Goal: Task Accomplishment & Management: Use online tool/utility

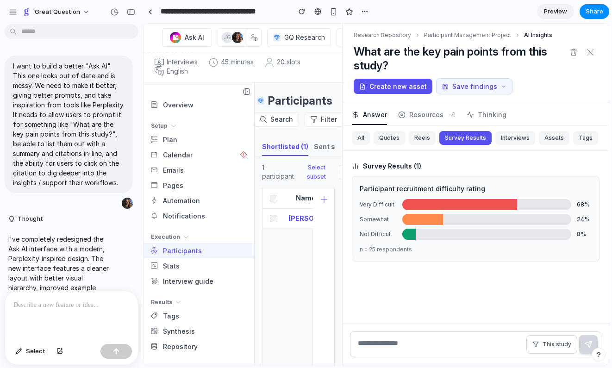
scroll to position [2993, 0]
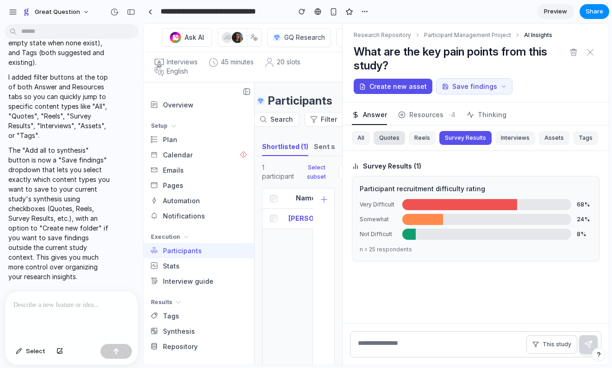
click at [388, 138] on button "Quotes" at bounding box center [389, 138] width 31 height 14
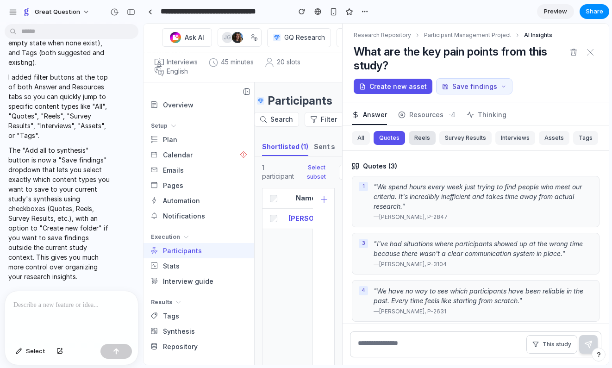
click at [414, 137] on button "Reels" at bounding box center [422, 138] width 27 height 14
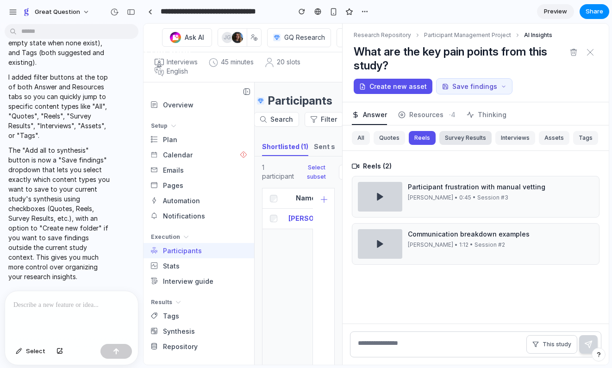
click at [461, 138] on button "Survey Results" at bounding box center [465, 138] width 52 height 14
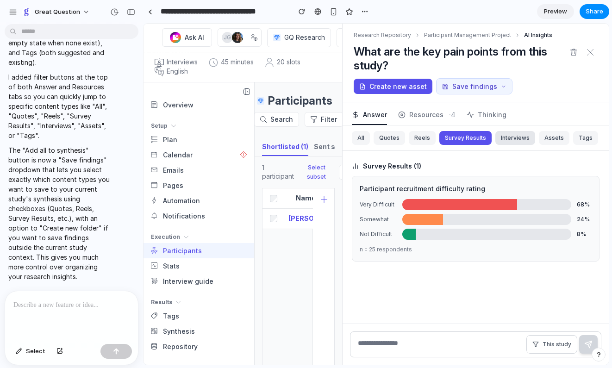
click at [507, 138] on button "Interviews" at bounding box center [515, 138] width 40 height 14
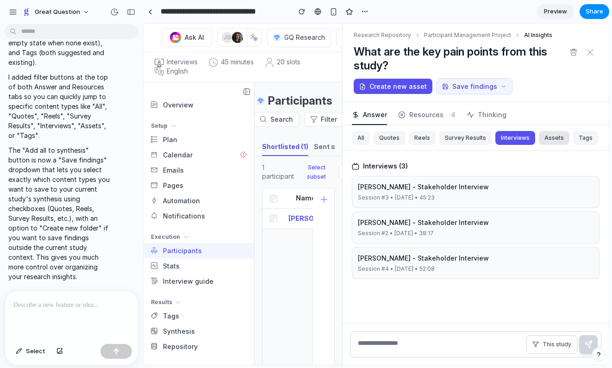
click at [548, 139] on button "Assets" at bounding box center [554, 138] width 31 height 14
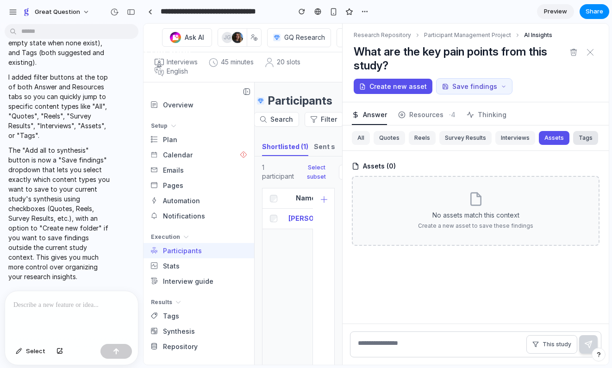
click at [578, 139] on button "Tags" at bounding box center [585, 138] width 25 height 14
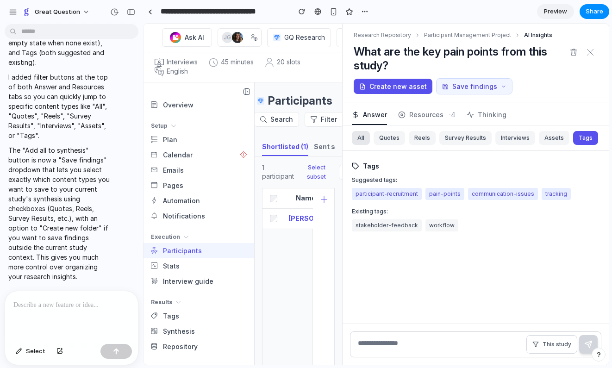
click at [362, 143] on button "All" at bounding box center [361, 138] width 18 height 14
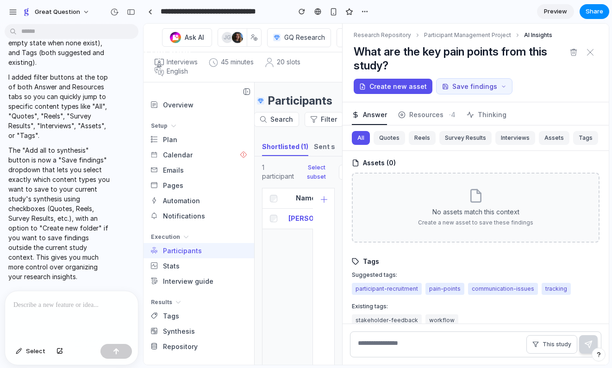
scroll to position [788, 0]
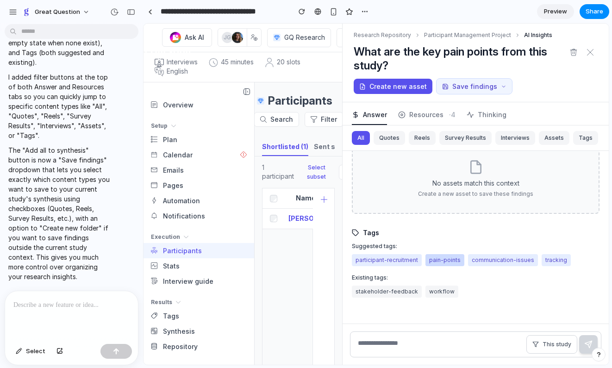
click at [445, 259] on button "pain-points" at bounding box center [444, 260] width 39 height 12
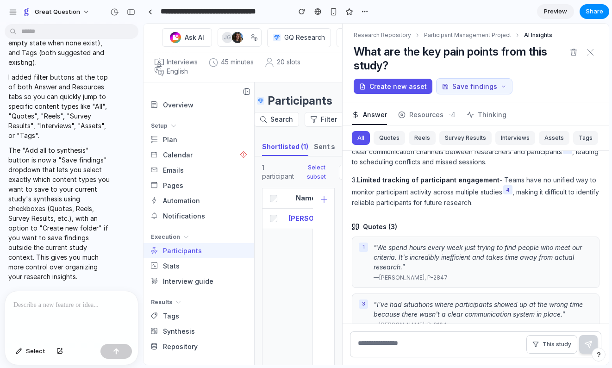
scroll to position [0, 0]
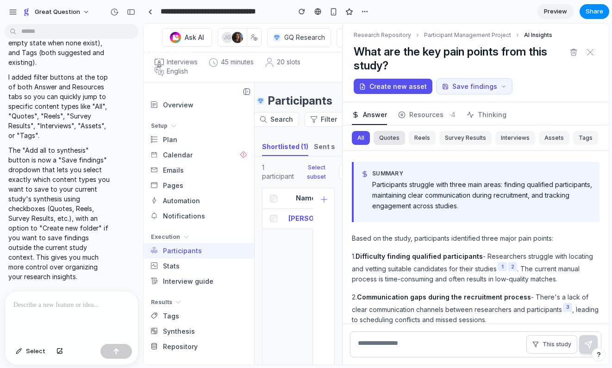
click at [390, 140] on button "Quotes" at bounding box center [389, 138] width 31 height 14
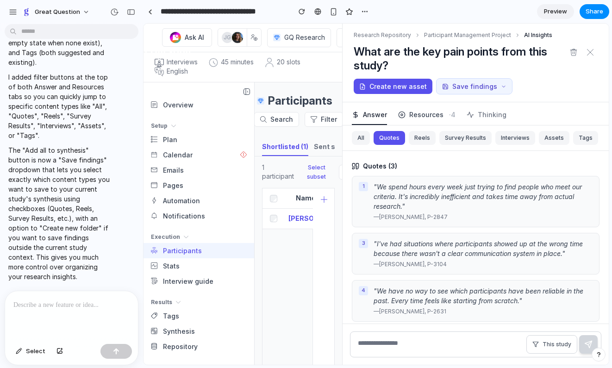
click at [418, 118] on span "Resources" at bounding box center [426, 115] width 34 height 10
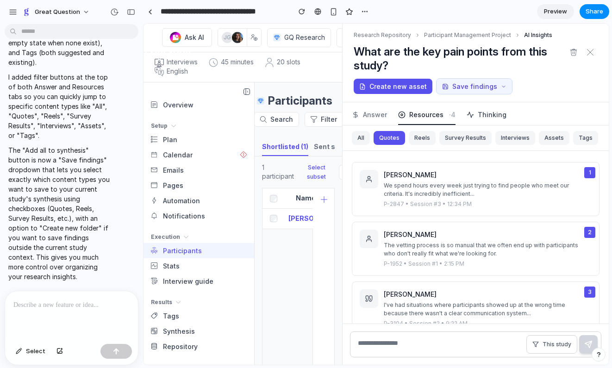
click at [494, 119] on button "Thinking" at bounding box center [487, 113] width 40 height 23
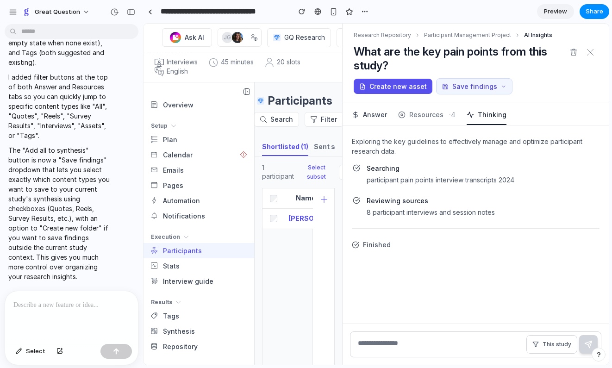
click at [373, 119] on span "Answer" at bounding box center [375, 115] width 24 height 10
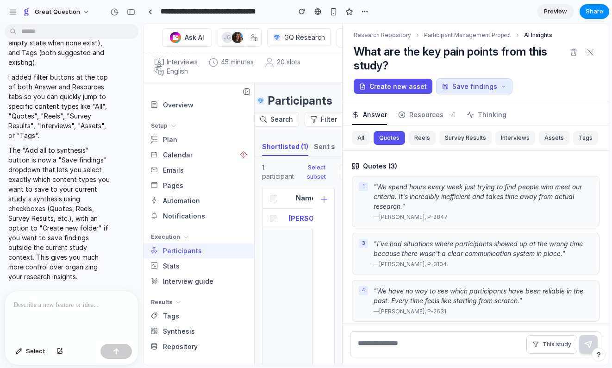
click at [444, 84] on icon at bounding box center [445, 86] width 6 height 6
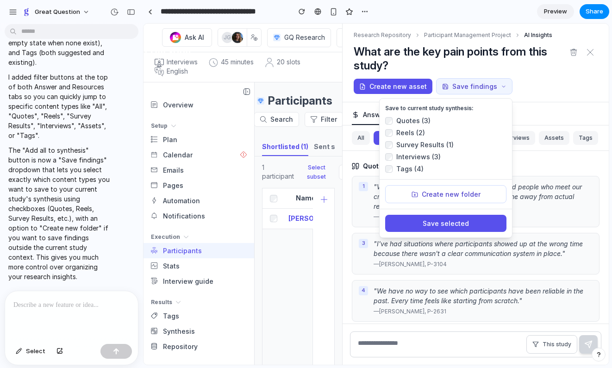
click at [455, 66] on h1 "What are the key pain points from this study?" at bounding box center [460, 59] width 212 height 28
click at [456, 87] on button "Save findings" at bounding box center [474, 86] width 76 height 16
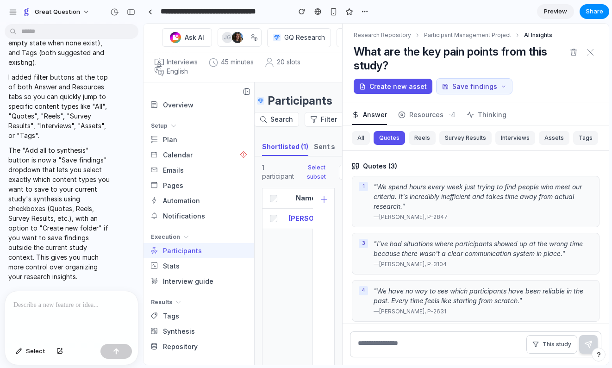
click at [489, 17] on section "**********" at bounding box center [376, 11] width 466 height 23
click at [590, 50] on icon at bounding box center [589, 52] width 7 height 7
click at [406, 83] on button "Create new asset" at bounding box center [393, 86] width 79 height 15
click at [546, 75] on div "Research Repository Participant Management Project AI Insights What are the key…" at bounding box center [475, 63] width 266 height 79
click at [452, 86] on button "Save findings" at bounding box center [474, 86] width 76 height 16
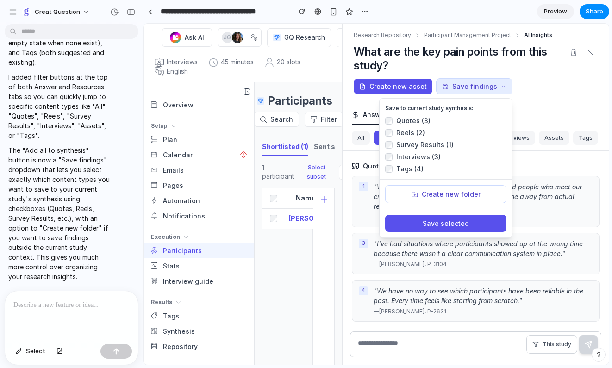
click at [452, 86] on button "Save findings" at bounding box center [474, 86] width 76 height 16
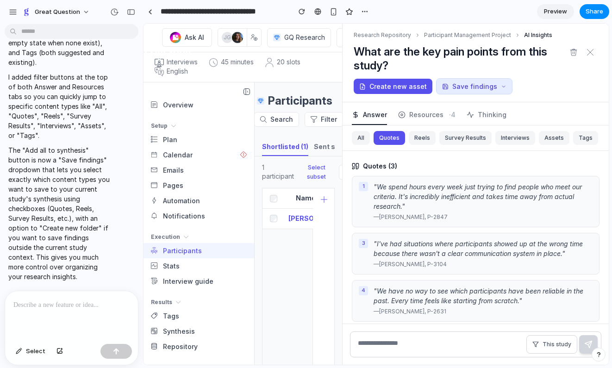
click at [452, 86] on button "Save findings" at bounding box center [474, 86] width 76 height 16
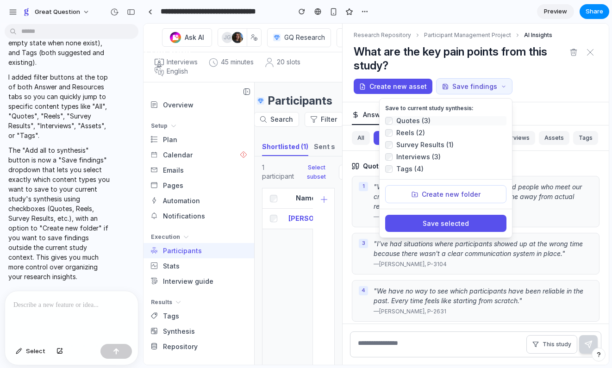
click at [405, 124] on span "Quotes (3)" at bounding box center [413, 120] width 34 height 9
click at [511, 68] on h1 "What are the key pain points from this study?" at bounding box center [460, 59] width 212 height 28
click at [484, 86] on button "Save findings" at bounding box center [474, 86] width 76 height 16
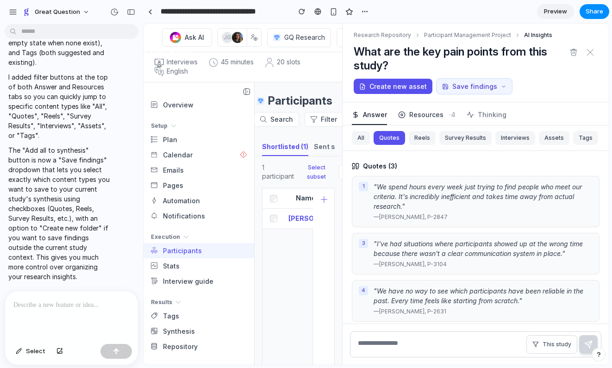
click at [423, 108] on button "Resources · 4" at bounding box center [426, 113] width 57 height 23
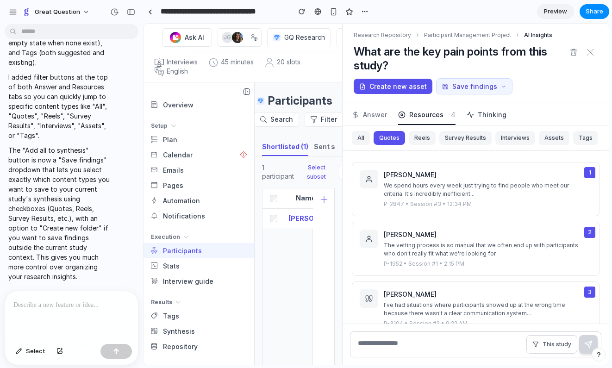
click at [494, 114] on span "Thinking" at bounding box center [492, 115] width 29 height 10
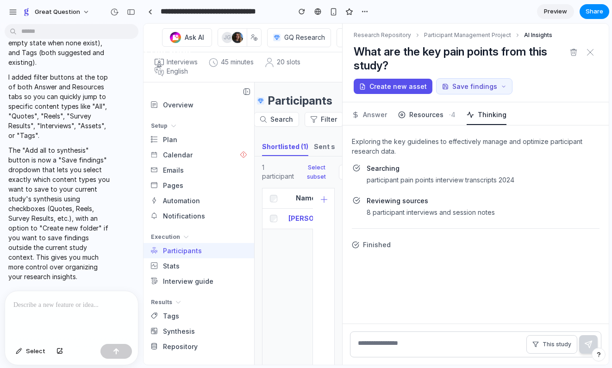
click at [424, 114] on span "Resources" at bounding box center [426, 115] width 34 height 10
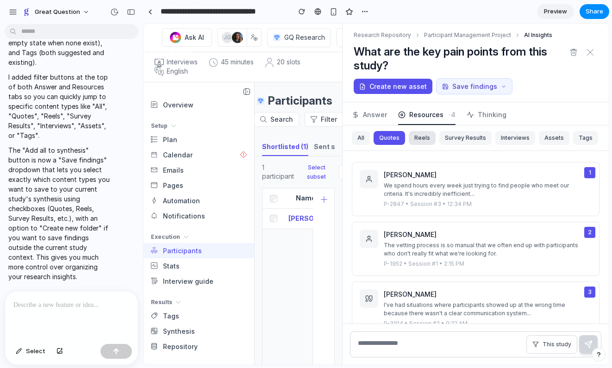
click at [421, 143] on button "Reels" at bounding box center [422, 138] width 27 height 14
click at [465, 141] on button "Survey Results" at bounding box center [465, 138] width 52 height 14
click at [510, 140] on button "Interviews" at bounding box center [515, 138] width 40 height 14
click at [556, 138] on button "Assets" at bounding box center [554, 138] width 31 height 14
click at [576, 139] on button "Tags" at bounding box center [585, 138] width 25 height 14
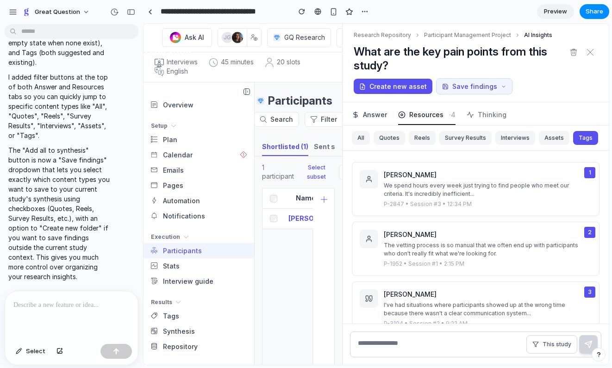
click at [378, 118] on span "Answer" at bounding box center [375, 115] width 24 height 10
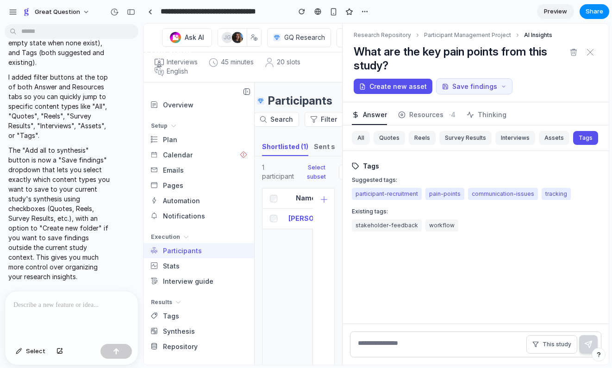
click at [504, 261] on div "All Quotes Reels Survey Results Interviews Assets Tags Tags Suggested tags: par…" at bounding box center [475, 224] width 266 height 198
click at [556, 340] on span "This study" at bounding box center [556, 344] width 29 height 8
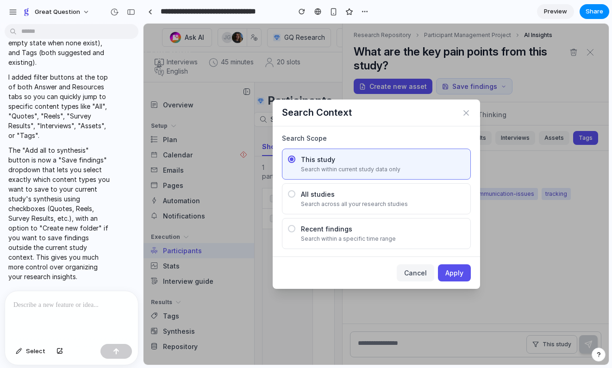
click at [407, 270] on button "Cancel" at bounding box center [415, 272] width 37 height 17
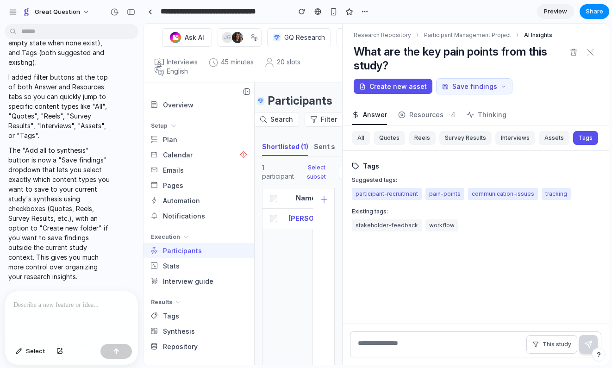
click at [499, 279] on div "All Quotes Reels Survey Results Interviews Assets Tags Tags Suggested tags: par…" at bounding box center [475, 224] width 266 height 198
click at [39, 352] on span "Select" at bounding box center [35, 351] width 19 height 9
click at [545, 9] on span "Preview" at bounding box center [555, 11] width 23 height 9
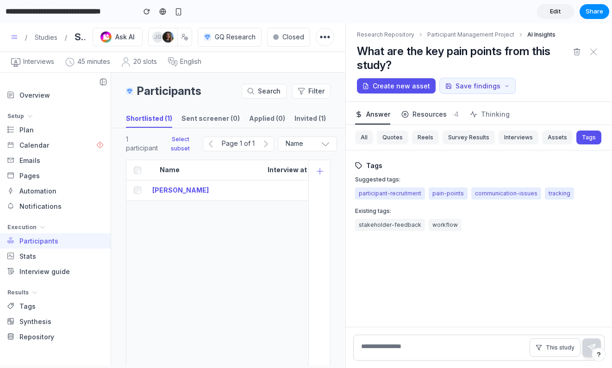
click at [424, 113] on span "Resources" at bounding box center [429, 114] width 34 height 10
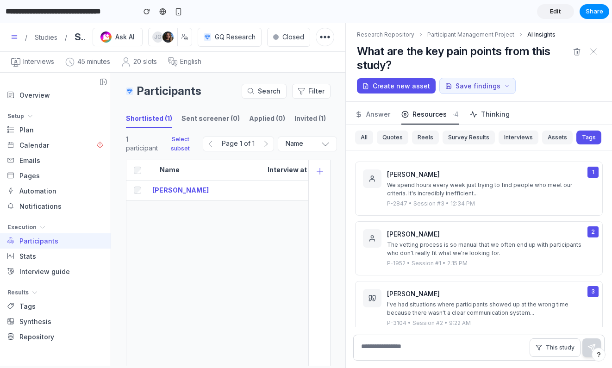
click at [494, 119] on button "Thinking" at bounding box center [490, 113] width 40 height 23
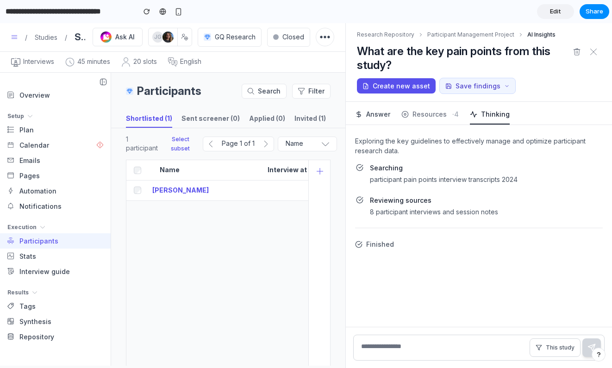
click at [379, 118] on span "Answer" at bounding box center [378, 114] width 24 height 10
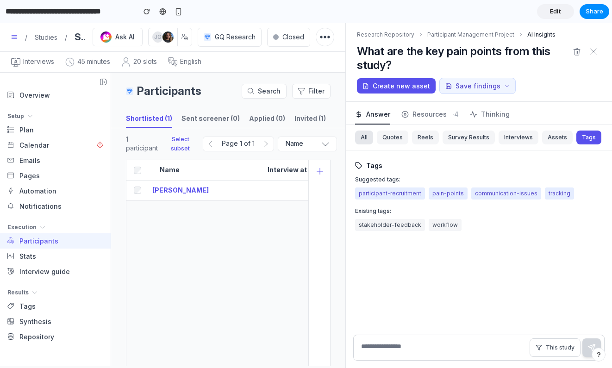
click at [368, 136] on button "All" at bounding box center [364, 138] width 18 height 14
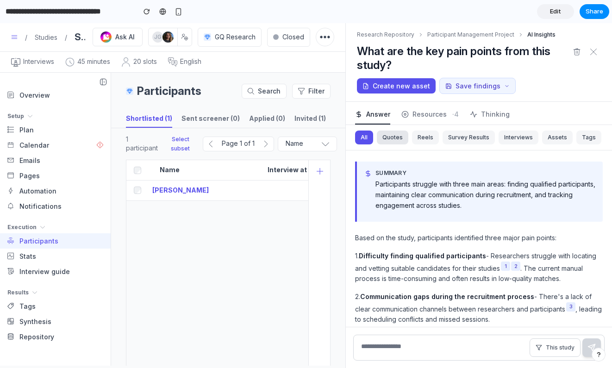
click at [388, 135] on button "Quotes" at bounding box center [392, 138] width 31 height 14
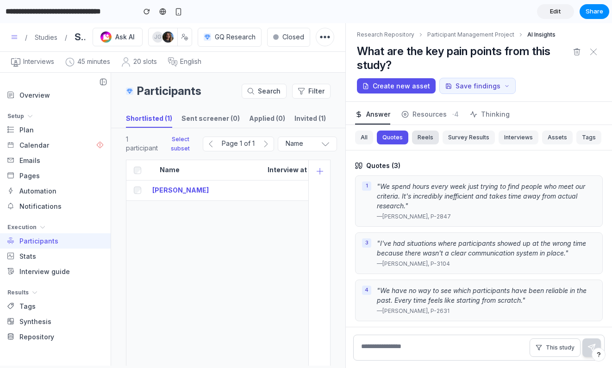
click at [421, 138] on button "Reels" at bounding box center [425, 138] width 27 height 14
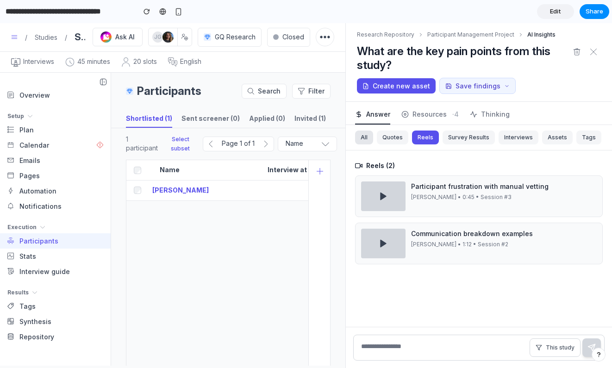
click at [362, 140] on button "All" at bounding box center [364, 138] width 18 height 14
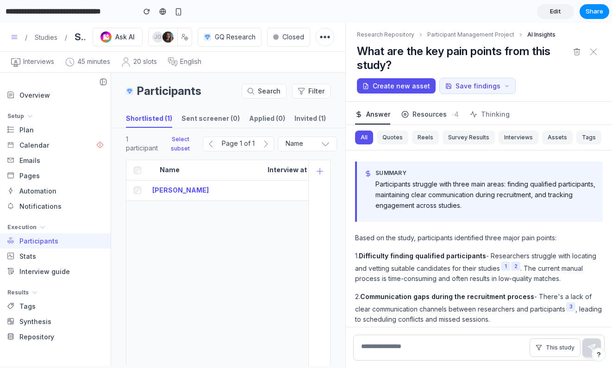
click at [415, 119] on button "Resources · 4" at bounding box center [429, 113] width 57 height 23
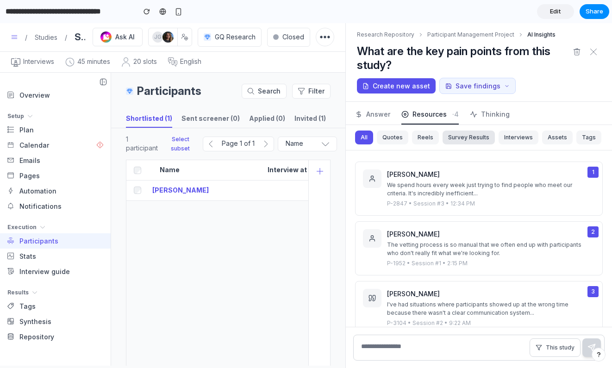
click at [472, 137] on button "Survey Results" at bounding box center [468, 138] width 52 height 14
click at [517, 142] on button "Interviews" at bounding box center [518, 138] width 40 height 14
click at [362, 142] on button "All" at bounding box center [364, 138] width 18 height 14
click at [370, 116] on span "Answer" at bounding box center [378, 114] width 24 height 10
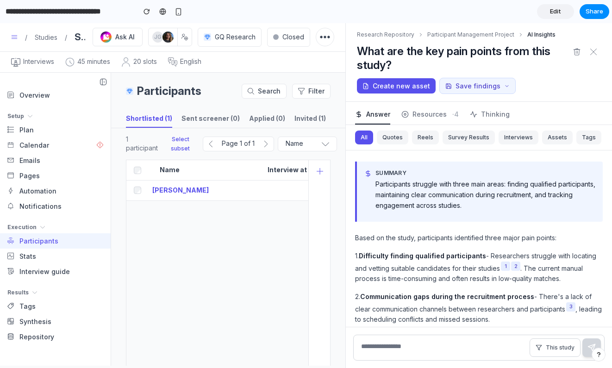
click at [336, 223] on div "1 participant Select subset Page 1 of 1 Name Name Emily Andrews-Rice Interview …" at bounding box center [228, 375] width 234 height 494
click at [468, 87] on button "Save findings" at bounding box center [477, 86] width 76 height 16
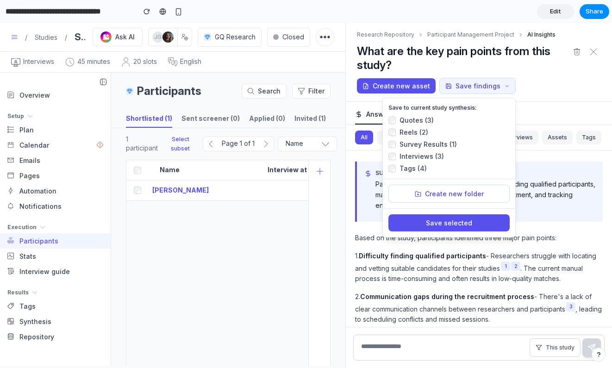
click at [558, 79] on div "Create new asset Save findings Save to current study synthesis: Quotes (3) Reel…" at bounding box center [479, 86] width 244 height 16
click at [410, 223] on button "Save selected" at bounding box center [448, 222] width 121 height 17
click at [408, 193] on button "Create new folder" at bounding box center [448, 194] width 121 height 18
click at [489, 87] on button "Save findings" at bounding box center [477, 86] width 76 height 16
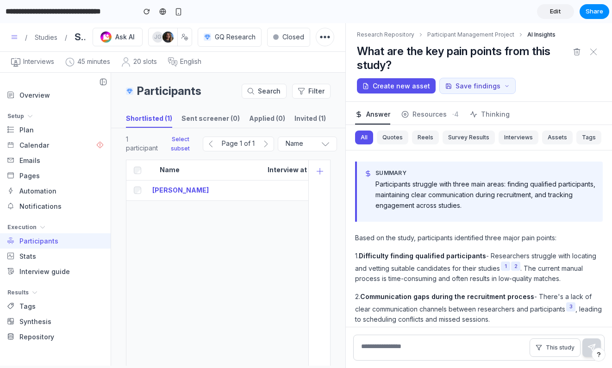
click at [537, 80] on div "Create new asset Save findings" at bounding box center [479, 86] width 244 height 16
click at [529, 81] on div "Create new asset Save findings" at bounding box center [479, 86] width 244 height 16
click at [545, 348] on button "This study" at bounding box center [554, 347] width 51 height 19
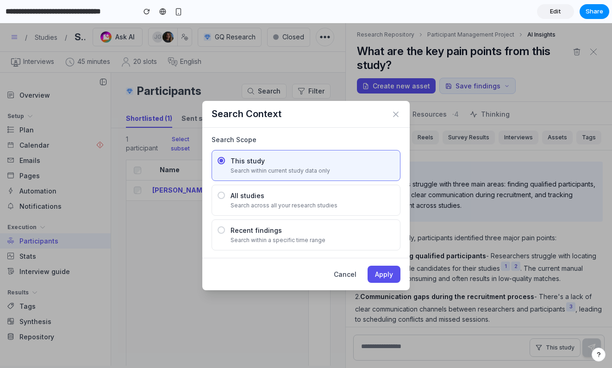
click at [248, 200] on div "All studies Search across all your research studies" at bounding box center [312, 200] width 164 height 19
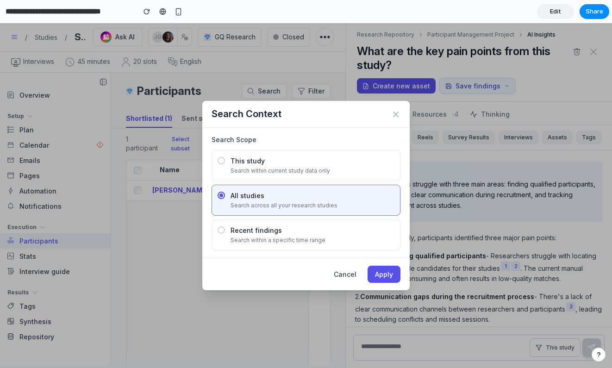
click at [243, 232] on div "Recent findings" at bounding box center [312, 230] width 164 height 10
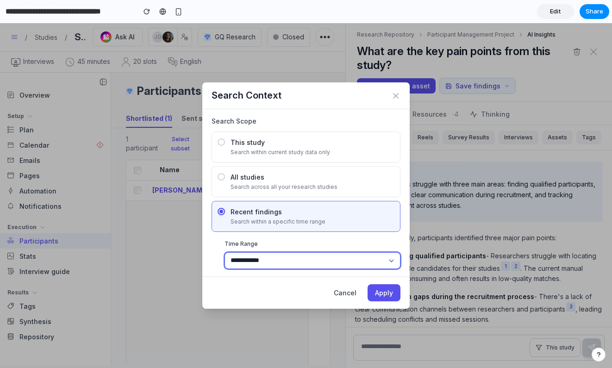
click at [277, 260] on select "**********" at bounding box center [312, 260] width 176 height 17
select select "**********"
click at [224, 252] on select "**********" at bounding box center [312, 260] width 176 height 17
click at [214, 260] on div "**********" at bounding box center [306, 254] width 189 height 30
click at [342, 292] on button "Cancel" at bounding box center [344, 292] width 37 height 17
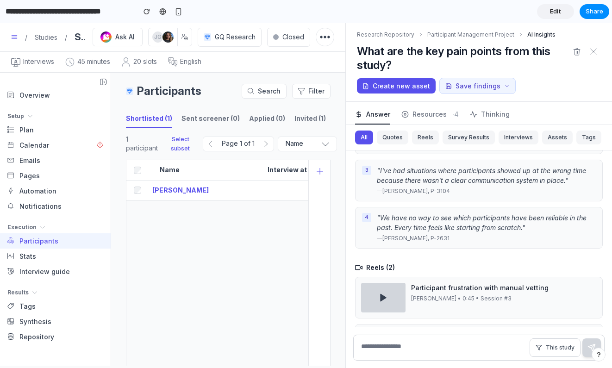
scroll to position [300, 0]
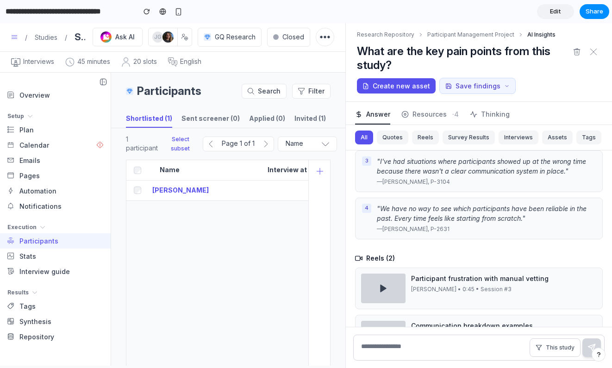
click at [378, 286] on div at bounding box center [383, 289] width 44 height 30
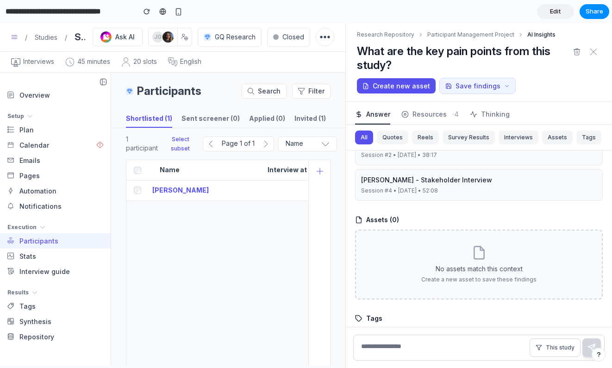
scroll to position [784, 0]
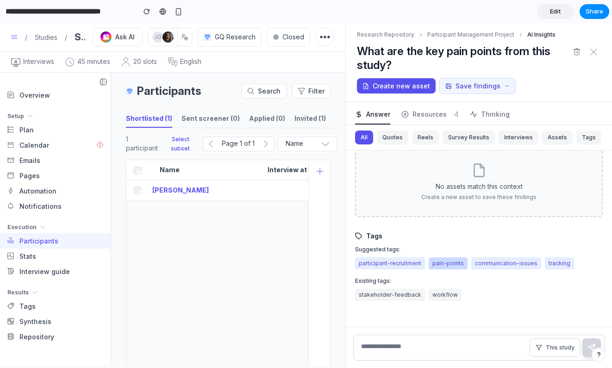
click at [451, 266] on button "pain-points" at bounding box center [448, 263] width 39 height 12
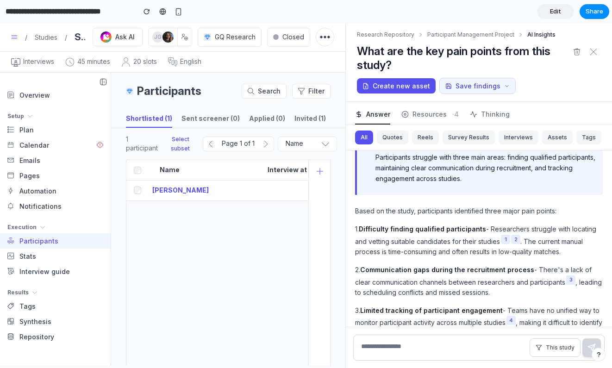
scroll to position [0, 0]
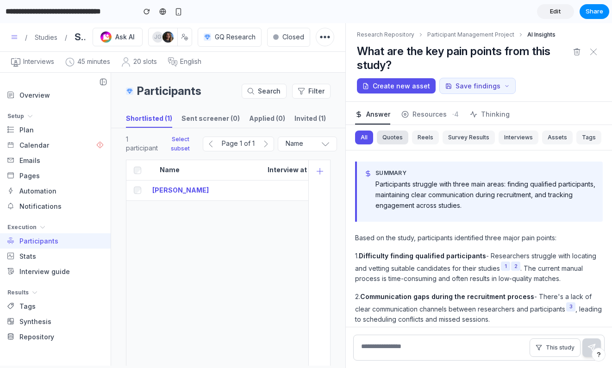
click at [392, 135] on button "Quotes" at bounding box center [392, 138] width 31 height 14
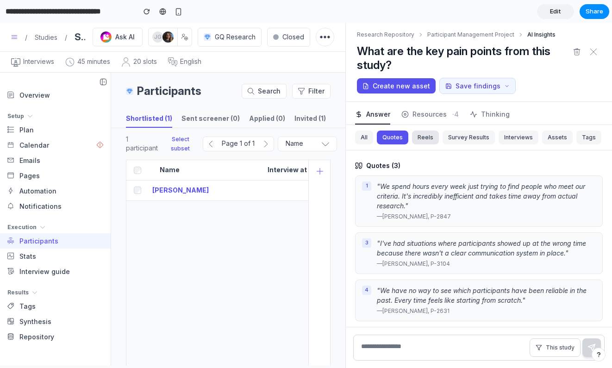
click at [424, 142] on button "Reels" at bounding box center [425, 138] width 27 height 14
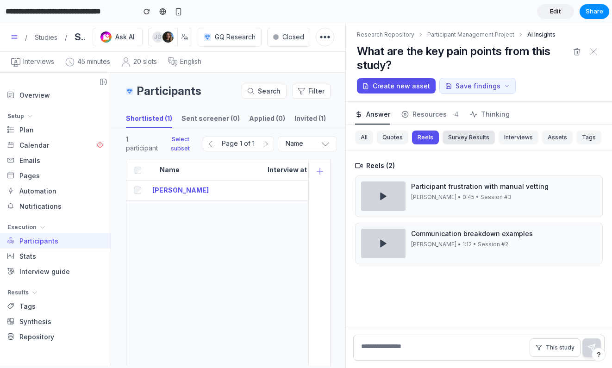
click at [455, 139] on button "Survey Results" at bounding box center [468, 138] width 52 height 14
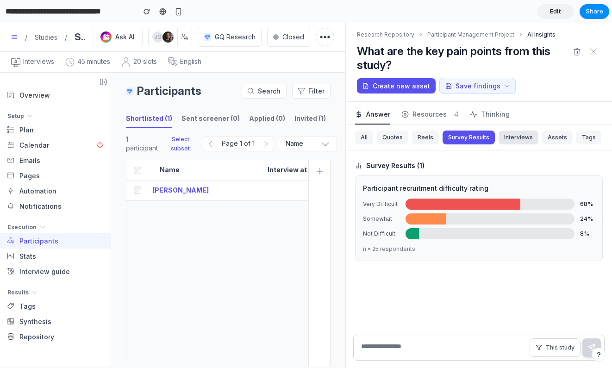
click at [511, 143] on button "Interviews" at bounding box center [518, 138] width 40 height 14
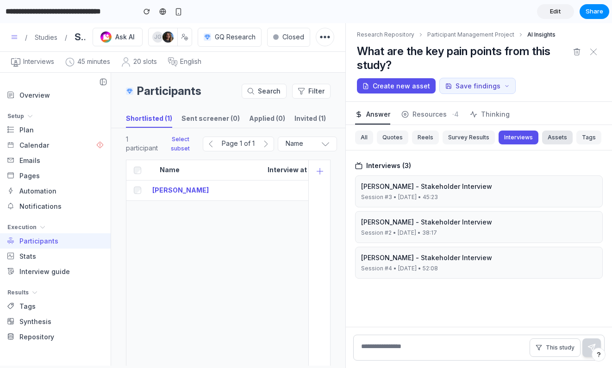
click at [548, 136] on button "Assets" at bounding box center [557, 138] width 31 height 14
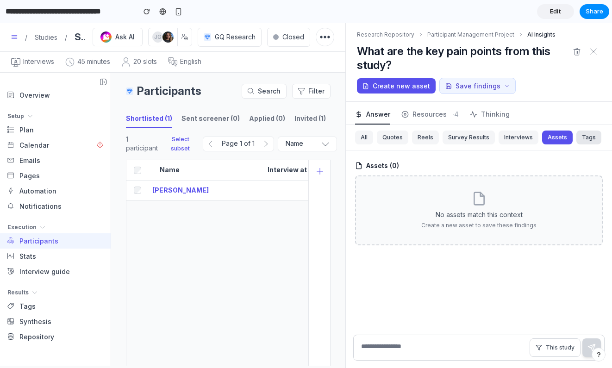
click at [584, 139] on button "Tags" at bounding box center [588, 138] width 25 height 14
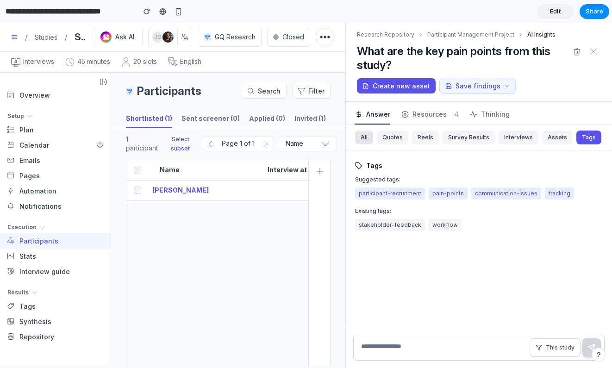
click at [366, 139] on button "All" at bounding box center [364, 138] width 18 height 14
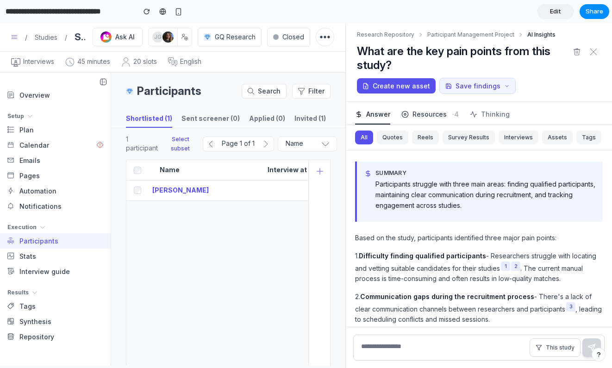
click at [428, 115] on span "Resources" at bounding box center [429, 114] width 34 height 10
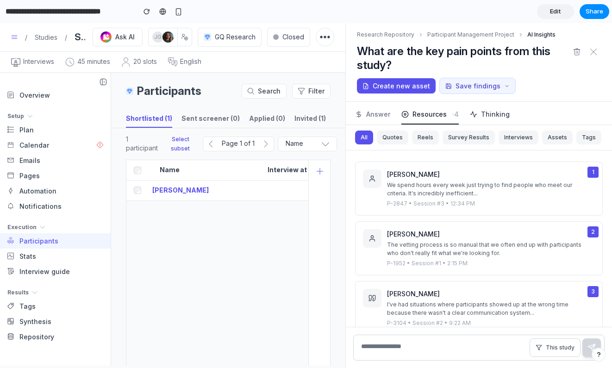
click at [481, 115] on span "Thinking" at bounding box center [495, 114] width 29 height 10
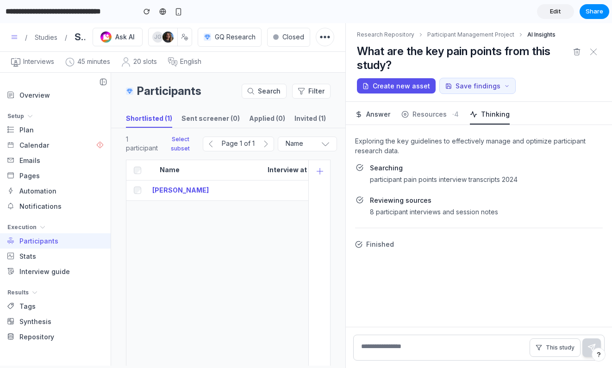
click at [374, 115] on span "Answer" at bounding box center [378, 114] width 24 height 10
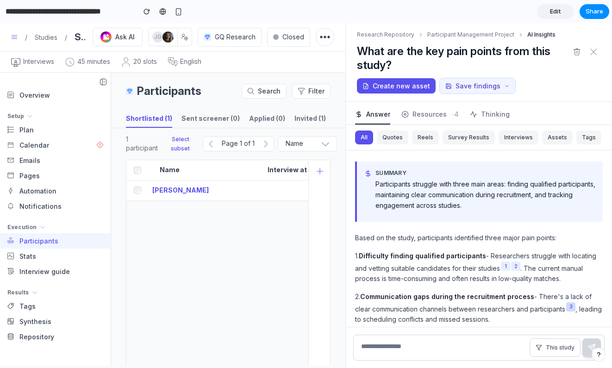
click at [566, 305] on button "3" at bounding box center [570, 306] width 9 height 9
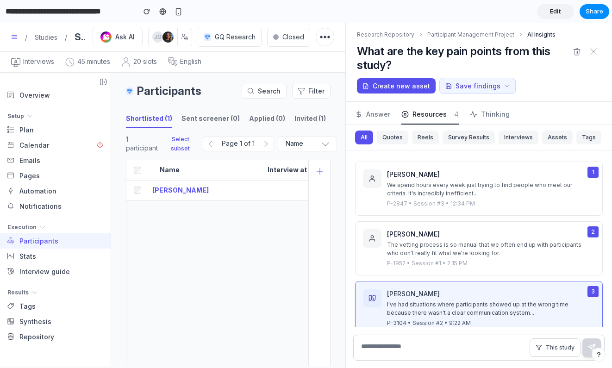
scroll to position [79, 0]
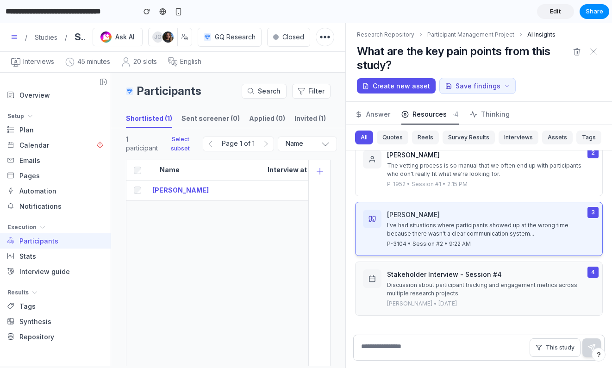
click at [531, 305] on div "[PERSON_NAME] • [DATE]" at bounding box center [485, 303] width 197 height 8
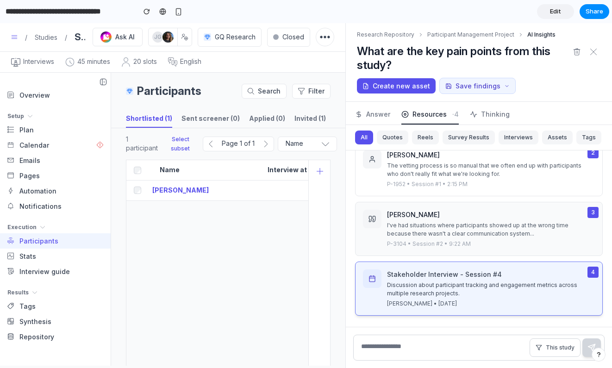
scroll to position [0, 0]
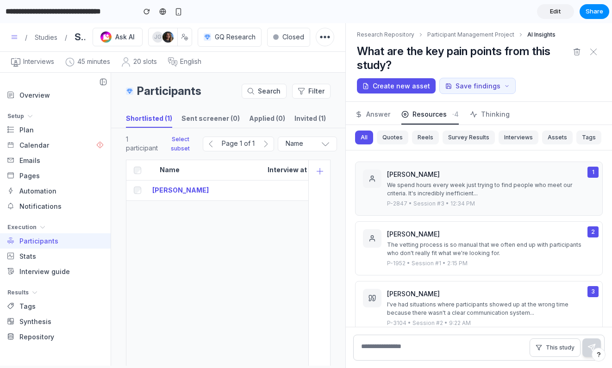
click at [466, 187] on div "We spend hours every week just trying to find people who meet our criteria. It'…" at bounding box center [485, 189] width 197 height 17
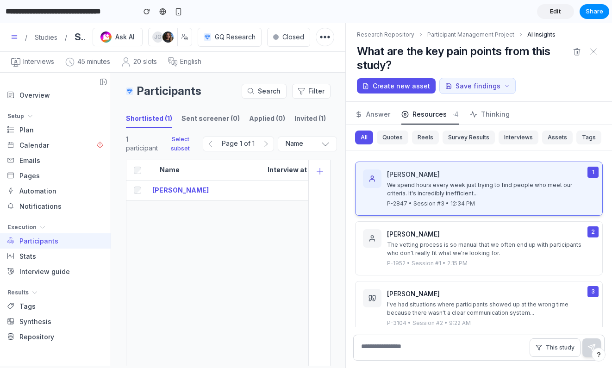
click at [512, 210] on button "1 Sarah Mitchell We spend hours every week just trying to find people who meet …" at bounding box center [479, 189] width 248 height 54
click at [487, 246] on div "The vetting process is so manual that we often end up with participants who don…" at bounding box center [485, 249] width 197 height 17
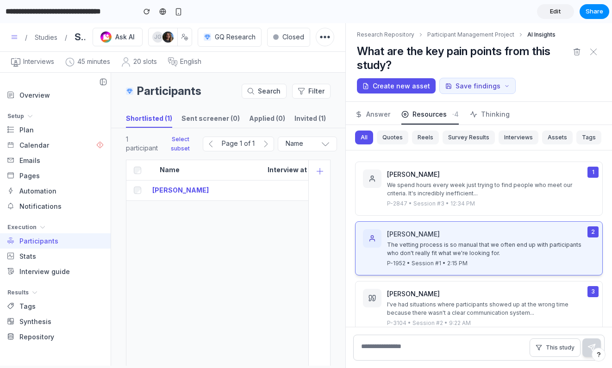
scroll to position [79, 0]
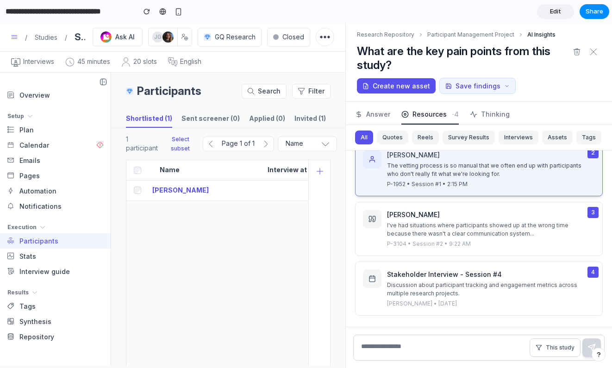
click at [487, 246] on div "P-3104 • Session #2 • 9:22 AM" at bounding box center [485, 244] width 197 height 8
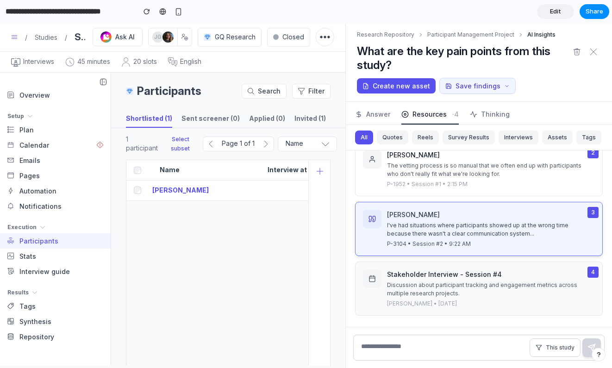
click at [465, 294] on div "Discussion about participant tracking and engagement metrics across multiple re…" at bounding box center [485, 289] width 197 height 17
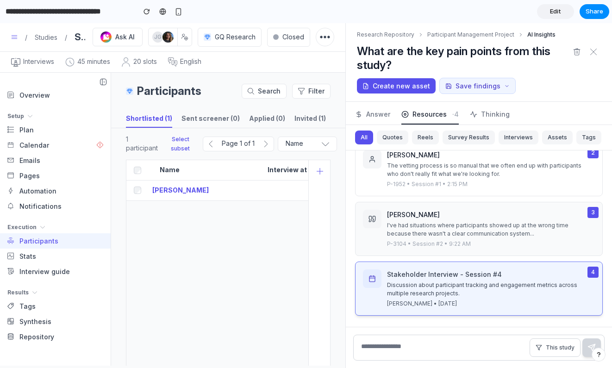
scroll to position [0, 0]
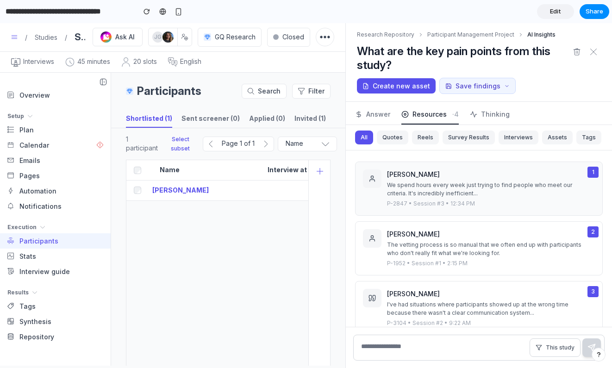
click at [443, 194] on div "We spend hours every week just trying to find people who meet our criteria. It'…" at bounding box center [485, 189] width 197 height 17
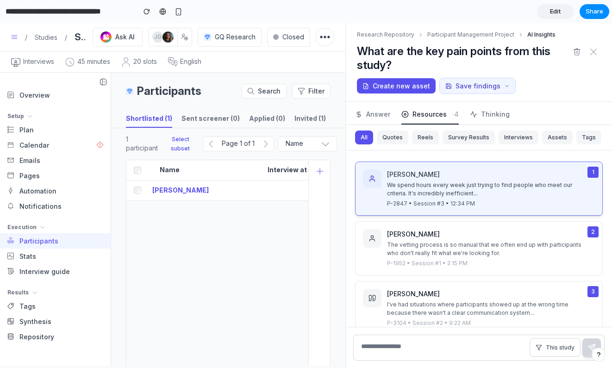
click at [412, 197] on div "We spend hours every week just trying to find people who meet our criteria. It'…" at bounding box center [485, 189] width 197 height 17
click at [403, 251] on div "The vetting process is so manual that we often end up with participants who don…" at bounding box center [485, 249] width 197 height 17
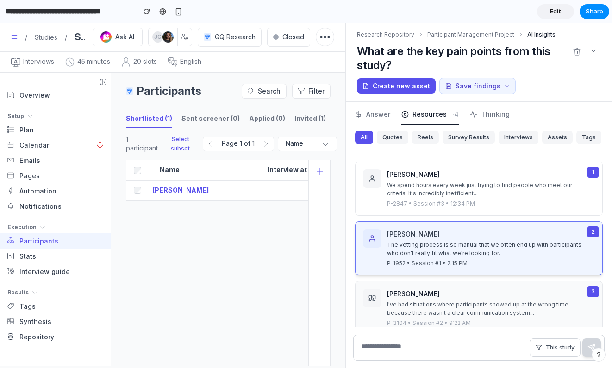
click at [403, 308] on div "I've had situations where participants showed up at the wrong time because ther…" at bounding box center [485, 308] width 197 height 17
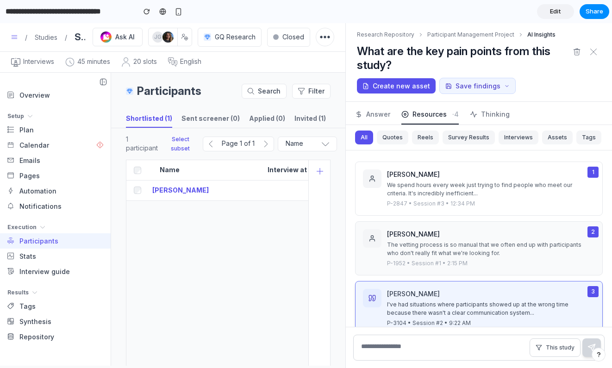
scroll to position [79, 0]
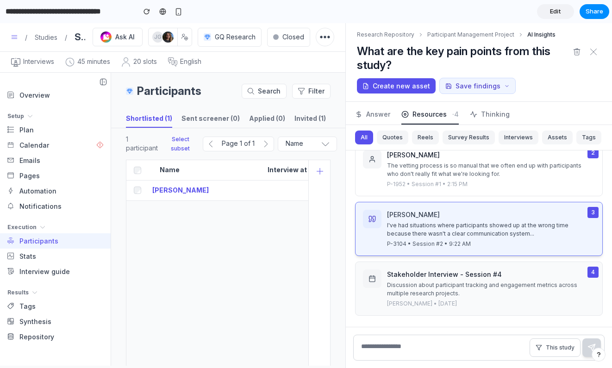
click at [402, 281] on div "Discussion about participant tracking and engagement metrics across multiple re…" at bounding box center [485, 289] width 197 height 17
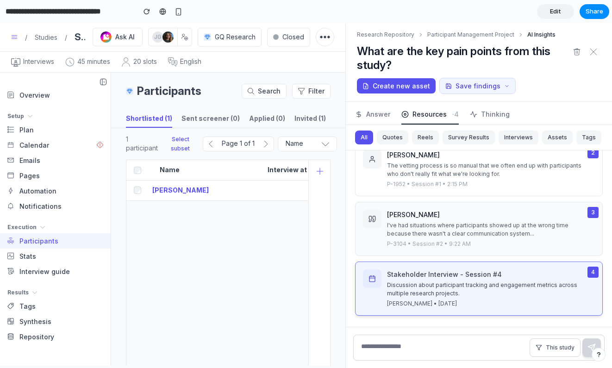
click at [401, 237] on div "I've had situations where participants showed up at the wrong time because ther…" at bounding box center [485, 229] width 197 height 17
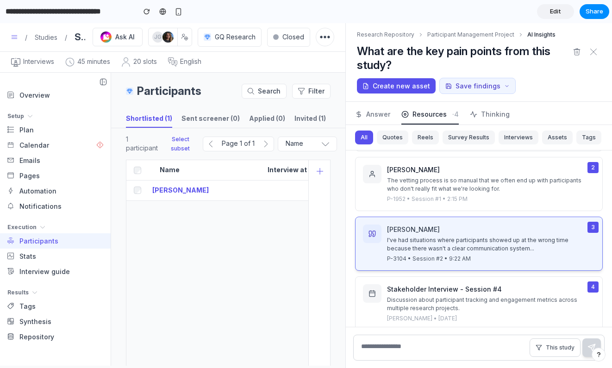
scroll to position [63, 0]
click at [421, 205] on button "2 James Chen The vetting process is so manual that we often end up with partici…" at bounding box center [479, 185] width 248 height 54
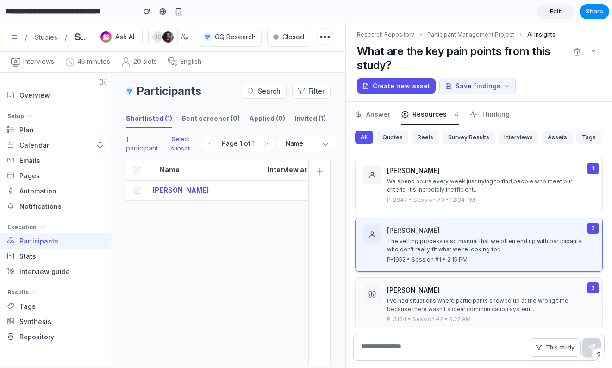
scroll to position [0, 0]
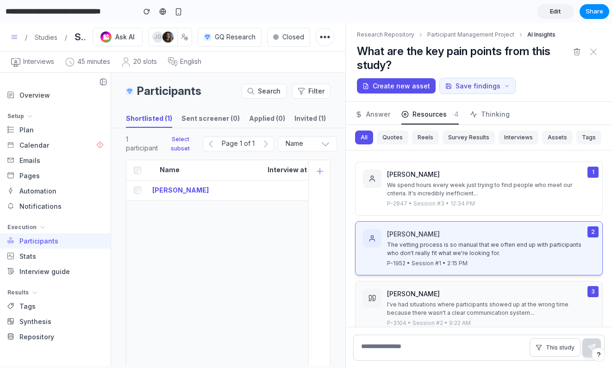
click at [421, 205] on div "P-2847 • Session #3 • 12:34 PM" at bounding box center [485, 203] width 197 height 8
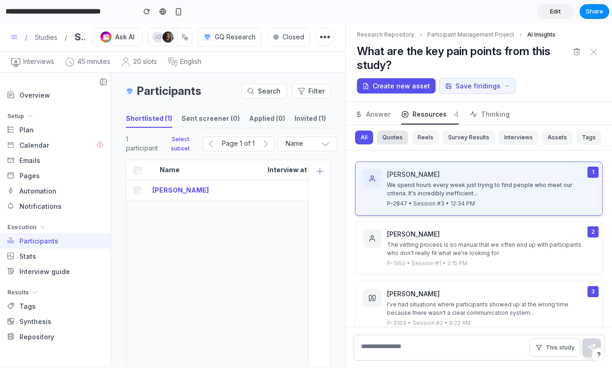
click at [397, 141] on button "Quotes" at bounding box center [392, 138] width 31 height 14
click at [421, 139] on button "Reels" at bounding box center [425, 138] width 27 height 14
click at [459, 141] on button "Survey Results" at bounding box center [468, 138] width 52 height 14
click at [502, 142] on button "Interviews" at bounding box center [518, 138] width 40 height 14
click at [543, 141] on button "Assets" at bounding box center [557, 138] width 31 height 14
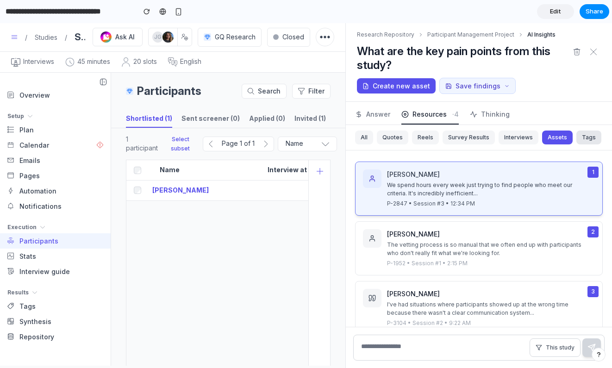
click at [587, 138] on button "Tags" at bounding box center [588, 138] width 25 height 14
click at [483, 118] on span "Thinking" at bounding box center [495, 114] width 29 height 10
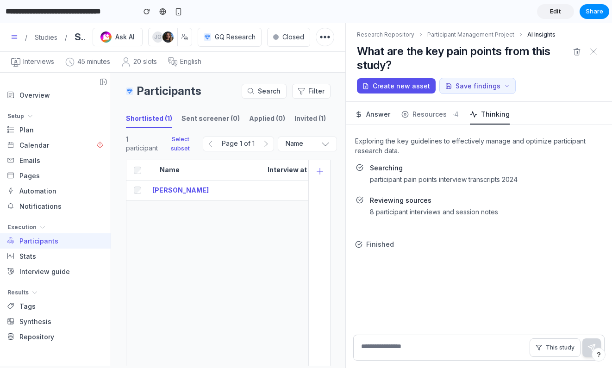
click at [384, 115] on span "Answer" at bounding box center [378, 114] width 24 height 10
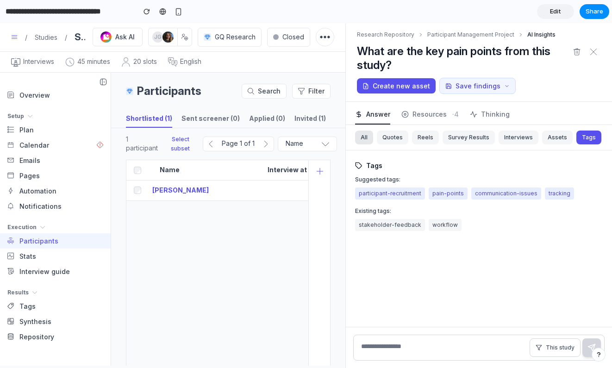
click at [361, 138] on button "All" at bounding box center [364, 138] width 18 height 14
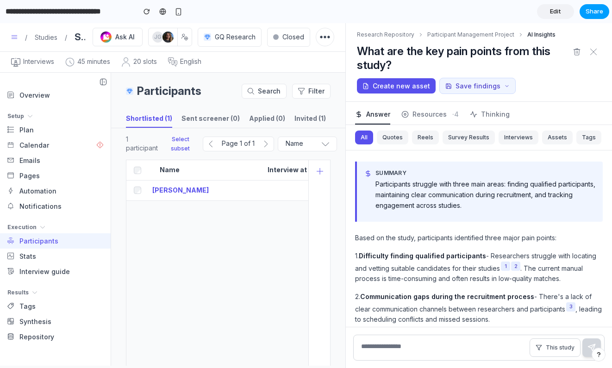
click at [595, 9] on span "Share" at bounding box center [594, 11] width 18 height 9
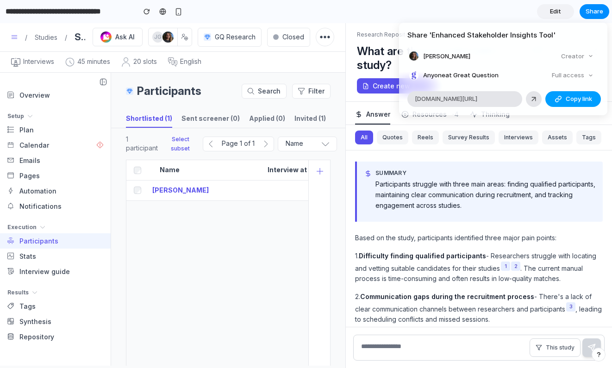
click at [554, 99] on div "button" at bounding box center [557, 98] width 7 height 7
click at [285, 13] on div "Share ' Enhanced Stakeholder Insights Tool ' Anna Borg Creator Anyone at Great …" at bounding box center [306, 184] width 612 height 368
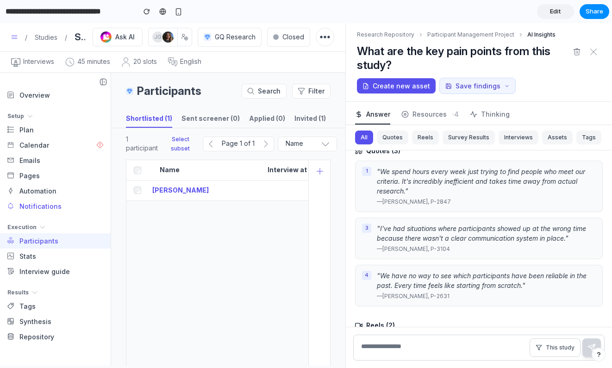
scroll to position [234, 0]
click at [390, 139] on button "Quotes" at bounding box center [392, 138] width 31 height 14
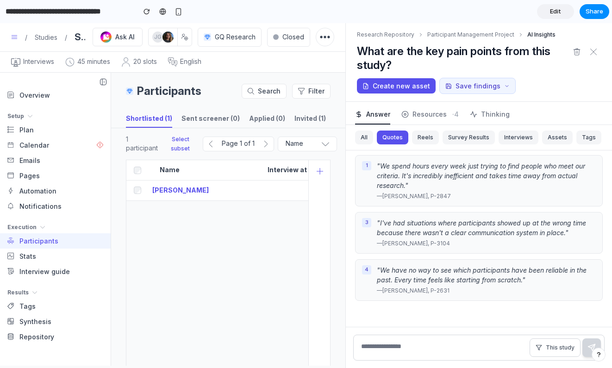
scroll to position [16, 0]
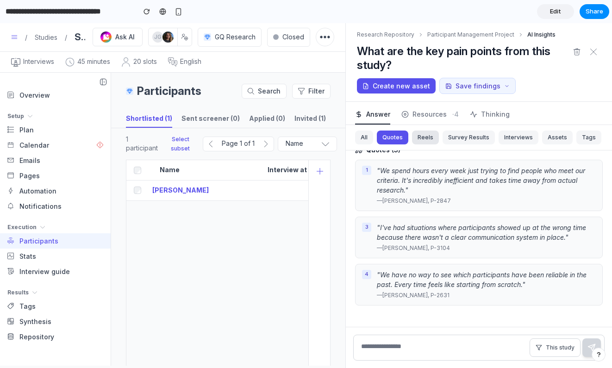
click at [429, 141] on button "Reels" at bounding box center [425, 138] width 27 height 14
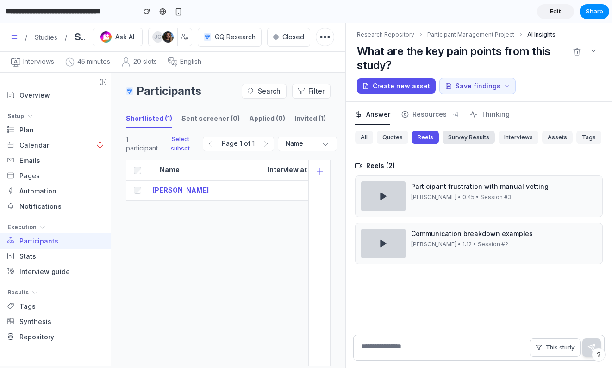
click at [465, 139] on button "Survey Results" at bounding box center [468, 138] width 52 height 14
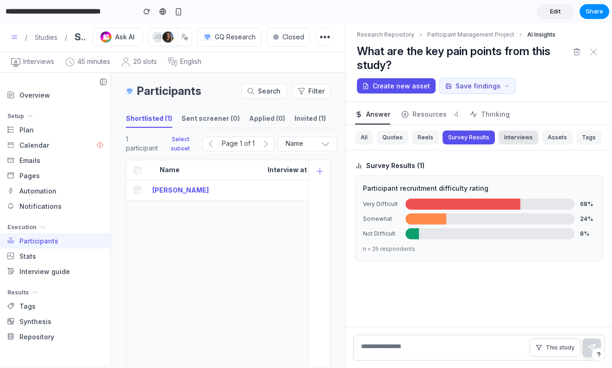
click at [503, 139] on button "Interviews" at bounding box center [518, 138] width 40 height 14
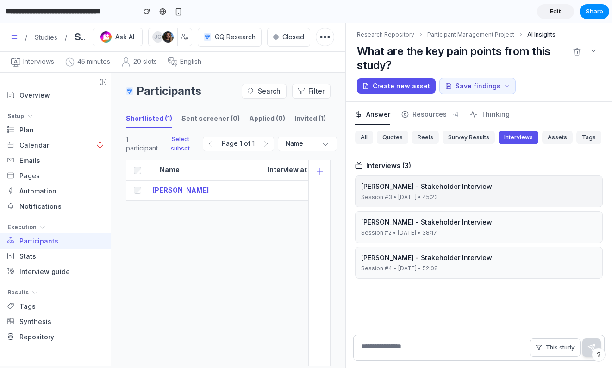
click at [494, 189] on div "Sarah Mitchell - Stakeholder Interview" at bounding box center [479, 186] width 236 height 10
click at [423, 112] on span "Resources" at bounding box center [429, 114] width 34 height 10
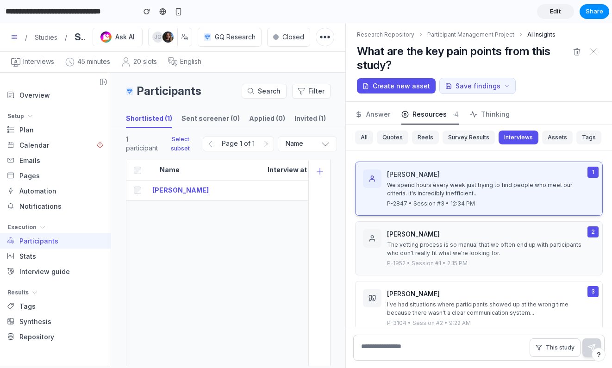
click at [448, 258] on div "James Chen The vetting process is so manual that we often end up with participa…" at bounding box center [491, 248] width 208 height 38
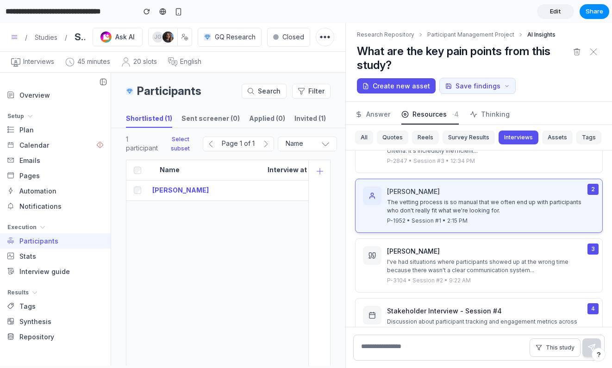
scroll to position [79, 0]
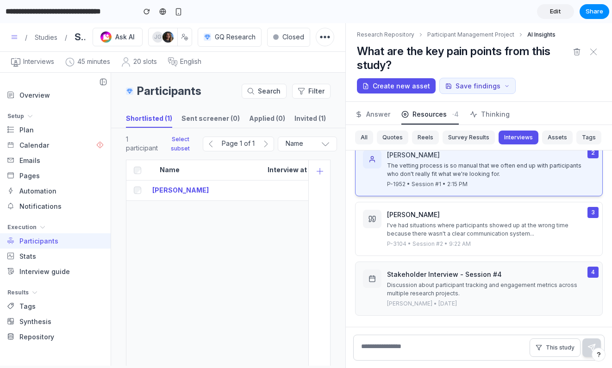
click at [427, 284] on div "Discussion about participant tracking and engagement metrics across multiple re…" at bounding box center [485, 289] width 197 height 17
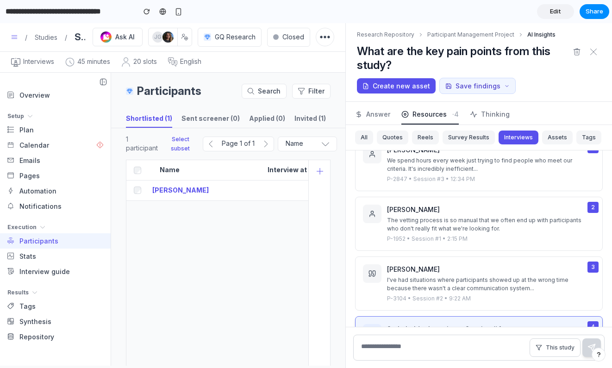
scroll to position [0, 0]
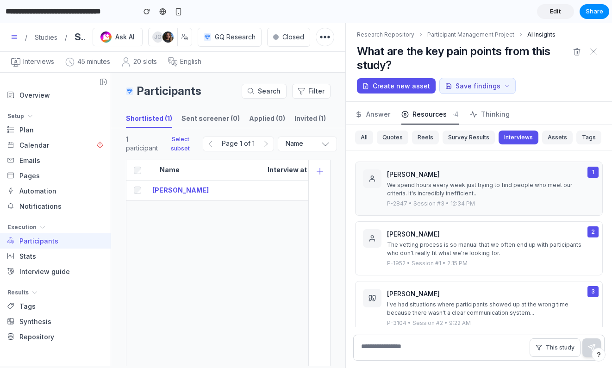
click at [446, 191] on div "We spend hours every week just trying to find people who meet our criteria. It'…" at bounding box center [485, 189] width 197 height 17
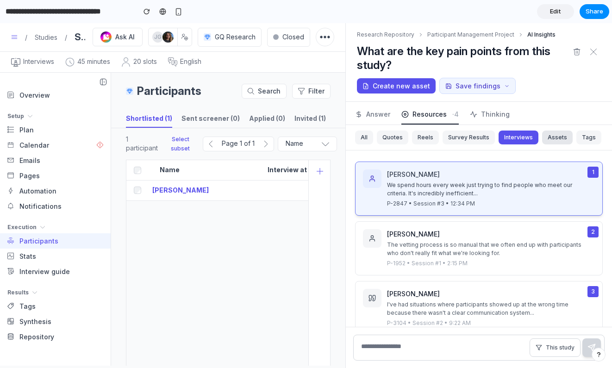
click at [553, 138] on button "Assets" at bounding box center [557, 138] width 31 height 14
click at [582, 139] on button "Tags" at bounding box center [588, 138] width 25 height 14
click at [381, 169] on button "1 Sarah Mitchell We spend hours every week just trying to find people who meet …" at bounding box center [479, 189] width 248 height 54
click at [468, 138] on button "Survey Results" at bounding box center [468, 138] width 52 height 14
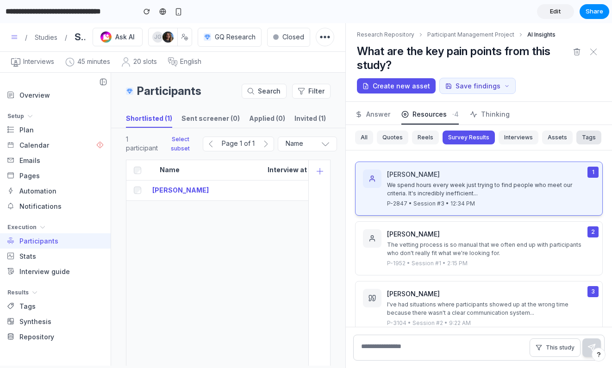
click at [582, 137] on button "Tags" at bounding box center [588, 138] width 25 height 14
click at [368, 136] on button "All" at bounding box center [364, 138] width 18 height 14
click at [392, 142] on button "Quotes" at bounding box center [392, 138] width 31 height 14
click at [423, 137] on button "Reels" at bounding box center [425, 138] width 27 height 14
click at [454, 136] on button "Survey Results" at bounding box center [468, 138] width 52 height 14
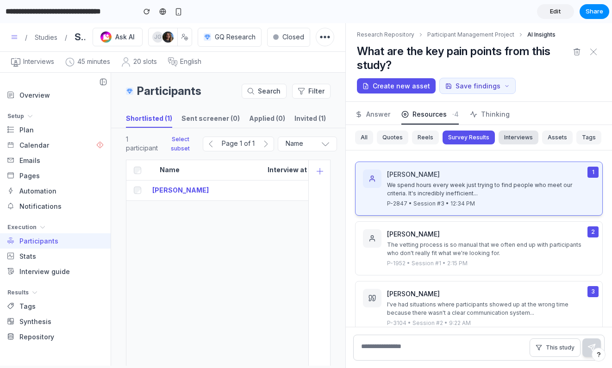
click at [507, 136] on button "Interviews" at bounding box center [518, 138] width 40 height 14
click at [493, 113] on span "Thinking" at bounding box center [495, 114] width 29 height 10
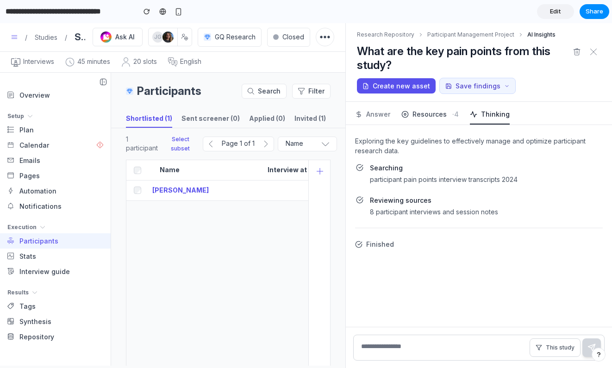
click at [439, 121] on button "Resources · 4" at bounding box center [429, 113] width 57 height 23
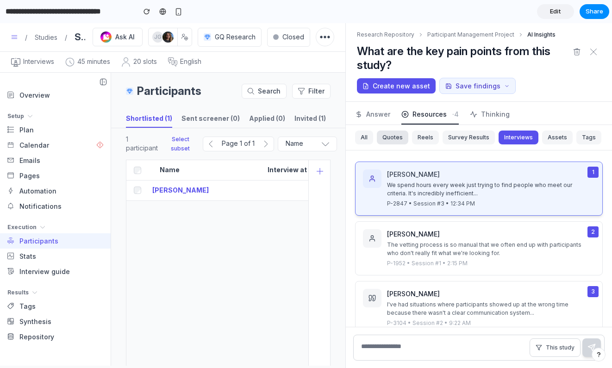
click at [399, 139] on button "Quotes" at bounding box center [392, 138] width 31 height 14
click at [376, 118] on span "Answer" at bounding box center [378, 114] width 24 height 10
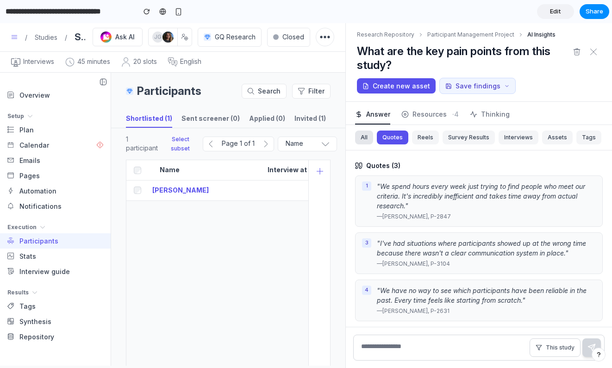
click at [361, 140] on button "All" at bounding box center [364, 138] width 18 height 14
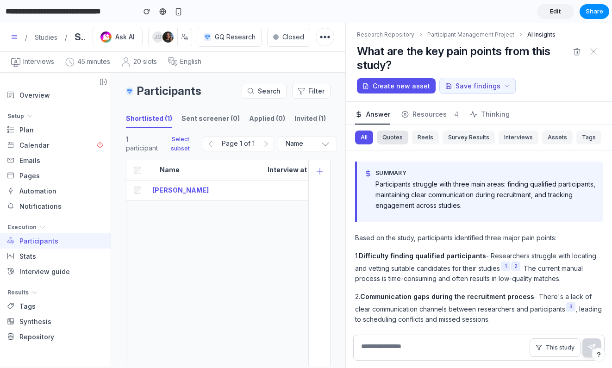
click at [384, 142] on button "Quotes" at bounding box center [392, 138] width 31 height 14
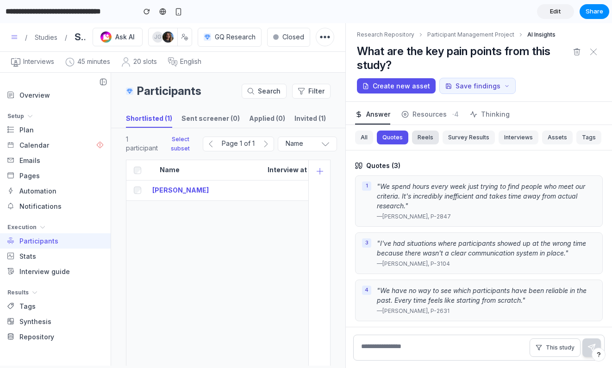
click at [428, 140] on button "Reels" at bounding box center [425, 138] width 27 height 14
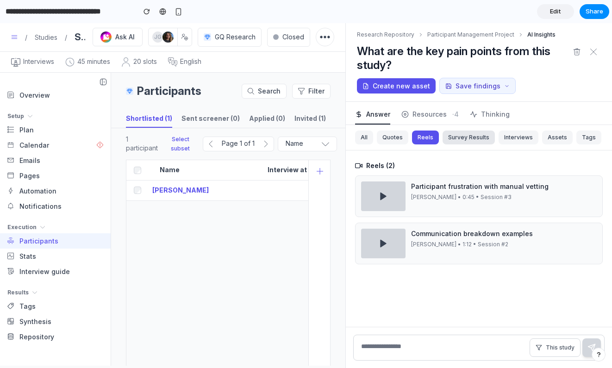
click at [453, 140] on button "Survey Results" at bounding box center [468, 138] width 52 height 14
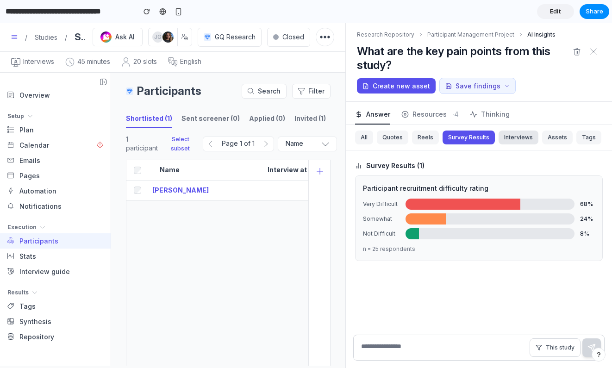
click at [522, 142] on button "Interviews" at bounding box center [518, 138] width 40 height 14
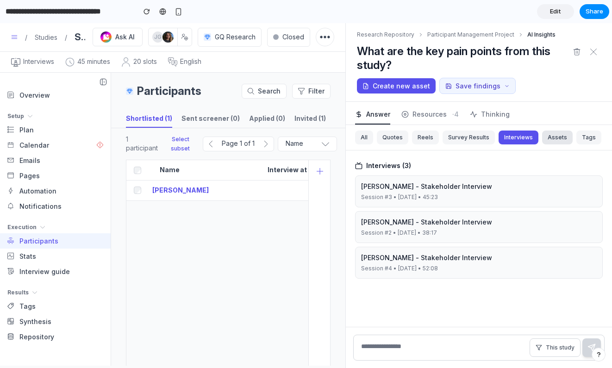
click at [558, 138] on button "Assets" at bounding box center [557, 138] width 31 height 14
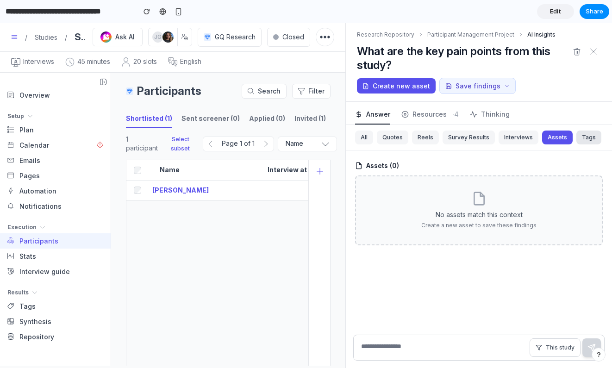
click at [578, 138] on button "Tags" at bounding box center [588, 138] width 25 height 14
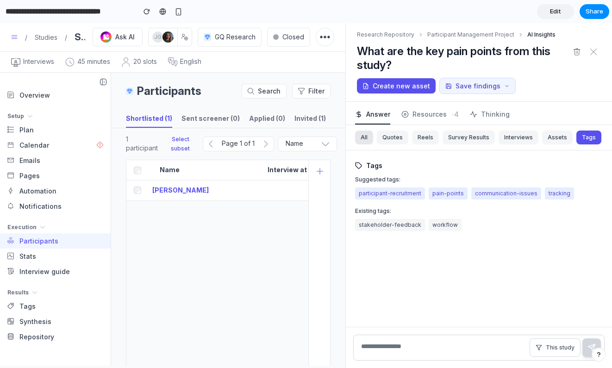
click at [363, 138] on button "All" at bounding box center [364, 138] width 18 height 14
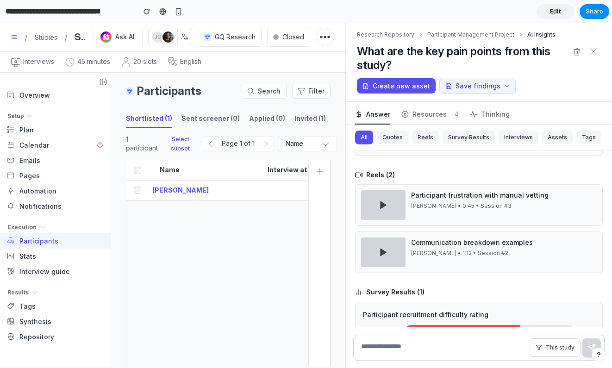
scroll to position [387, 0]
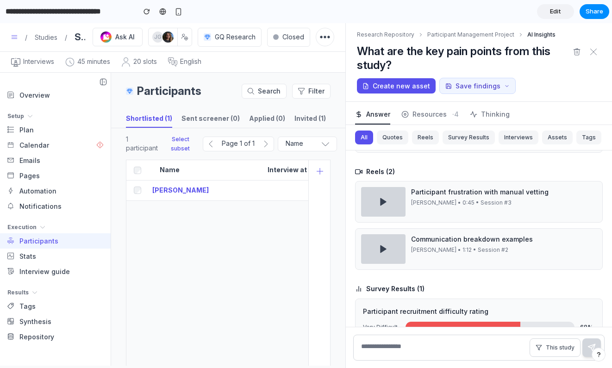
click at [381, 249] on polygon at bounding box center [383, 249] width 6 height 7
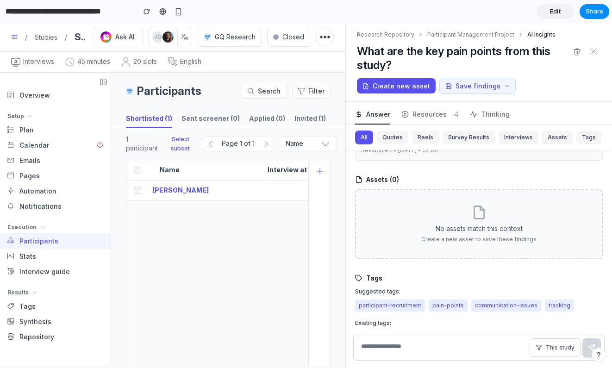
scroll to position [784, 0]
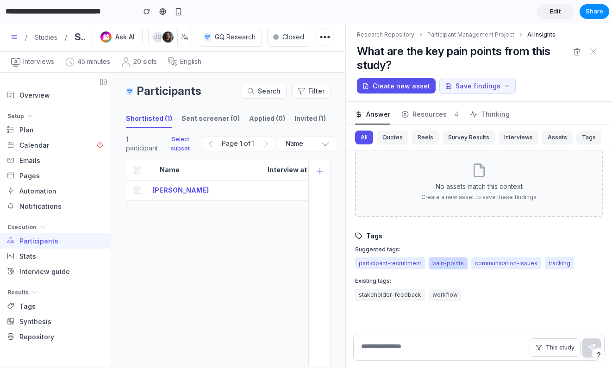
click at [444, 264] on button "pain-points" at bounding box center [448, 263] width 39 height 12
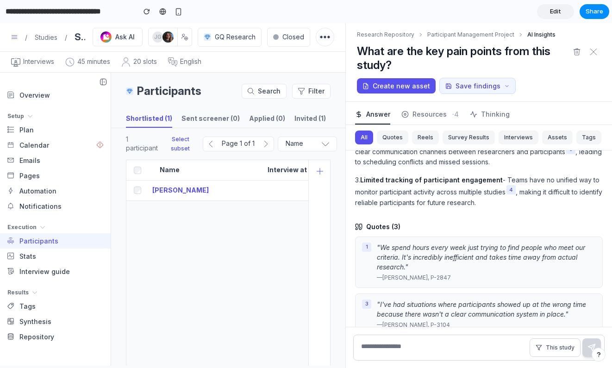
scroll to position [0, 0]
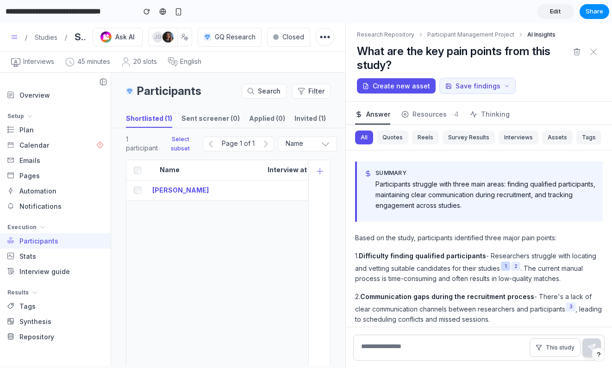
click at [506, 269] on button "1" at bounding box center [505, 265] width 9 height 9
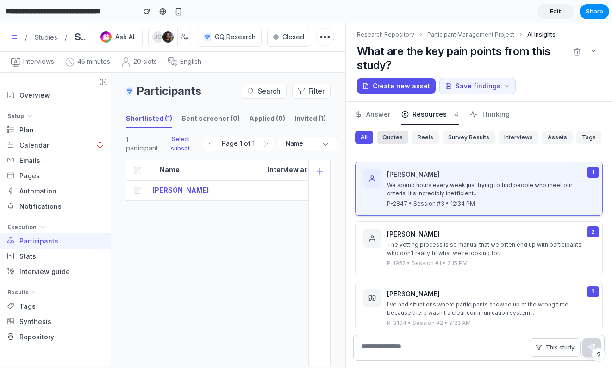
click at [398, 140] on button "Quotes" at bounding box center [392, 138] width 31 height 14
click at [375, 119] on button "Answer" at bounding box center [372, 113] width 35 height 23
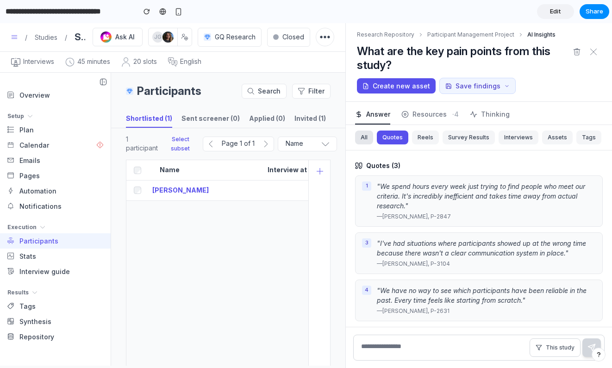
click at [362, 139] on button "All" at bounding box center [364, 138] width 18 height 14
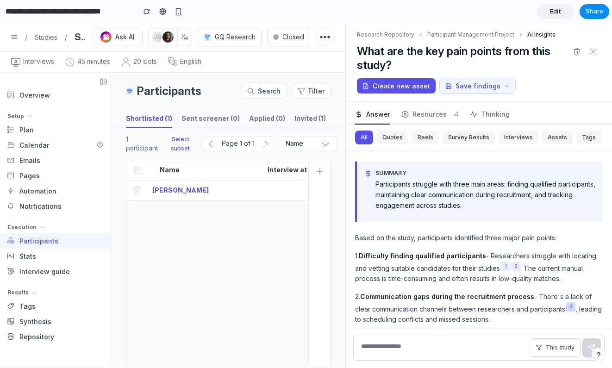
click at [566, 308] on button "3" at bounding box center [570, 306] width 9 height 9
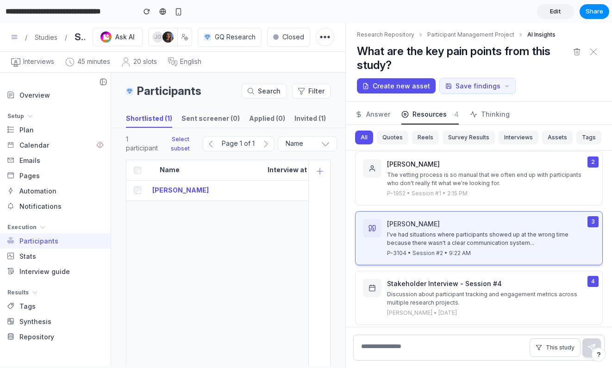
scroll to position [79, 0]
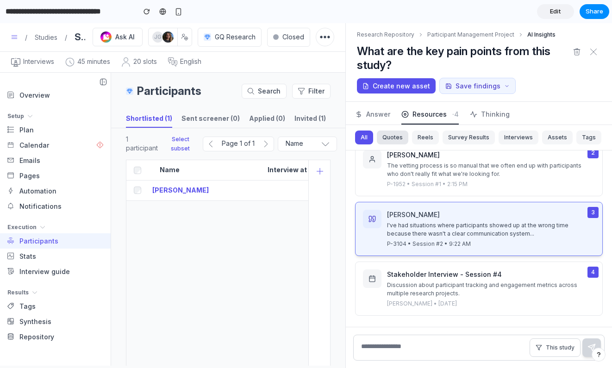
click at [390, 137] on button "Quotes" at bounding box center [392, 138] width 31 height 14
click at [378, 115] on span "Answer" at bounding box center [378, 114] width 24 height 10
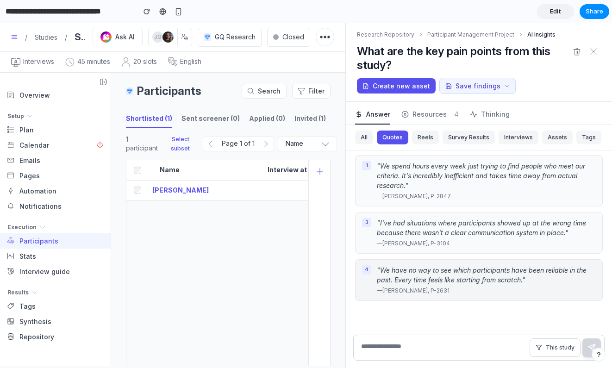
scroll to position [0, 0]
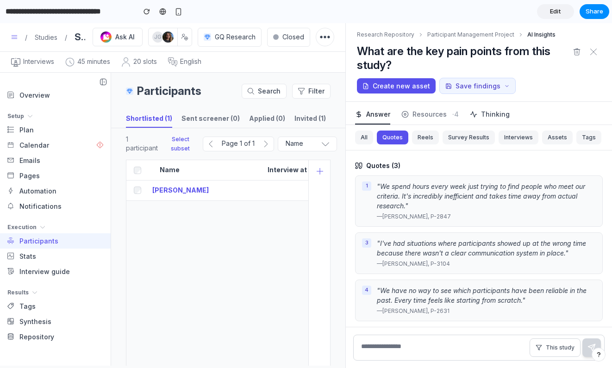
click at [495, 113] on span "Thinking" at bounding box center [495, 114] width 29 height 10
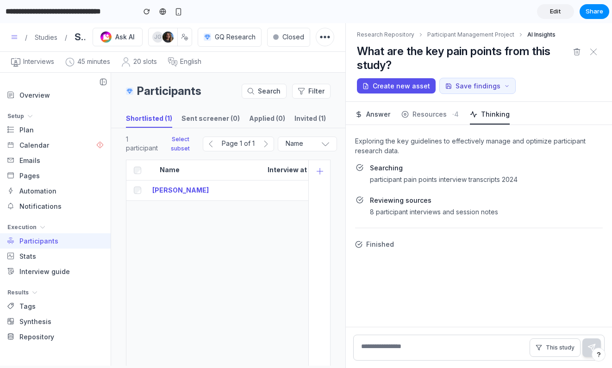
click at [375, 114] on span "Answer" at bounding box center [378, 114] width 24 height 10
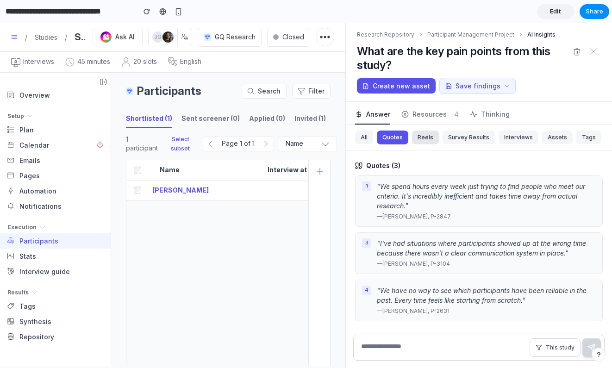
click at [417, 139] on button "Reels" at bounding box center [425, 138] width 27 height 14
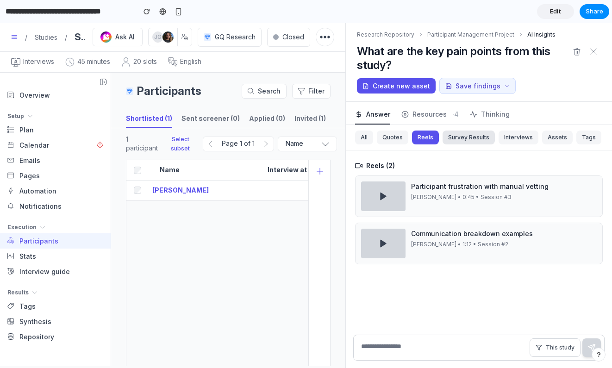
click at [456, 138] on button "Survey Results" at bounding box center [468, 138] width 52 height 14
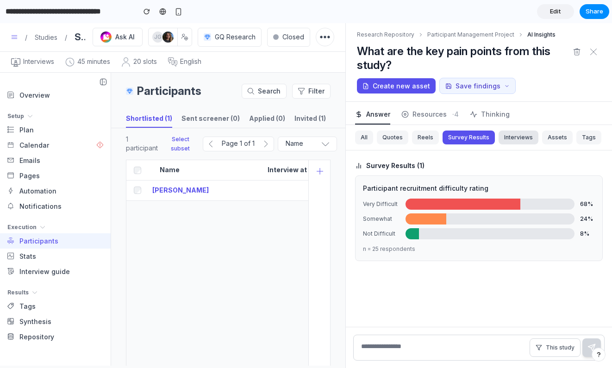
click at [513, 140] on button "Interviews" at bounding box center [518, 138] width 40 height 14
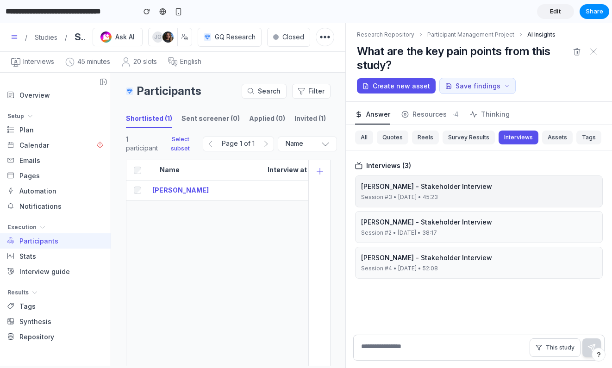
click at [494, 189] on div "Sarah Mitchell - Stakeholder Interview" at bounding box center [479, 186] width 236 height 10
click at [549, 135] on button "Assets" at bounding box center [557, 138] width 31 height 14
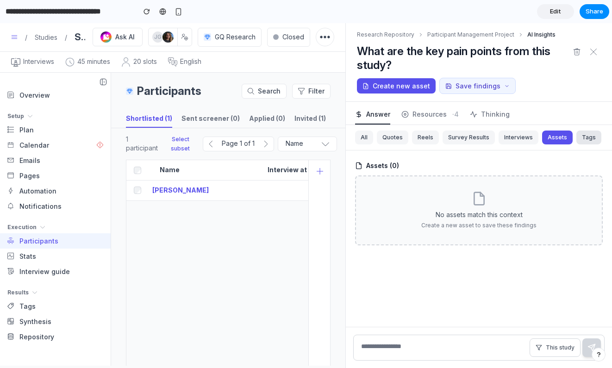
click at [587, 140] on button "Tags" at bounding box center [588, 138] width 25 height 14
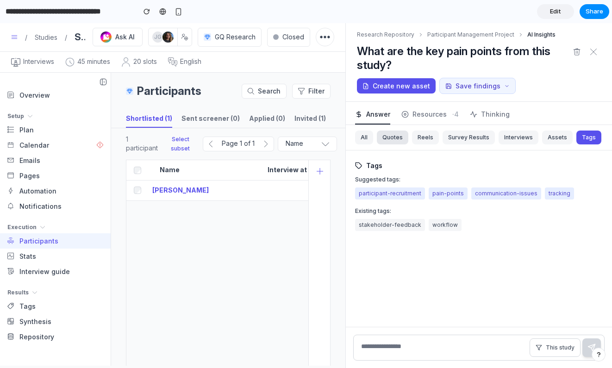
click at [394, 141] on button "Quotes" at bounding box center [392, 138] width 31 height 14
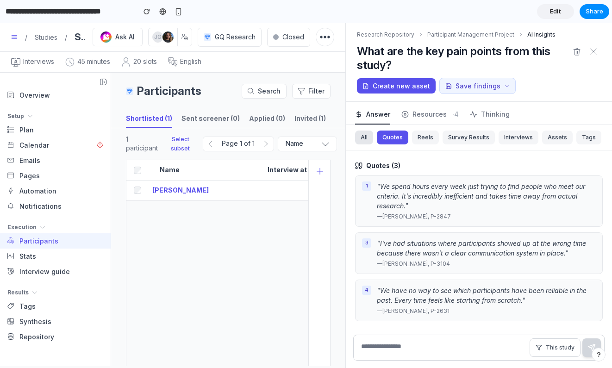
click at [356, 140] on button "All" at bounding box center [364, 138] width 18 height 14
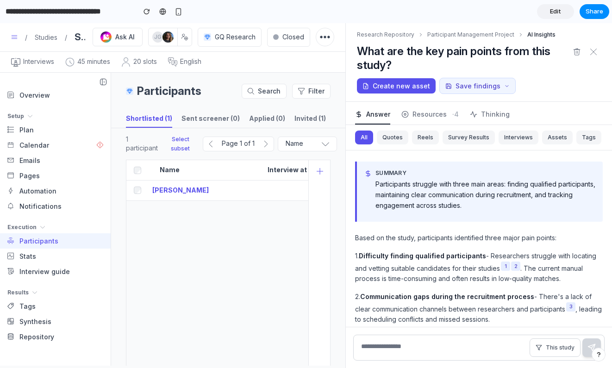
click at [404, 272] on p "1. Difficulty finding qualified participants - Researchers struggle with locati…" at bounding box center [479, 267] width 248 height 33
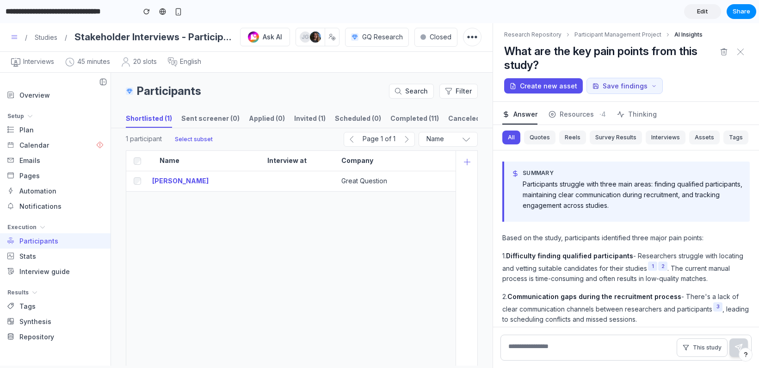
click at [484, 261] on div "1 participant Select subset Page 1 of 1 Name Name Emily Andrews-Rice Interview …" at bounding box center [302, 370] width 382 height 485
click at [121, 269] on div "1 participant Select subset Page 1 of 1 Name Name Emily Andrews-Rice Interview …" at bounding box center [302, 370] width 382 height 485
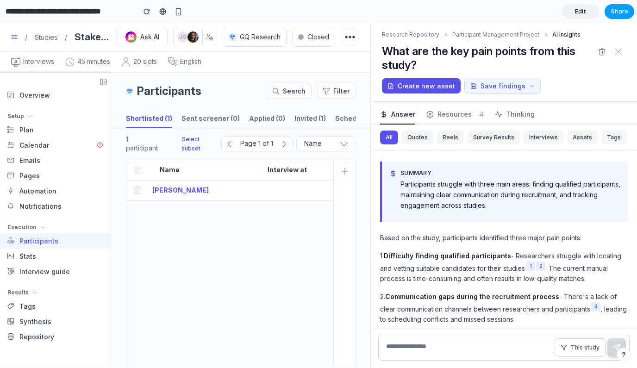
click at [611, 12] on span "Share" at bounding box center [619, 11] width 18 height 9
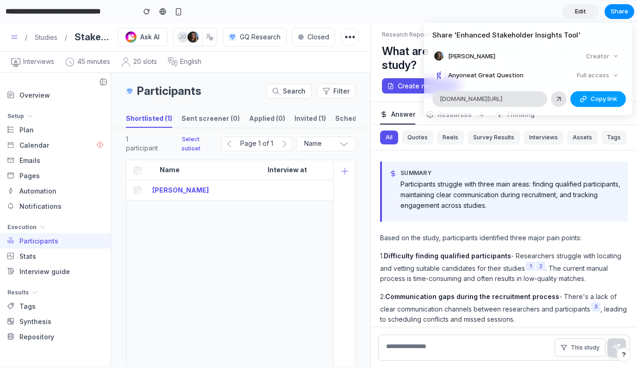
click at [594, 93] on button "Copy link" at bounding box center [598, 99] width 56 height 16
click at [588, 98] on button "Copy link" at bounding box center [598, 99] width 56 height 16
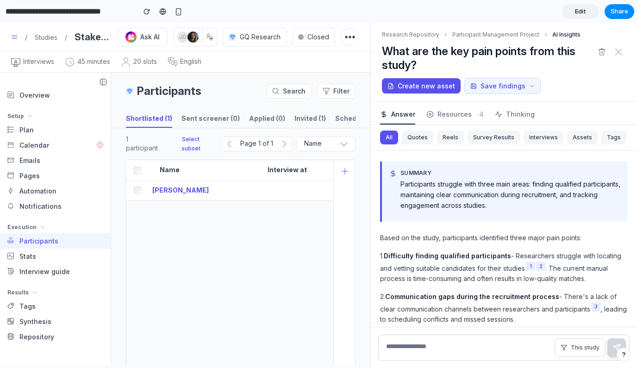
click at [295, 15] on div "Share ' Enhanced Stakeholder Insights Tool ' Anna Borg Creator Anyone at Great …" at bounding box center [318, 184] width 637 height 368
click at [40, 34] on link "Studies" at bounding box center [46, 37] width 23 height 10
click at [41, 39] on link "Studies" at bounding box center [46, 37] width 23 height 10
click at [577, 12] on span "Edit" at bounding box center [580, 11] width 11 height 9
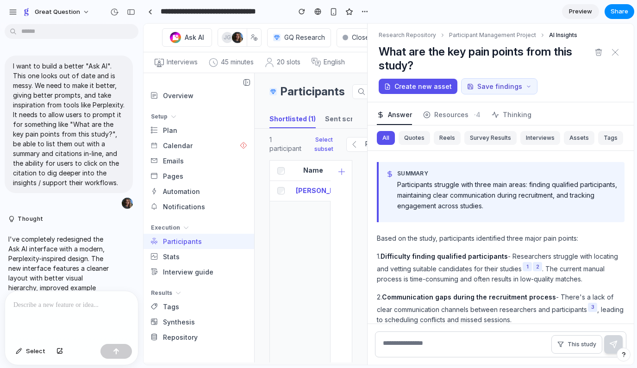
scroll to position [2754, 0]
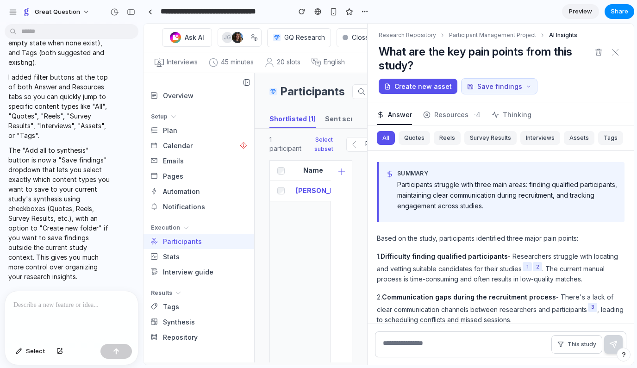
click at [85, 330] on div at bounding box center [71, 315] width 133 height 49
click at [81, 11] on button "Great Question" at bounding box center [56, 12] width 76 height 15
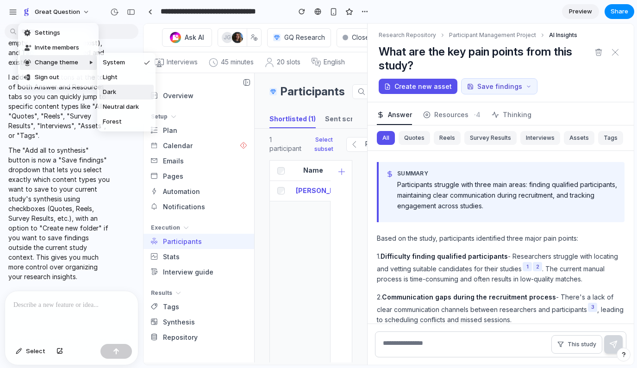
click at [109, 91] on span "Dark" at bounding box center [109, 91] width 13 height 9
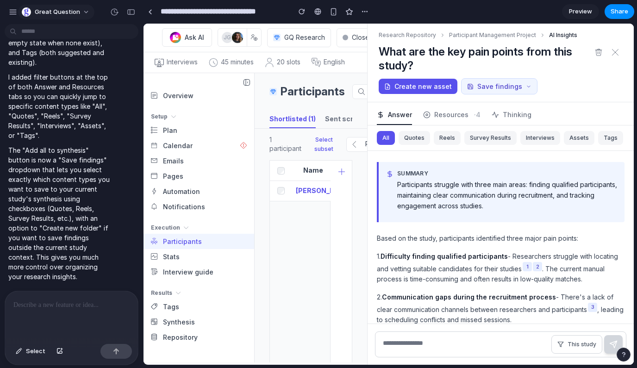
click at [68, 8] on span "Great Question" at bounding box center [57, 11] width 45 height 9
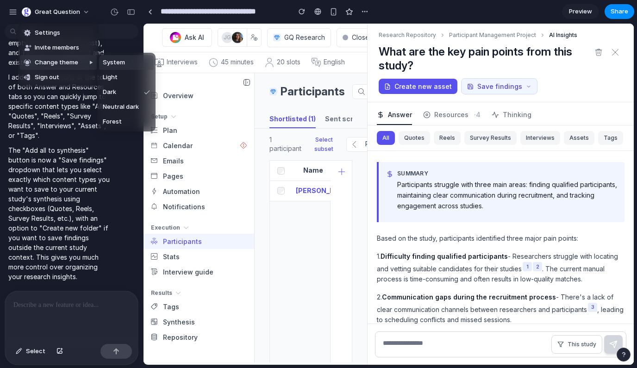
click at [122, 62] on span "System" at bounding box center [114, 62] width 22 height 9
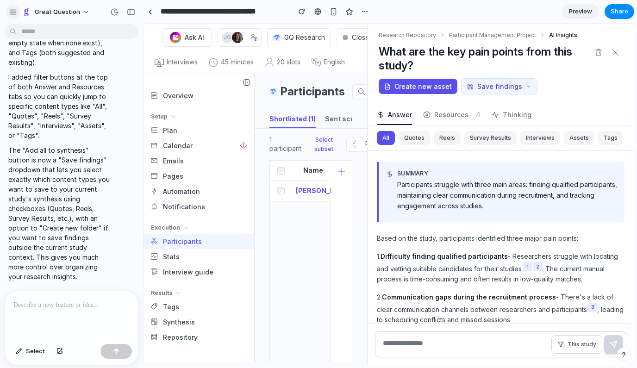
click at [15, 12] on div "button" at bounding box center [13, 12] width 8 height 8
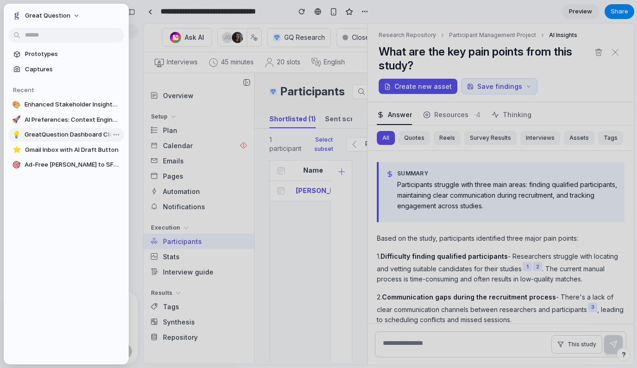
click at [83, 136] on span "GreatQuestion Dashboard Cleanup" at bounding box center [73, 134] width 96 height 9
type input "**********"
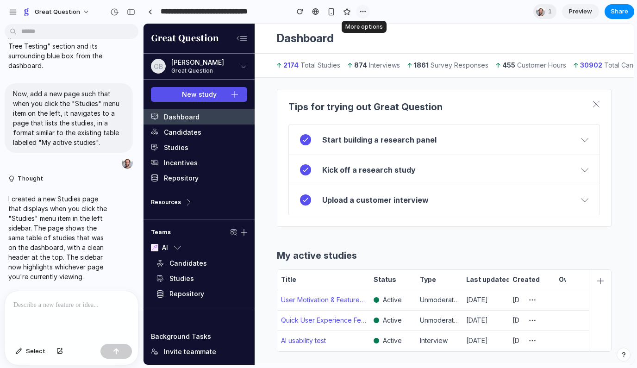
click at [361, 13] on div "button" at bounding box center [362, 11] width 7 height 7
click at [402, 9] on div "Duplicate Delete" at bounding box center [318, 184] width 637 height 368
click at [152, 13] on link at bounding box center [150, 12] width 14 height 14
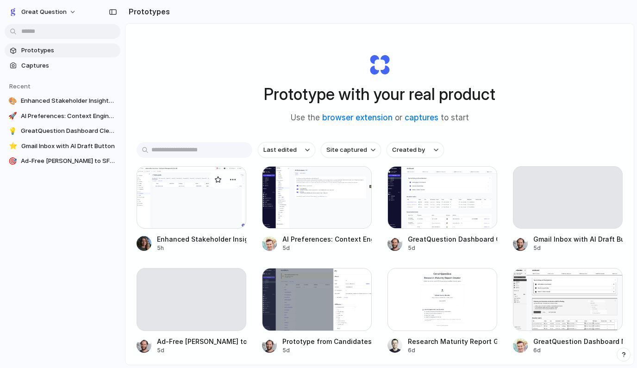
click at [185, 237] on div "Enhanced Stakeholder Insights Tool" at bounding box center [201, 239] width 89 height 10
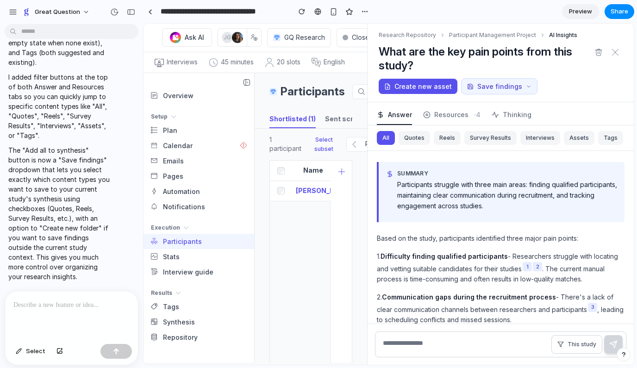
click at [215, 11] on input "**********" at bounding box center [223, 11] width 129 height 17
click at [149, 12] on div at bounding box center [150, 11] width 4 height 5
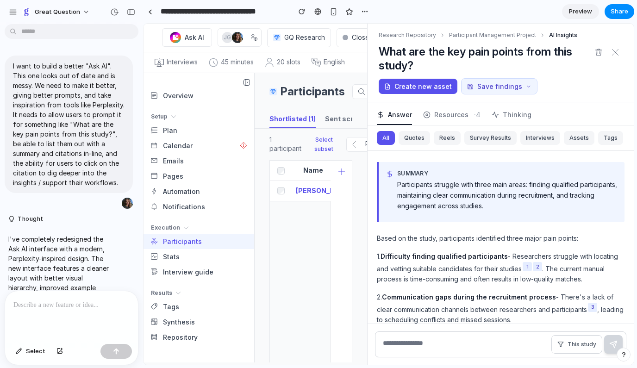
scroll to position [2754, 0]
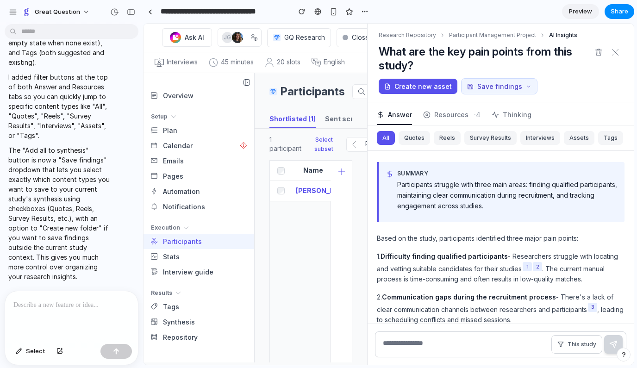
click at [189, 13] on input "**********" at bounding box center [223, 11] width 129 height 17
type input "*"
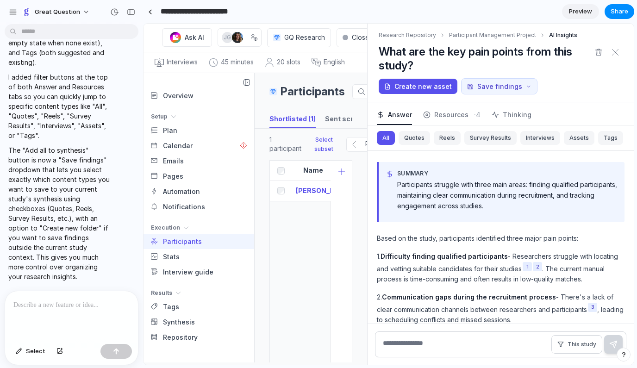
scroll to position [0, 0]
click at [199, 13] on input "**********" at bounding box center [221, 11] width 124 height 17
click at [246, 17] on input "**********" at bounding box center [225, 11] width 133 height 17
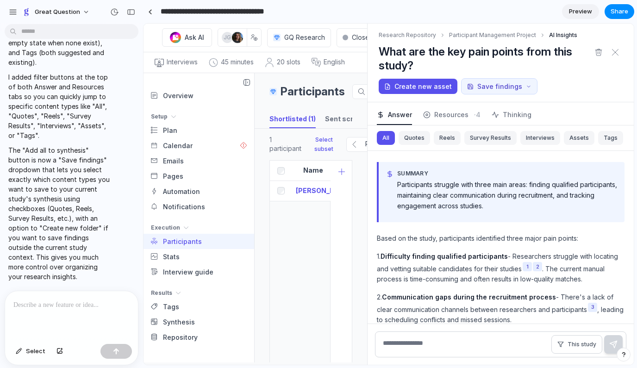
click at [207, 13] on input "**********" at bounding box center [225, 11] width 133 height 17
click at [221, 14] on input "**********" at bounding box center [234, 11] width 151 height 17
type input "**********"
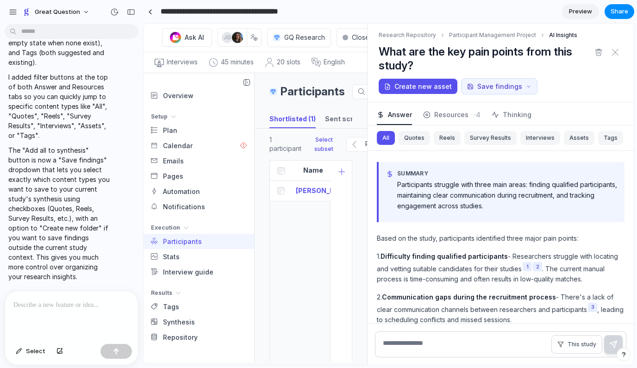
click at [611, 40] on div "Research Repository Participant Management Project AI Insights What are the key…" at bounding box center [500, 63] width 266 height 79
click at [385, 13] on div "button" at bounding box center [386, 11] width 7 height 7
click at [448, 14] on div "Duplicate Delete" at bounding box center [318, 184] width 637 height 368
click at [339, 13] on div at bounding box center [339, 11] width 7 height 7
click at [80, 324] on div at bounding box center [71, 315] width 133 height 49
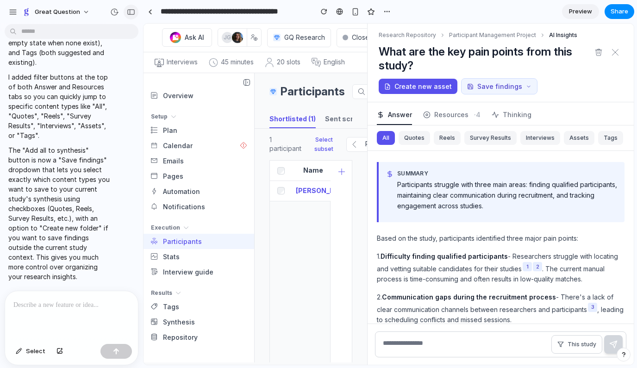
click at [130, 12] on div "button" at bounding box center [131, 12] width 8 height 6
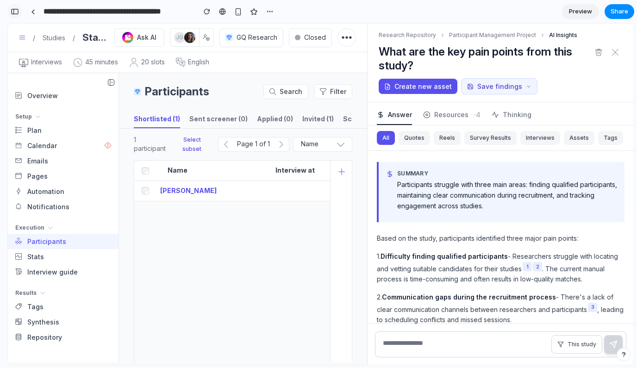
click at [14, 11] on div "button" at bounding box center [15, 11] width 8 height 6
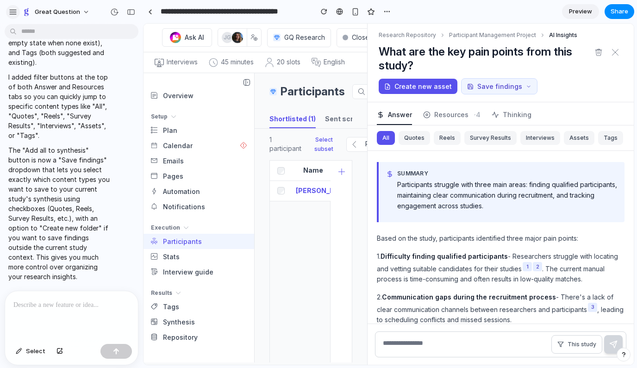
click at [15, 11] on div "button" at bounding box center [13, 12] width 8 height 8
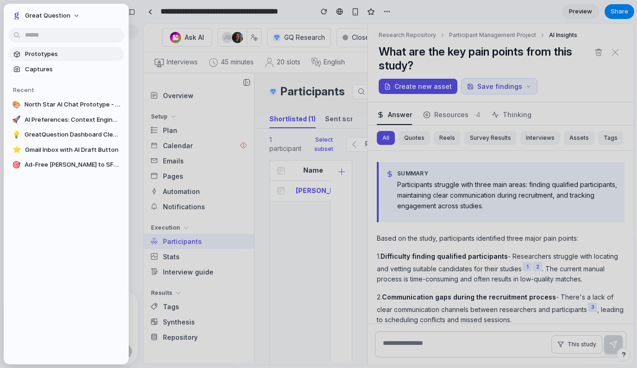
click at [41, 56] on span "Prototypes" at bounding box center [72, 54] width 95 height 9
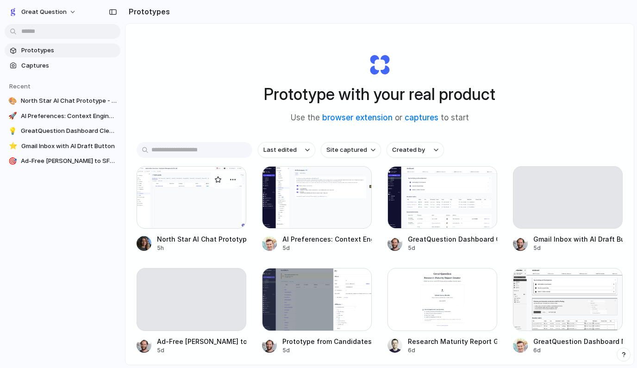
click at [189, 207] on div at bounding box center [192, 197] width 110 height 62
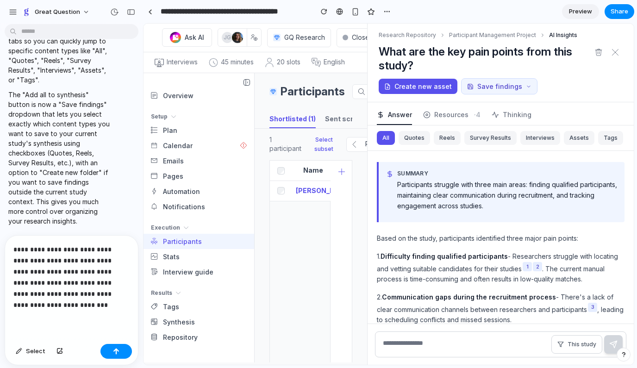
scroll to position [2803, 0]
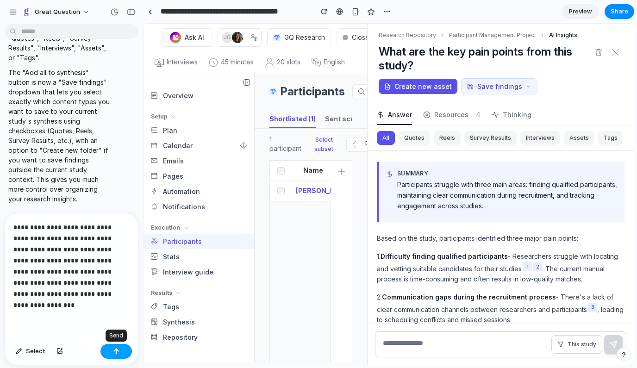
click at [122, 350] on button "button" at bounding box center [115, 351] width 31 height 15
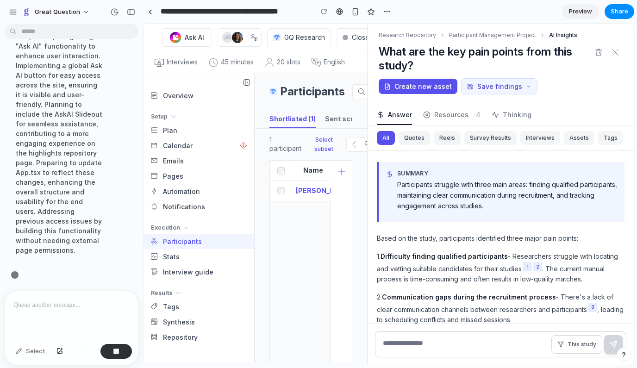
scroll to position [3155, 0]
click at [611, 7] on span "Share" at bounding box center [619, 11] width 18 height 9
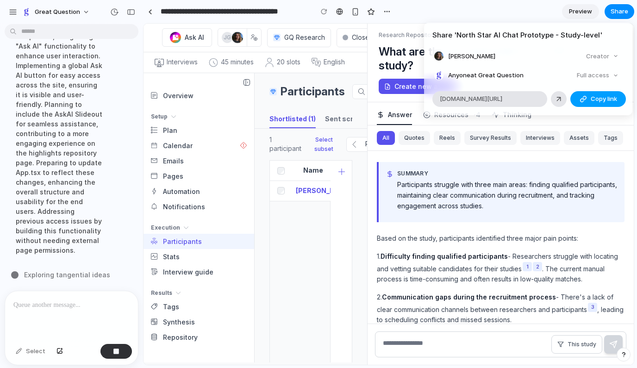
click at [602, 94] on span "Copy link" at bounding box center [604, 98] width 26 height 9
click at [474, 19] on div "Share ' North Star AI Chat Prototype - Study-level ' Anna Borg Creator Anyone a…" at bounding box center [318, 184] width 637 height 368
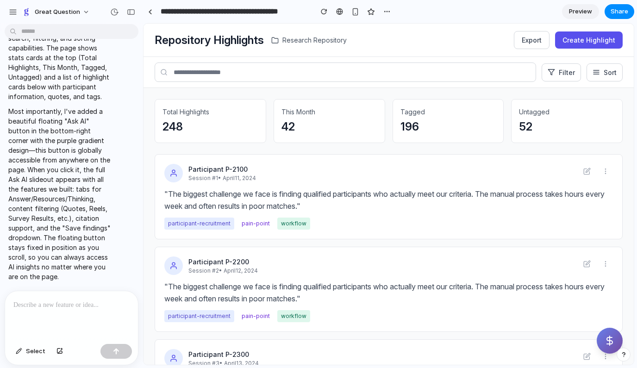
scroll to position [3452, 0]
click at [41, 310] on p at bounding box center [71, 304] width 116 height 11
click at [608, 339] on icon at bounding box center [609, 340] width 11 height 11
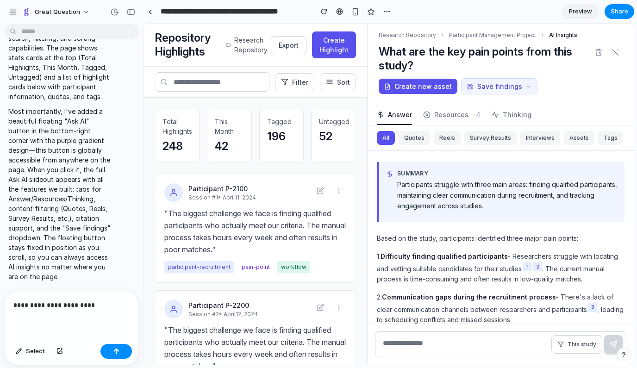
click at [358, 314] on div "Total Highlights 248 This Month 42 Tagged 196 Untagged 52 Participant P- 2100 S…" at bounding box center [255, 231] width 224 height 267
click at [114, 305] on p "**********" at bounding box center [71, 304] width 116 height 11
drag, startPoint x: 114, startPoint y: 305, endPoint x: -8, endPoint y: 305, distance: 121.7
click at [0, 305] on html "**********" at bounding box center [318, 184] width 637 height 368
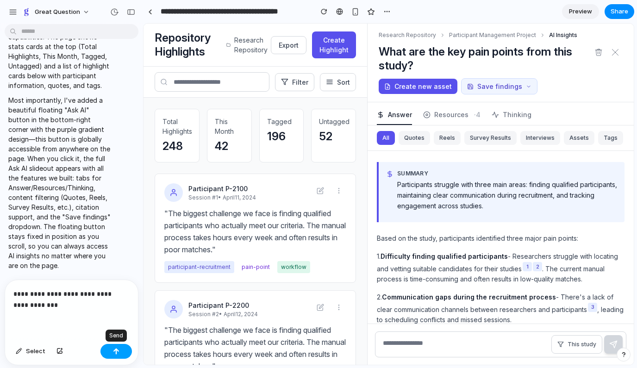
click at [115, 351] on div "button" at bounding box center [116, 351] width 6 height 6
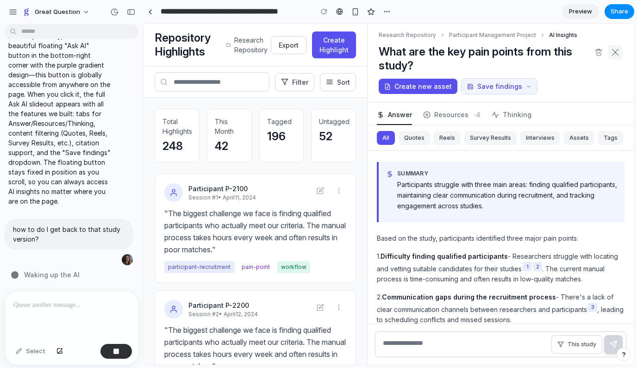
click at [611, 54] on icon at bounding box center [615, 52] width 6 height 6
click at [611, 51] on icon at bounding box center [614, 52] width 7 height 7
click at [326, 188] on button at bounding box center [320, 190] width 15 height 15
click at [598, 53] on icon at bounding box center [598, 53] width 0 height 2
click at [611, 55] on icon at bounding box center [614, 52] width 7 height 7
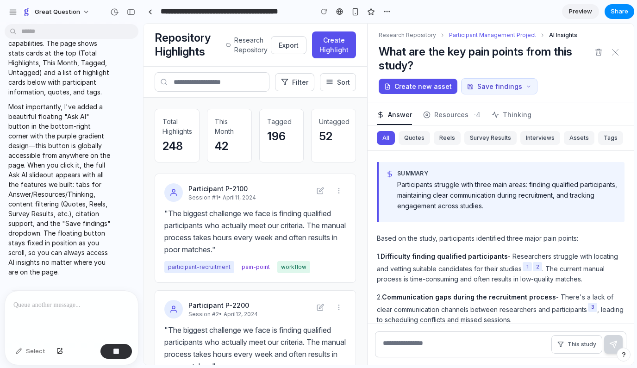
click at [477, 36] on button "Participant Management Project" at bounding box center [492, 35] width 87 height 8
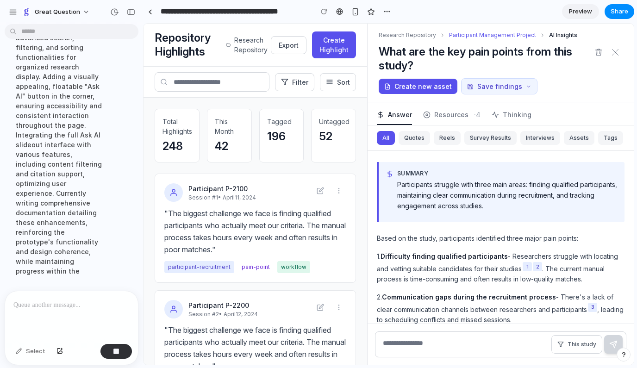
scroll to position [3566, 0]
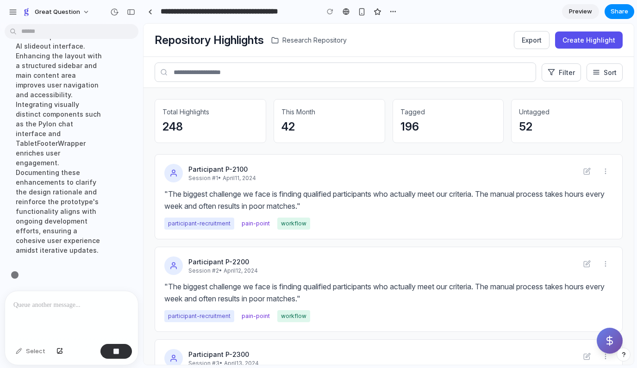
scroll to position [3546, 0]
click at [607, 339] on icon at bounding box center [609, 340] width 11 height 11
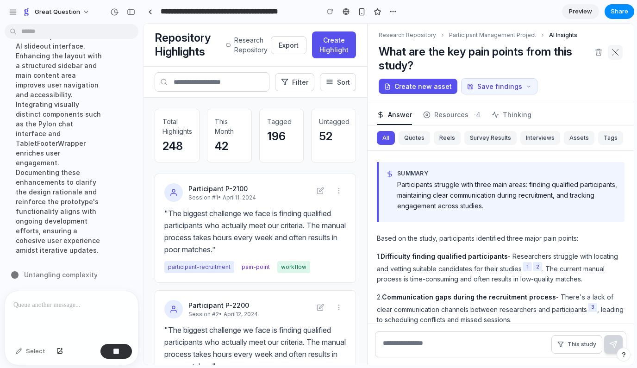
click at [615, 46] on button at bounding box center [615, 52] width 15 height 15
click at [150, 12] on div at bounding box center [150, 11] width 4 height 5
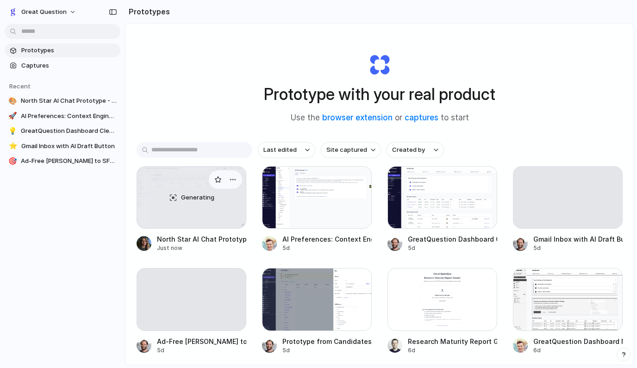
click at [187, 218] on div "Generating" at bounding box center [191, 198] width 109 height 62
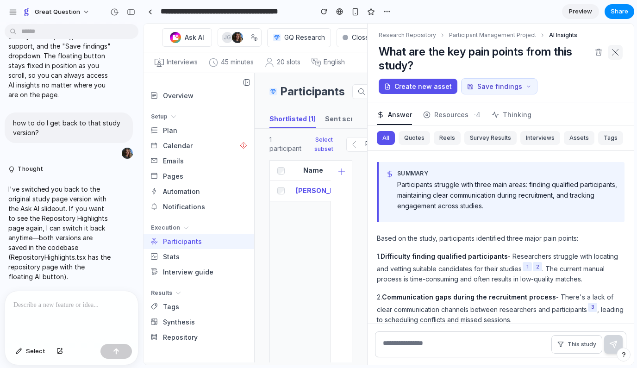
click at [614, 51] on icon at bounding box center [614, 52] width 7 height 7
click at [504, 36] on button "Participant Management Project" at bounding box center [492, 35] width 87 height 8
click at [480, 87] on button "Save findings" at bounding box center [499, 86] width 76 height 16
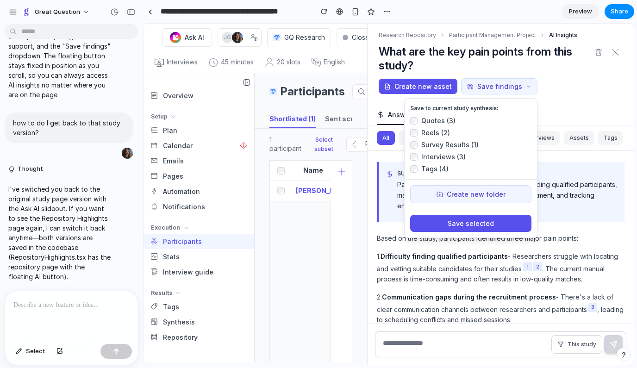
click at [445, 196] on button "Create new folder" at bounding box center [470, 194] width 121 height 18
click at [508, 90] on button "Save findings" at bounding box center [499, 86] width 76 height 16
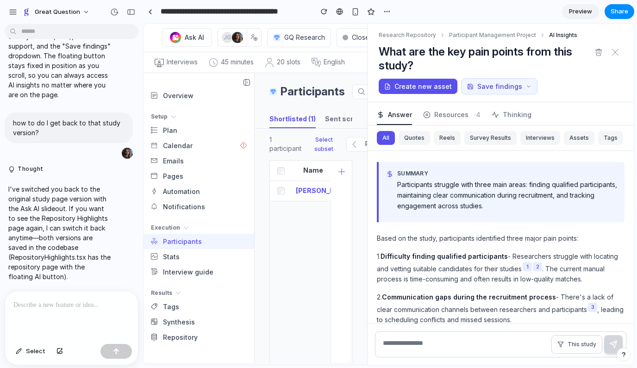
click at [110, 317] on div at bounding box center [71, 315] width 133 height 49
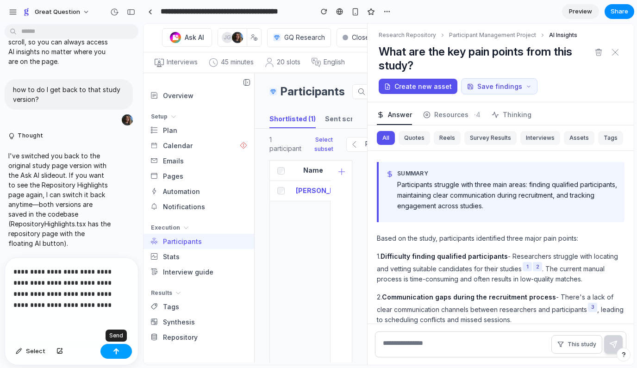
click at [127, 351] on button "button" at bounding box center [115, 351] width 31 height 15
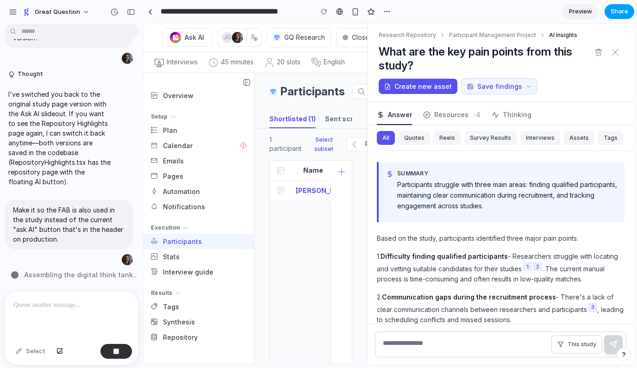
click at [616, 15] on span "Share" at bounding box center [619, 11] width 18 height 9
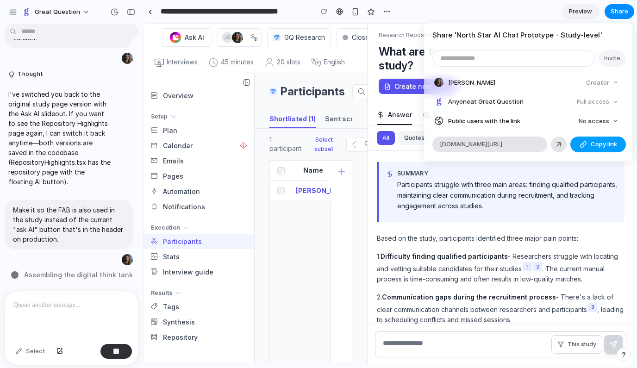
click at [599, 142] on span "Copy link" at bounding box center [604, 144] width 26 height 9
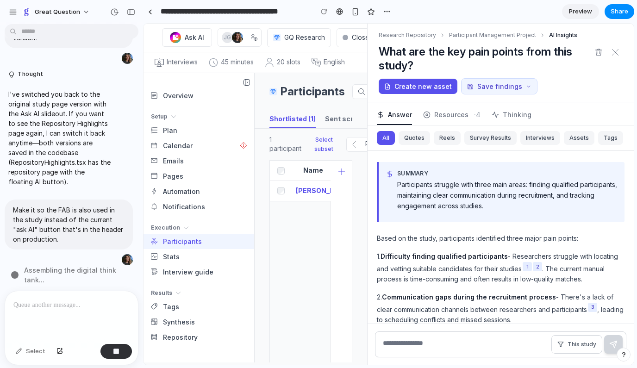
click at [318, 249] on div "Share ' North Star AI Chat Prototype - Study-level ' Invite Anna Borg Creator A…" at bounding box center [318, 184] width 637 height 368
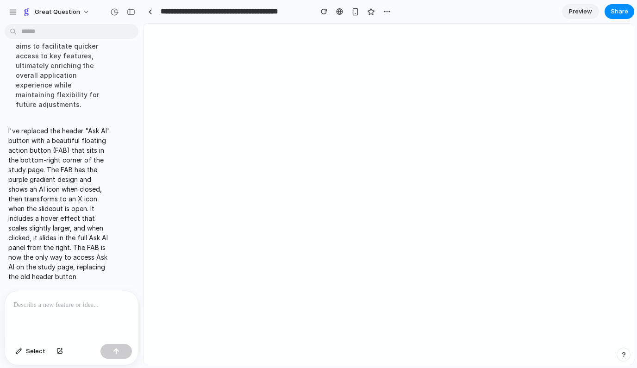
scroll to position [0, 0]
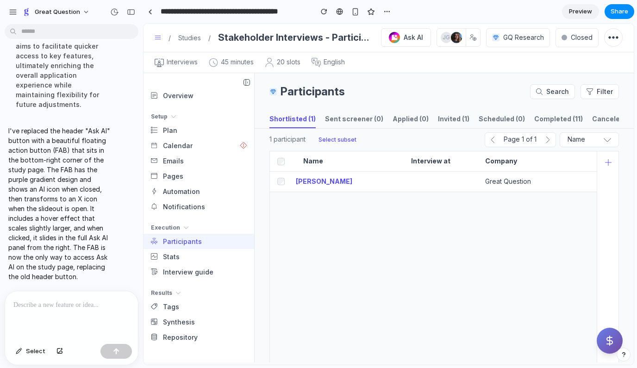
click at [608, 341] on icon "Ask AI" at bounding box center [609, 340] width 11 height 11
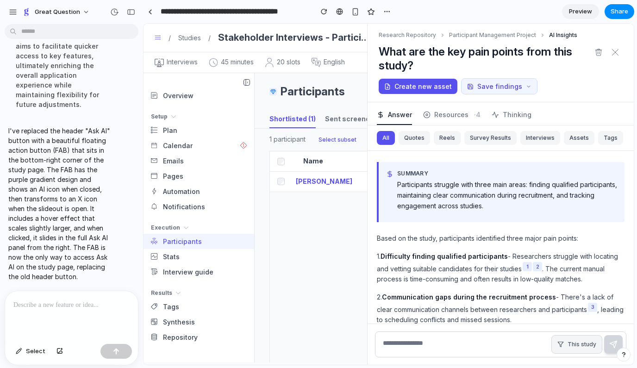
click at [579, 342] on span "This study" at bounding box center [581, 344] width 29 height 8
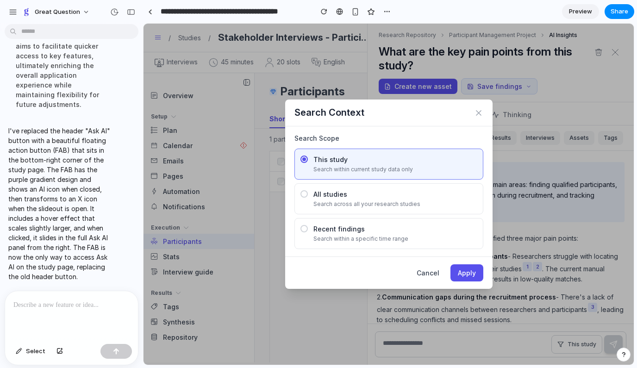
click at [348, 204] on div "Search across all your research studies" at bounding box center [395, 204] width 164 height 8
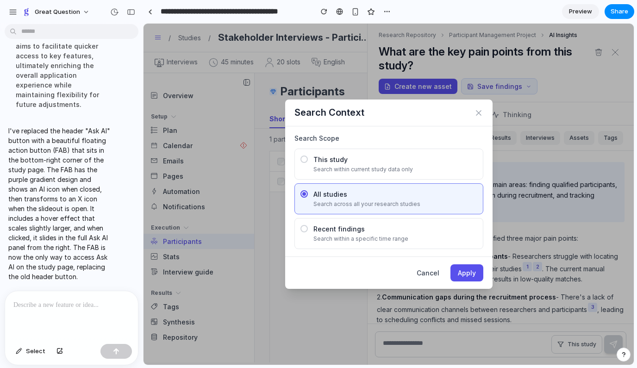
click at [346, 235] on div "Search within a specific time range" at bounding box center [395, 239] width 164 height 8
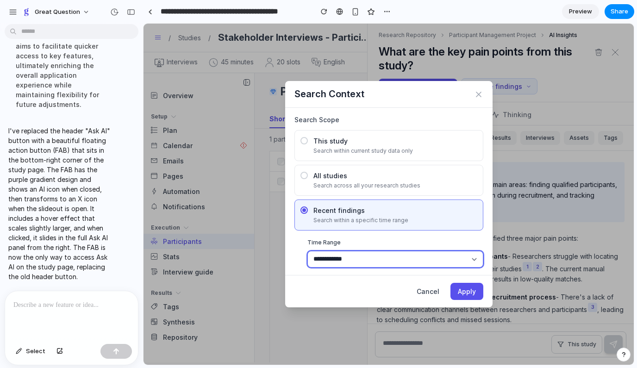
click at [342, 259] on select "**********" at bounding box center [395, 259] width 176 height 17
select select "**********"
click at [307, 251] on select "**********" at bounding box center [395, 259] width 176 height 17
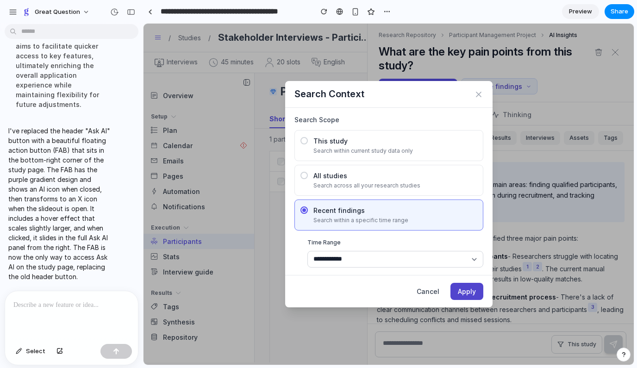
click at [461, 288] on button "Apply" at bounding box center [466, 291] width 33 height 17
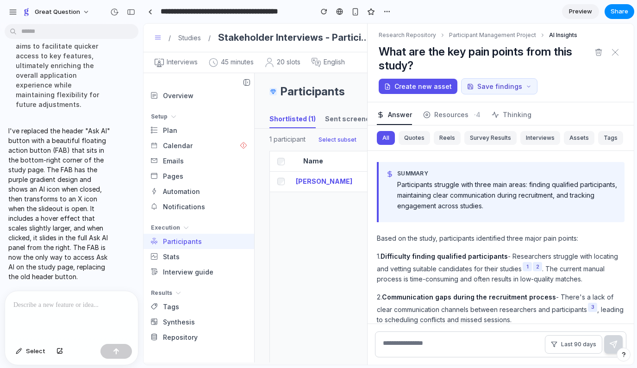
click at [90, 308] on p at bounding box center [71, 304] width 116 height 11
click at [84, 308] on p "******" at bounding box center [71, 304] width 116 height 11
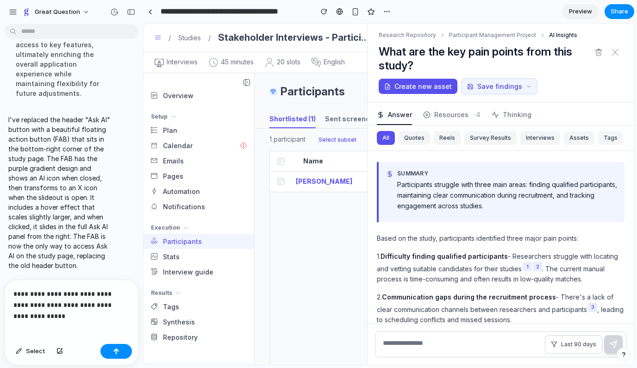
scroll to position [3879, 0]
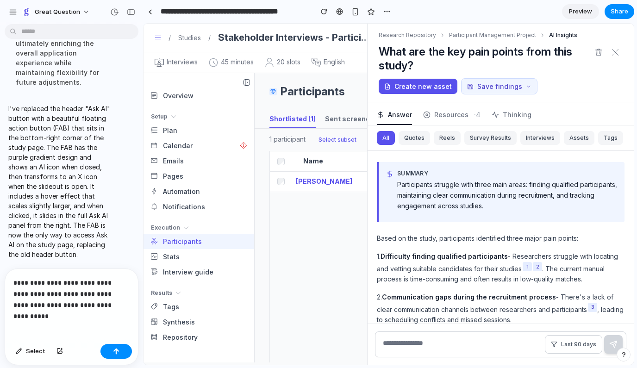
click at [96, 302] on p "**********" at bounding box center [71, 293] width 116 height 33
click at [94, 297] on p "**********" at bounding box center [71, 293] width 116 height 33
click at [126, 294] on p "**********" at bounding box center [71, 293] width 116 height 33
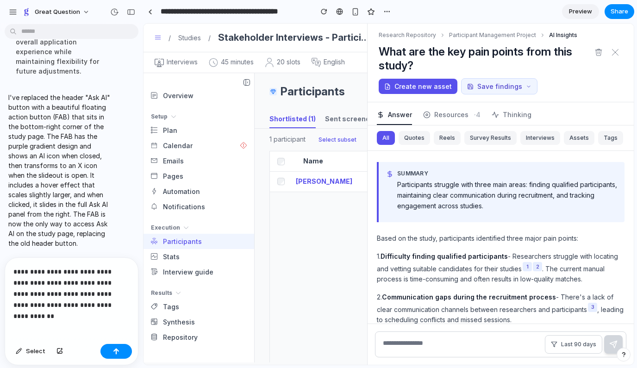
click at [100, 310] on p "**********" at bounding box center [71, 288] width 116 height 44
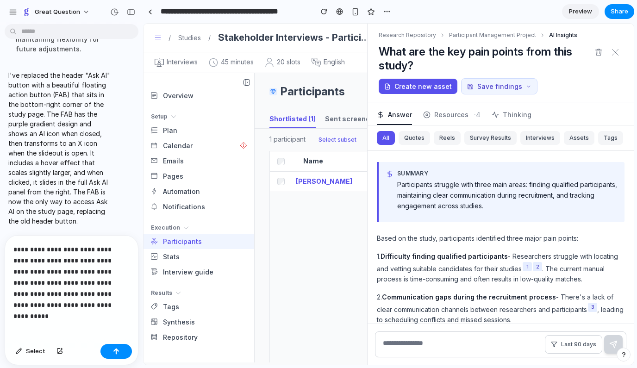
click at [30, 264] on p "**********" at bounding box center [71, 277] width 116 height 67
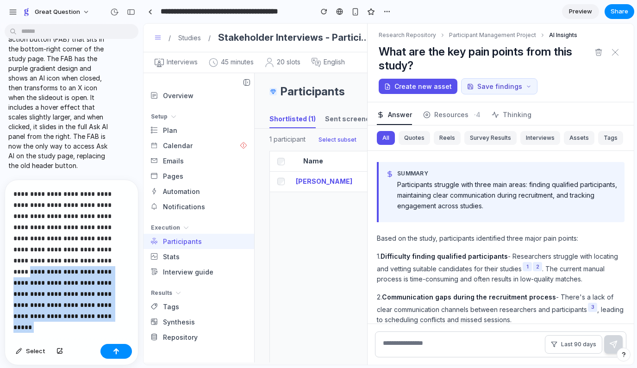
drag, startPoint x: 47, startPoint y: 310, endPoint x: 23, endPoint y: 260, distance: 55.7
click at [23, 260] on p "**********" at bounding box center [71, 249] width 116 height 122
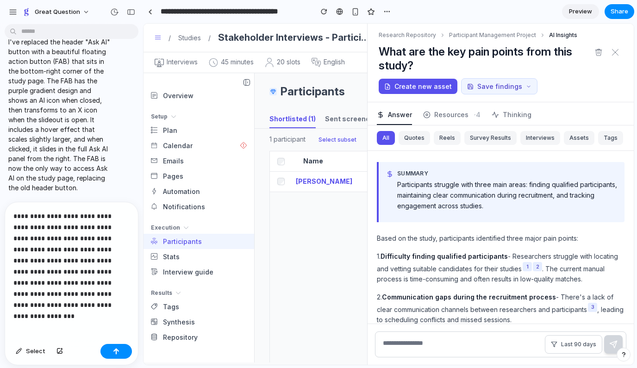
click at [104, 274] on p "**********" at bounding box center [71, 261] width 116 height 100
drag, startPoint x: 120, startPoint y: 273, endPoint x: 61, endPoint y: 262, distance: 59.7
click at [61, 262] on p "**********" at bounding box center [71, 261] width 116 height 100
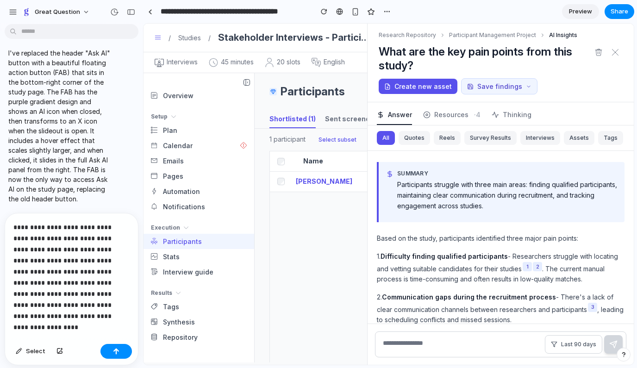
click at [127, 307] on p "**********" at bounding box center [71, 266] width 116 height 89
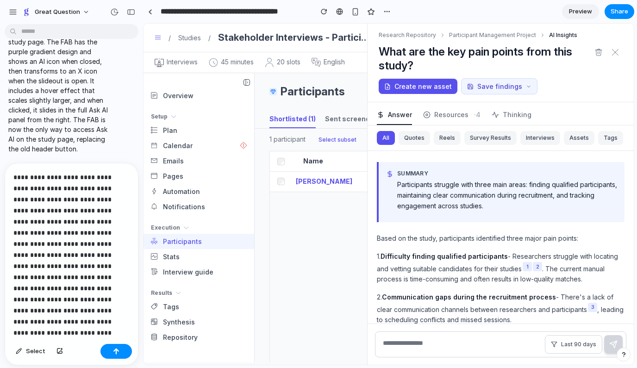
scroll to position [10, 0]
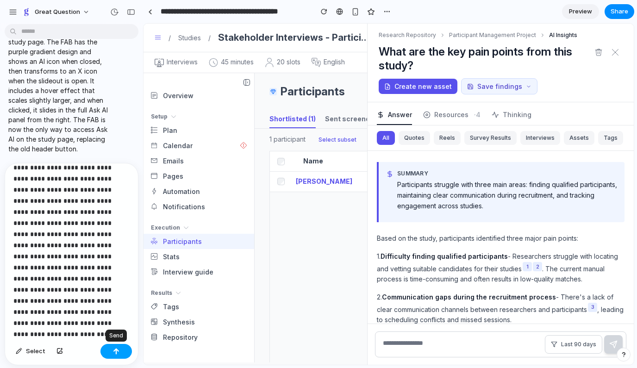
click at [113, 348] on div "button" at bounding box center [116, 351] width 6 height 6
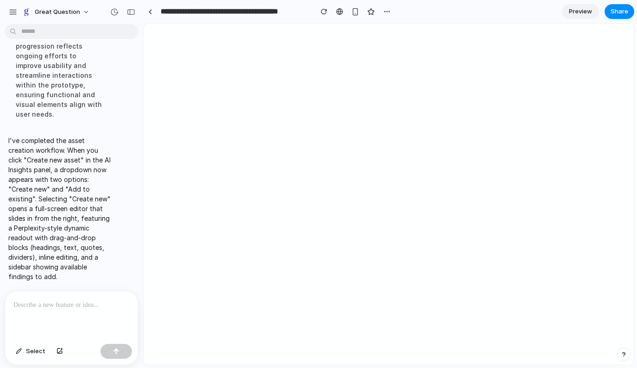
scroll to position [0, 0]
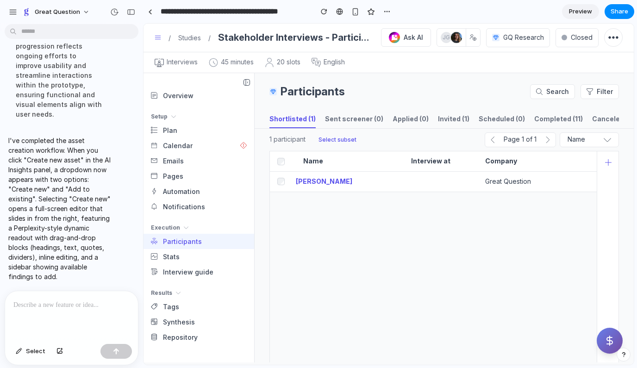
click at [612, 343] on icon "Ask AI" at bounding box center [610, 340] width 6 height 9
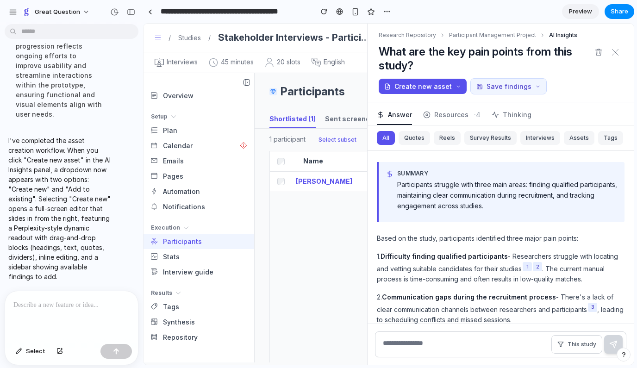
click at [616, 54] on icon at bounding box center [614, 52] width 7 height 7
click at [409, 89] on button "Create new asset" at bounding box center [423, 86] width 88 height 15
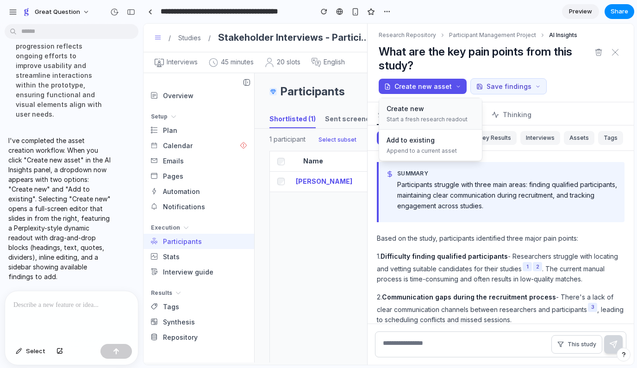
click at [404, 119] on div "Start a fresh research readout" at bounding box center [430, 119] width 88 height 8
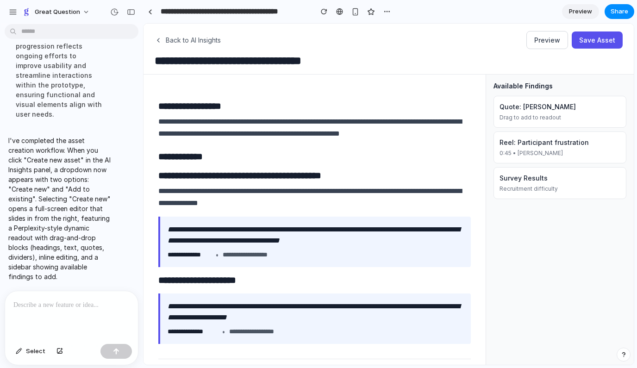
click at [549, 110] on div "Quote: David Park" at bounding box center [559, 107] width 121 height 10
click at [537, 147] on div "Reel: Participant frustration" at bounding box center [559, 142] width 121 height 10
click at [530, 183] on div "Survey Results" at bounding box center [559, 178] width 121 height 10
click at [547, 39] on button "Preview" at bounding box center [547, 40] width 42 height 18
click at [605, 45] on button "Save Asset" at bounding box center [597, 39] width 51 height 17
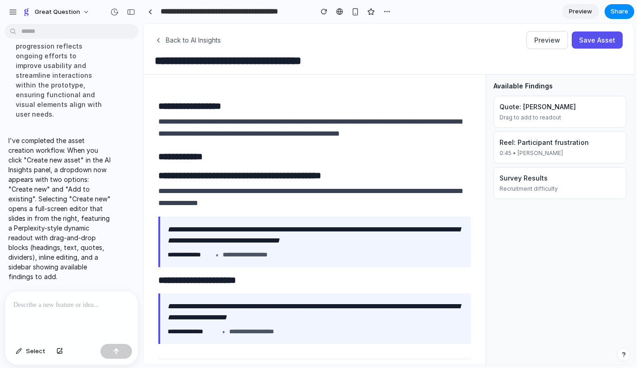
click at [59, 321] on div at bounding box center [71, 315] width 133 height 49
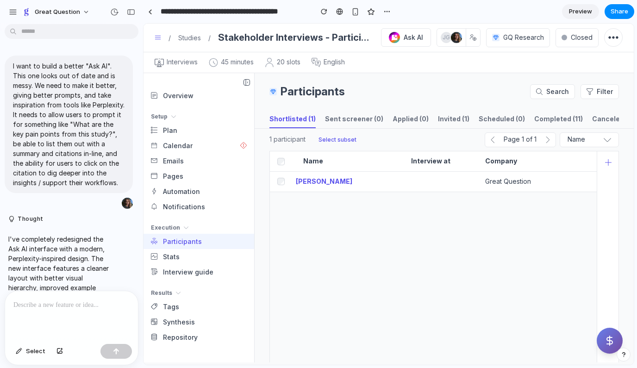
scroll to position [3992, 0]
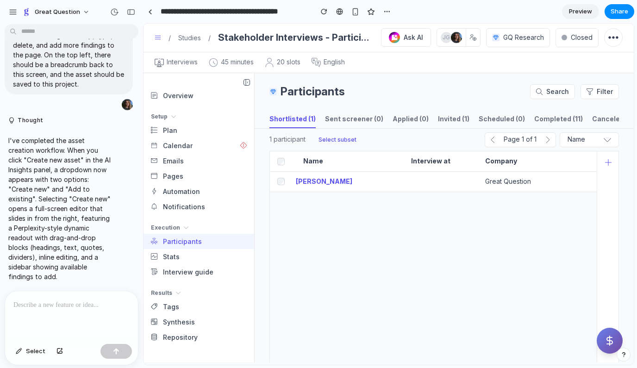
click at [614, 347] on button "Ask AI" at bounding box center [610, 341] width 26 height 26
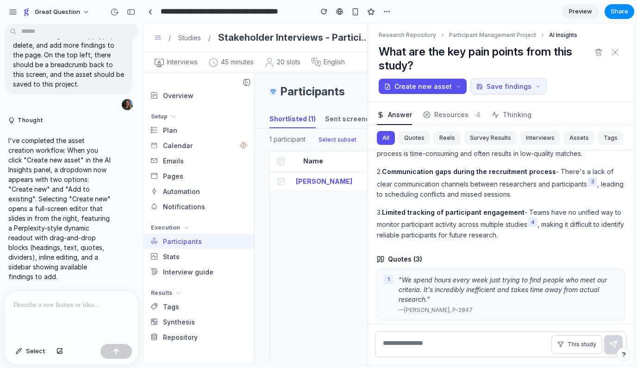
scroll to position [0, 0]
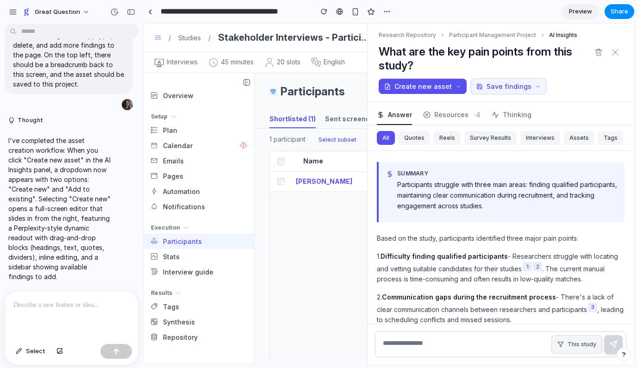
click at [572, 345] on span "This study" at bounding box center [581, 344] width 29 height 8
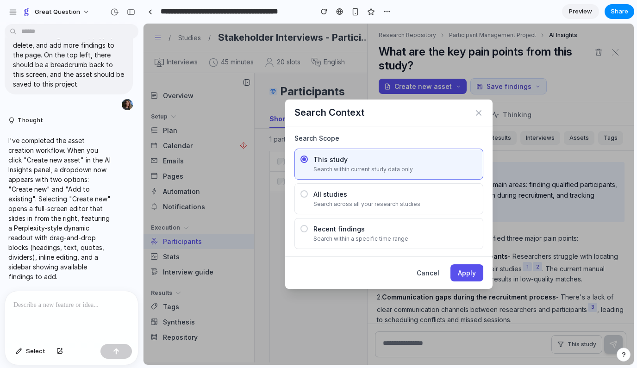
click at [370, 200] on div "Search across all your research studies" at bounding box center [395, 204] width 164 height 8
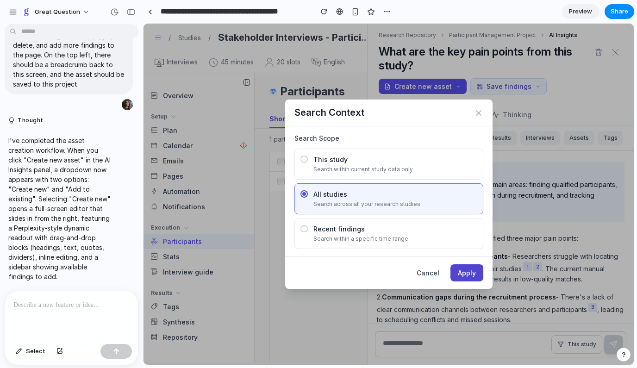
click at [465, 274] on button "Apply" at bounding box center [466, 272] width 33 height 17
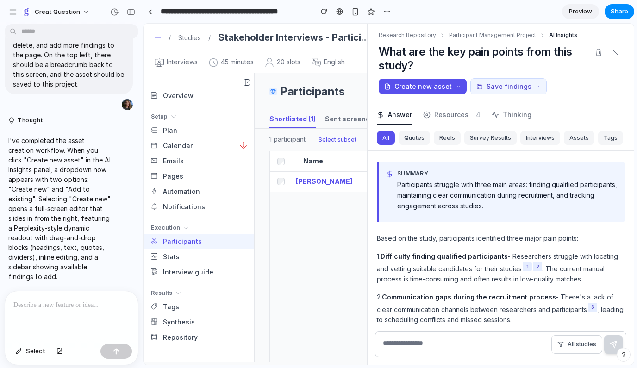
click at [439, 52] on h1 "What are the key pain points from this study?" at bounding box center [485, 59] width 212 height 28
click at [576, 343] on span "All studies" at bounding box center [581, 344] width 29 height 8
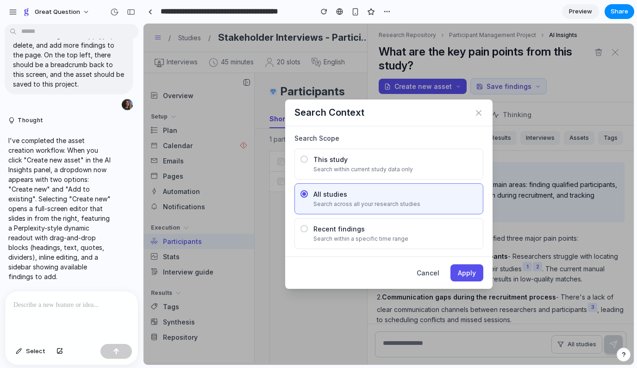
click at [388, 236] on div "Search within a specific time range" at bounding box center [395, 239] width 164 height 8
select select "**********"
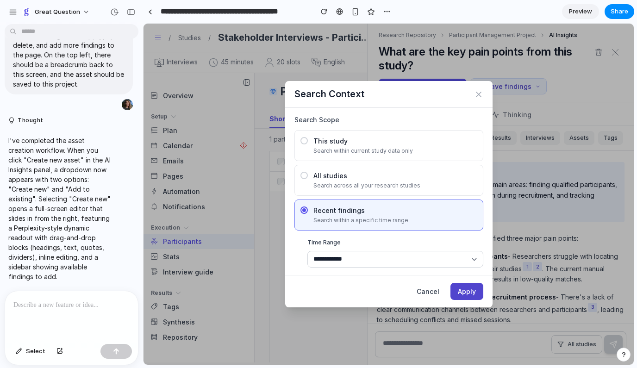
click at [472, 294] on button "Apply" at bounding box center [466, 291] width 33 height 17
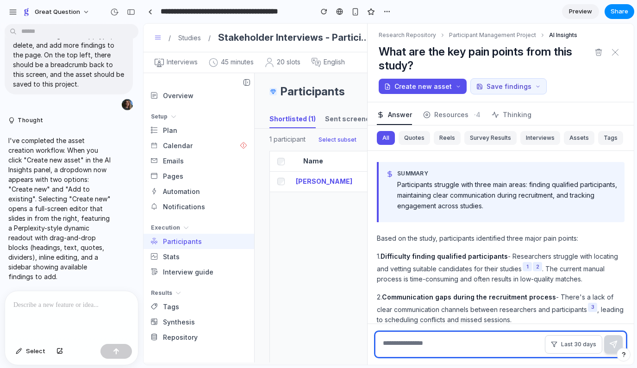
click at [421, 348] on textarea at bounding box center [500, 344] width 251 height 26
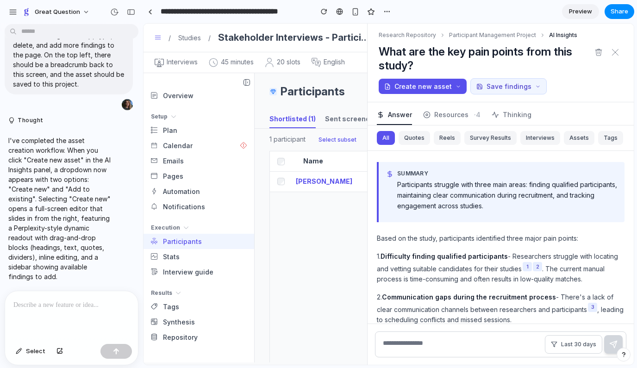
click at [85, 310] on p at bounding box center [71, 304] width 116 height 11
click at [511, 86] on button "Save findings" at bounding box center [508, 86] width 76 height 16
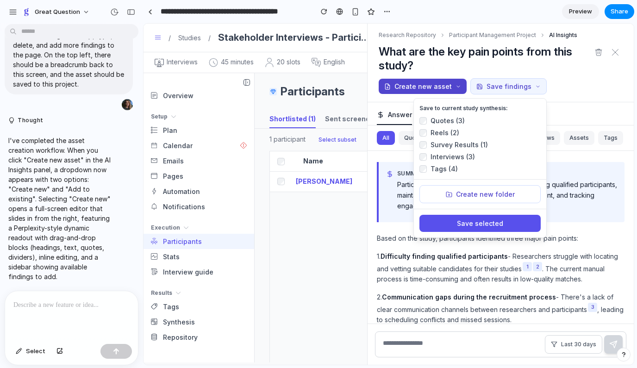
click at [425, 86] on button "Create new asset" at bounding box center [423, 86] width 88 height 15
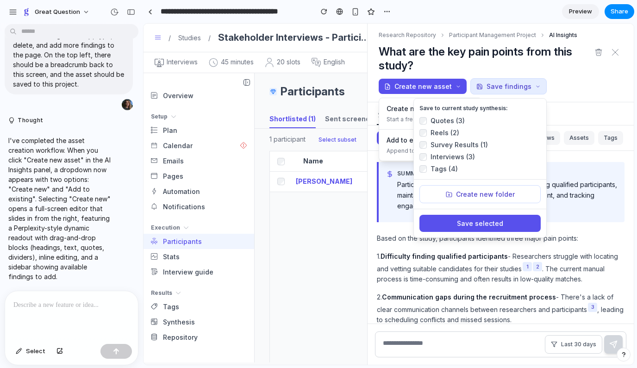
click at [515, 84] on button "Save findings" at bounding box center [508, 86] width 76 height 16
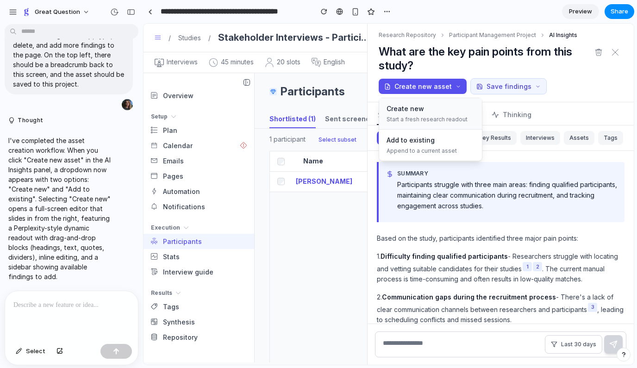
click at [441, 110] on div "Create new" at bounding box center [430, 109] width 88 height 10
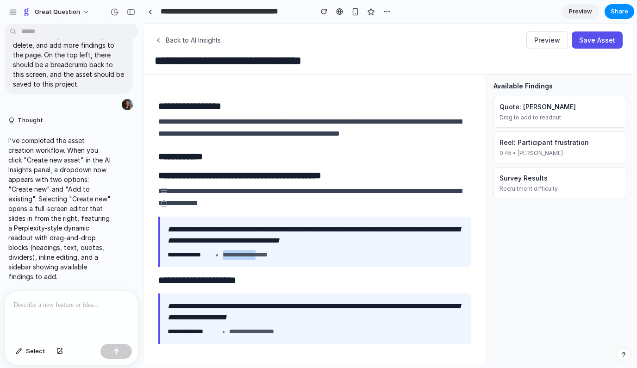
drag, startPoint x: 269, startPoint y: 257, endPoint x: 274, endPoint y: 200, distance: 57.1
click at [274, 200] on div "**********" at bounding box center [314, 236] width 342 height 322
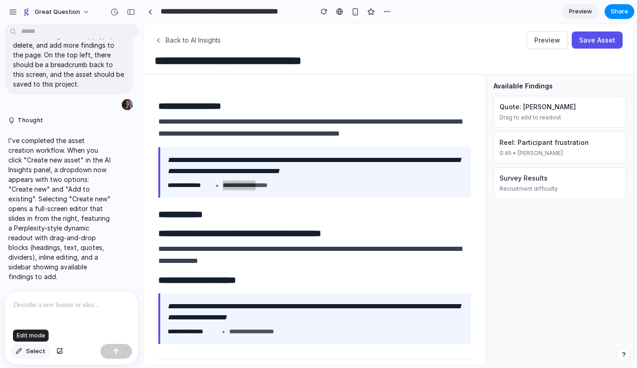
click at [27, 352] on span "Select" at bounding box center [35, 351] width 19 height 9
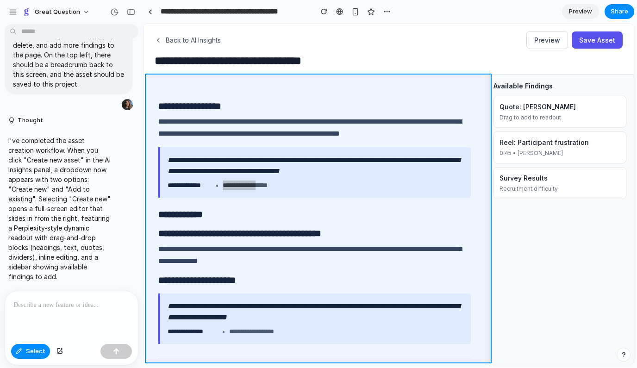
click at [184, 205] on div at bounding box center [388, 194] width 490 height 341
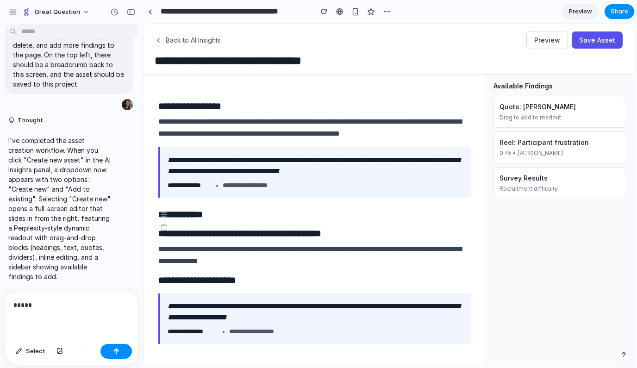
click at [317, 220] on h2 "**********" at bounding box center [314, 215] width 312 height 12
click at [28, 349] on span "Select" at bounding box center [35, 351] width 19 height 9
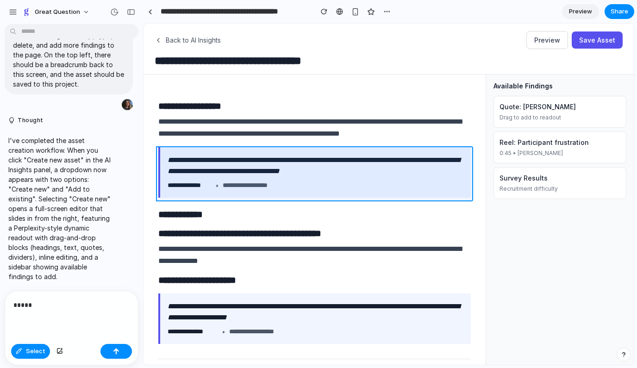
click at [320, 150] on div at bounding box center [388, 194] width 490 height 341
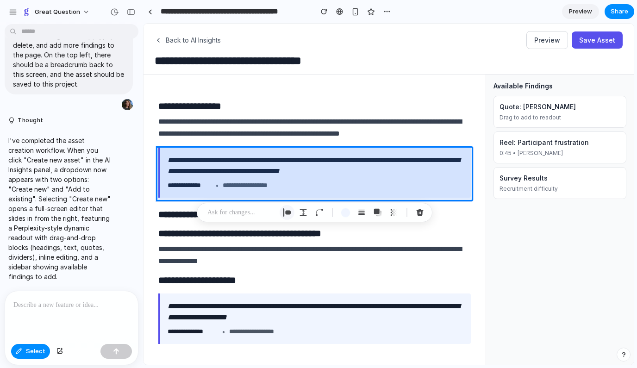
click at [290, 211] on div "button" at bounding box center [287, 212] width 8 height 8
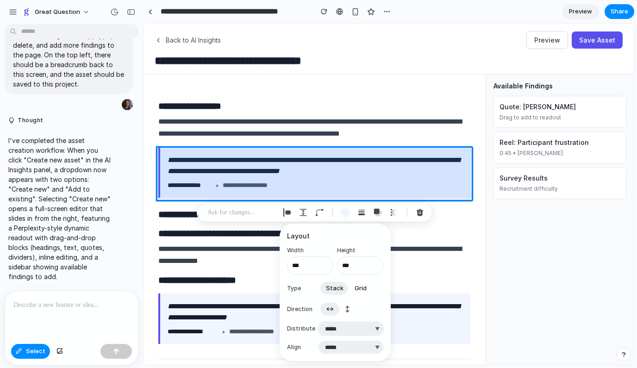
click at [371, 330] on select "**********" at bounding box center [350, 328] width 65 height 13
click at [318, 322] on select "**********" at bounding box center [350, 328] width 65 height 13
click at [366, 324] on select "**********" at bounding box center [350, 328] width 65 height 13
select select "**********"
click at [318, 322] on select "**********" at bounding box center [350, 328] width 65 height 13
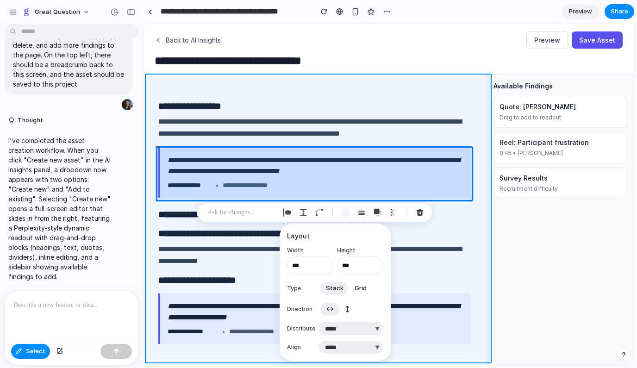
click at [444, 291] on div at bounding box center [388, 194] width 490 height 341
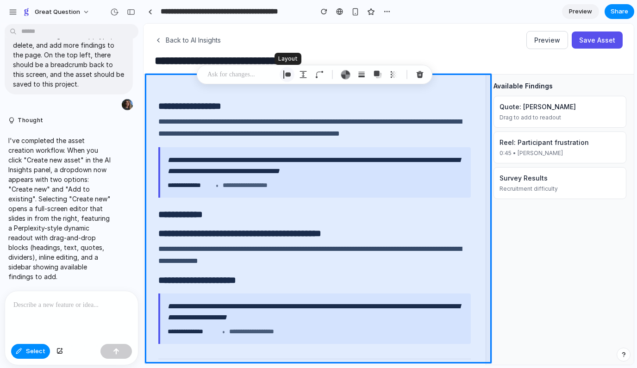
click at [287, 75] on div "button" at bounding box center [287, 74] width 8 height 8
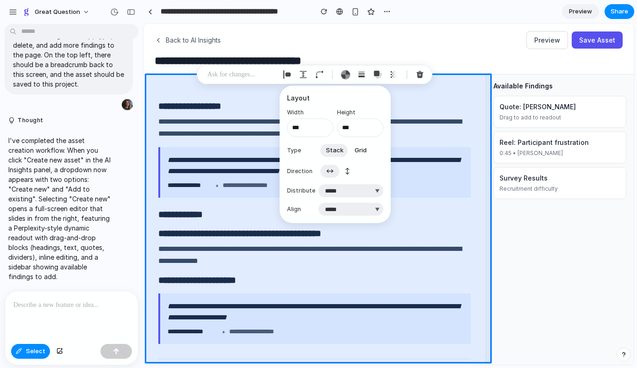
click at [355, 150] on span "Grid" at bounding box center [361, 150] width 12 height 9
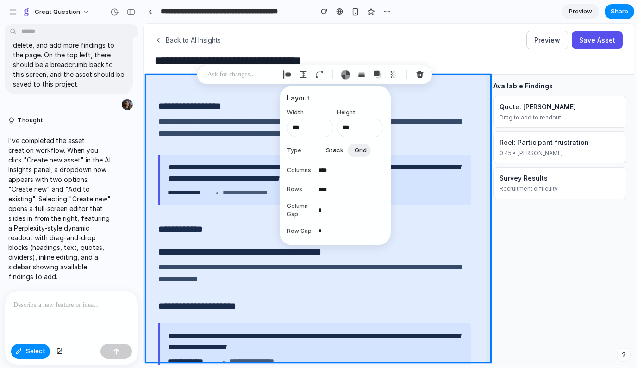
click at [338, 148] on span "Stack" at bounding box center [335, 150] width 18 height 9
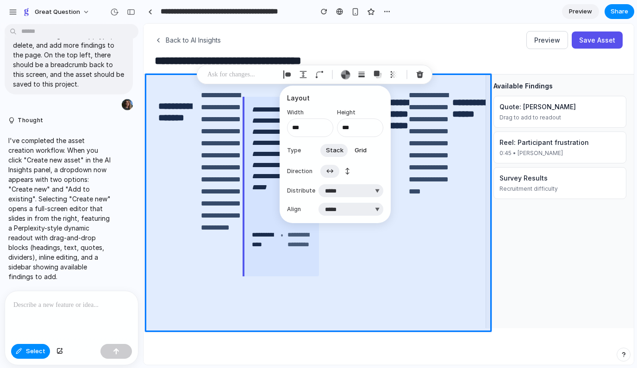
click at [355, 150] on span "Grid" at bounding box center [361, 150] width 12 height 9
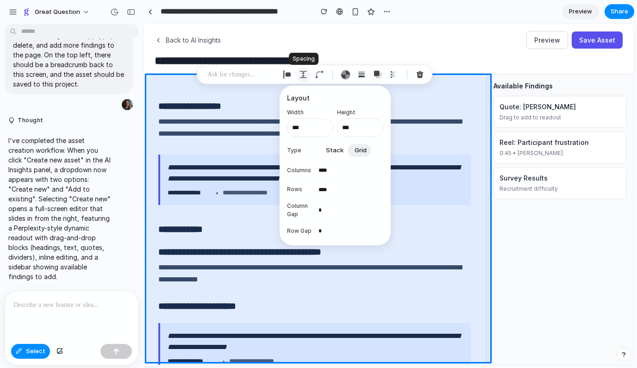
click at [302, 74] on div "button" at bounding box center [303, 74] width 8 height 8
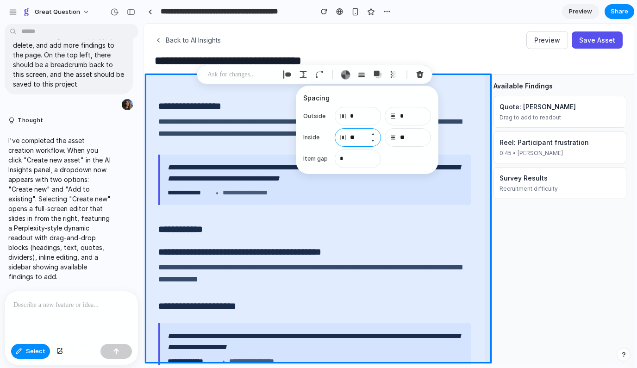
click at [358, 137] on input "**" at bounding box center [358, 137] width 46 height 19
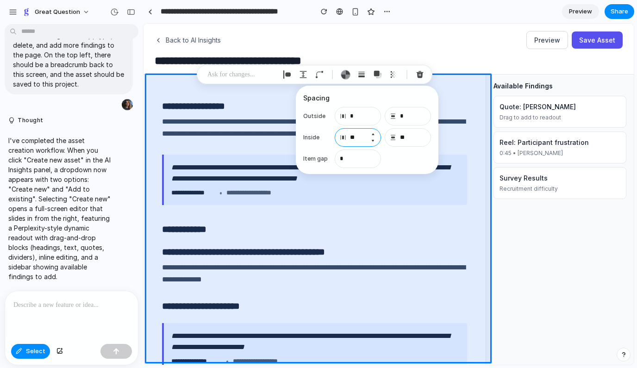
click at [358, 137] on input "**" at bounding box center [358, 137] width 46 height 19
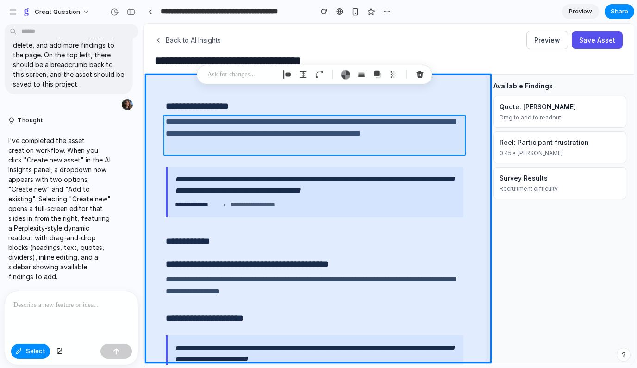
click at [237, 138] on div at bounding box center [388, 194] width 490 height 341
type input "*"
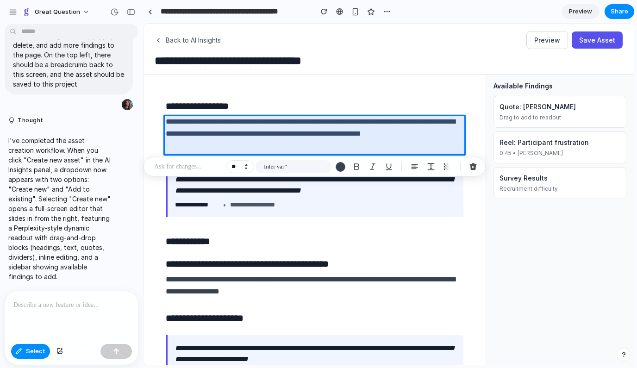
click at [247, 169] on button "Decrement" at bounding box center [245, 168] width 9 height 5
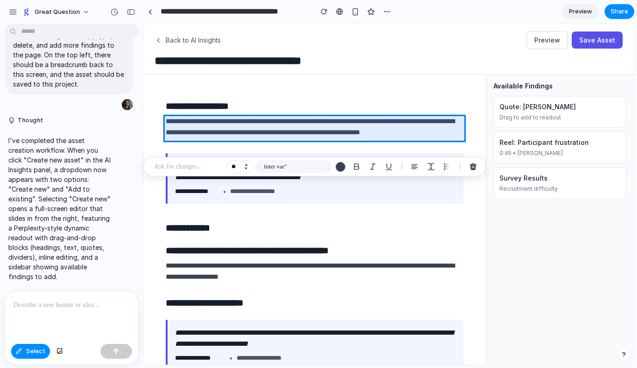
click at [247, 169] on button "Decrement" at bounding box center [245, 168] width 9 height 5
type input "**"
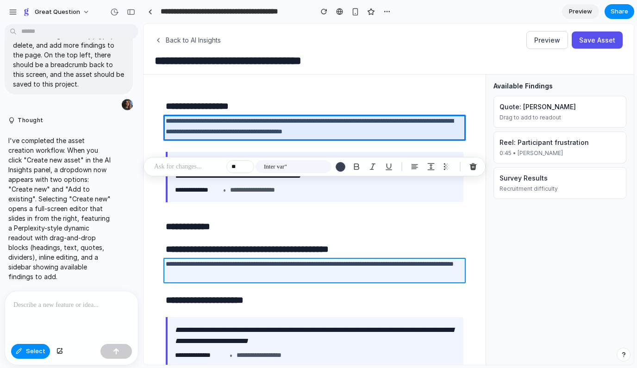
click at [209, 271] on div at bounding box center [388, 194] width 490 height 341
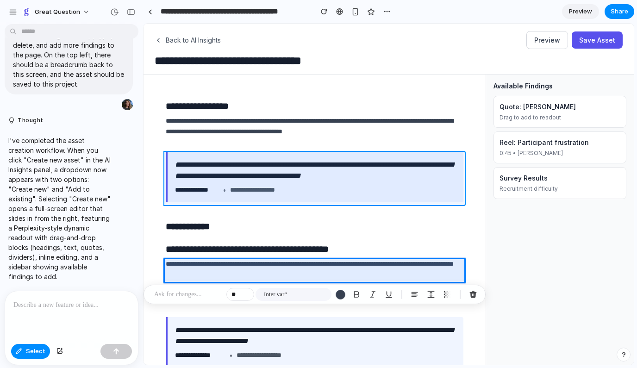
click at [211, 153] on div at bounding box center [388, 194] width 490 height 341
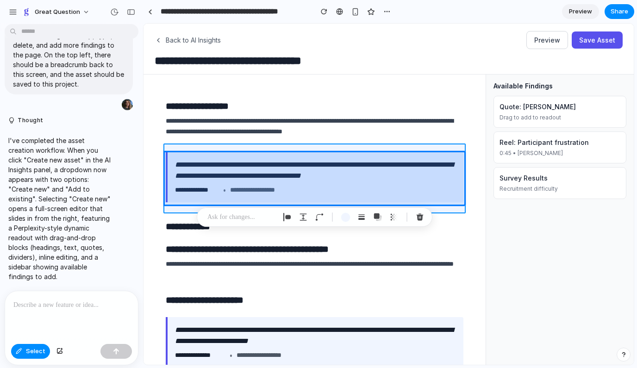
click at [188, 207] on div at bounding box center [388, 194] width 490 height 341
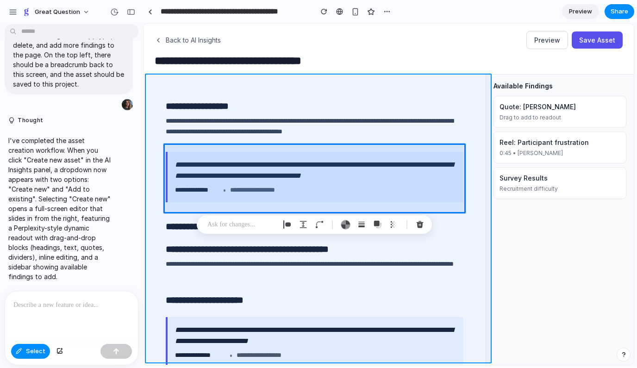
click at [158, 212] on div at bounding box center [388, 194] width 490 height 341
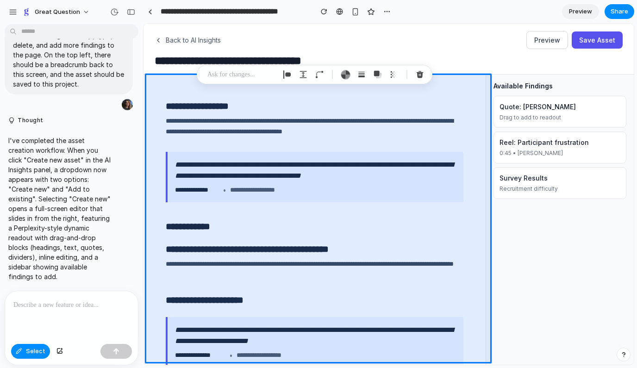
click at [57, 318] on div at bounding box center [71, 315] width 133 height 49
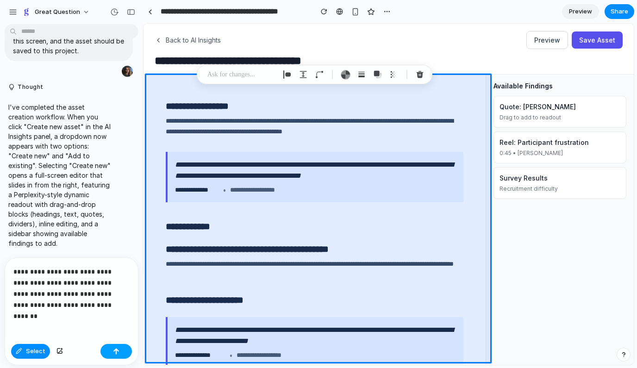
click at [113, 356] on button "button" at bounding box center [115, 351] width 31 height 15
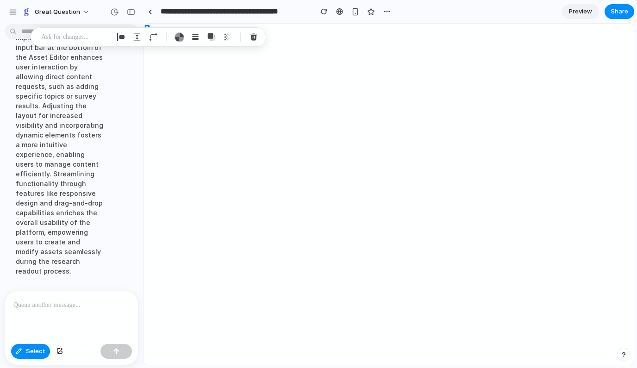
scroll to position [4441, 0]
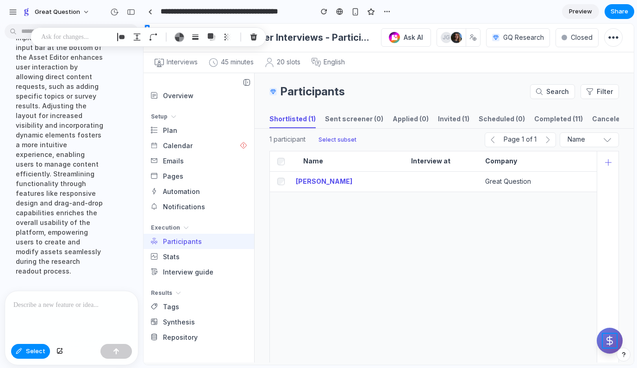
click at [609, 343] on div at bounding box center [388, 194] width 490 height 341
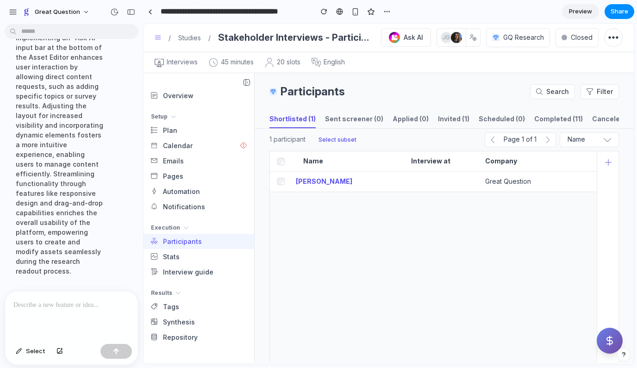
click at [67, 305] on p at bounding box center [71, 304] width 116 height 11
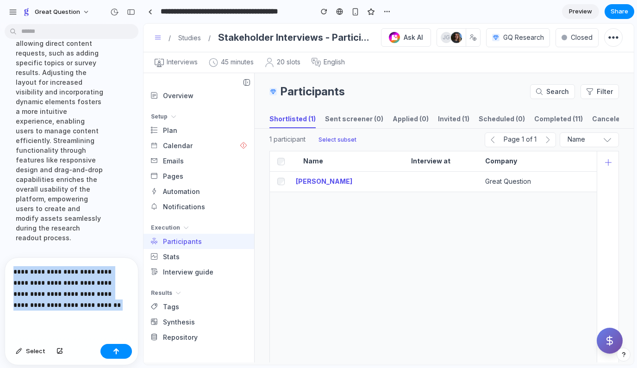
drag, startPoint x: 86, startPoint y: 304, endPoint x: 12, endPoint y: 271, distance: 80.0
click at [12, 271] on div "**********" at bounding box center [71, 299] width 133 height 82
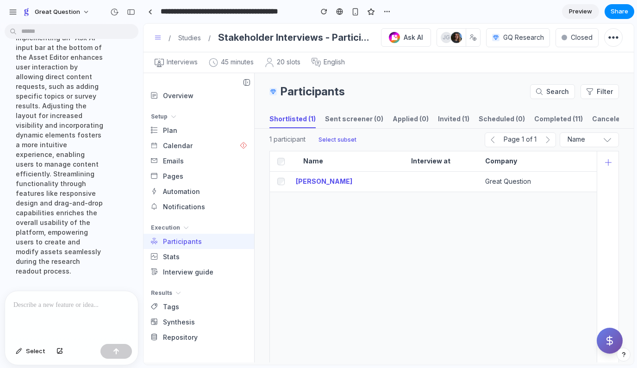
click at [137, 285] on div "Thought Implementing an "Ask AI" input bar at the bottom of the Asset Editor en…" at bounding box center [68, 148] width 137 height 277
click at [385, 10] on div "button" at bounding box center [386, 11] width 7 height 7
click at [402, 33] on span "Duplicate" at bounding box center [411, 31] width 28 height 9
type input "**********"
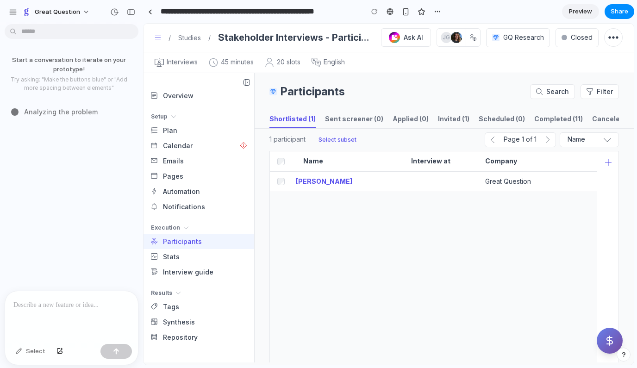
click at [297, 13] on input "**********" at bounding box center [259, 11] width 201 height 17
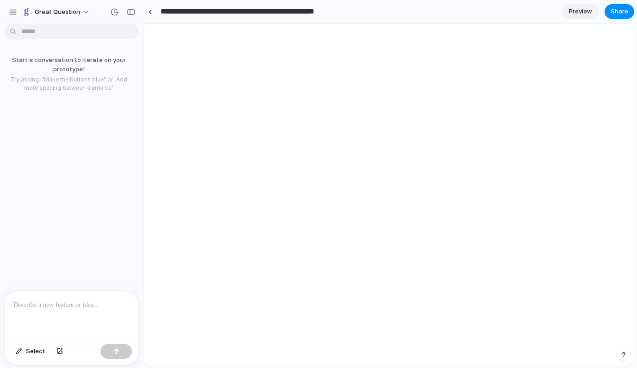
drag, startPoint x: 202, startPoint y: 13, endPoint x: 158, endPoint y: 11, distance: 44.0
click at [159, 11] on input "**********" at bounding box center [259, 11] width 201 height 17
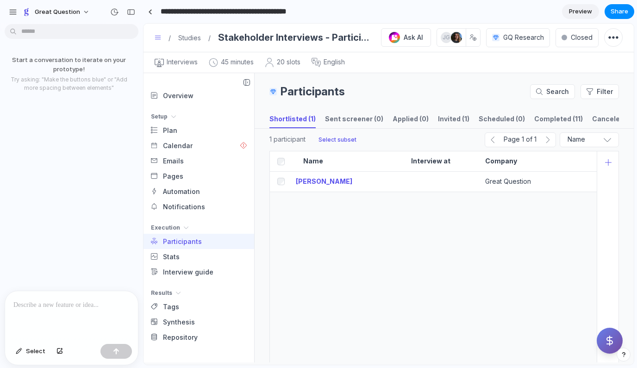
click at [266, 18] on input "**********" at bounding box center [240, 11] width 162 height 17
drag, startPoint x: 267, startPoint y: 13, endPoint x: 327, endPoint y: 12, distance: 60.2
click at [327, 12] on div "**********" at bounding box center [274, 11] width 262 height 17
type input "**********"
click at [30, 312] on div at bounding box center [71, 315] width 133 height 49
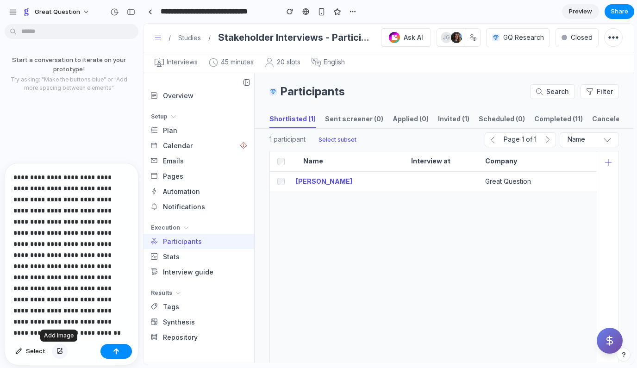
click at [61, 354] on button "button" at bounding box center [60, 351] width 16 height 15
click at [58, 350] on div "button" at bounding box center [59, 352] width 6 height 6
click at [75, 308] on p "**********" at bounding box center [71, 244] width 116 height 144
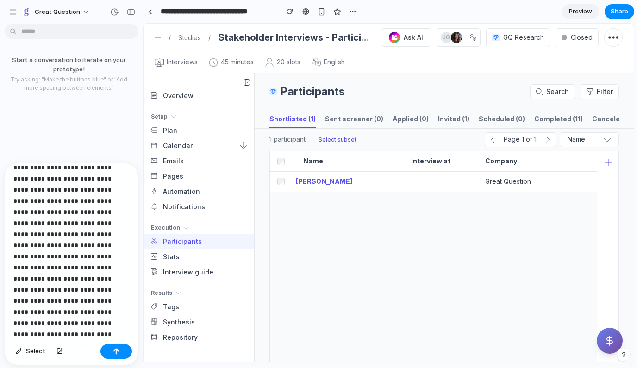
scroll to position [50, 0]
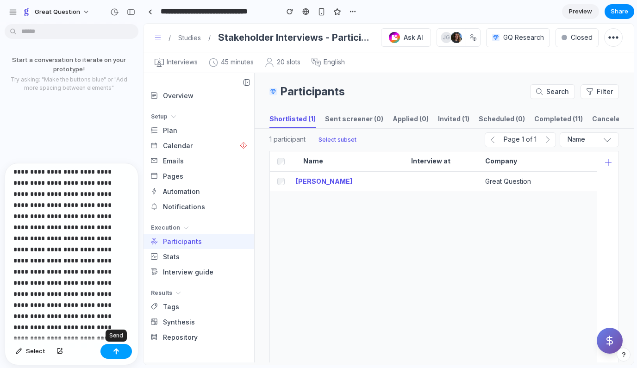
click at [118, 349] on div "button" at bounding box center [116, 351] width 6 height 6
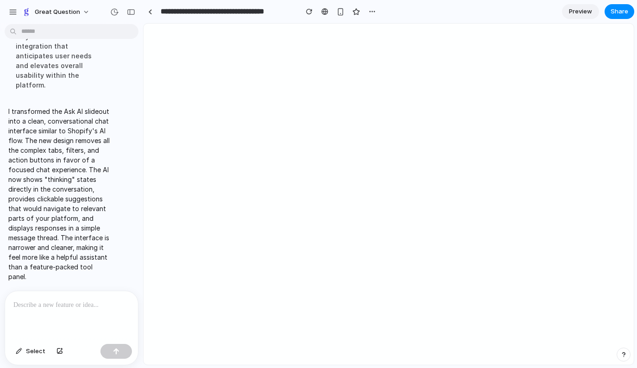
scroll to position [0, 0]
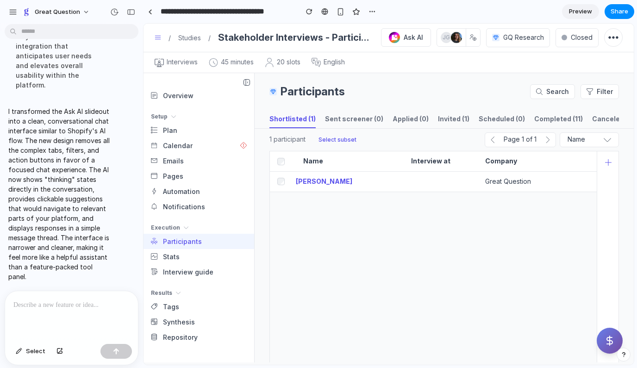
click at [606, 341] on icon "Ask AI" at bounding box center [609, 340] width 11 height 11
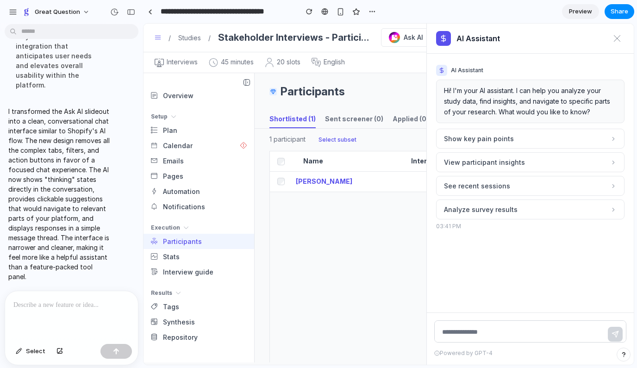
click at [474, 292] on div "AI Assistant Hi! I'm your AI assistant. I can help you analyze your study data,…" at bounding box center [530, 183] width 207 height 259
click at [518, 141] on button "Show key pain points" at bounding box center [530, 139] width 188 height 20
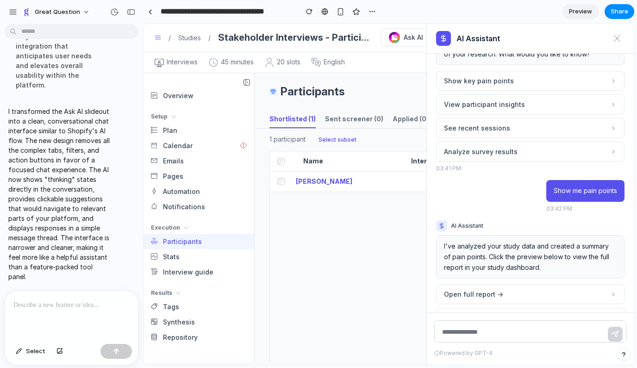
scroll to position [95, 0]
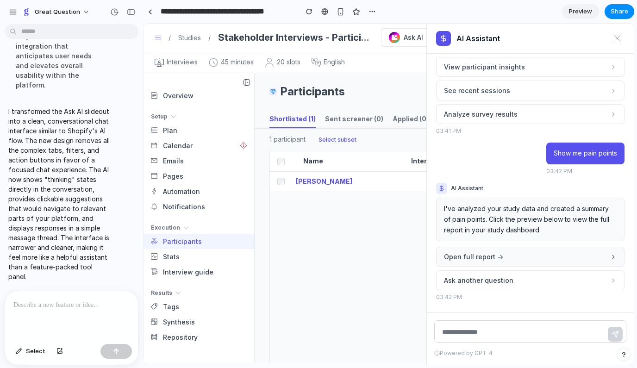
click at [503, 260] on button "Open full report →" at bounding box center [530, 257] width 188 height 20
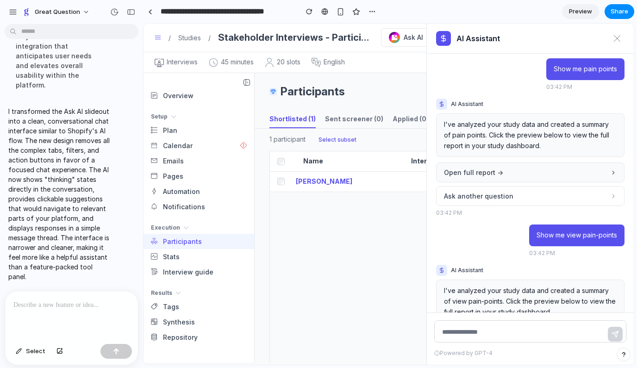
scroll to position [261, 0]
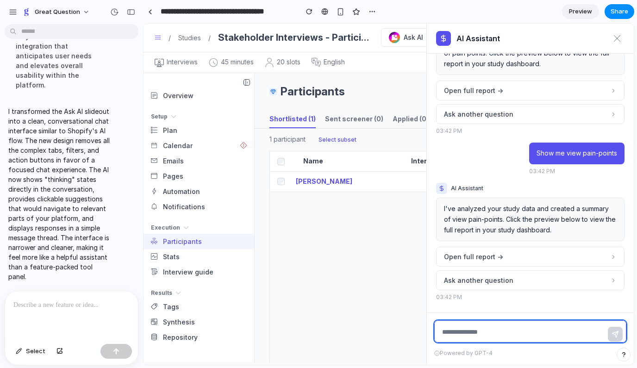
click at [474, 336] on textarea at bounding box center [530, 331] width 192 height 22
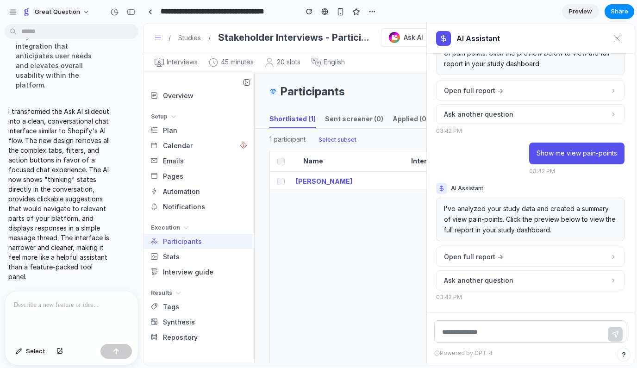
click at [71, 313] on div at bounding box center [71, 315] width 133 height 49
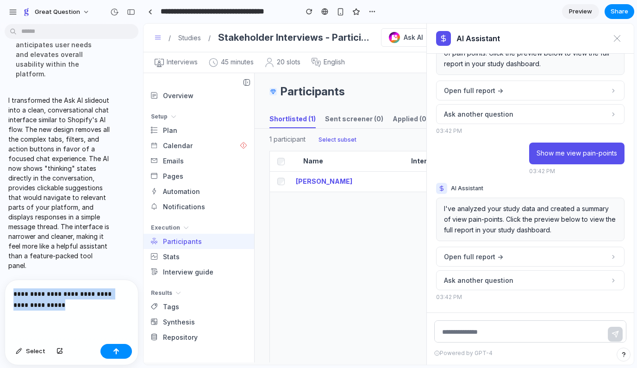
drag, startPoint x: 44, startPoint y: 304, endPoint x: 9, endPoint y: 291, distance: 37.3
click at [9, 291] on div "**********" at bounding box center [71, 310] width 133 height 60
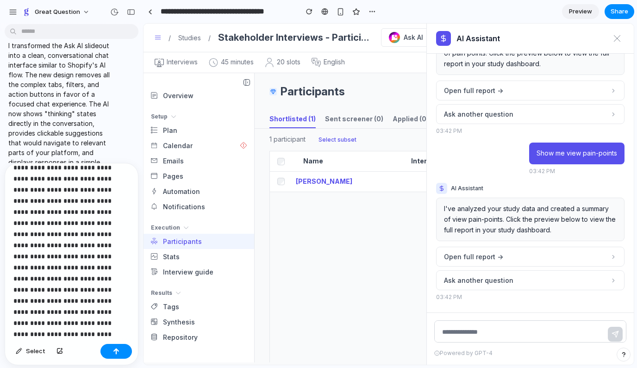
scroll to position [110, 0]
click at [113, 350] on div "button" at bounding box center [116, 351] width 6 height 6
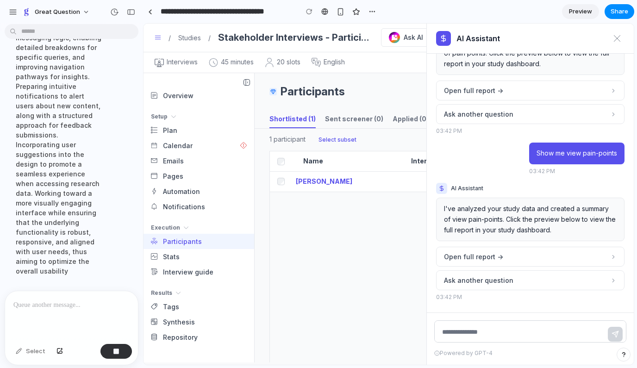
scroll to position [918, 0]
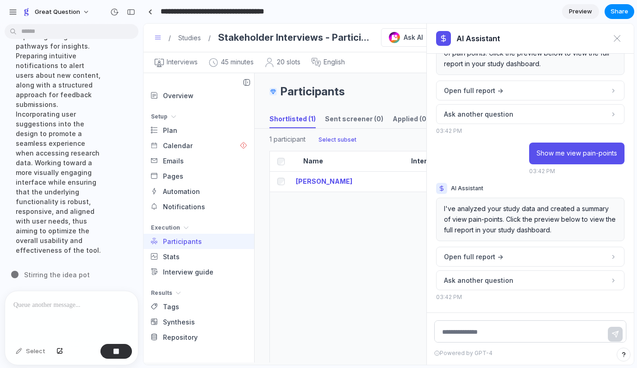
click at [217, 10] on input "**********" at bounding box center [227, 11] width 136 height 17
click at [161, 12] on input "**********" at bounding box center [227, 11] width 136 height 17
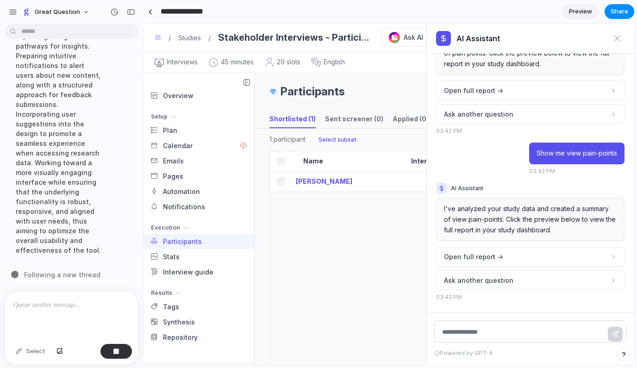
scroll to position [0, 0]
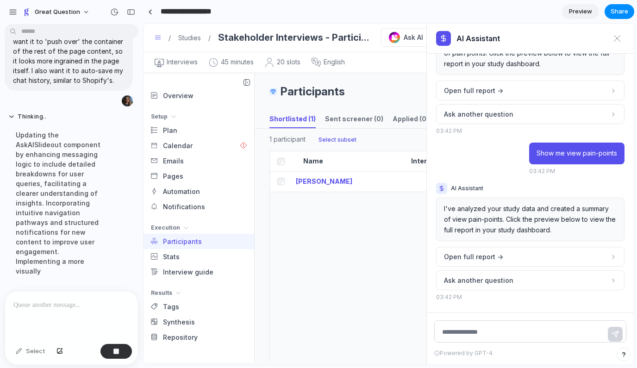
type input "**********"
click at [483, 13] on section "**********" at bounding box center [388, 11] width 491 height 23
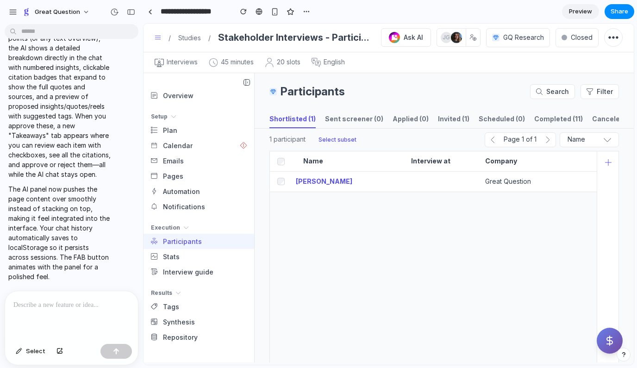
click at [606, 334] on button "Ask AI" at bounding box center [610, 341] width 26 height 26
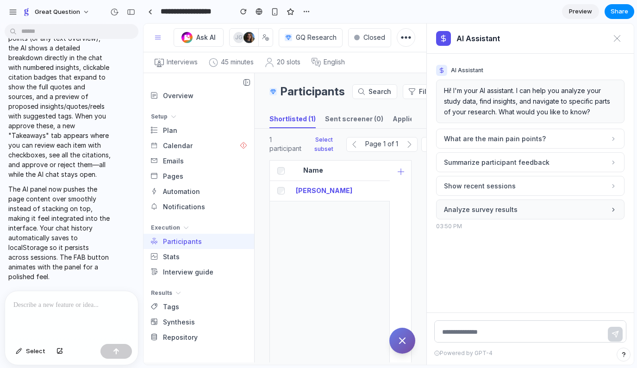
click at [487, 206] on span "Analyze survey results" at bounding box center [481, 210] width 74 height 10
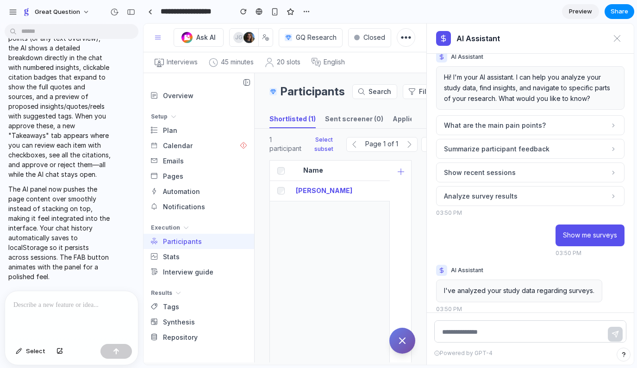
scroll to position [25, 0]
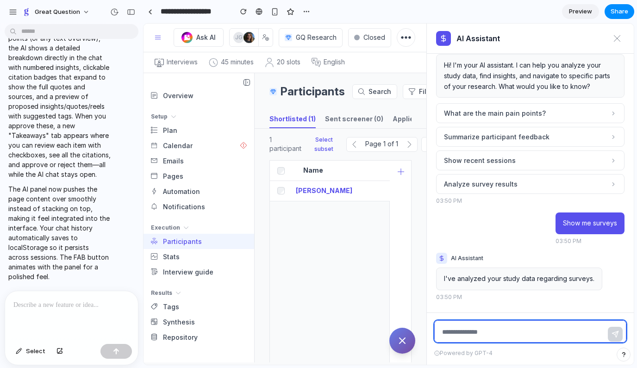
click at [526, 332] on textarea at bounding box center [530, 331] width 192 height 22
type textarea "****"
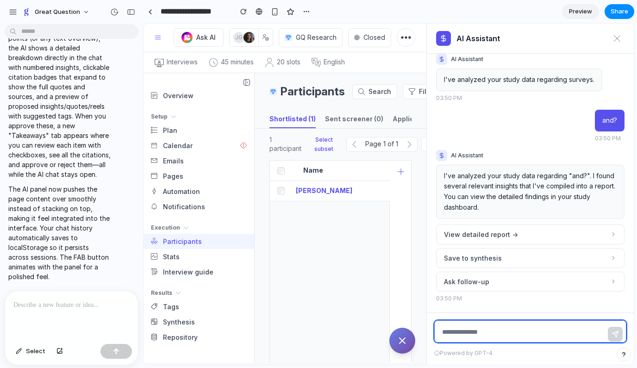
scroll to position [226, 0]
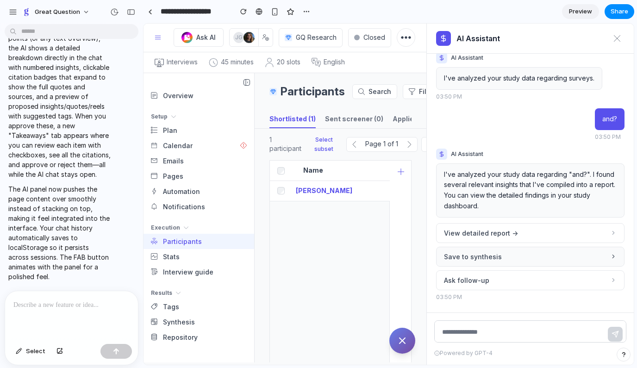
click at [507, 255] on button "Save to synthesis" at bounding box center [530, 257] width 188 height 20
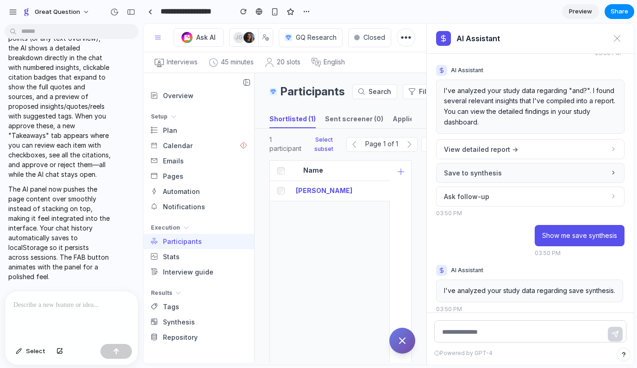
scroll to position [322, 0]
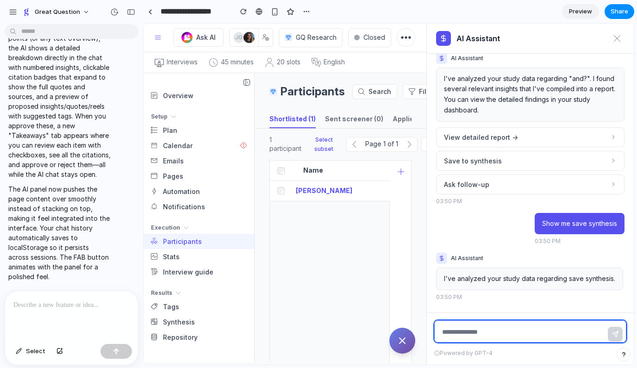
click at [504, 330] on textarea at bounding box center [530, 331] width 192 height 22
type textarea "**********"
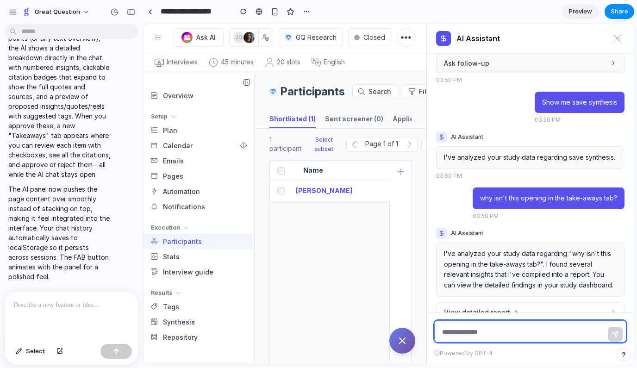
scroll to position [522, 0]
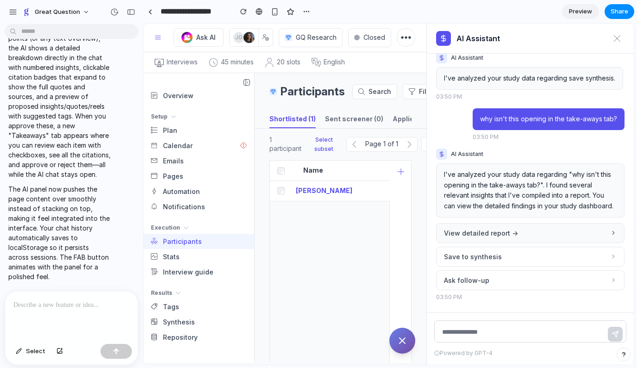
click at [482, 237] on span "View detailed report →" at bounding box center [481, 233] width 74 height 10
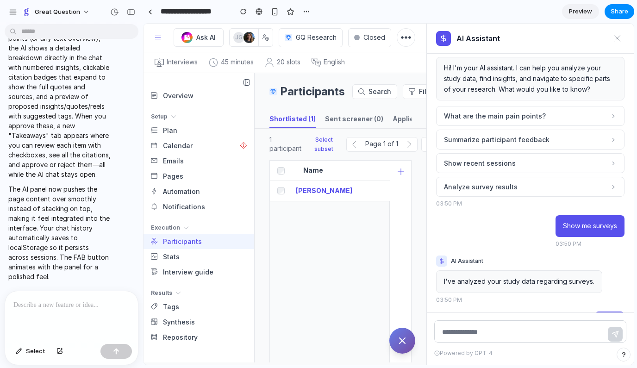
scroll to position [0, 0]
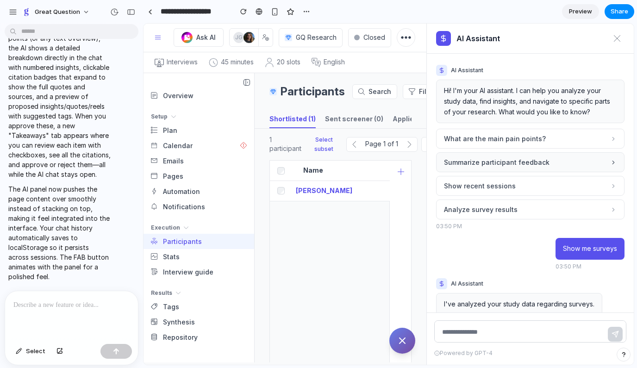
click at [502, 164] on span "Summarize participant feedback" at bounding box center [497, 162] width 106 height 10
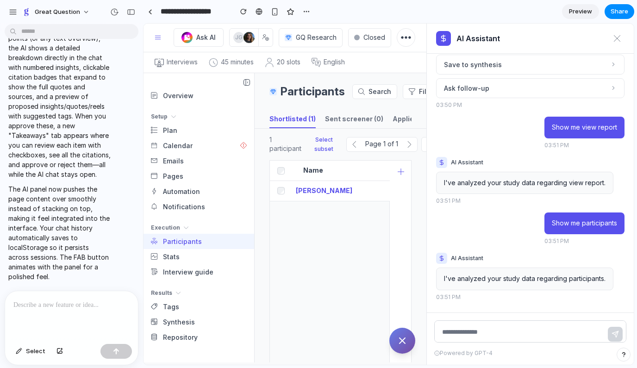
scroll to position [1119, 0]
click at [67, 318] on div at bounding box center [71, 315] width 133 height 49
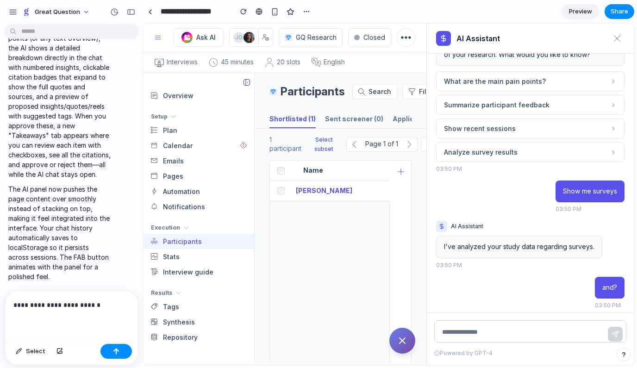
scroll to position [0, 0]
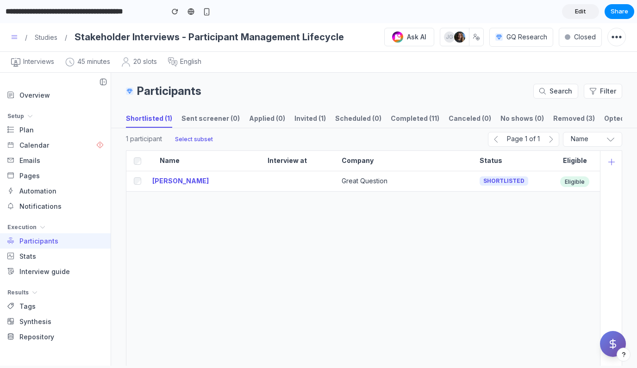
click at [610, 343] on icon "Ask AI" at bounding box center [613, 343] width 6 height 9
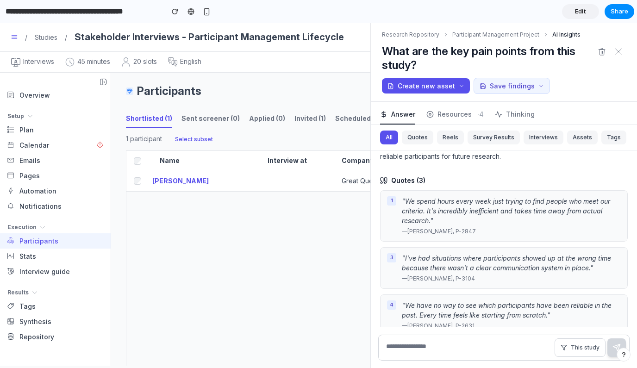
scroll to position [417, 0]
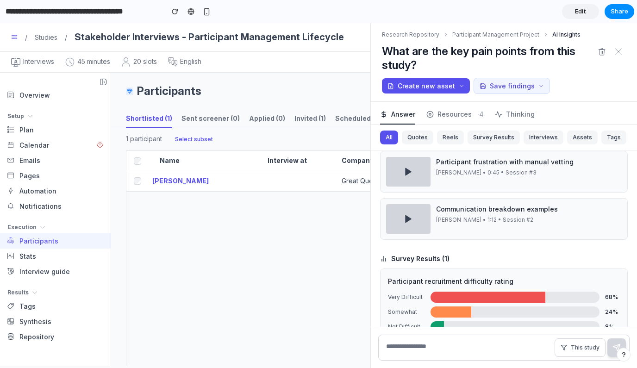
click at [98, 12] on input "**********" at bounding box center [82, 11] width 157 height 17
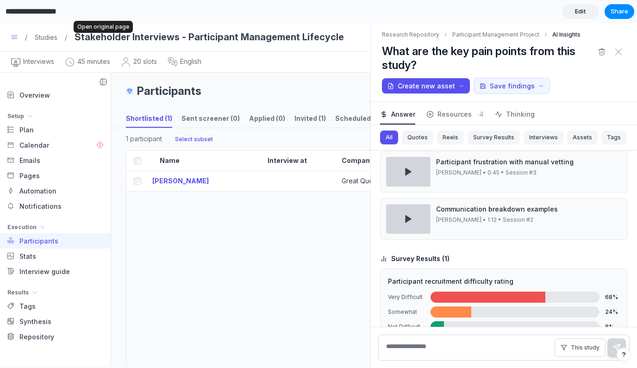
type input "**********"
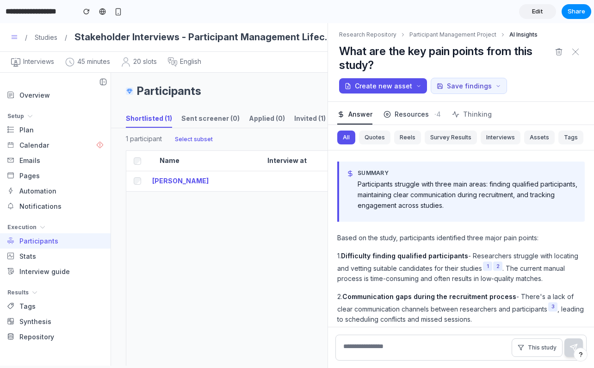
click at [414, 108] on button "Resources · 4" at bounding box center [412, 113] width 57 height 23
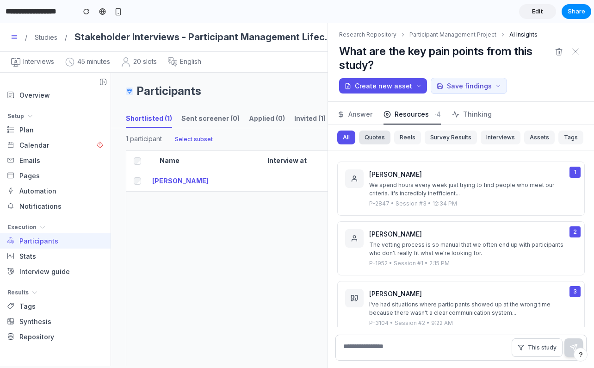
click at [381, 139] on button "Quotes" at bounding box center [374, 138] width 31 height 14
click at [362, 114] on span "Answer" at bounding box center [361, 114] width 24 height 10
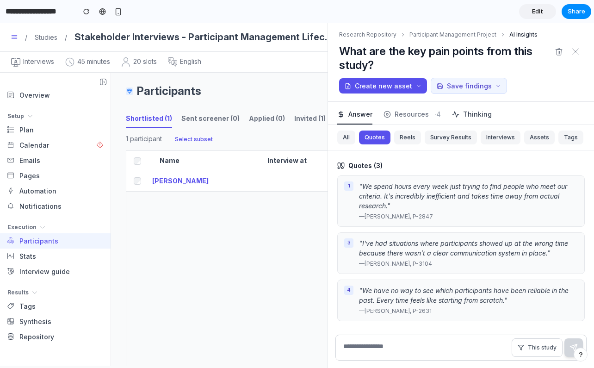
click at [464, 114] on span "Thinking" at bounding box center [477, 114] width 29 height 10
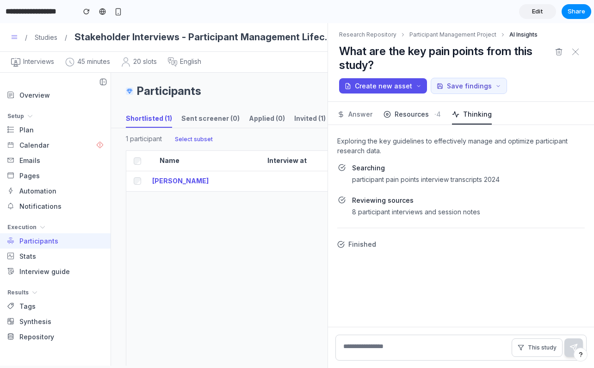
click at [410, 117] on span "Resources" at bounding box center [412, 114] width 34 height 10
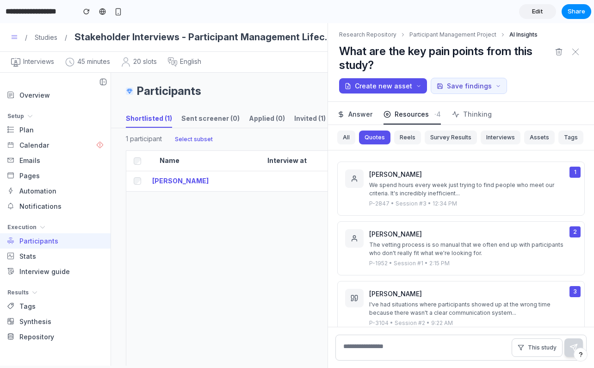
click at [356, 112] on span "Answer" at bounding box center [361, 114] width 24 height 10
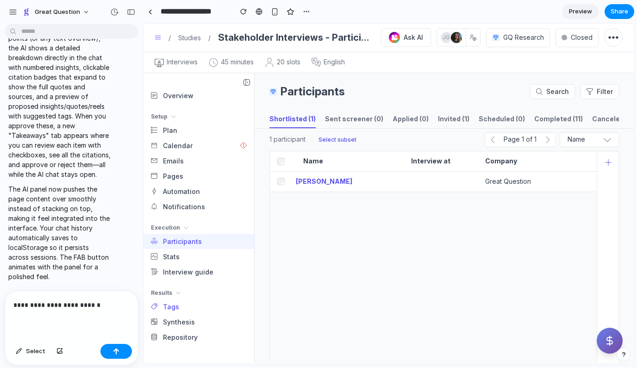
click at [171, 308] on span "Tags" at bounding box center [171, 307] width 16 height 10
click at [97, 306] on p "**********" at bounding box center [71, 304] width 116 height 11
click at [79, 305] on p "**********" at bounding box center [71, 304] width 116 height 11
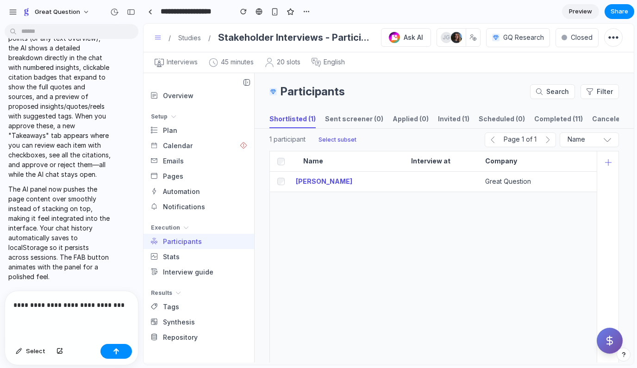
click at [601, 342] on button "Ask AI" at bounding box center [610, 341] width 26 height 26
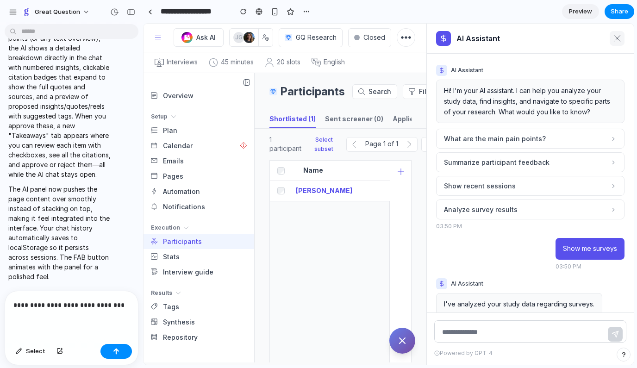
click at [618, 37] on icon at bounding box center [617, 38] width 6 height 6
click at [112, 354] on button "button" at bounding box center [115, 351] width 31 height 15
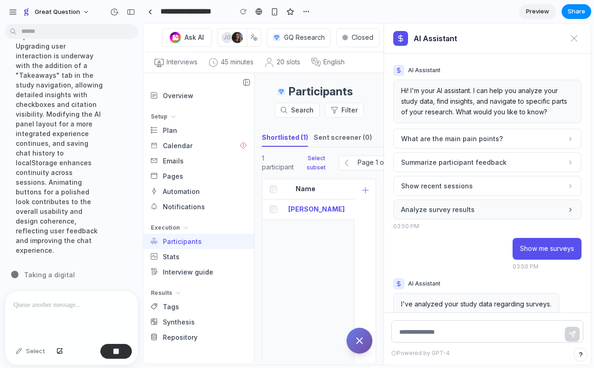
click at [485, 210] on button "Analyze survey results" at bounding box center [487, 209] width 188 height 20
click at [445, 10] on section "**********" at bounding box center [367, 11] width 448 height 23
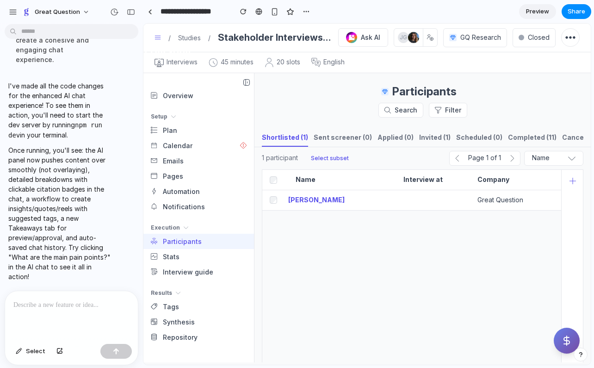
click at [559, 335] on button "Ask AI" at bounding box center [567, 341] width 26 height 26
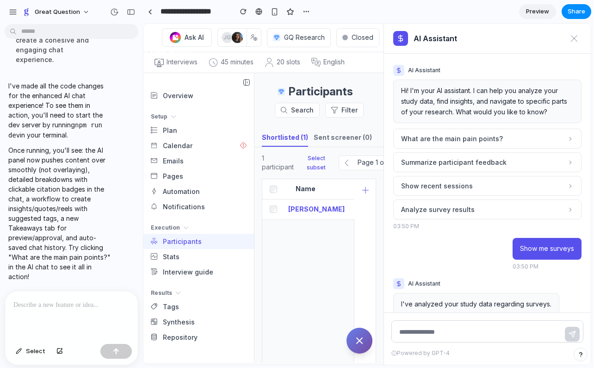
click at [52, 311] on div at bounding box center [71, 315] width 133 height 49
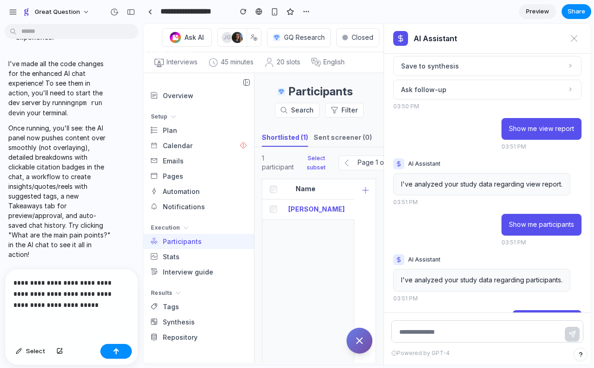
scroll to position [810, 0]
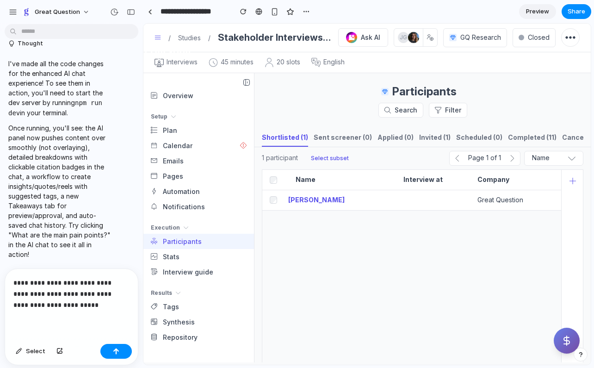
click at [564, 342] on icon "Ask AI" at bounding box center [566, 340] width 11 height 11
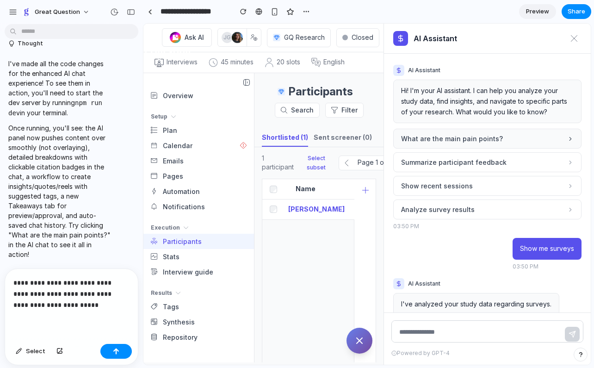
click at [493, 139] on span "What are the main pain points?" at bounding box center [452, 139] width 102 height 10
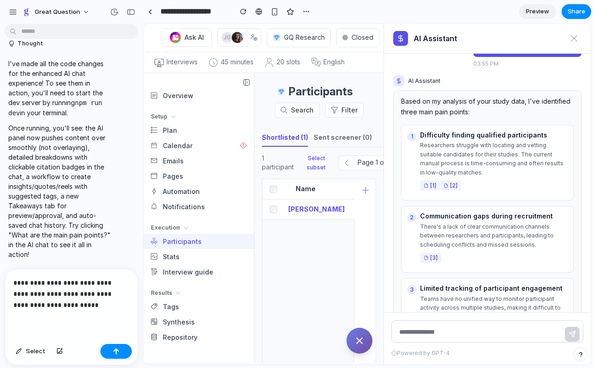
scroll to position [1087, 0]
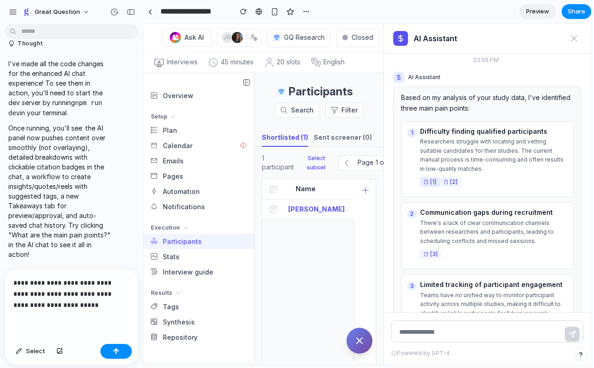
click at [427, 181] on icon at bounding box center [426, 182] width 3 height 4
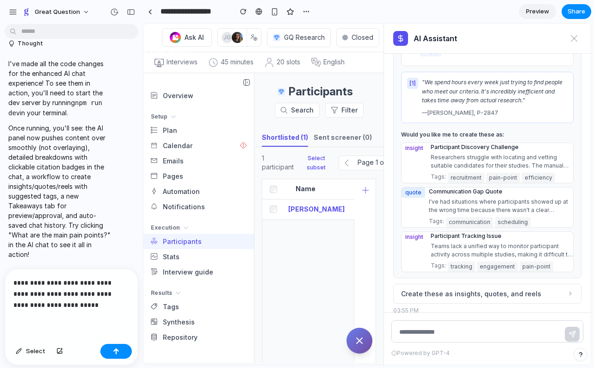
scroll to position [1364, 0]
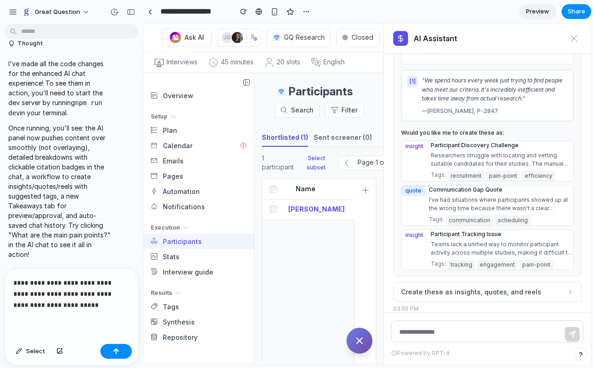
click at [421, 170] on div "insight Participant Discovery Challenge Researchers struggle with locating and …" at bounding box center [488, 161] width 172 height 40
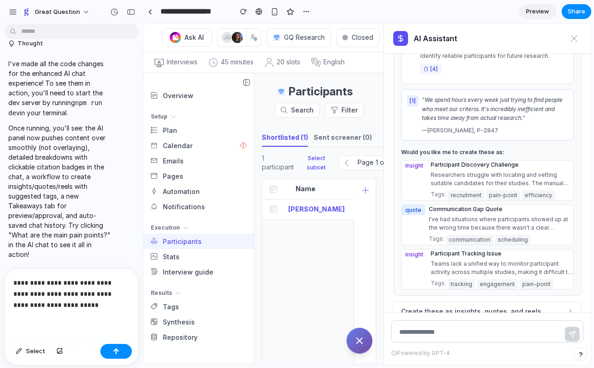
scroll to position [1344, 0]
click at [28, 348] on span "Select" at bounding box center [35, 351] width 19 height 9
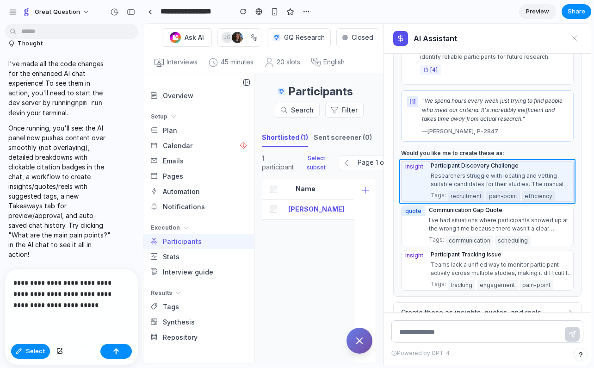
click at [417, 183] on div at bounding box center [367, 194] width 448 height 341
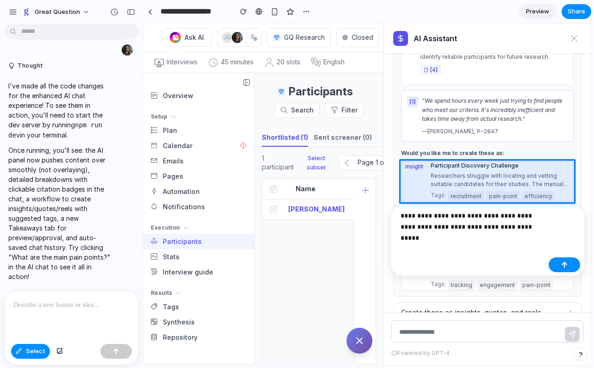
click at [418, 219] on p "**********" at bounding box center [473, 221] width 144 height 22
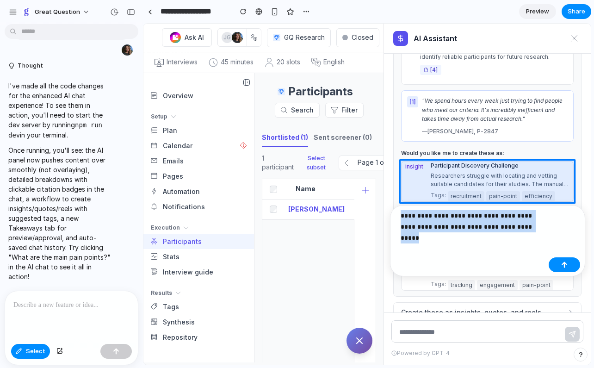
click at [418, 219] on p "**********" at bounding box center [473, 221] width 144 height 22
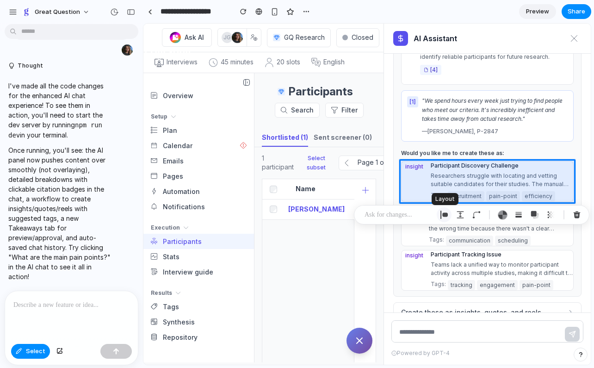
click at [444, 216] on div "button" at bounding box center [444, 215] width 8 height 8
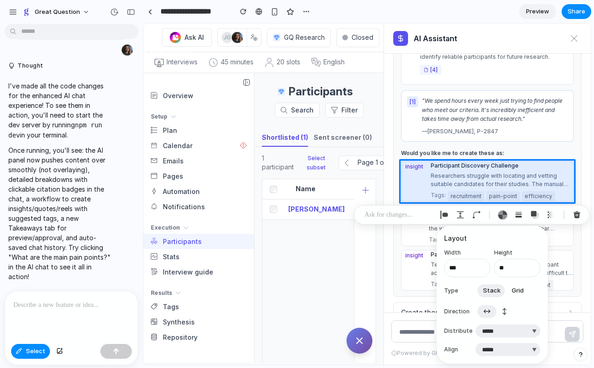
click at [516, 293] on span "Grid" at bounding box center [518, 290] width 12 height 9
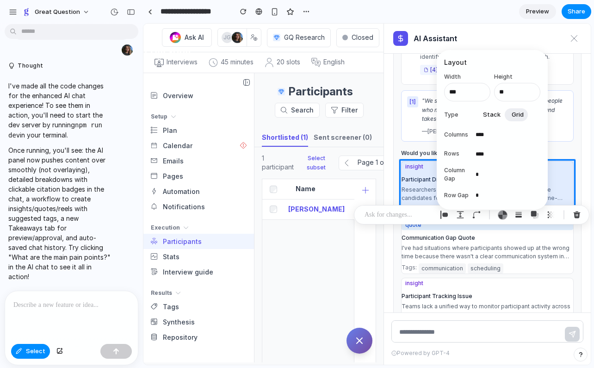
click at [490, 113] on span "Stack" at bounding box center [492, 114] width 18 height 9
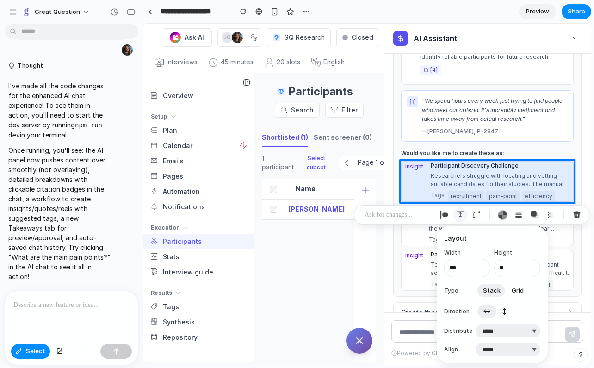
click at [459, 211] on div "button" at bounding box center [460, 215] width 8 height 8
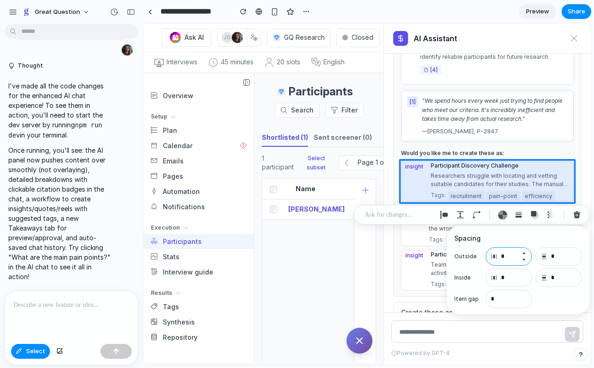
click at [510, 258] on input "*" at bounding box center [509, 256] width 46 height 19
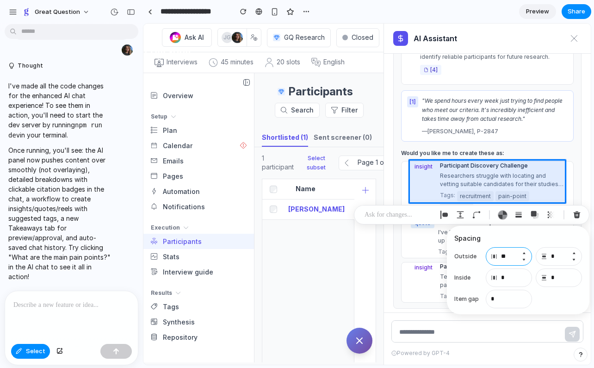
type input "**"
click at [555, 257] on input "*" at bounding box center [559, 256] width 46 height 19
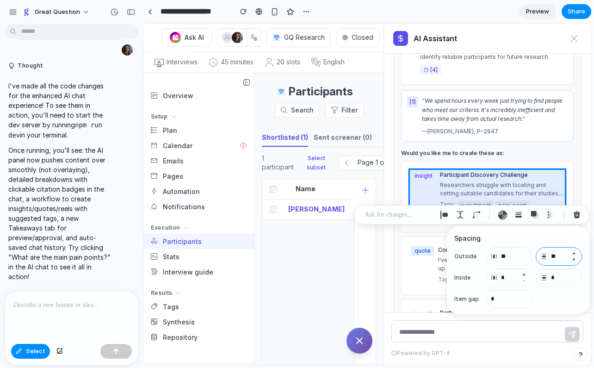
type input "**"
click at [508, 275] on input "*" at bounding box center [509, 277] width 46 height 19
type input "*"
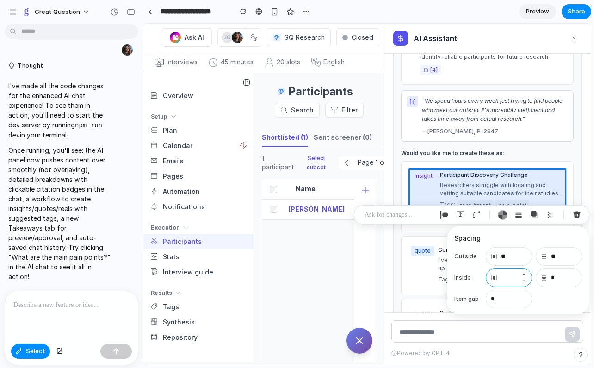
type input "*"
click at [523, 296] on button "Increment" at bounding box center [523, 295] width 9 height 7
click at [524, 295] on button "Increment" at bounding box center [523, 295] width 9 height 7
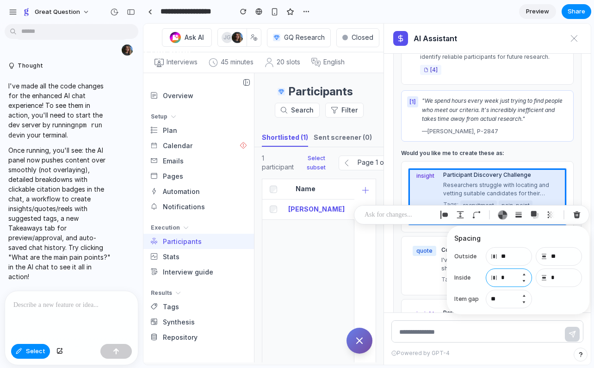
type input "**"
type input "*"
click at [591, 189] on main "Chat Preview" at bounding box center [367, 194] width 448 height 342
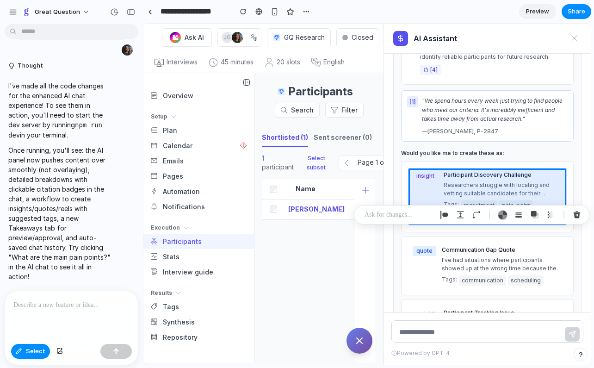
click at [89, 279] on p "Once running, you'll see: the AI panel now pushes content over smoothly (not ov…" at bounding box center [59, 213] width 103 height 136
click at [446, 13] on section "**********" at bounding box center [367, 11] width 448 height 23
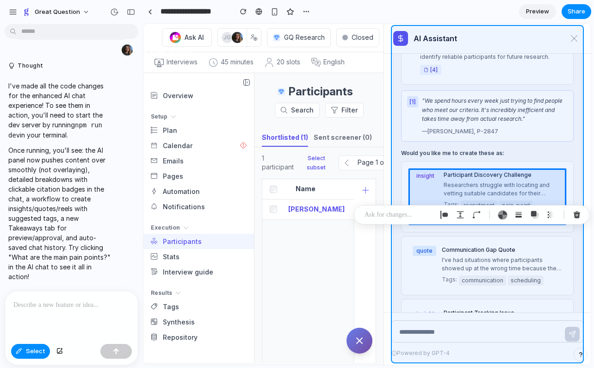
click at [396, 68] on div at bounding box center [367, 194] width 448 height 341
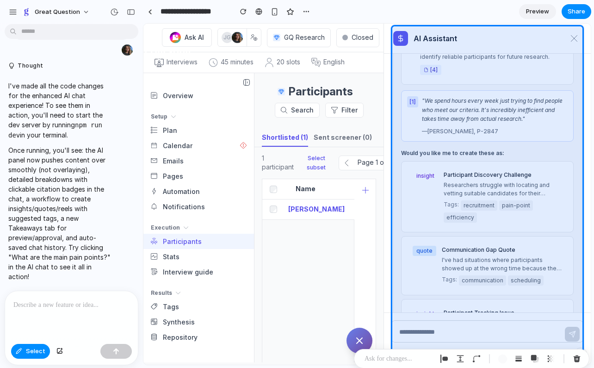
click at [390, 8] on section "**********" at bounding box center [367, 11] width 448 height 23
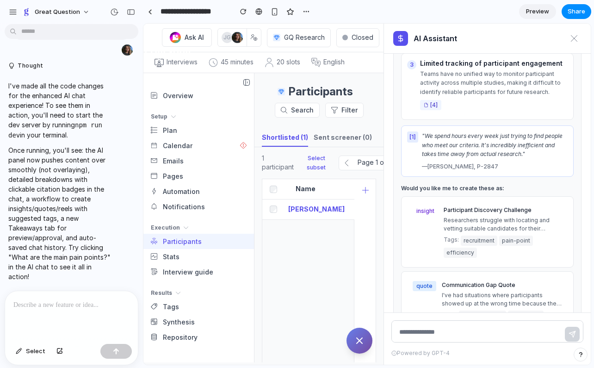
scroll to position [1297, 0]
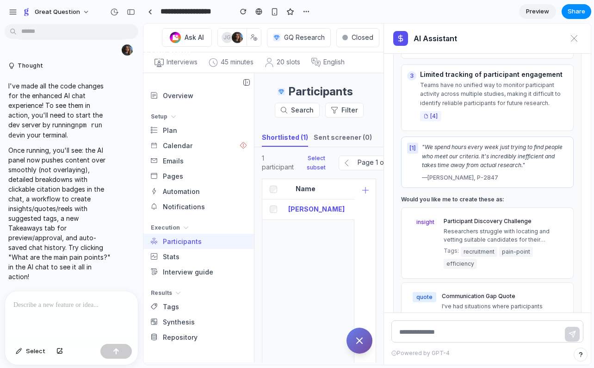
click at [457, 200] on p "Would you like me to create these as:" at bounding box center [487, 199] width 173 height 8
click at [28, 351] on span "Select" at bounding box center [35, 351] width 19 height 9
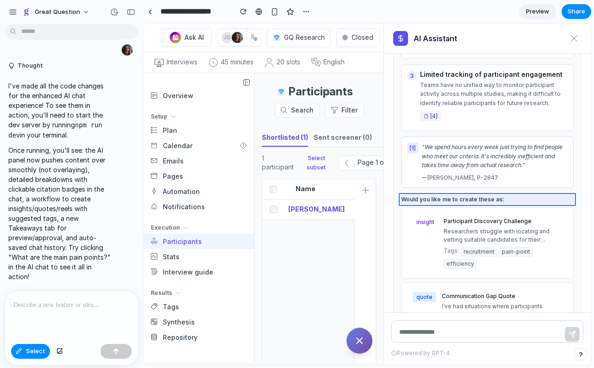
click at [436, 199] on div at bounding box center [367, 194] width 448 height 341
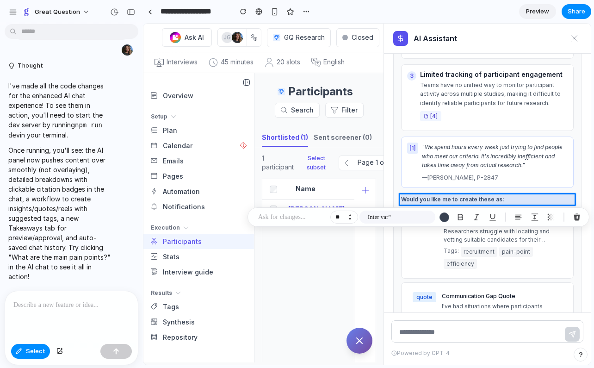
click at [350, 215] on button "Increment" at bounding box center [349, 215] width 9 height 5
type input "**"
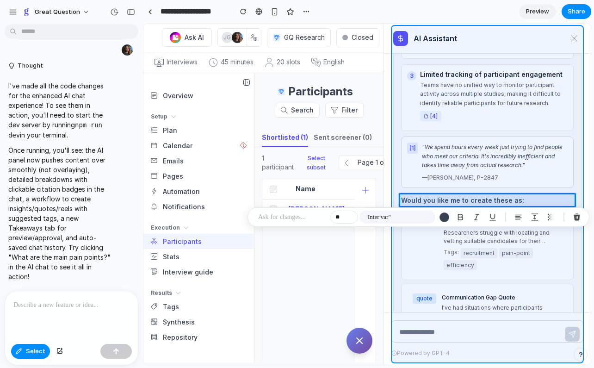
click at [453, 191] on div at bounding box center [367, 194] width 448 height 341
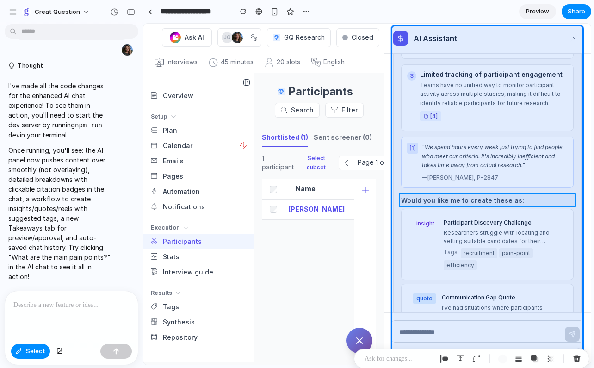
click at [448, 197] on div at bounding box center [367, 194] width 448 height 341
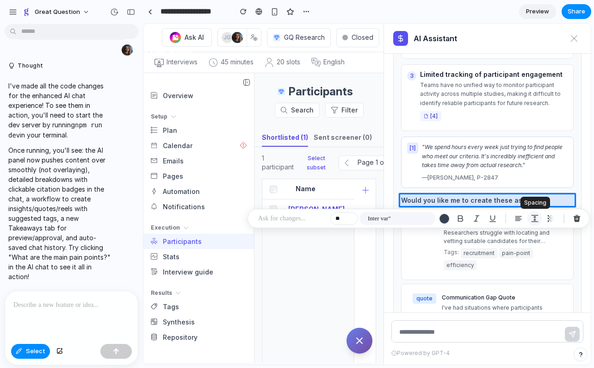
click at [534, 218] on div "button" at bounding box center [535, 218] width 8 height 8
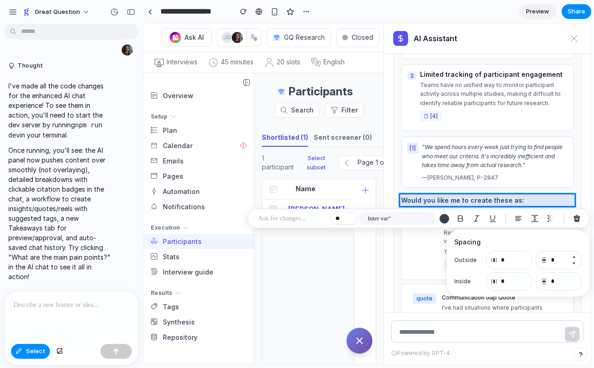
click at [575, 257] on button "Increment" at bounding box center [573, 256] width 9 height 7
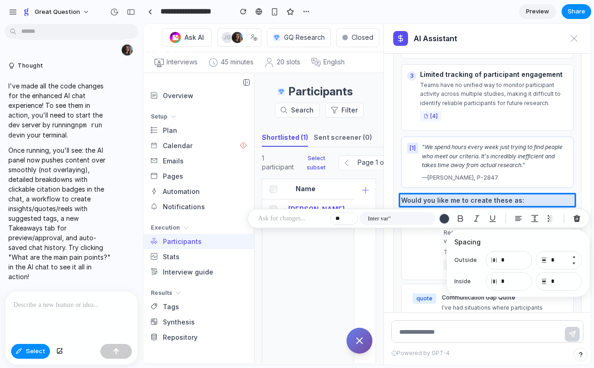
click at [575, 257] on button "Increment" at bounding box center [573, 256] width 9 height 7
click at [562, 260] on input "*" at bounding box center [559, 260] width 46 height 19
type input "**"
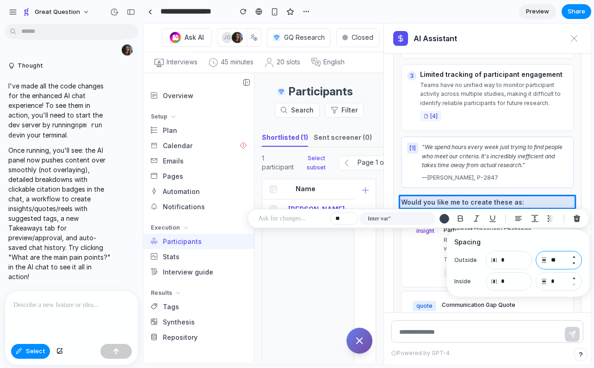
click at [574, 278] on button "Increment" at bounding box center [573, 277] width 9 height 7
type input "*"
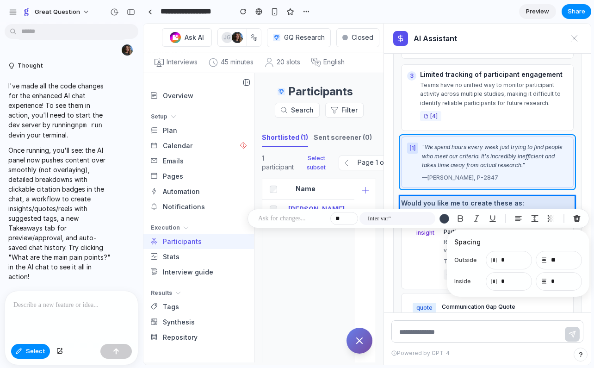
click at [559, 185] on div at bounding box center [367, 194] width 448 height 341
type input "**"
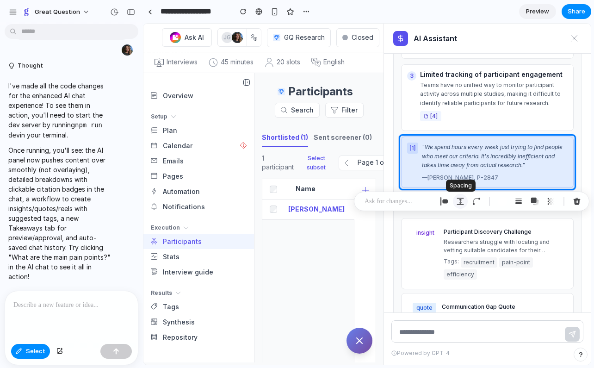
click at [458, 201] on div "button" at bounding box center [460, 201] width 8 height 8
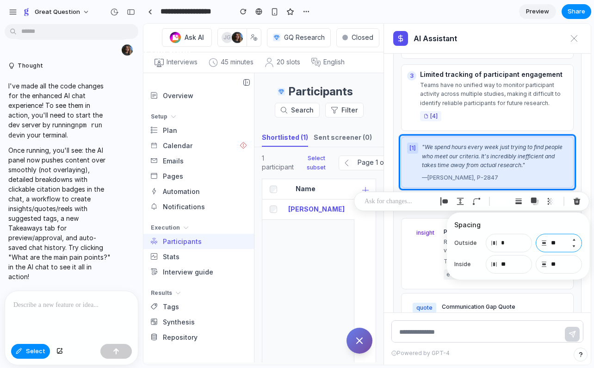
click at [561, 243] on input "**" at bounding box center [559, 243] width 46 height 19
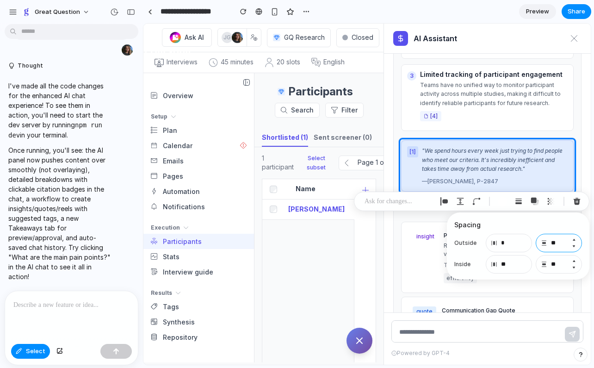
type input "**"
click at [559, 264] on input "**" at bounding box center [559, 264] width 46 height 19
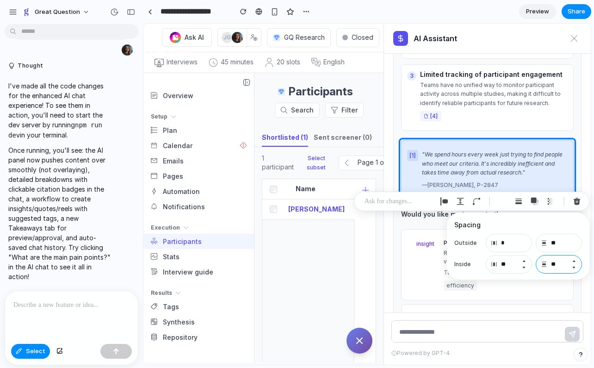
type input "**"
click at [517, 266] on input "**" at bounding box center [509, 264] width 46 height 19
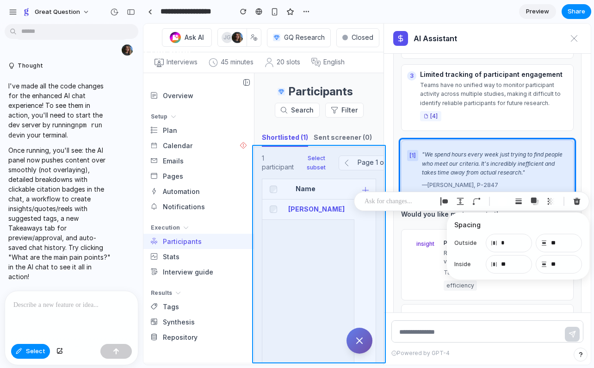
click at [378, 313] on div at bounding box center [367, 194] width 448 height 341
type input "*"
type input "**"
type input "*"
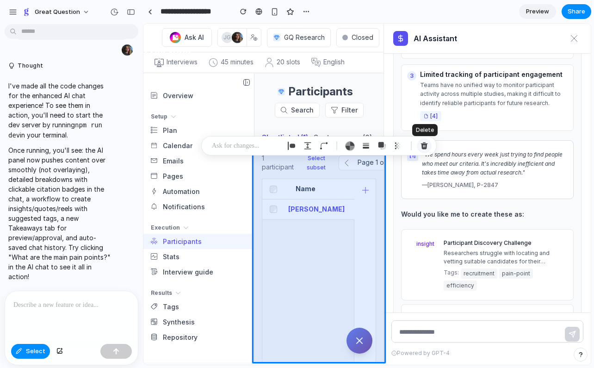
click at [427, 144] on div "button" at bounding box center [424, 146] width 8 height 8
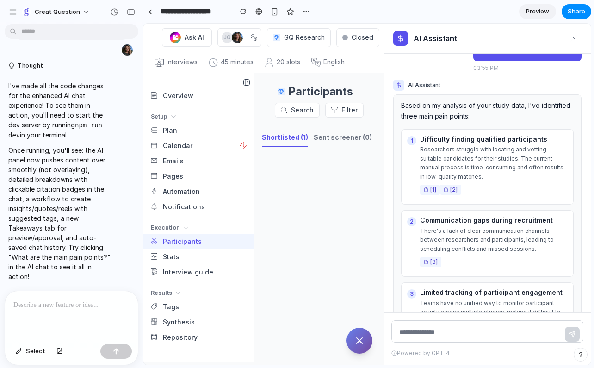
scroll to position [1093, 0]
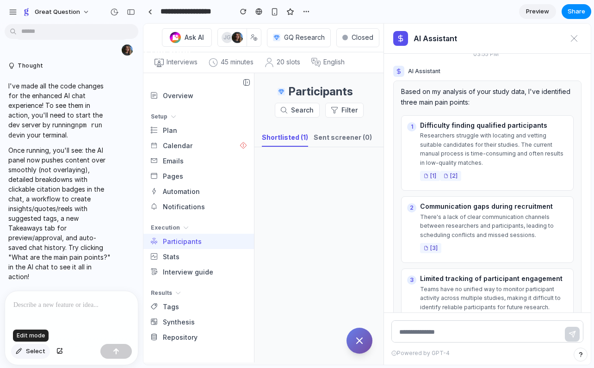
click at [28, 355] on span "Select" at bounding box center [35, 351] width 19 height 9
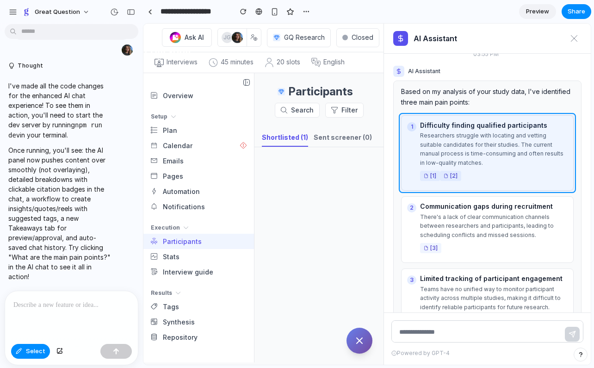
click at [506, 190] on div at bounding box center [367, 194] width 448 height 341
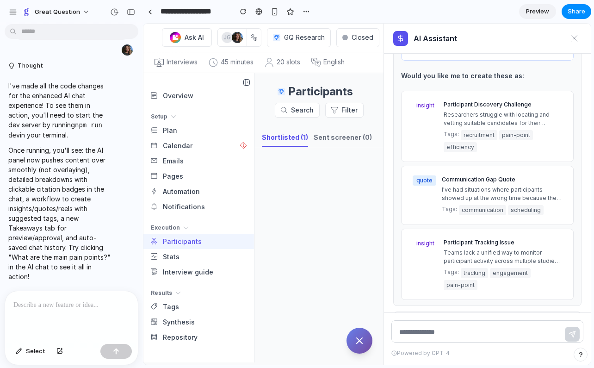
scroll to position [1465, 0]
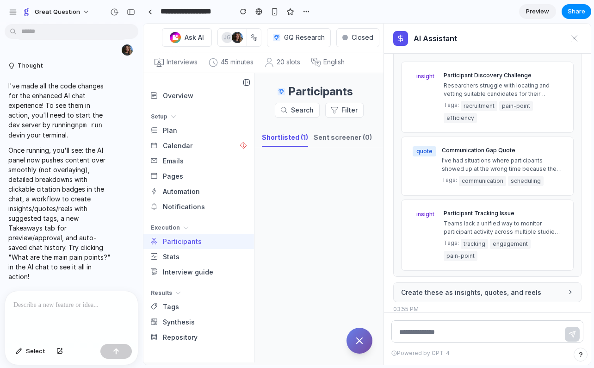
click at [508, 285] on button "Create these as insights, quotes, and reels" at bounding box center [487, 292] width 188 height 20
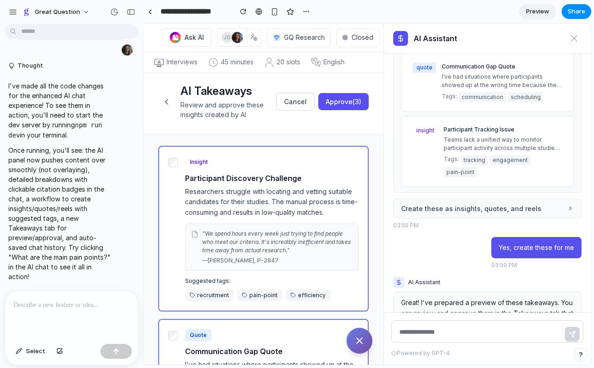
scroll to position [1607, 0]
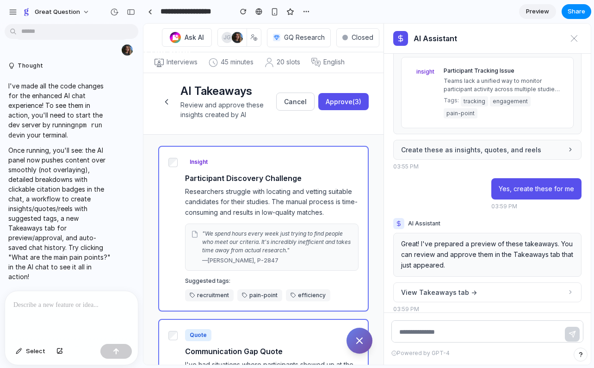
click at [508, 285] on button "View Takeaways tab →" at bounding box center [487, 292] width 188 height 20
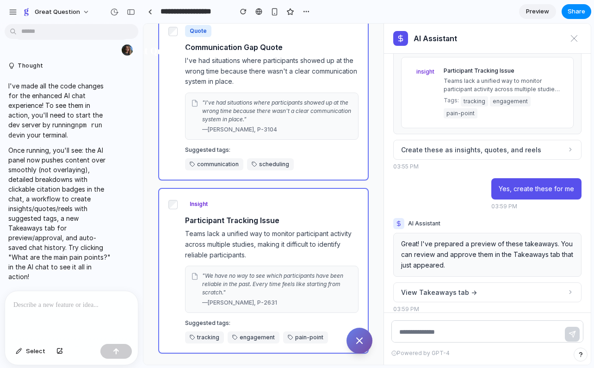
scroll to position [0, 0]
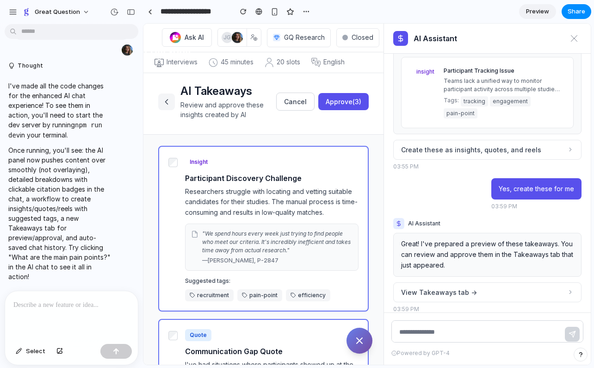
click at [170, 103] on icon at bounding box center [166, 101] width 9 height 9
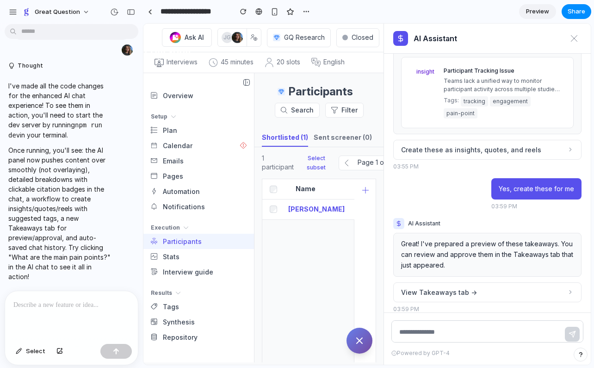
click at [86, 320] on div at bounding box center [71, 315] width 133 height 49
click at [28, 348] on span "Select" at bounding box center [35, 351] width 19 height 9
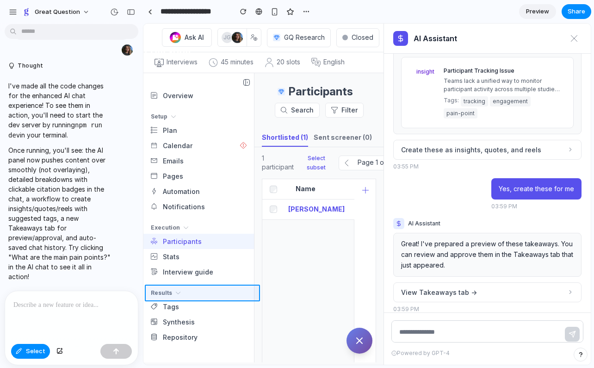
click at [207, 290] on div at bounding box center [367, 194] width 448 height 341
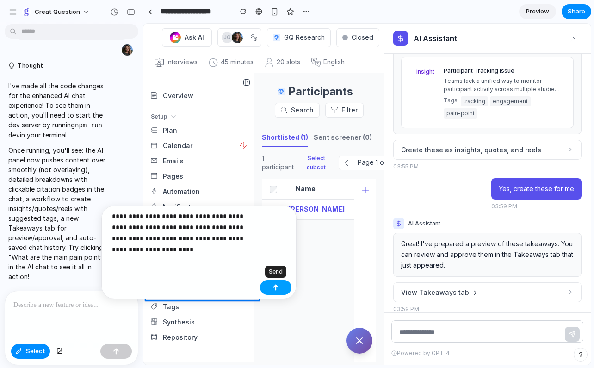
click at [274, 283] on button "button" at bounding box center [275, 287] width 31 height 15
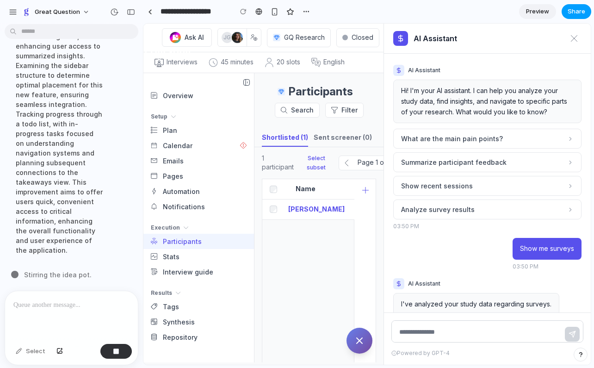
click at [575, 12] on span "Share" at bounding box center [577, 11] width 18 height 9
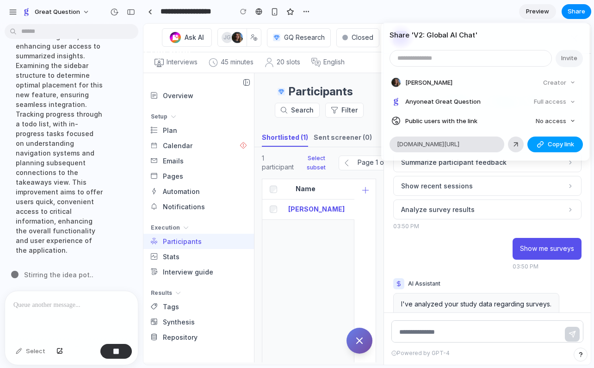
click at [547, 142] on button "Copy link" at bounding box center [556, 145] width 56 height 16
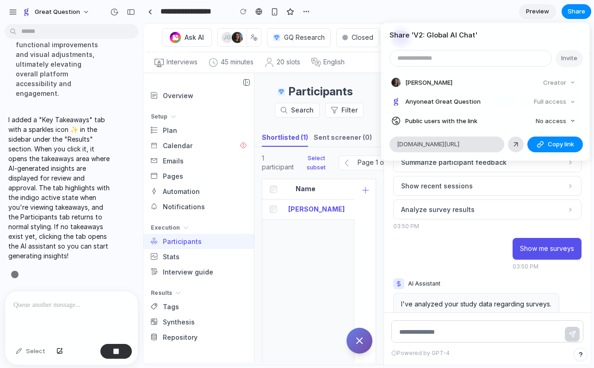
scroll to position [1751, 0]
click at [182, 288] on div "Share ' V2: Global AI Chat ' Invite Anna Borg Creator Anyone at Great Question …" at bounding box center [297, 184] width 594 height 368
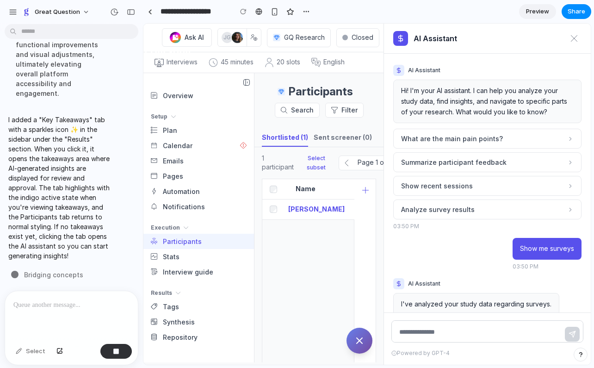
click at [174, 294] on button "Results" at bounding box center [198, 293] width 111 height 12
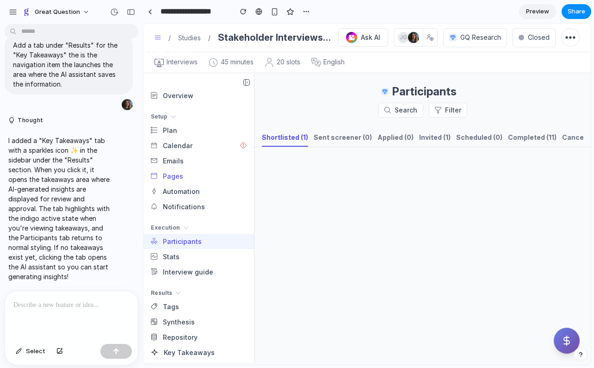
scroll to position [3, 0]
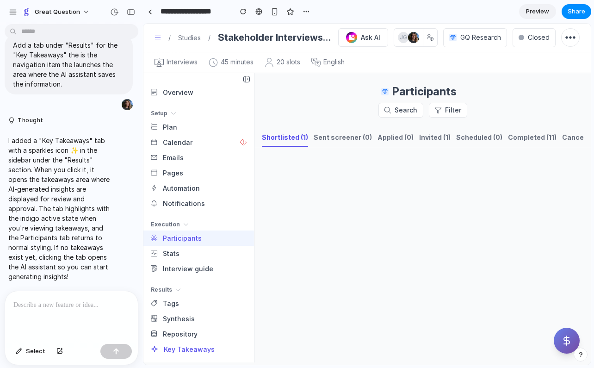
click at [178, 353] on span "Key Takeaways" at bounding box center [189, 349] width 51 height 10
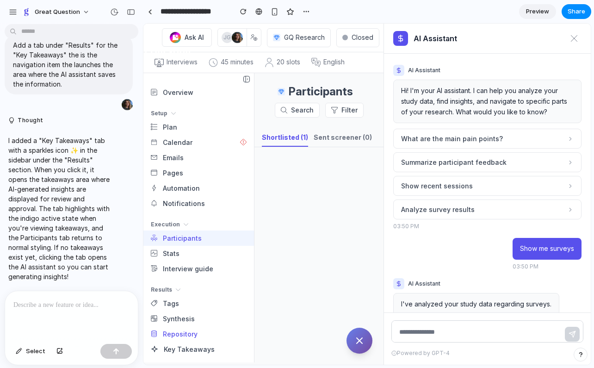
click at [199, 339] on link "Repository" at bounding box center [198, 333] width 111 height 15
click at [168, 320] on span "Synthesis" at bounding box center [179, 319] width 32 height 10
click at [166, 308] on span "Tags" at bounding box center [171, 304] width 16 height 10
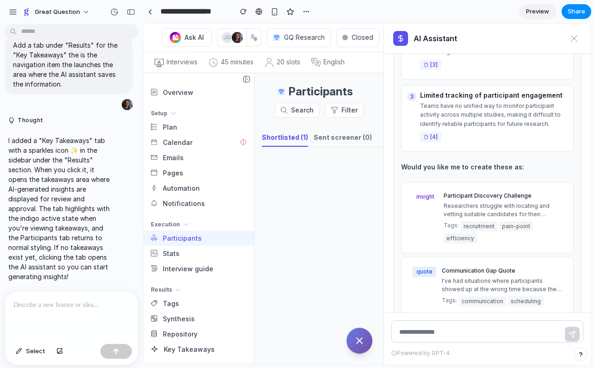
scroll to position [1539, 0]
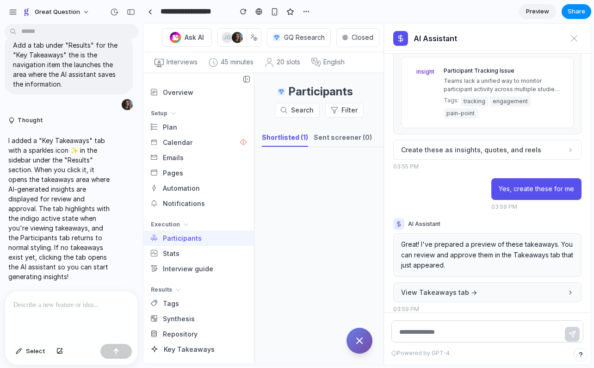
click at [438, 287] on span "View Takeaways tab →" at bounding box center [439, 292] width 76 height 10
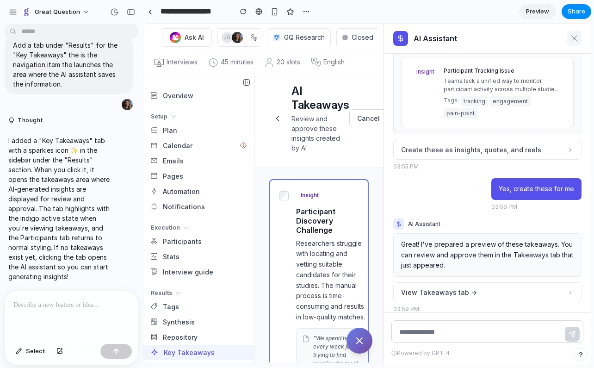
click at [575, 41] on icon at bounding box center [574, 38] width 7 height 7
click at [360, 342] on icon "Ask AI" at bounding box center [359, 340] width 11 height 11
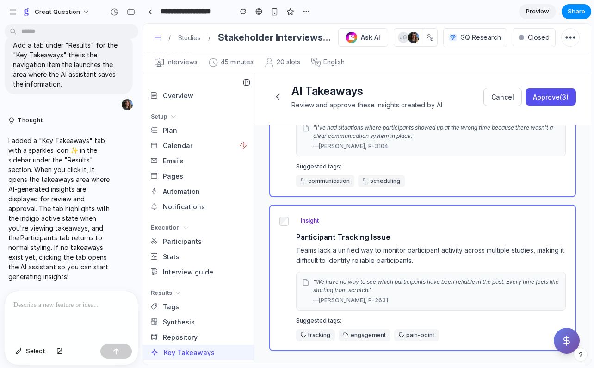
scroll to position [0, 0]
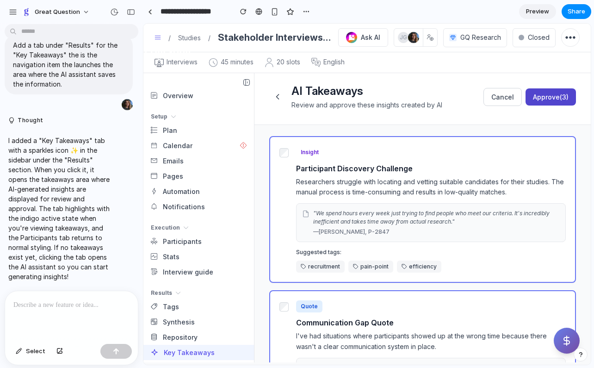
click at [539, 95] on button "Approve (3)" at bounding box center [551, 96] width 50 height 17
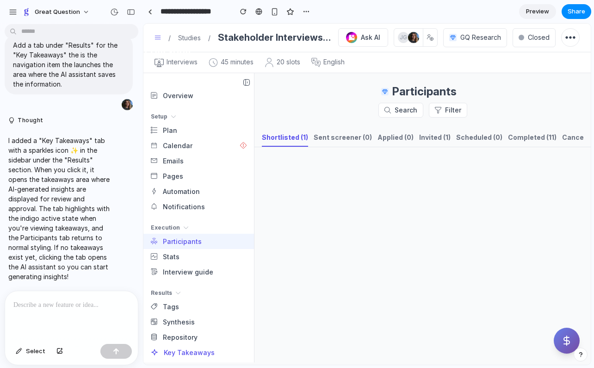
click at [187, 350] on span "Key Takeaways" at bounding box center [189, 353] width 51 height 10
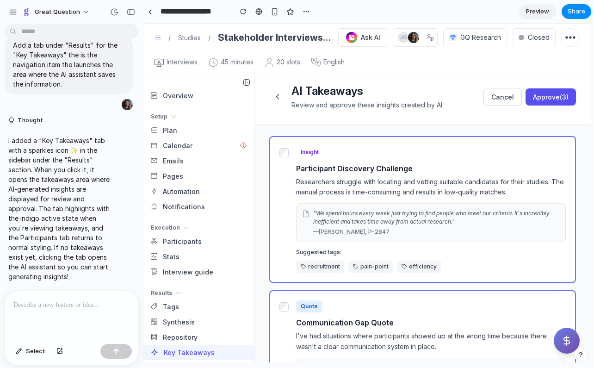
click at [568, 333] on button "Ask AI" at bounding box center [567, 341] width 26 height 26
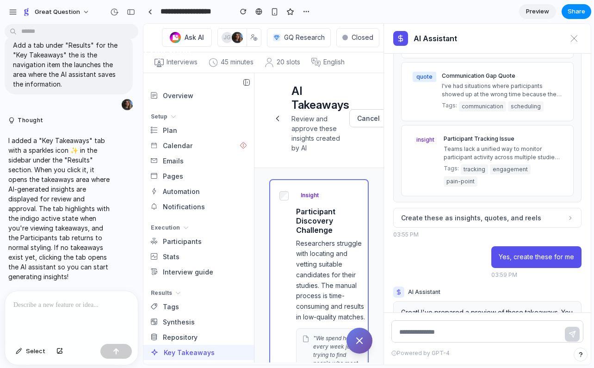
scroll to position [1539, 0]
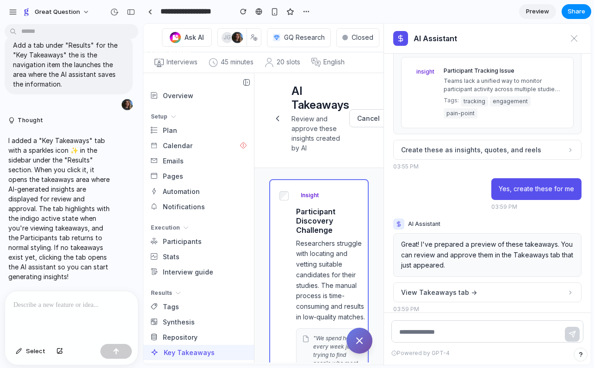
click at [298, 8] on div at bounding box center [275, 12] width 77 height 14
click at [309, 11] on div "button" at bounding box center [306, 11] width 7 height 7
click at [316, 32] on span "Duplicate" at bounding box center [330, 31] width 28 height 9
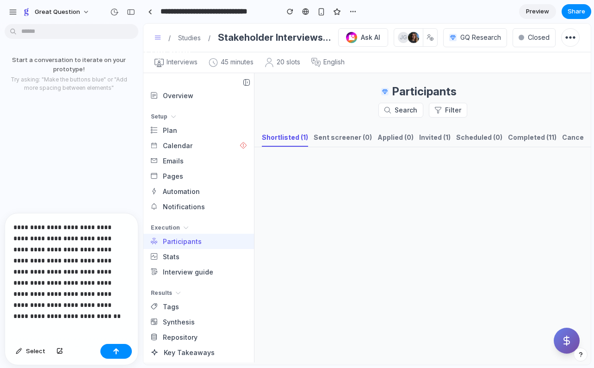
click at [93, 295] on p "**********" at bounding box center [71, 266] width 116 height 89
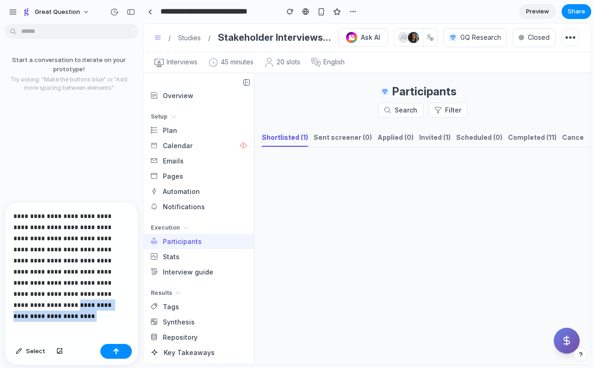
drag, startPoint x: 73, startPoint y: 303, endPoint x: 52, endPoint y: 295, distance: 22.3
click at [52, 295] on p "**********" at bounding box center [71, 261] width 116 height 100
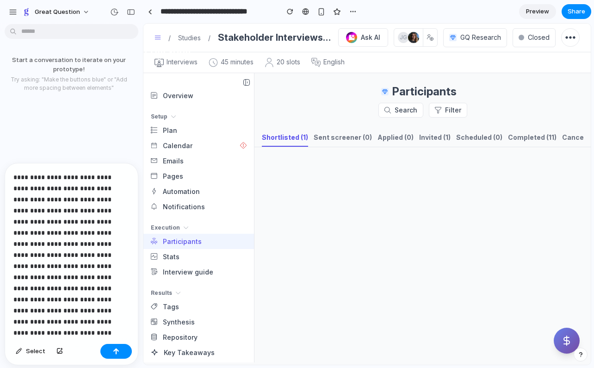
scroll to position [10, 0]
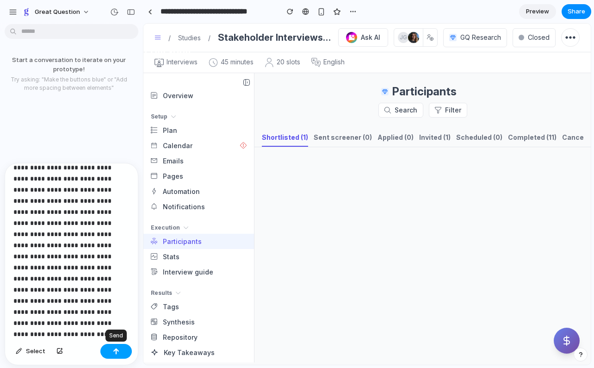
click at [114, 356] on button "button" at bounding box center [115, 351] width 31 height 15
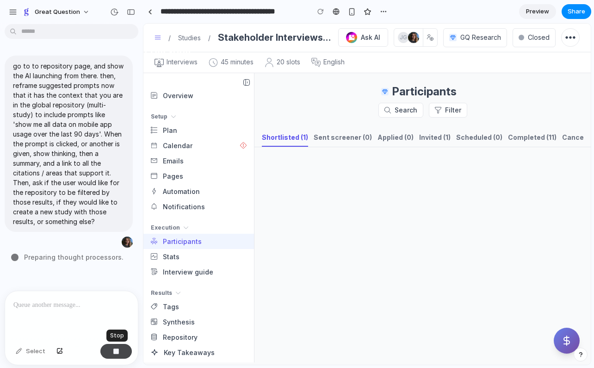
click at [114, 356] on button "button" at bounding box center [115, 351] width 31 height 15
click at [54, 305] on p at bounding box center [71, 304] width 116 height 11
click at [37, 302] on p "*******" at bounding box center [71, 304] width 116 height 11
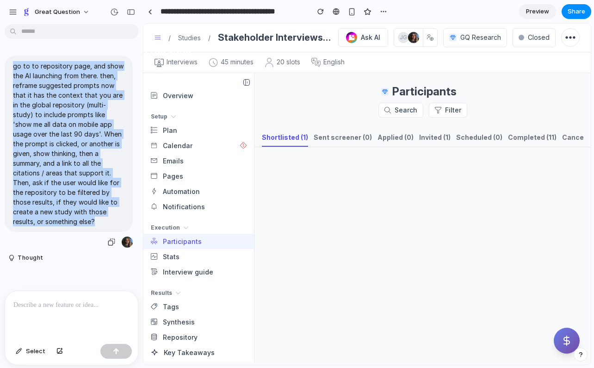
drag, startPoint x: 66, startPoint y: 221, endPoint x: 8, endPoint y: 65, distance: 165.8
click at [8, 65] on div "go to to repository page, and show the AI launching from there. then, reframe s…" at bounding box center [69, 144] width 128 height 176
copy p "go to to repository page, and show the AI launching from there. then, reframe s…"
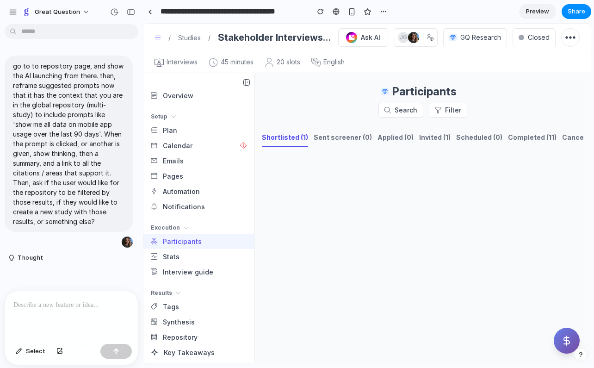
click at [21, 310] on p at bounding box center [71, 304] width 116 height 11
click at [160, 37] on icon at bounding box center [158, 37] width 6 height 6
click at [78, 310] on p at bounding box center [71, 304] width 116 height 11
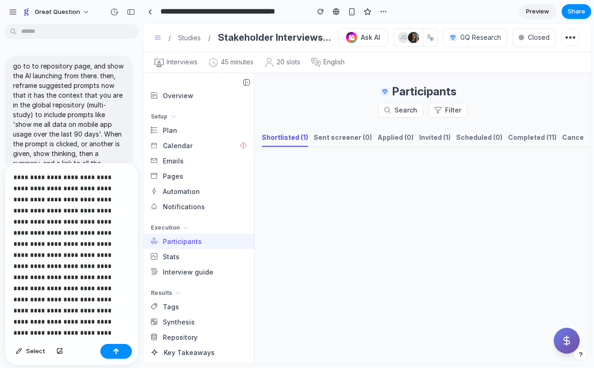
click at [87, 179] on p "**********" at bounding box center [71, 261] width 116 height 178
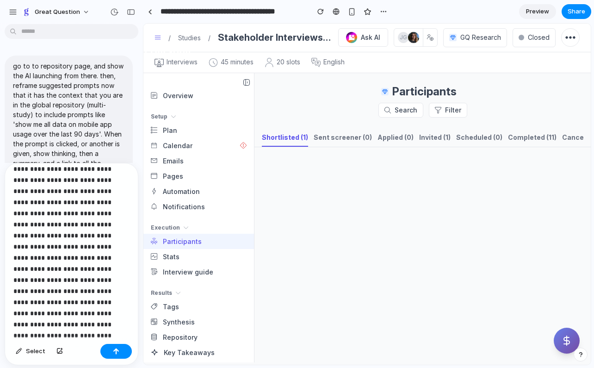
scroll to position [72, 0]
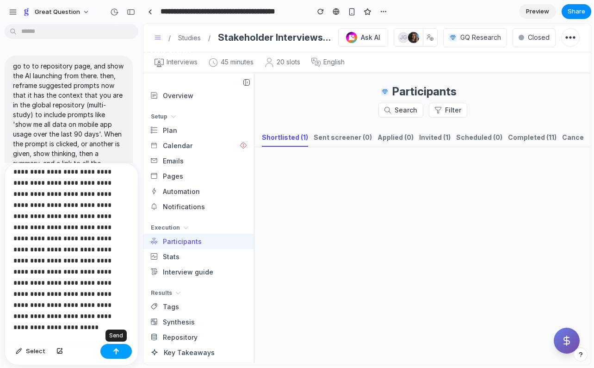
click at [113, 348] on div "button" at bounding box center [116, 351] width 6 height 6
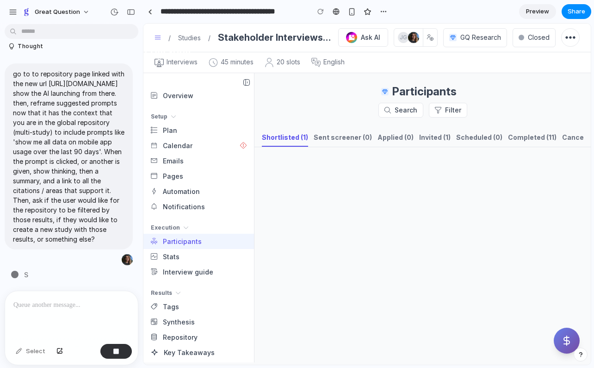
type input "**********"
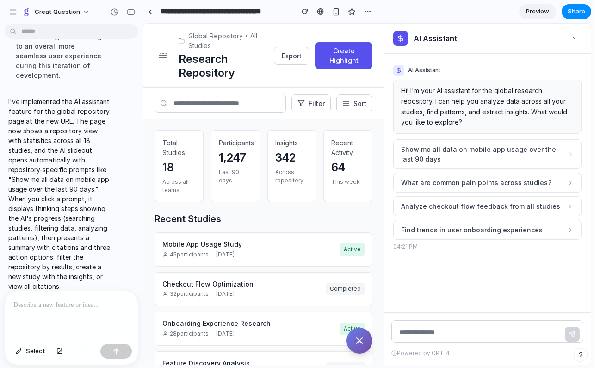
click at [255, 252] on div "45 participants April 15, 2024" at bounding box center [251, 254] width 178 height 8
click at [163, 59] on icon at bounding box center [162, 55] width 9 height 9
click at [46, 311] on div at bounding box center [71, 315] width 133 height 49
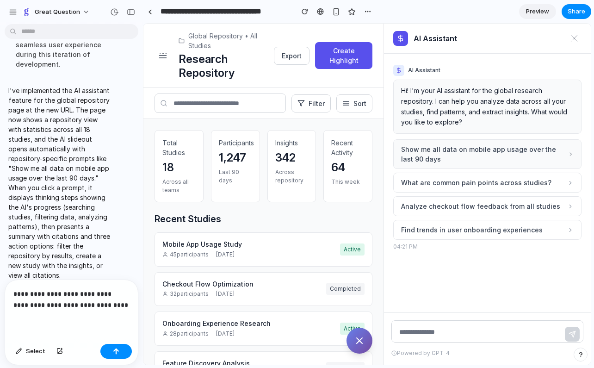
click at [489, 162] on span "Show me all data on mobile app usage over the last 90 days" at bounding box center [484, 153] width 167 height 19
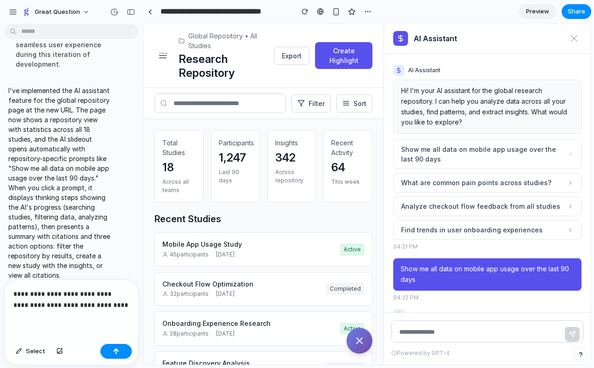
scroll to position [368, 0]
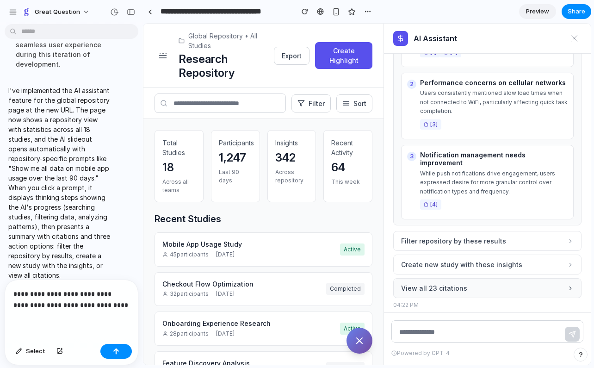
click at [468, 281] on button "View all 23 citations" at bounding box center [487, 288] width 188 height 20
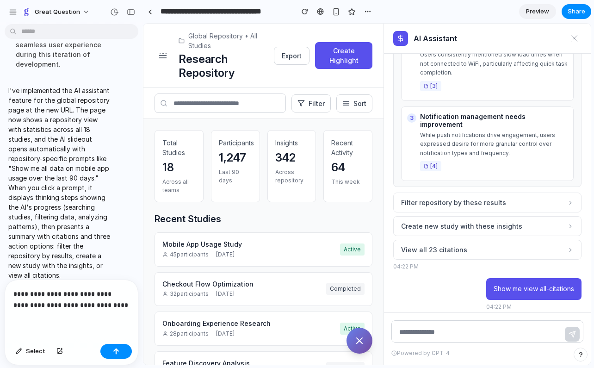
scroll to position [406, 0]
click at [439, 199] on span "Filter repository by these results" at bounding box center [453, 204] width 105 height 10
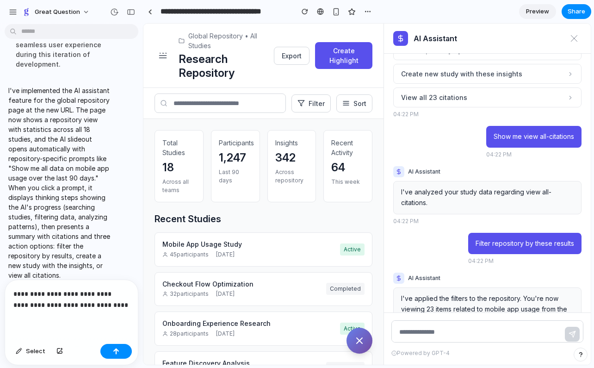
scroll to position [592, 0]
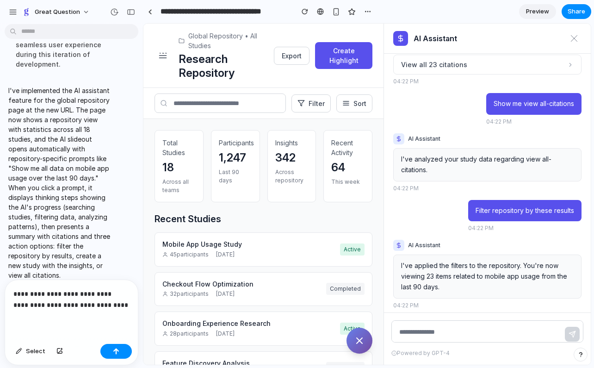
click at [288, 143] on div "Insights" at bounding box center [291, 143] width 33 height 10
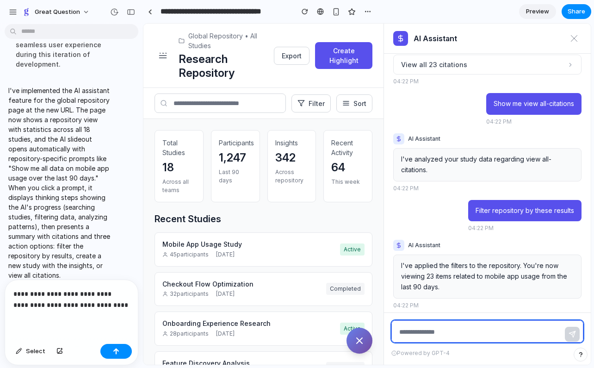
click at [418, 333] on textarea at bounding box center [488, 331] width 192 height 22
type textarea "**********"
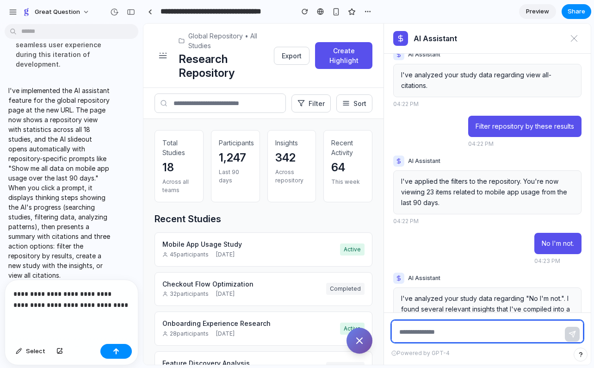
scroll to position [792, 0]
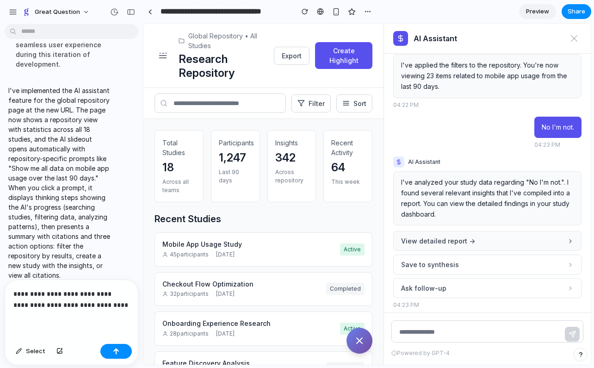
click at [456, 236] on span "View detailed report →" at bounding box center [438, 241] width 74 height 10
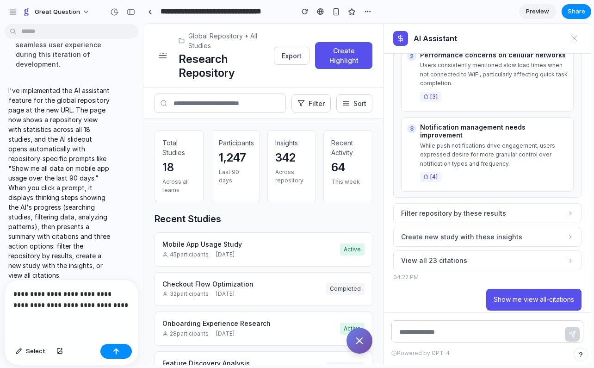
scroll to position [392, 0]
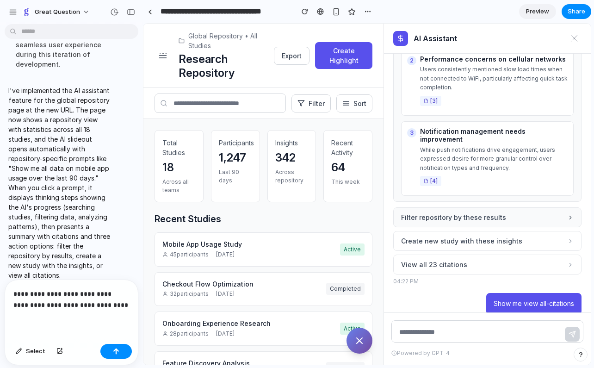
click at [456, 217] on button "Filter repository by these results" at bounding box center [487, 217] width 188 height 20
click at [61, 309] on p "**********" at bounding box center [71, 299] width 116 height 22
click at [65, 303] on p "**********" at bounding box center [71, 299] width 116 height 22
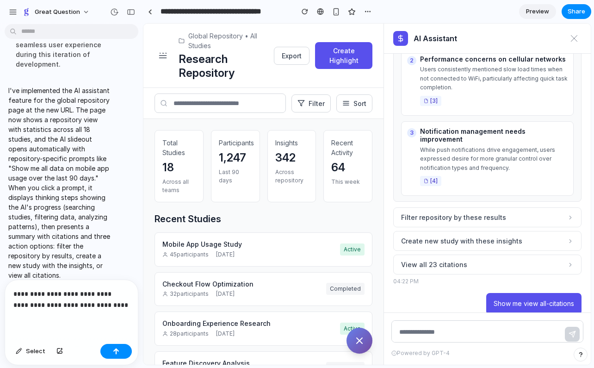
click at [13, 293] on p "**********" at bounding box center [71, 299] width 116 height 22
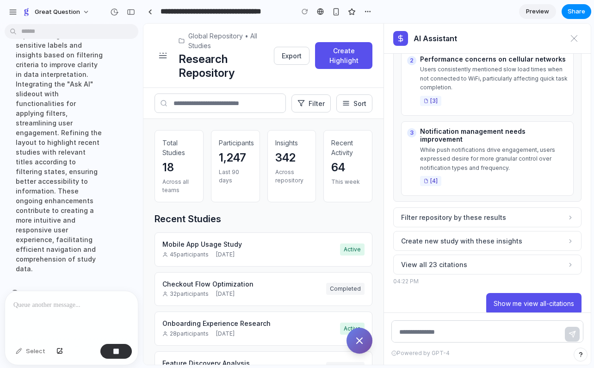
scroll to position [932, 0]
click at [255, 9] on input "**********" at bounding box center [225, 11] width 132 height 17
click at [174, 13] on input "**********" at bounding box center [193, 11] width 68 height 17
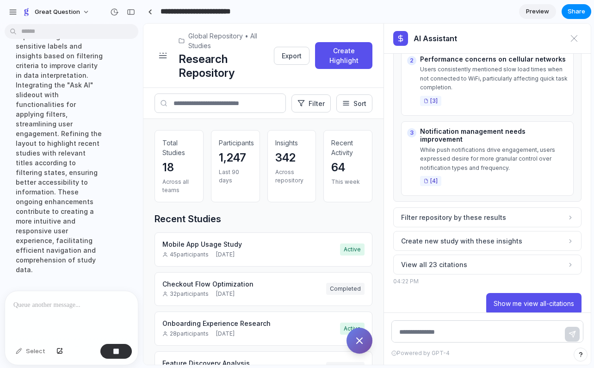
click at [247, 13] on input "**********" at bounding box center [207, 11] width 96 height 17
click at [272, 13] on input "**********" at bounding box center [228, 11] width 139 height 17
click at [447, 10] on section "**********" at bounding box center [367, 11] width 448 height 23
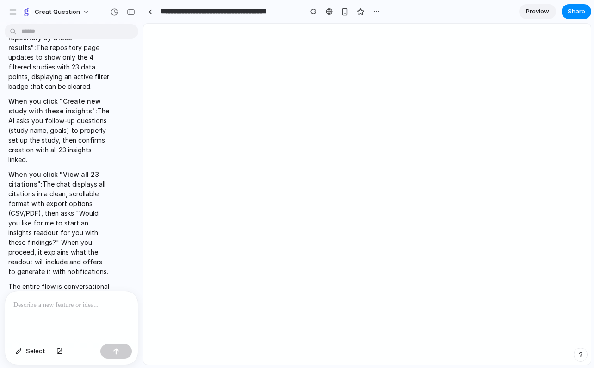
scroll to position [0, 0]
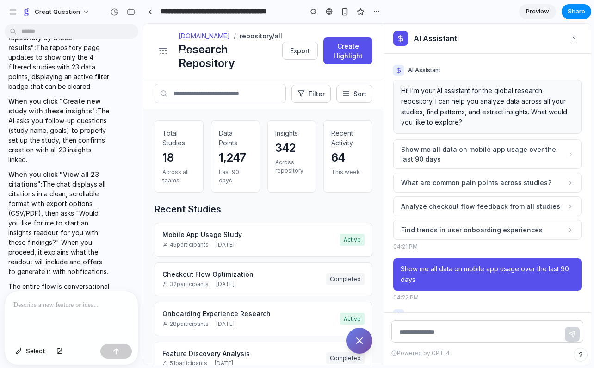
click at [358, 340] on line "Ask AI" at bounding box center [360, 341] width 6 height 6
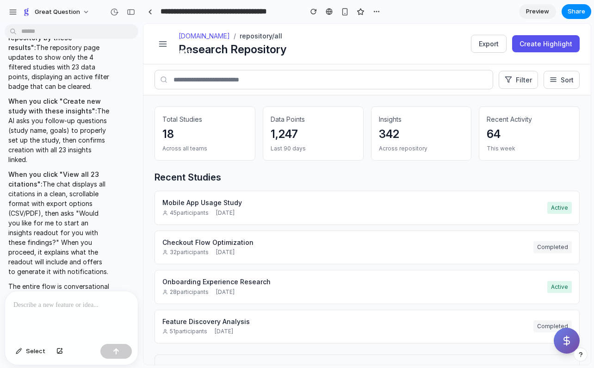
click at [571, 344] on icon "Ask AI" at bounding box center [566, 340] width 11 height 11
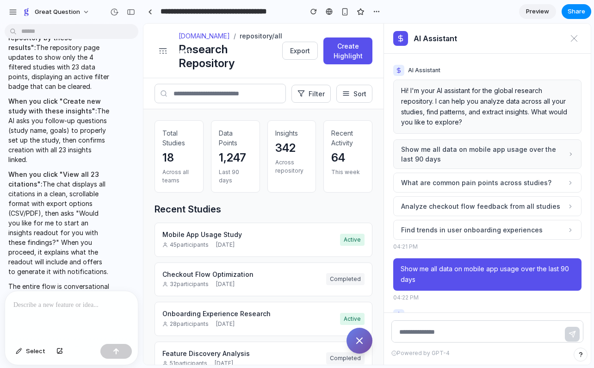
click at [515, 156] on span "Show me all data on mobile app usage over the last 90 days" at bounding box center [484, 153] width 167 height 19
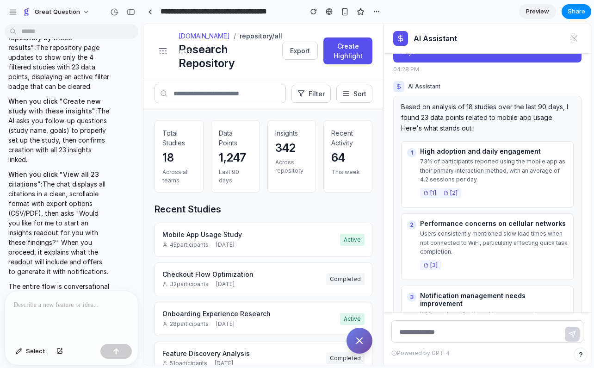
scroll to position [1292, 0]
click at [454, 187] on button "[ 2 ]" at bounding box center [450, 192] width 21 height 10
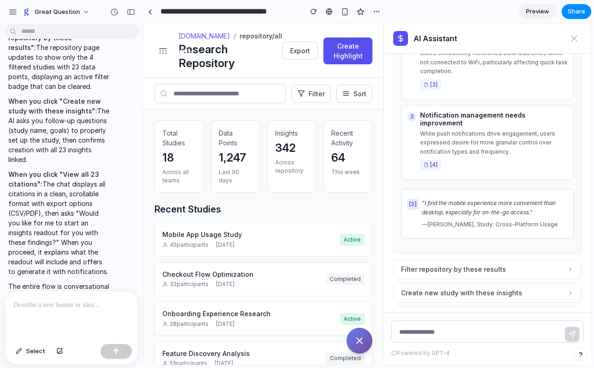
scroll to position [1560, 0]
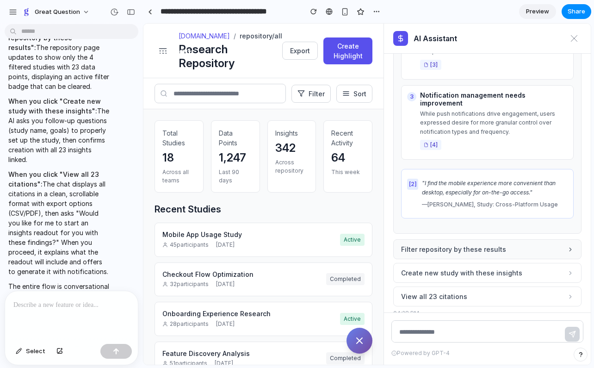
click at [467, 244] on span "Filter repository by these results" at bounding box center [453, 249] width 105 height 10
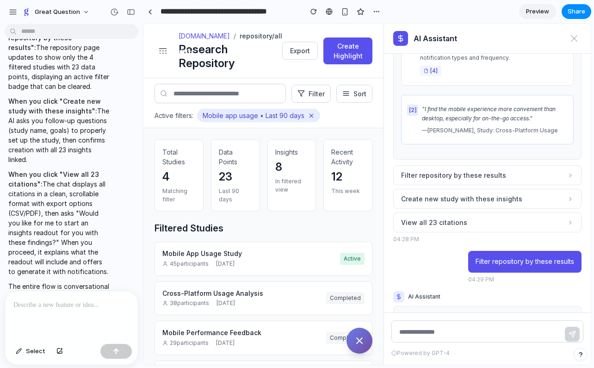
scroll to position [1610, 0]
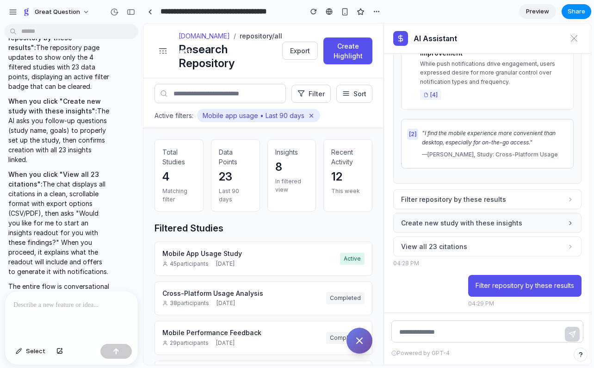
click at [481, 218] on span "Create new study with these insights" at bounding box center [461, 223] width 121 height 10
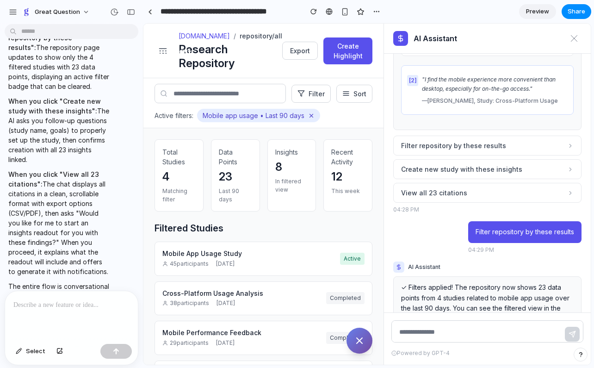
scroll to position [1641, 0]
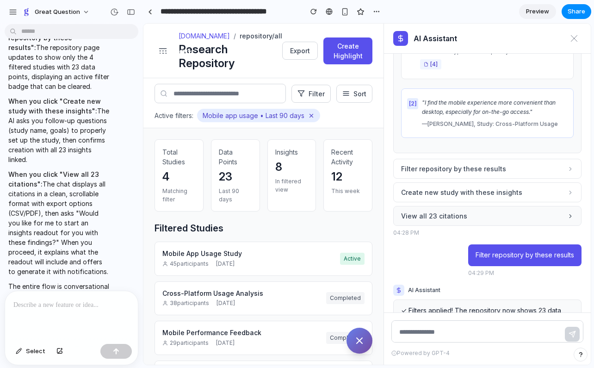
click at [444, 211] on span "View all 23 citations" at bounding box center [434, 216] width 66 height 10
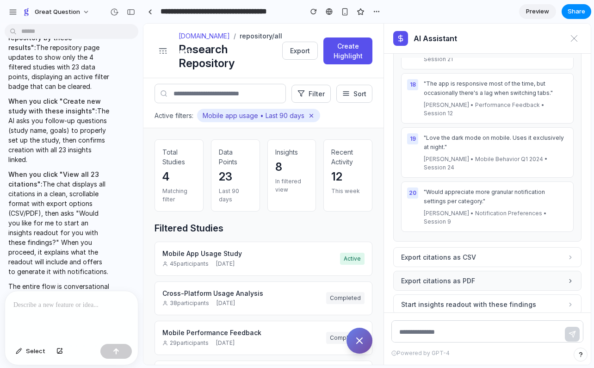
scroll to position [2195, 0]
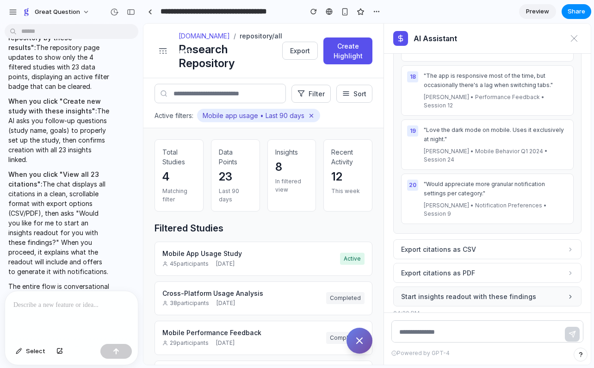
click at [436, 292] on span "Start insights readout with these findings" at bounding box center [468, 297] width 135 height 10
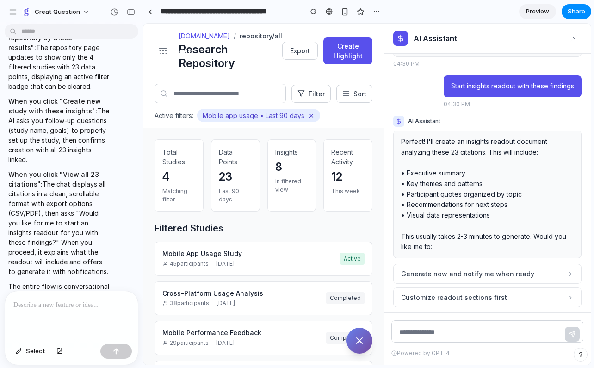
scroll to position [2445, 0]
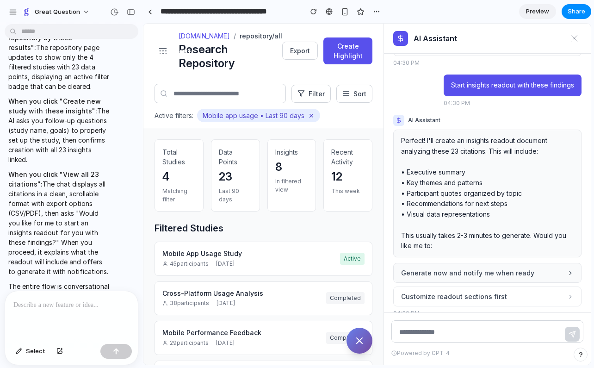
click at [434, 264] on button "Generate now and notify me when ready" at bounding box center [487, 273] width 188 height 20
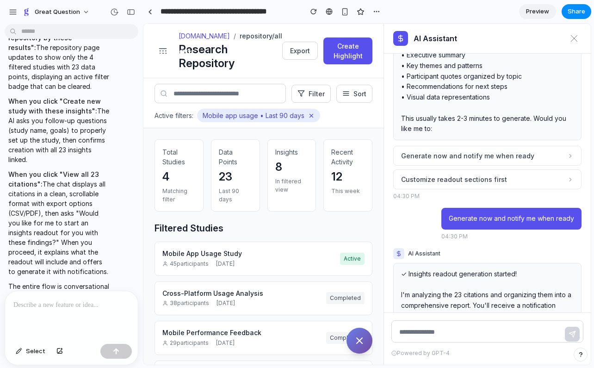
scroll to position [2615, 0]
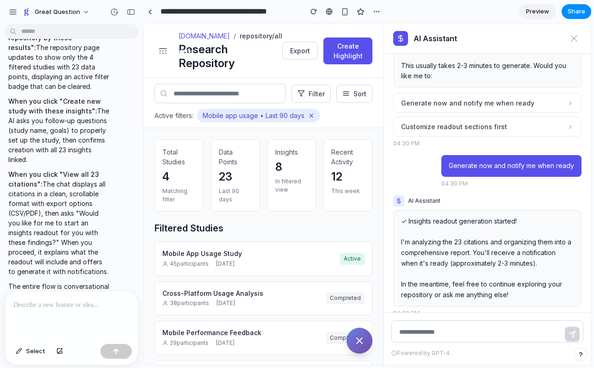
click at [313, 117] on line at bounding box center [311, 115] width 3 height 3
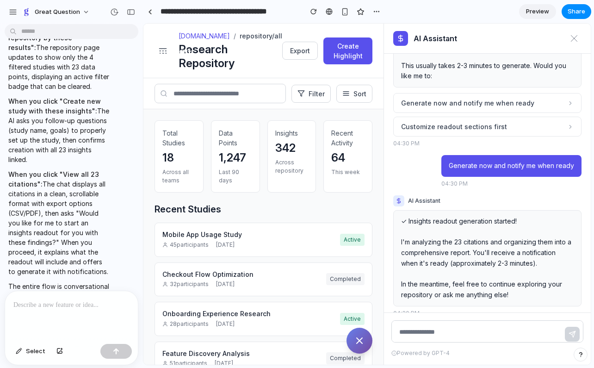
click at [68, 316] on div at bounding box center [71, 315] width 133 height 49
click at [28, 307] on p "**********" at bounding box center [71, 304] width 116 height 11
click at [68, 295] on p "**********" at bounding box center [71, 299] width 116 height 22
click at [87, 294] on p "**********" at bounding box center [71, 299] width 116 height 22
click at [79, 301] on p "**********" at bounding box center [71, 299] width 116 height 22
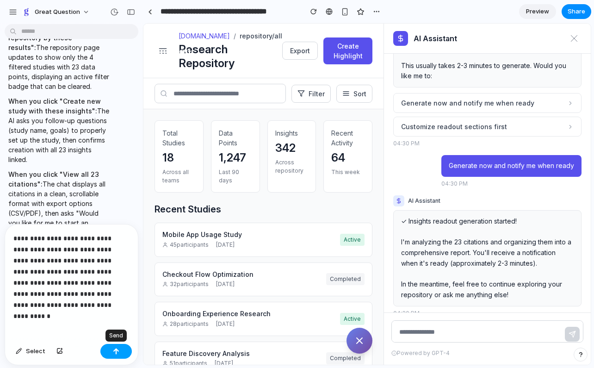
click at [118, 350] on div "button" at bounding box center [116, 351] width 6 height 6
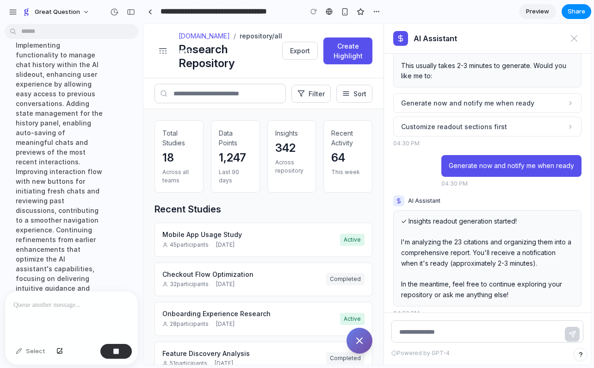
scroll to position [1402, 0]
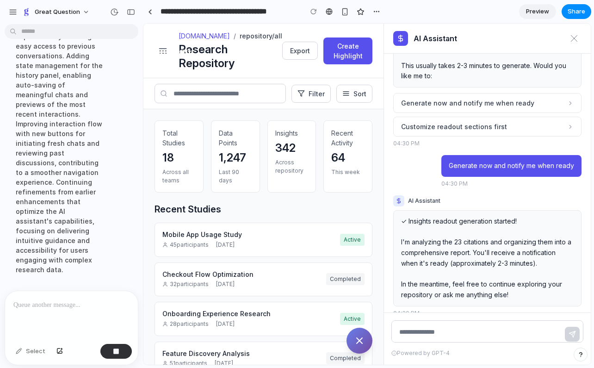
click at [361, 339] on line "Ask AI" at bounding box center [360, 341] width 6 height 6
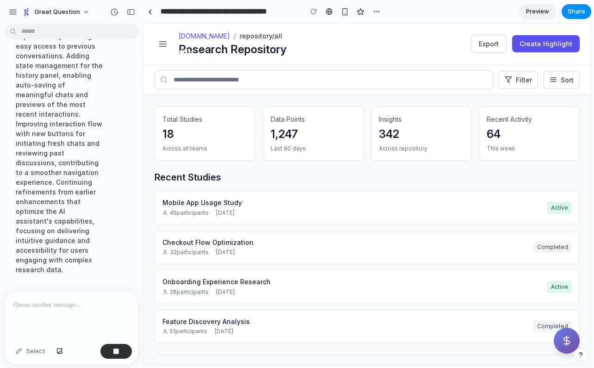
click at [564, 341] on icon "Ask AI" at bounding box center [566, 340] width 11 height 11
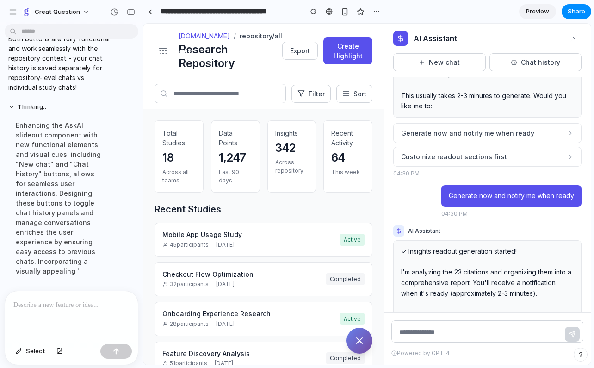
scroll to position [2503, 0]
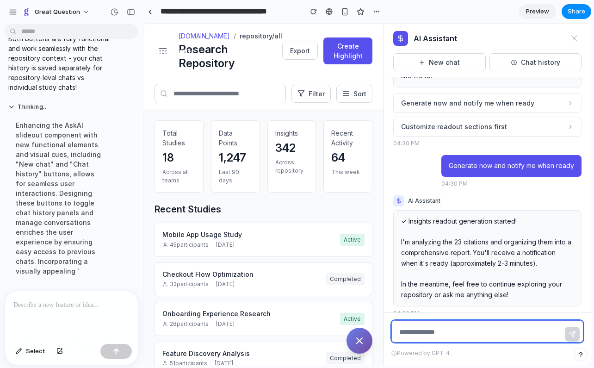
click at [427, 328] on textarea at bounding box center [488, 331] width 192 height 22
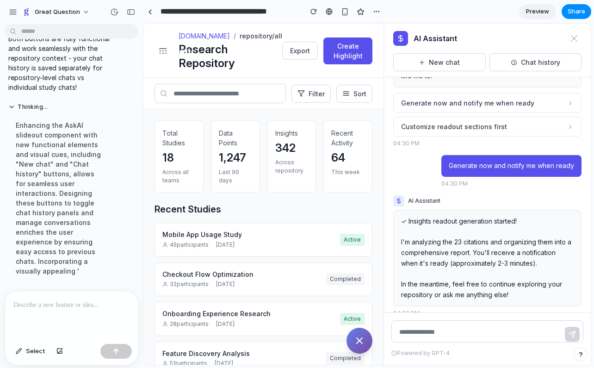
click at [480, 357] on div "Powered by GPT-4" at bounding box center [487, 338] width 207 height 52
click at [26, 349] on span "Select" at bounding box center [35, 351] width 19 height 9
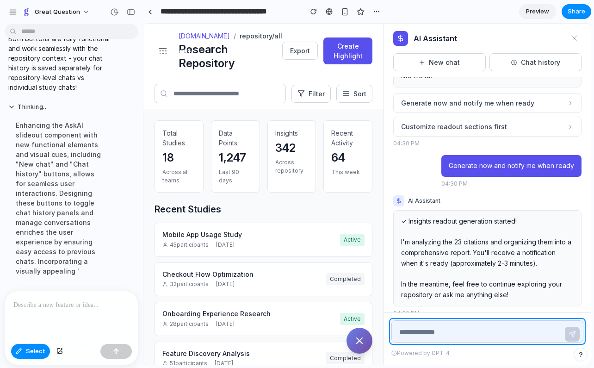
click at [467, 333] on div at bounding box center [367, 194] width 448 height 341
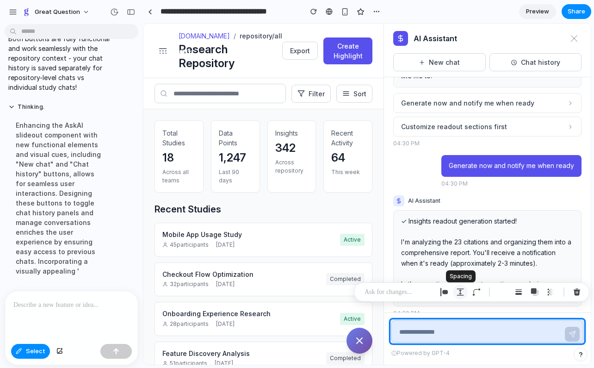
click at [459, 293] on div "button" at bounding box center [460, 292] width 8 height 8
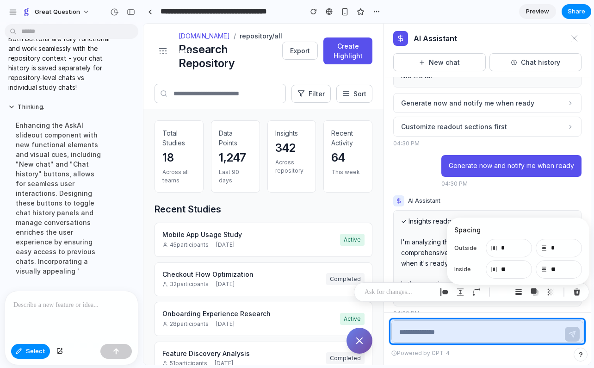
click at [424, 300] on div at bounding box center [472, 291] width 236 height 19
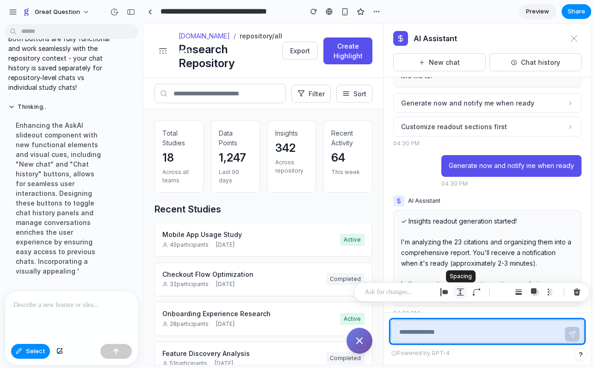
click at [462, 293] on div "button" at bounding box center [460, 292] width 8 height 8
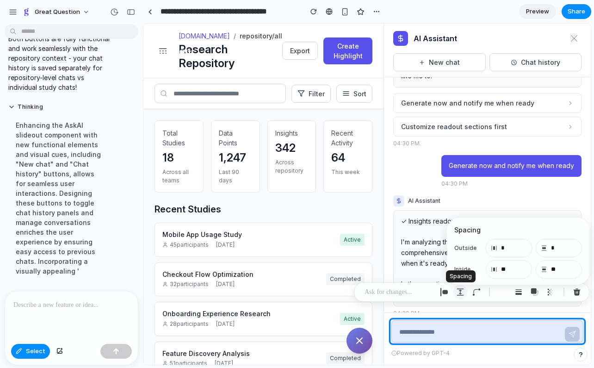
click at [462, 293] on div "button" at bounding box center [460, 292] width 8 height 8
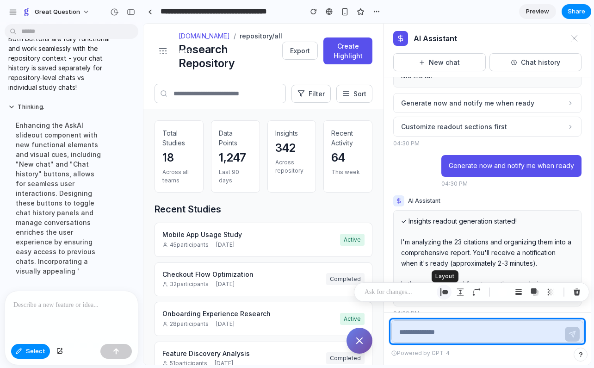
click at [447, 292] on div "button" at bounding box center [444, 292] width 8 height 8
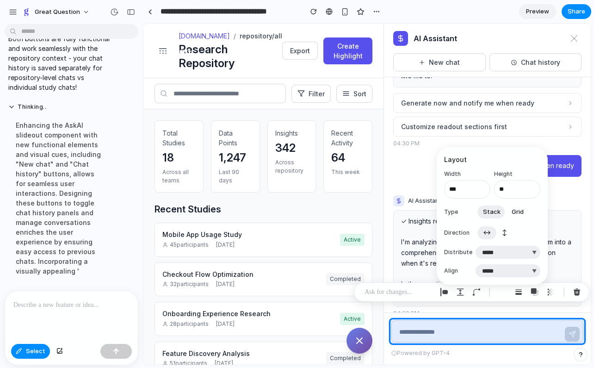
click at [515, 213] on span "Grid" at bounding box center [518, 211] width 12 height 9
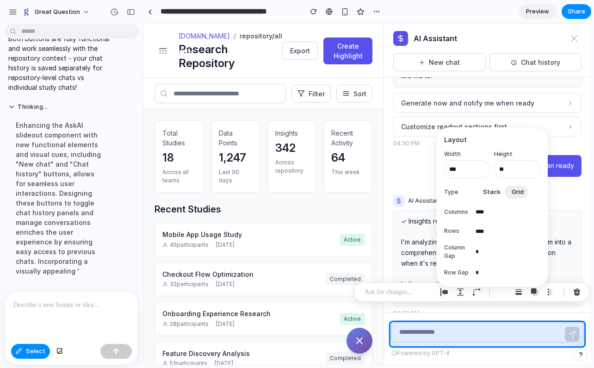
scroll to position [2500, 0]
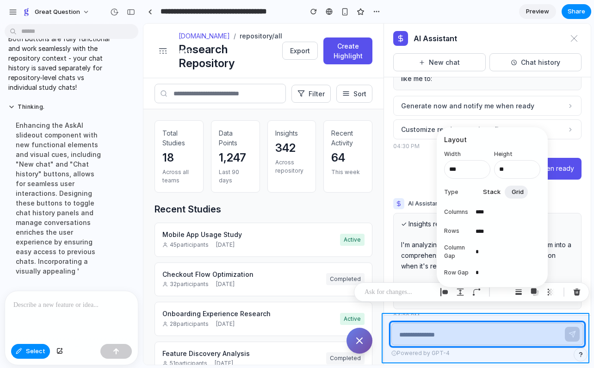
click at [477, 360] on div at bounding box center [367, 194] width 448 height 341
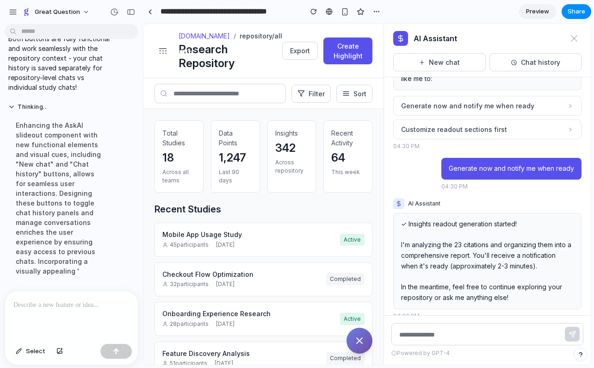
click at [14, 309] on p at bounding box center [71, 304] width 116 height 11
click at [151, 317] on div "Total Studies 18 Across all teams Data Points 1,247 Last 90 days Insights 342 A…" at bounding box center [263, 236] width 240 height 255
click at [362, 340] on icon "Ask AI" at bounding box center [359, 340] width 11 height 11
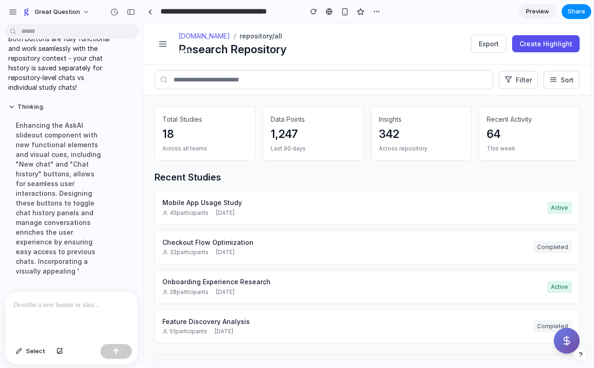
click at [571, 341] on icon "Ask AI" at bounding box center [566, 340] width 11 height 11
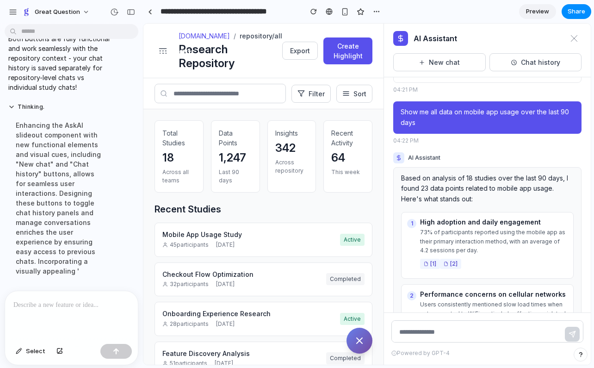
scroll to position [0, 0]
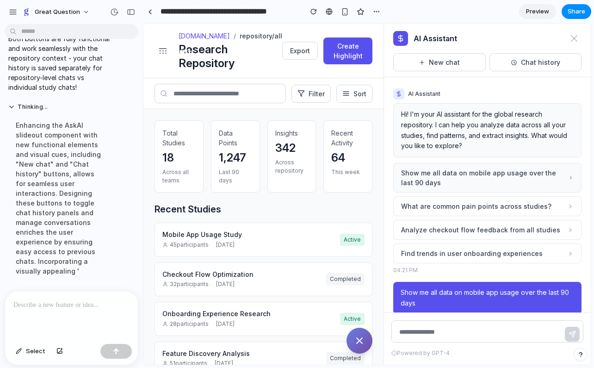
click at [490, 170] on span "Show me all data on mobile app usage over the last 90 days" at bounding box center [484, 177] width 167 height 19
click at [442, 176] on span "Show me all data on mobile app usage over the last 90 days" at bounding box center [484, 177] width 167 height 19
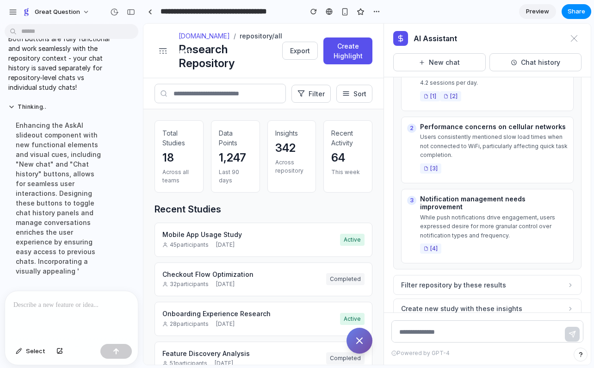
scroll to position [3340, 0]
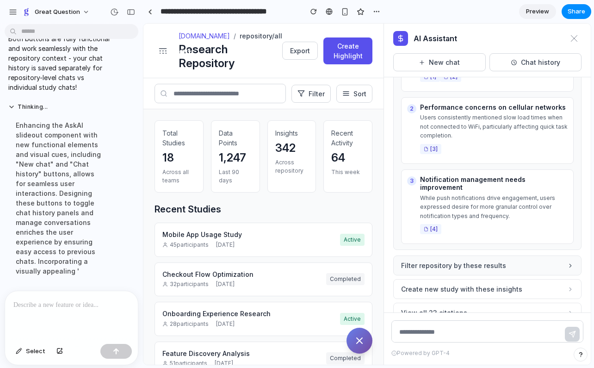
click at [429, 261] on span "Filter repository by these results" at bounding box center [453, 266] width 105 height 10
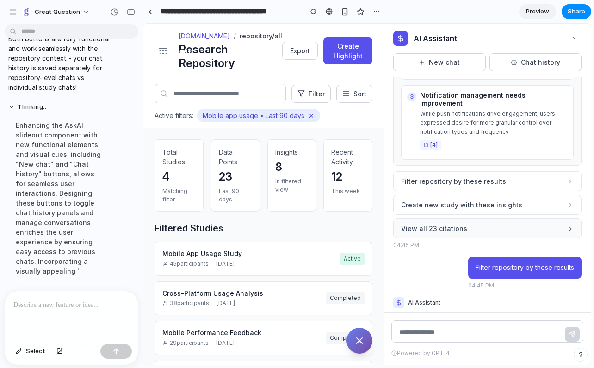
click at [437, 224] on span "View all 23 citations" at bounding box center [434, 229] width 66 height 10
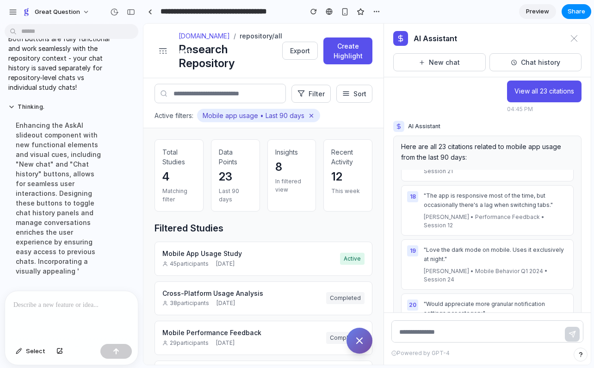
scroll to position [3832, 0]
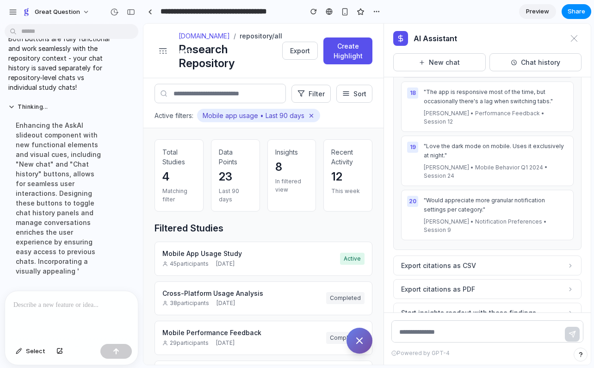
click at [454, 310] on div "AI Assistant Hi! I'm your AI assistant for the global research repository. I ca…" at bounding box center [487, 194] width 207 height 235
click at [478, 303] on button "Start insights readout with these findings" at bounding box center [487, 313] width 188 height 20
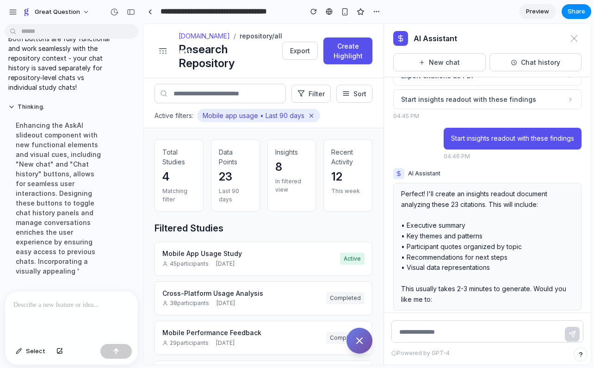
scroll to position [4082, 0]
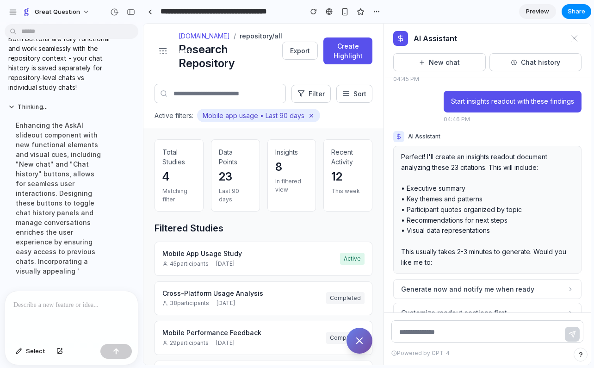
click at [427, 325] on div "04:46 PM" at bounding box center [487, 329] width 188 height 8
click at [403, 325] on div "04:46 PM" at bounding box center [487, 329] width 188 height 8
click at [448, 325] on div "04:46 PM" at bounding box center [487, 329] width 188 height 8
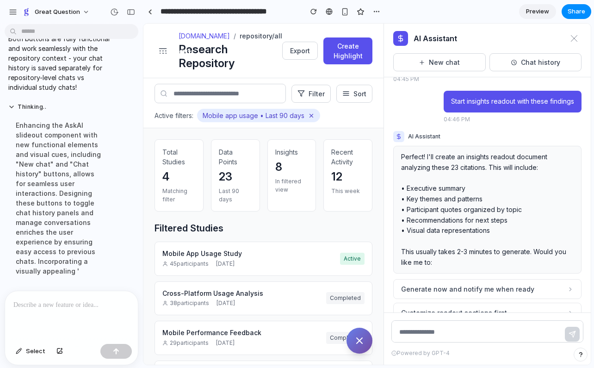
click at [364, 342] on icon "Ask AI" at bounding box center [359, 340] width 11 height 11
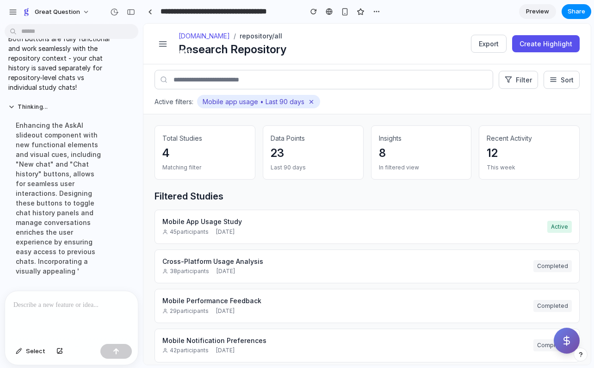
click at [313, 101] on icon at bounding box center [311, 102] width 6 height 6
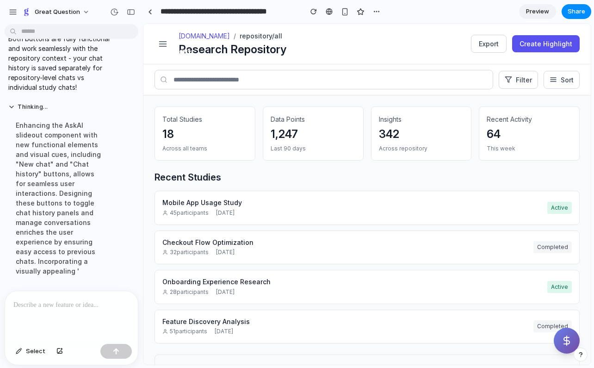
click at [321, 184] on div "Recent Studies Mobile App Usage Study 45 participants April 15, 2024 Active Che…" at bounding box center [367, 258] width 425 height 172
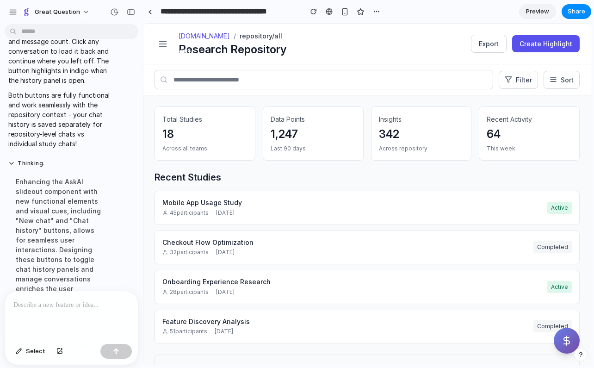
scroll to position [1535, 0]
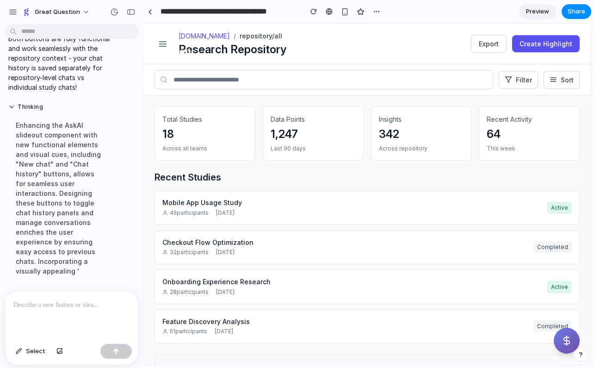
click at [487, 349] on div "Total Studies 18 Across all teams Data Points 1,247 Last 90 days Insights 342 A…" at bounding box center [367, 266] width 425 height 321
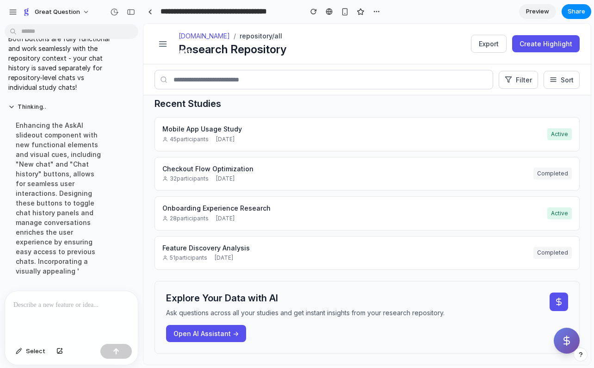
click at [204, 361] on div "Total Studies 18 Across all teams Data Points 1,247 Last 90 days Insights 342 A…" at bounding box center [367, 229] width 448 height 269
click at [208, 339] on button "Open AI Assistant →" at bounding box center [206, 333] width 80 height 17
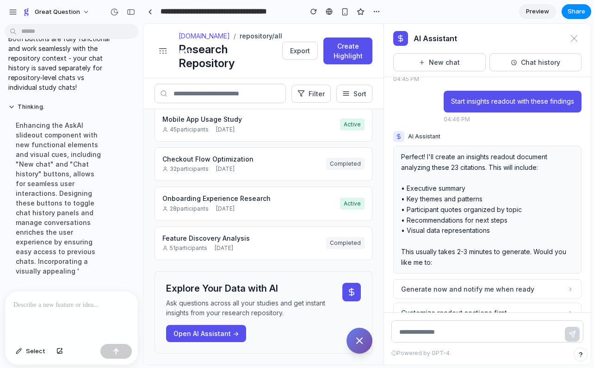
scroll to position [115, 0]
click at [510, 38] on div "AI Assistant" at bounding box center [487, 39] width 207 height 30
click at [215, 331] on button "Open AI Assistant →" at bounding box center [206, 333] width 80 height 17
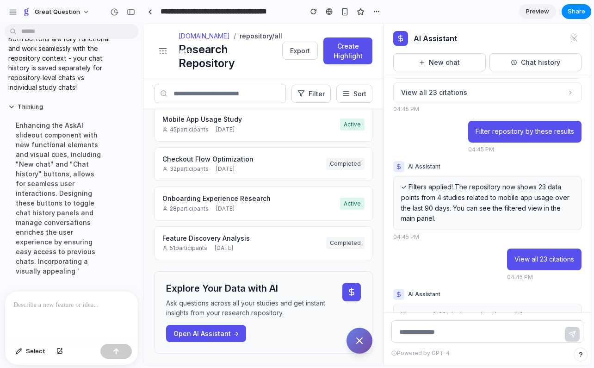
scroll to position [4082, 0]
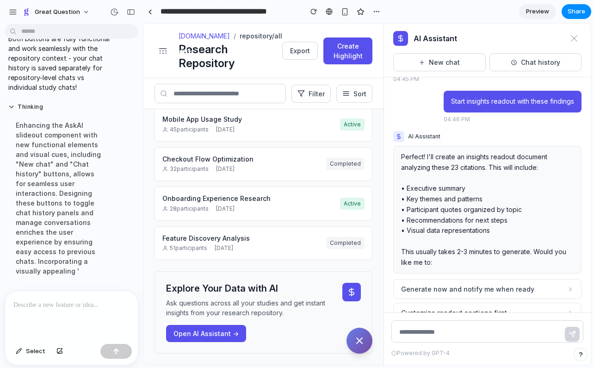
click at [448, 305] on div "AI Assistant Hi! I'm your AI assistant for the global research repository. I ca…" at bounding box center [487, 194] width 207 height 235
click at [448, 303] on button "Customize readout sections first" at bounding box center [487, 313] width 188 height 20
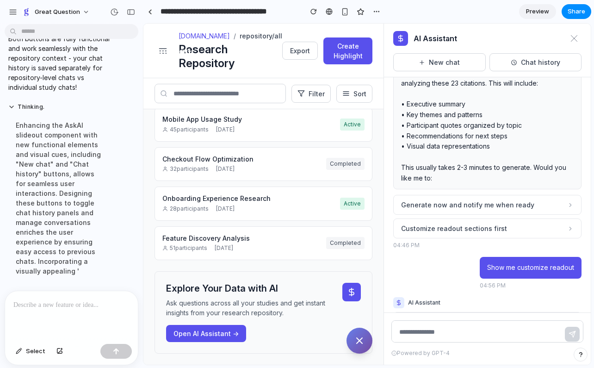
scroll to position [4189, 0]
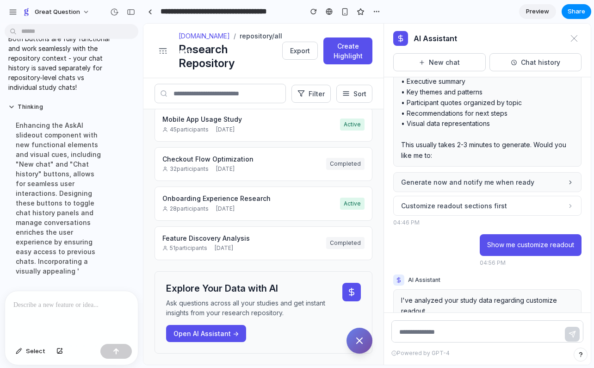
click at [426, 177] on span "Generate now and notify me when ready" at bounding box center [467, 182] width 133 height 10
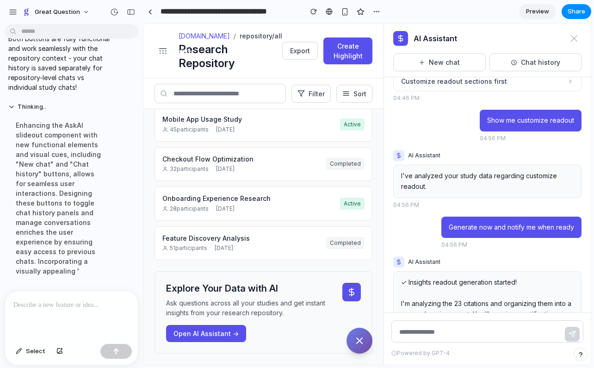
scroll to position [4358, 0]
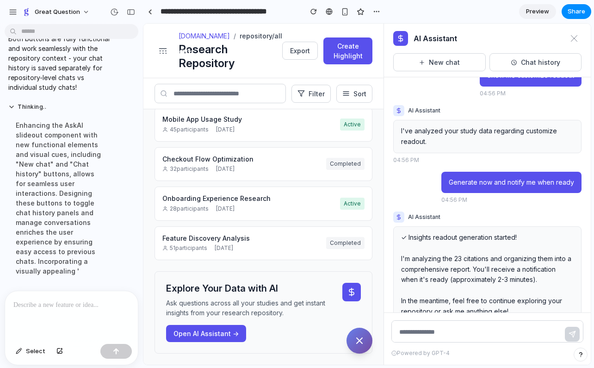
click at [467, 308] on div "AI Assistant Hi! I'm your AI assistant for the global research repository. I ca…" at bounding box center [487, 194] width 207 height 235
click at [365, 345] on icon "Ask AI" at bounding box center [359, 340] width 11 height 11
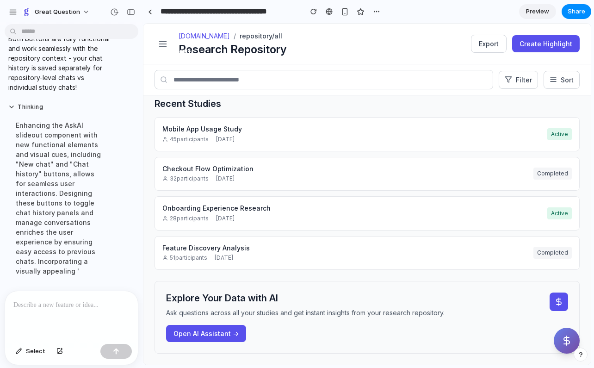
scroll to position [74, 0]
click at [563, 346] on icon "Ask AI" at bounding box center [566, 340] width 11 height 11
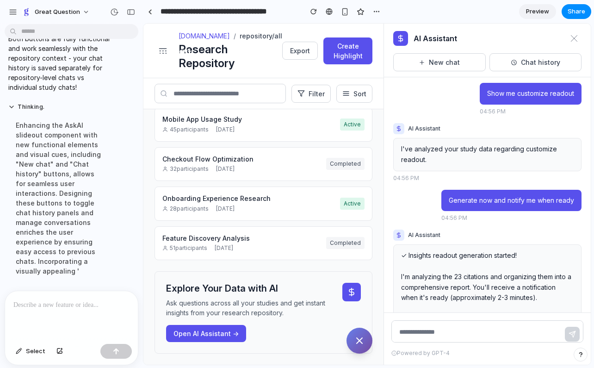
scroll to position [4358, 0]
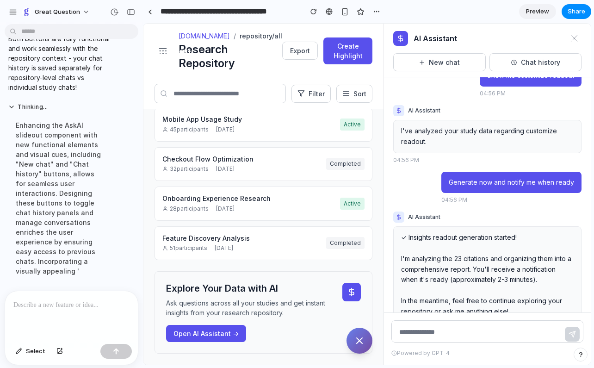
click at [400, 325] on div "04:56 PM" at bounding box center [487, 329] width 188 height 8
click at [441, 325] on div "04:56 PM" at bounding box center [487, 329] width 188 height 8
click at [365, 345] on button "Ask AI" at bounding box center [360, 341] width 26 height 26
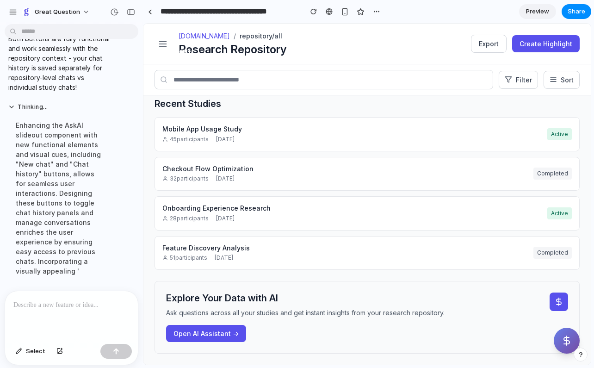
scroll to position [74, 0]
click at [567, 342] on icon "Ask AI" at bounding box center [567, 340] width 6 height 9
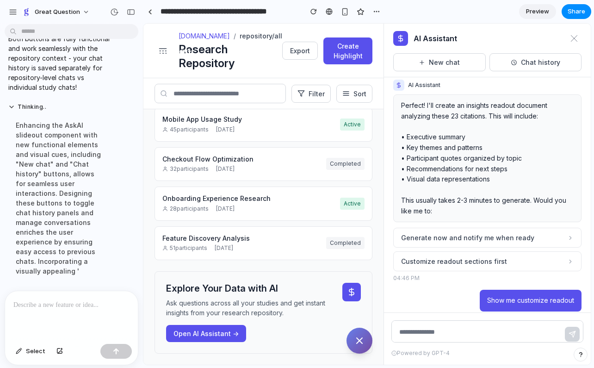
scroll to position [4358, 0]
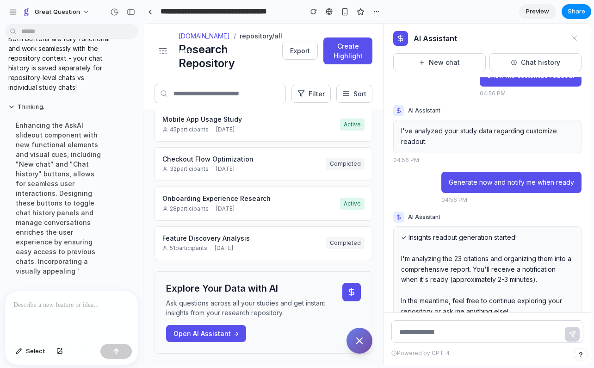
click at [464, 303] on div "AI Assistant Hi! I'm your AI assistant for the global research repository. I ca…" at bounding box center [487, 194] width 207 height 235
click at [352, 338] on button "Ask AI" at bounding box center [360, 341] width 26 height 26
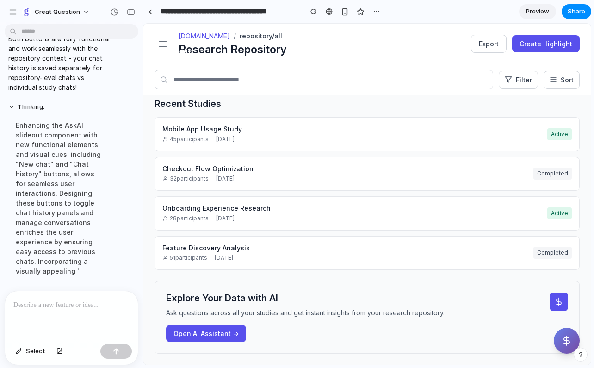
scroll to position [74, 0]
click at [566, 341] on icon "Ask AI" at bounding box center [567, 340] width 6 height 9
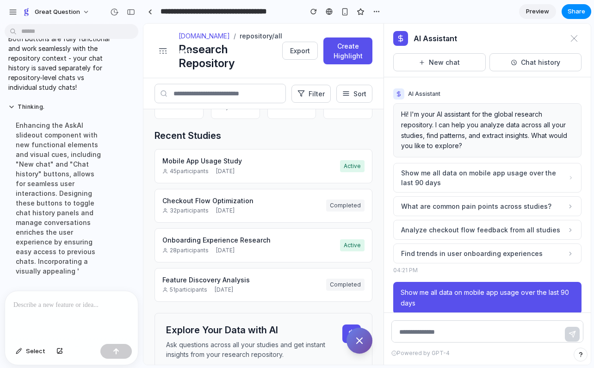
scroll to position [115, 0]
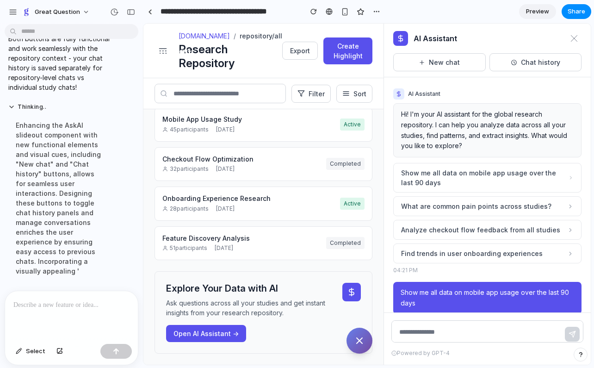
click at [364, 339] on icon "Ask AI" at bounding box center [359, 340] width 11 height 11
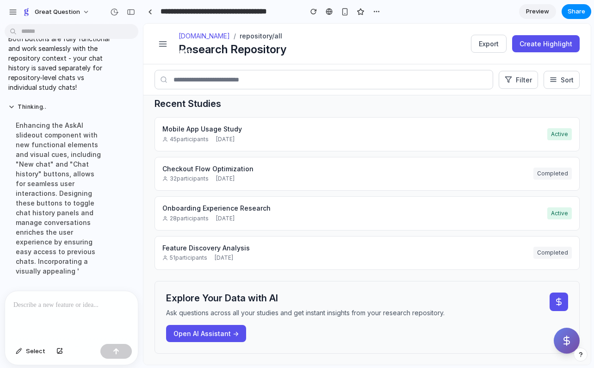
scroll to position [74, 0]
click at [567, 342] on icon "Ask AI" at bounding box center [566, 340] width 11 height 11
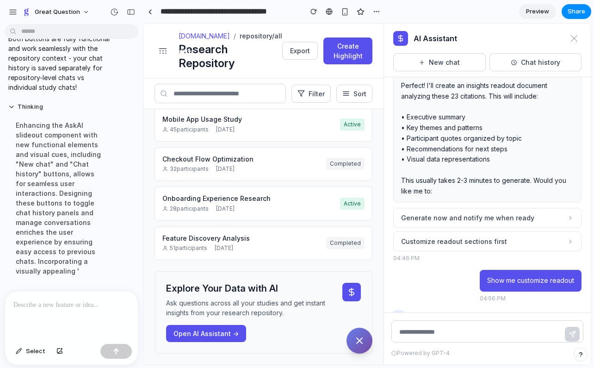
scroll to position [4358, 0]
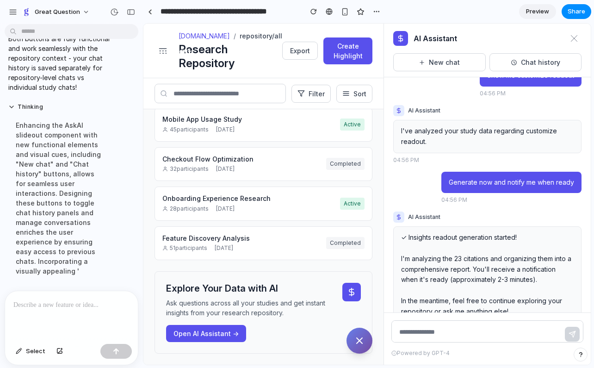
click at [471, 306] on div "AI Assistant Hi! I'm your AI assistant for the global research repository. I ca…" at bounding box center [487, 194] width 207 height 235
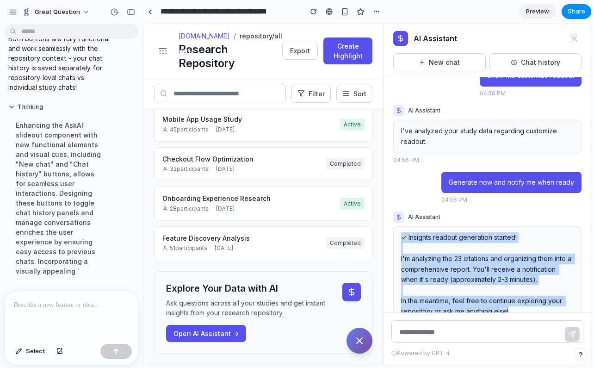
drag, startPoint x: 512, startPoint y: 282, endPoint x: 401, endPoint y: 206, distance: 133.9
click at [401, 232] on p "✓ Insights readout generation started! I'm analyzing the 23 citations and organ…" at bounding box center [487, 274] width 173 height 84
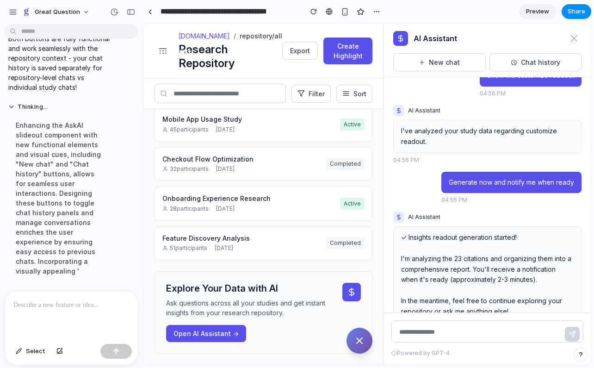
click at [447, 308] on div "AI Assistant Hi! I'm your AI assistant for the global research repository. I ca…" at bounding box center [487, 194] width 207 height 235
click at [362, 340] on icon "Ask AI" at bounding box center [359, 340] width 11 height 11
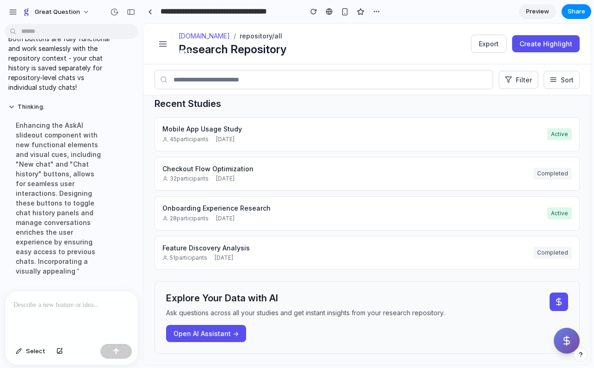
scroll to position [74, 0]
click at [569, 335] on icon "Ask AI" at bounding box center [566, 340] width 11 height 11
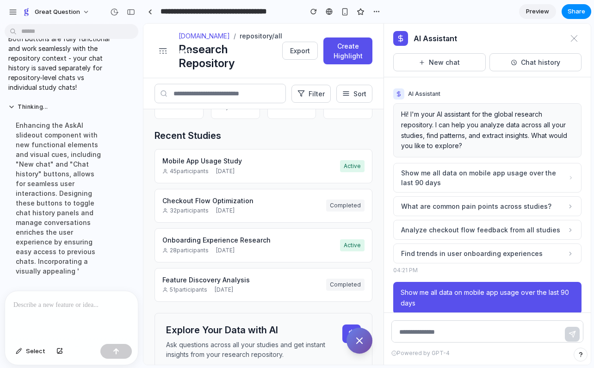
scroll to position [115, 0]
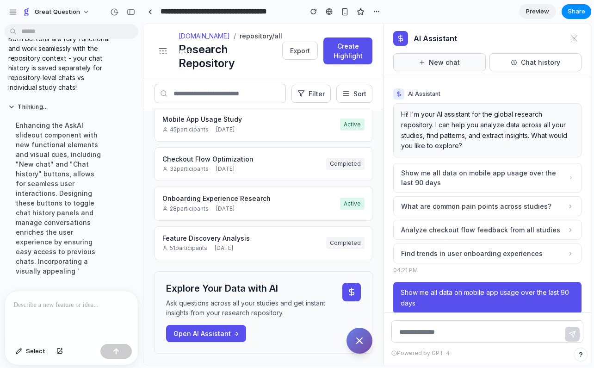
click at [448, 65] on button "New chat" at bounding box center [439, 62] width 93 height 18
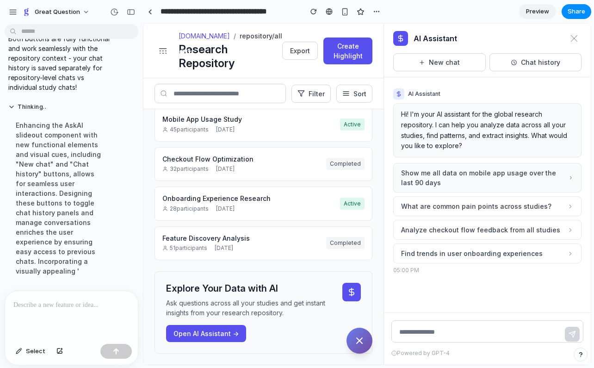
click at [473, 187] on span "Show me all data on mobile app usage over the last 90 days" at bounding box center [484, 177] width 167 height 19
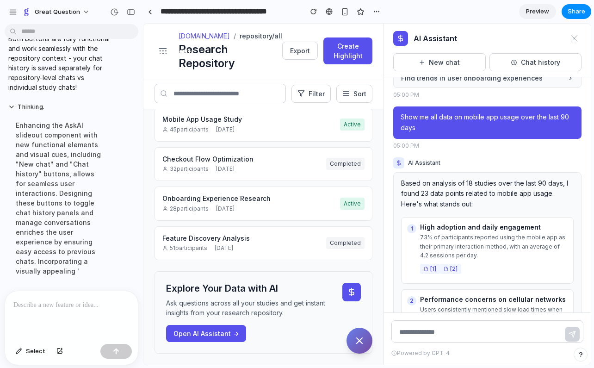
scroll to position [392, 0]
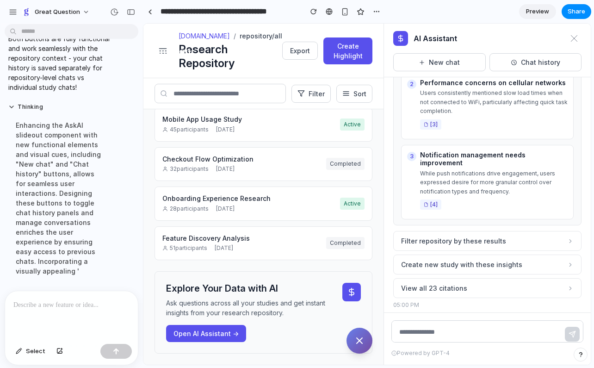
click at [473, 260] on span "Create new study with these insights" at bounding box center [461, 265] width 121 height 10
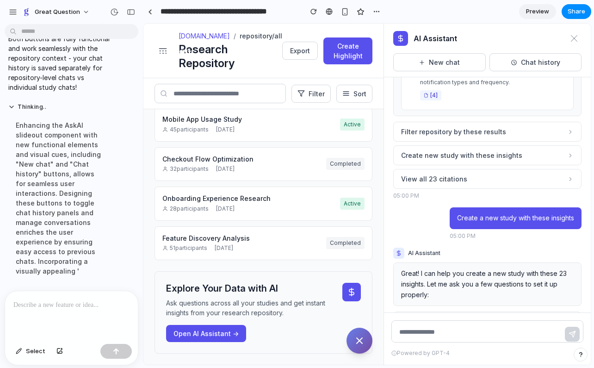
scroll to position [535, 0]
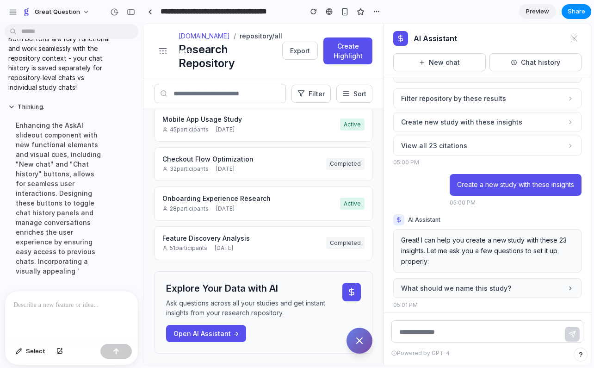
click at [449, 283] on span "What should we name this study?" at bounding box center [456, 288] width 110 height 10
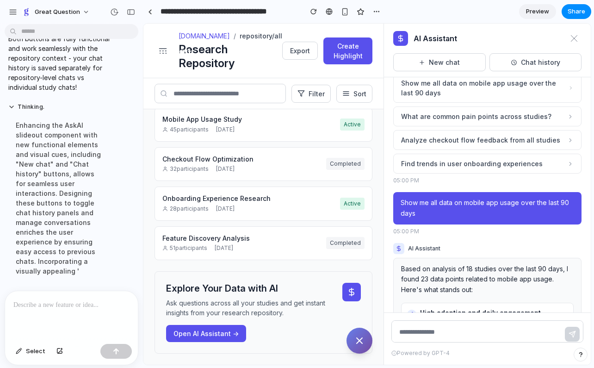
scroll to position [0, 0]
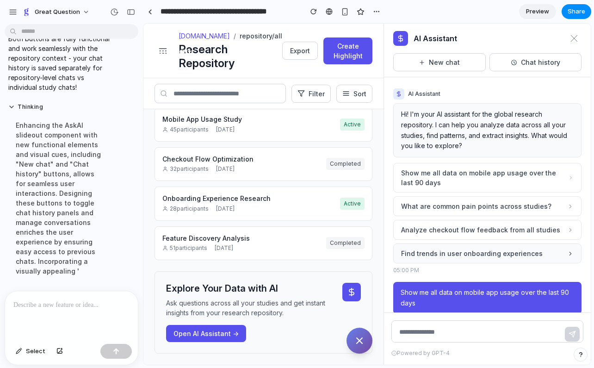
click at [457, 249] on span "Find trends in user onboarding experiences" at bounding box center [472, 254] width 142 height 10
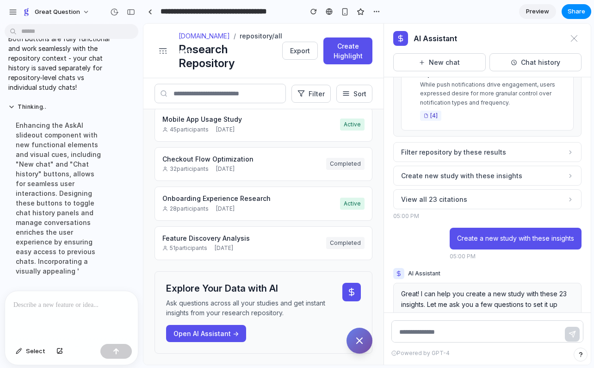
scroll to position [830, 0]
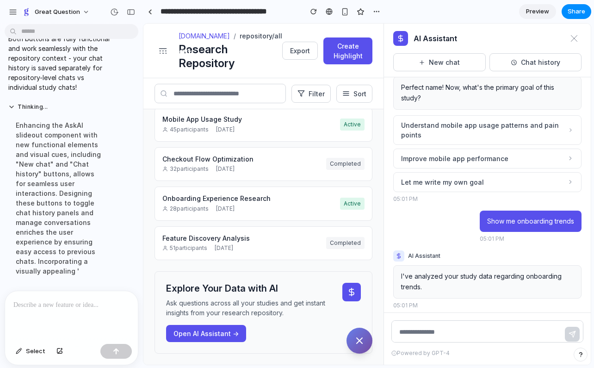
click at [361, 346] on icon "Ask AI" at bounding box center [359, 340] width 11 height 11
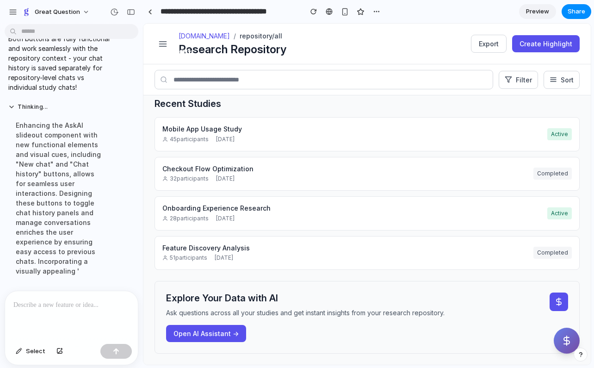
scroll to position [74, 0]
click at [566, 343] on icon "Ask AI" at bounding box center [566, 340] width 11 height 11
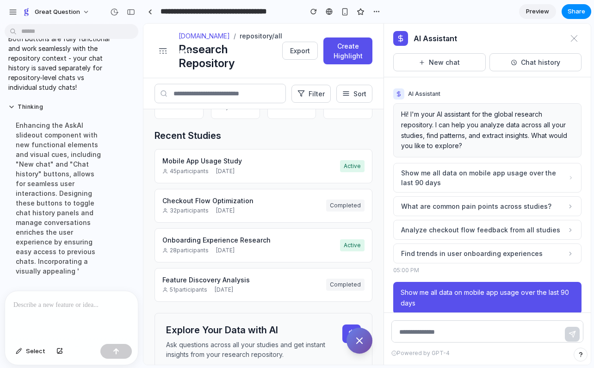
scroll to position [115, 0]
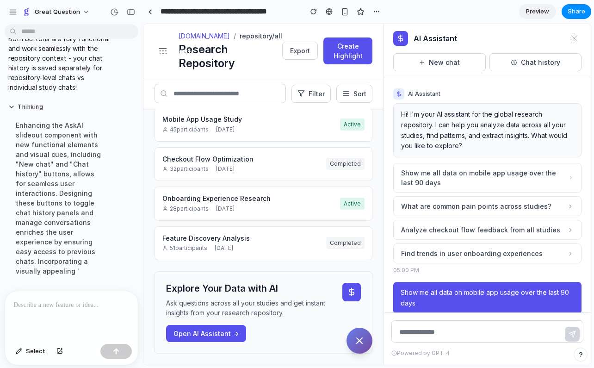
click at [355, 293] on icon at bounding box center [351, 291] width 9 height 9
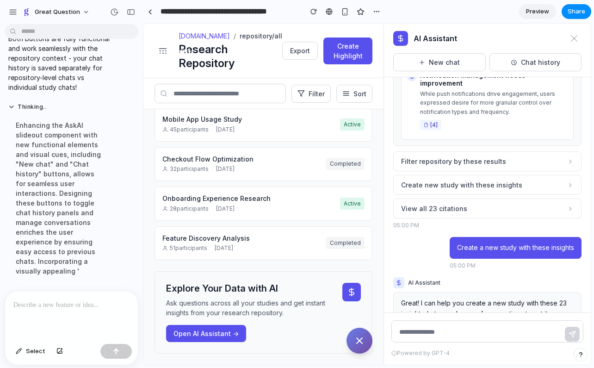
scroll to position [830, 0]
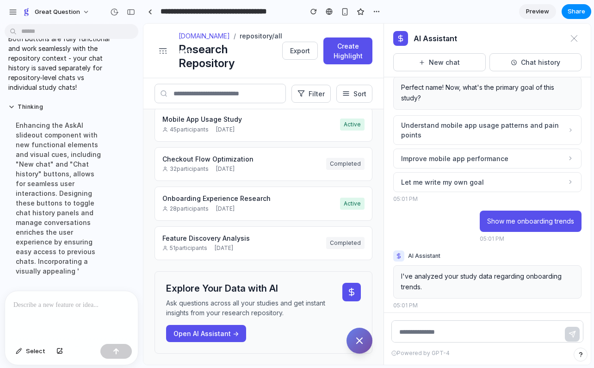
click at [143, 309] on iframe at bounding box center [367, 194] width 448 height 341
click at [362, 341] on icon "Ask AI" at bounding box center [359, 340] width 11 height 11
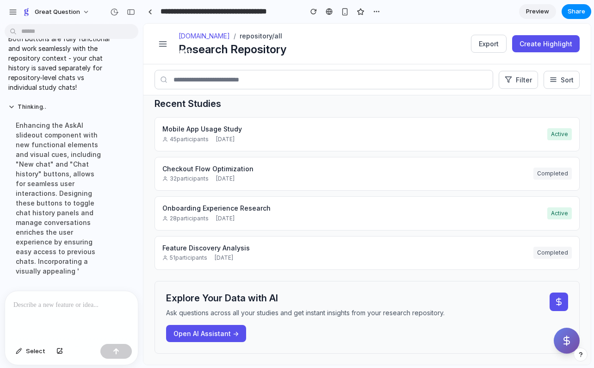
scroll to position [74, 0]
click at [569, 339] on icon "Ask AI" at bounding box center [566, 340] width 11 height 11
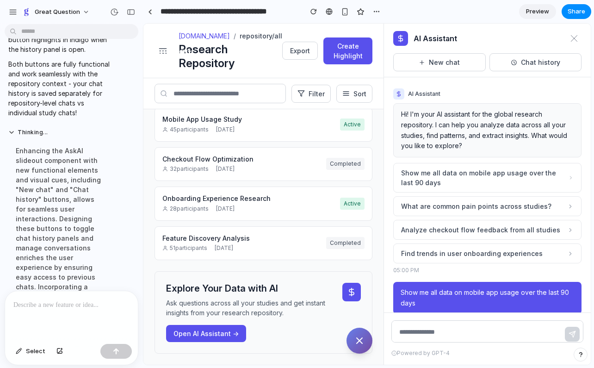
scroll to position [1535, 0]
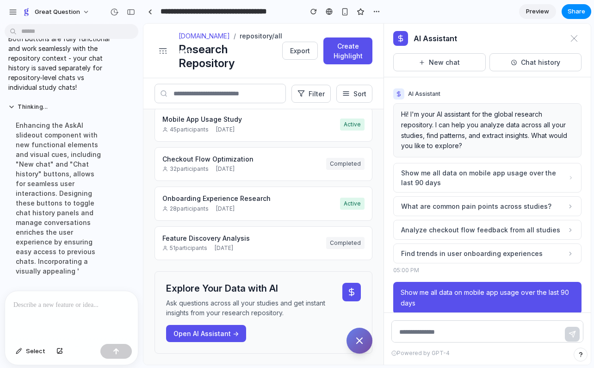
click at [360, 342] on icon "Ask AI" at bounding box center [359, 340] width 11 height 11
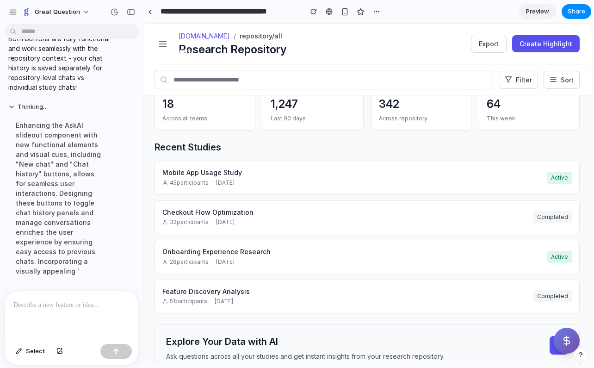
scroll to position [74, 0]
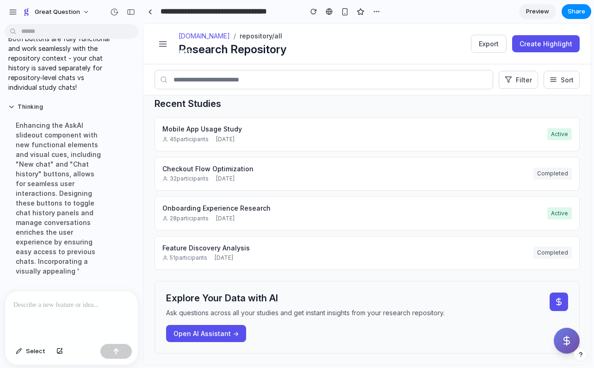
click at [163, 357] on div "Total Studies 18 Across all teams Data Points 1,247 Last 90 days Insights 342 A…" at bounding box center [367, 229] width 448 height 269
click at [146, 353] on div "Total Studies 18 Across all teams Data Points 1,247 Last 90 days Insights 342 A…" at bounding box center [367, 229] width 448 height 269
click at [564, 345] on icon "Ask AI" at bounding box center [566, 340] width 11 height 11
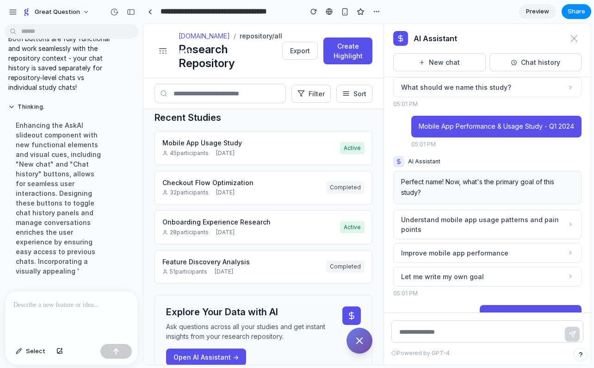
scroll to position [830, 0]
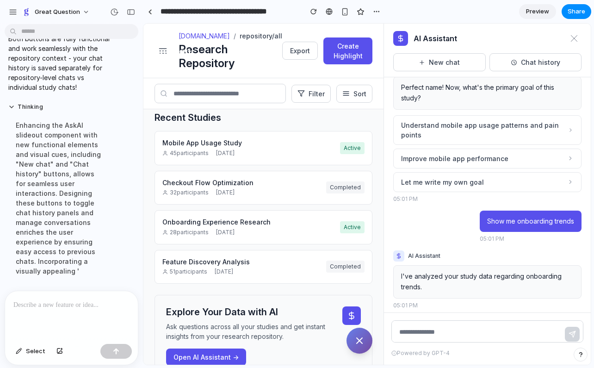
click at [365, 343] on icon "Ask AI" at bounding box center [359, 340] width 11 height 11
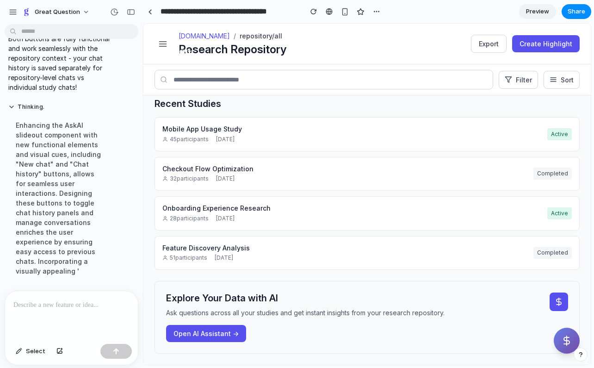
scroll to position [74, 0]
click at [560, 345] on button "Ask AI" at bounding box center [567, 341] width 26 height 26
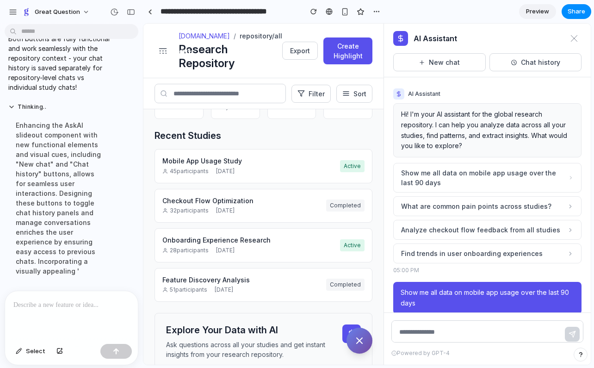
scroll to position [92, 0]
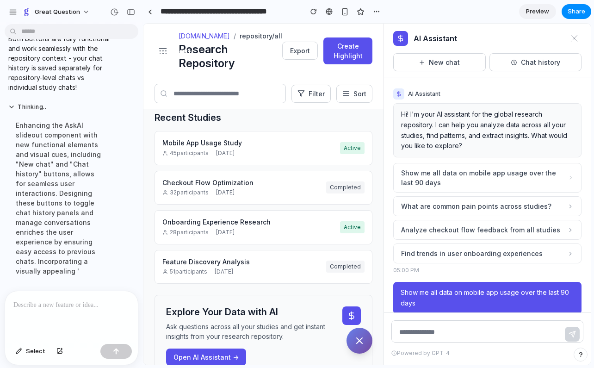
click at [368, 345] on button "Ask AI" at bounding box center [360, 341] width 26 height 26
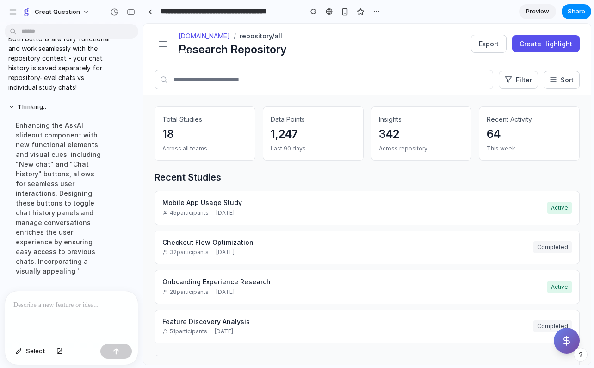
scroll to position [74, 0]
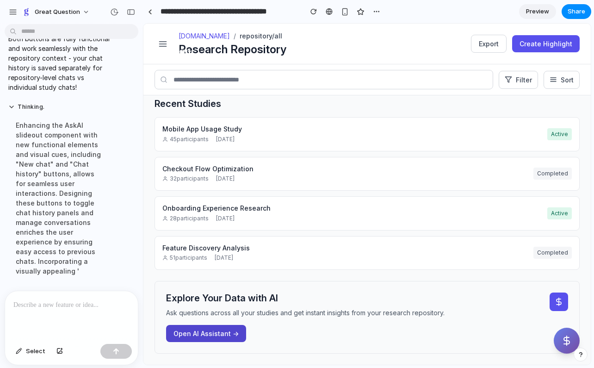
click at [228, 330] on button "Open AI Assistant →" at bounding box center [206, 333] width 80 height 17
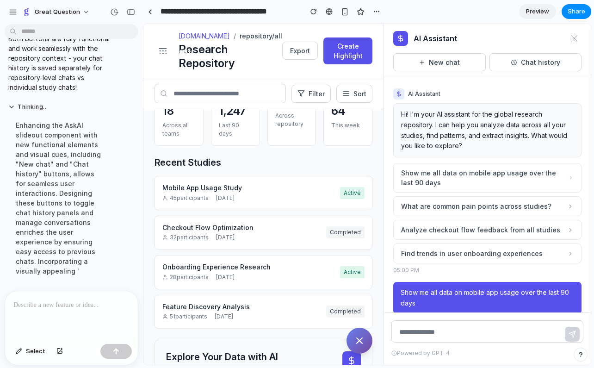
scroll to position [0, 0]
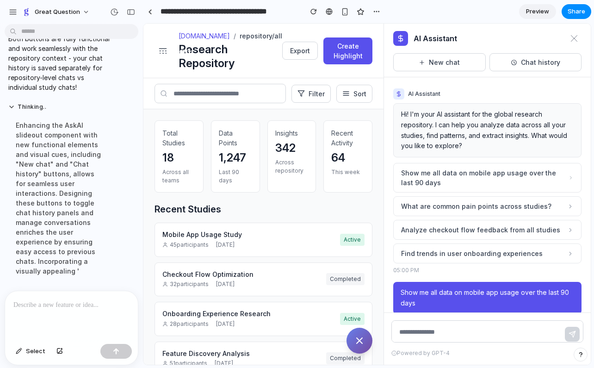
click at [150, 293] on div "Total Studies 18 Across all teams Data Points 1,247 Last 90 days Insights 342 A…" at bounding box center [263, 236] width 240 height 255
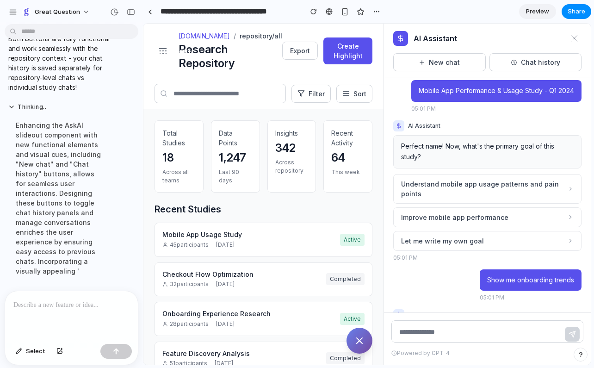
scroll to position [768, 0]
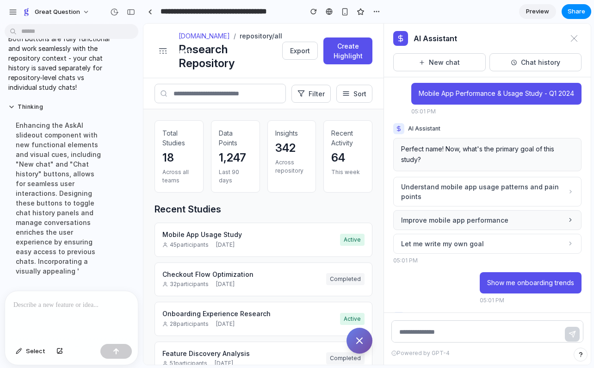
click at [491, 219] on button "Improve mobile app performance" at bounding box center [487, 220] width 188 height 20
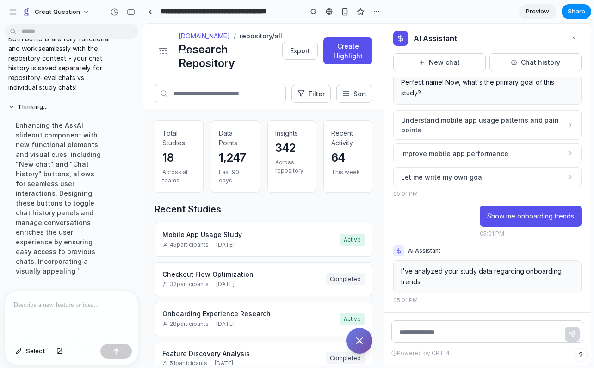
scroll to position [834, 0]
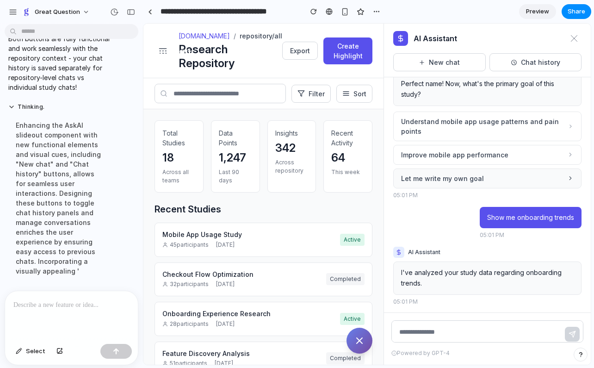
click at [444, 174] on span "Let me write my own goal" at bounding box center [442, 179] width 83 height 10
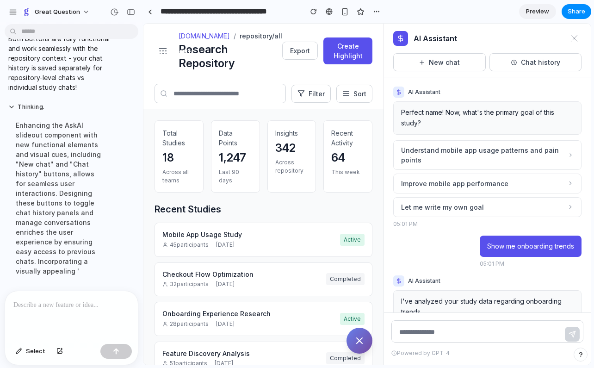
scroll to position [758, 0]
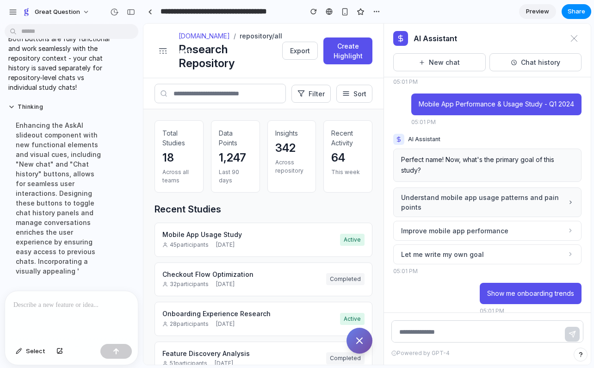
click at [446, 195] on span "Understand mobile app usage patterns and pain points" at bounding box center [484, 202] width 167 height 19
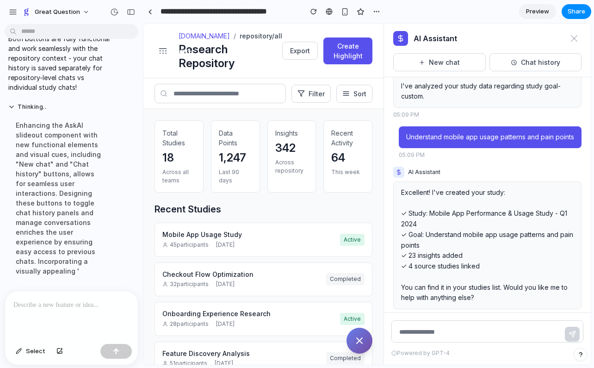
scroll to position [1339, 0]
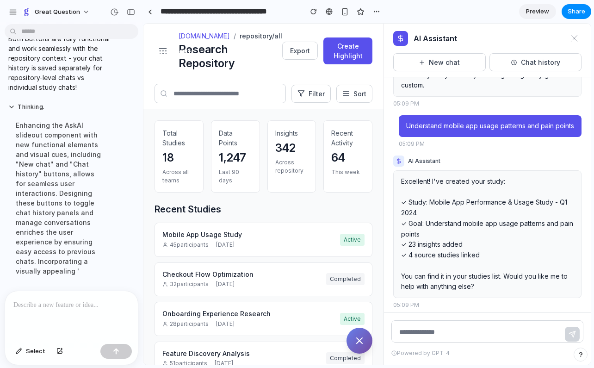
click at [361, 343] on icon "Ask AI" at bounding box center [359, 340] width 11 height 11
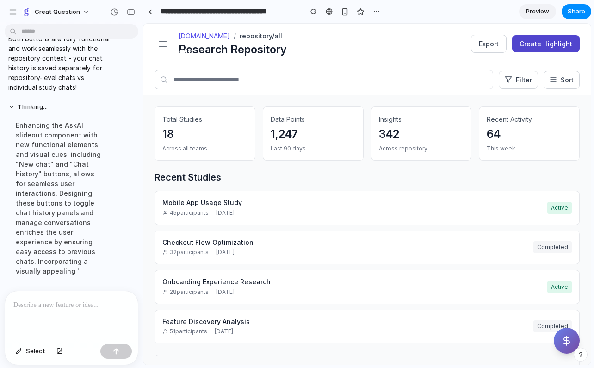
click at [552, 44] on button "Create Highlight" at bounding box center [546, 43] width 68 height 17
click at [569, 343] on icon "Ask AI" at bounding box center [567, 340] width 6 height 9
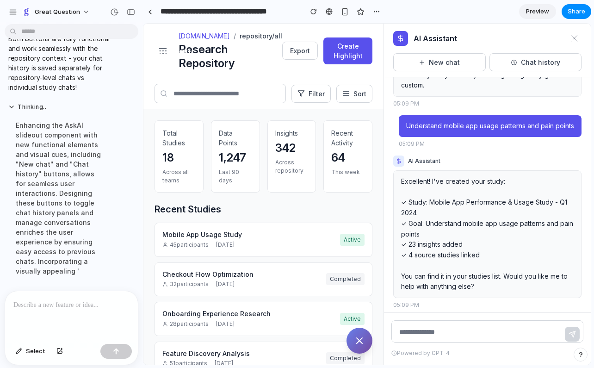
click at [357, 340] on icon "Ask AI" at bounding box center [359, 340] width 11 height 11
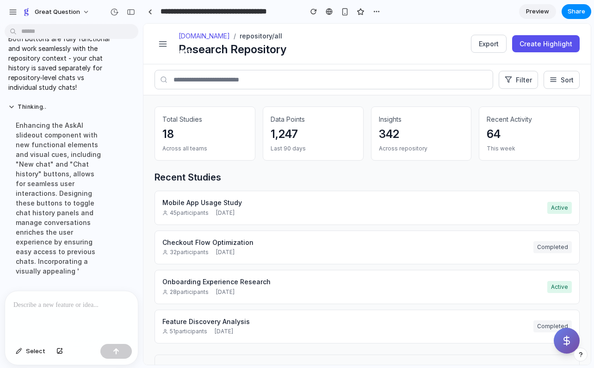
click at [566, 337] on icon "Ask AI" at bounding box center [567, 340] width 6 height 9
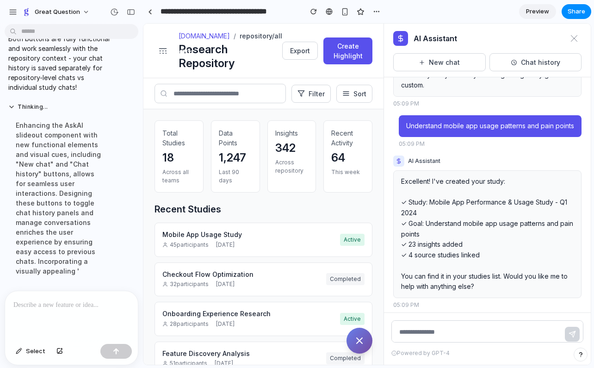
click at [149, 296] on div "Total Studies 18 Across all teams Data Points 1,247 Last 90 days Insights 342 A…" at bounding box center [263, 236] width 240 height 255
click at [358, 335] on icon "Ask AI" at bounding box center [359, 340] width 11 height 11
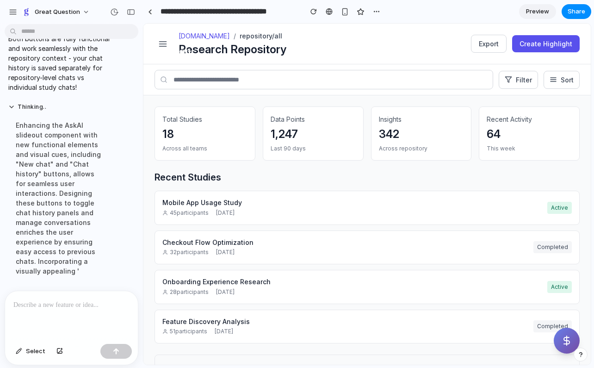
click at [571, 338] on icon "Ask AI" at bounding box center [566, 340] width 11 height 11
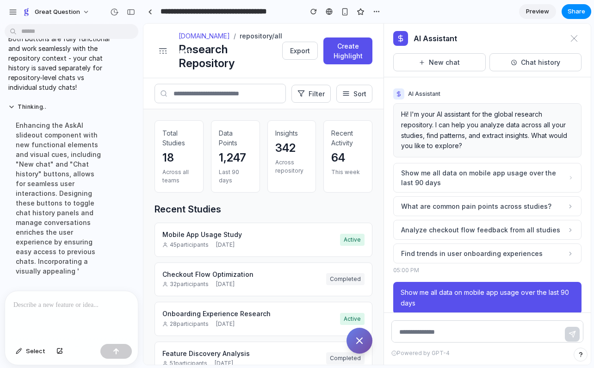
scroll to position [115, 0]
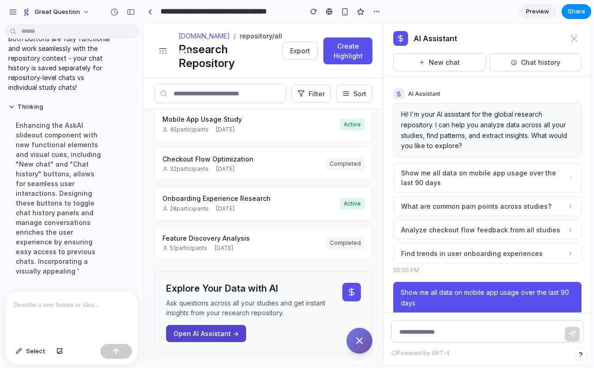
click at [209, 336] on button "Open AI Assistant →" at bounding box center [206, 333] width 80 height 17
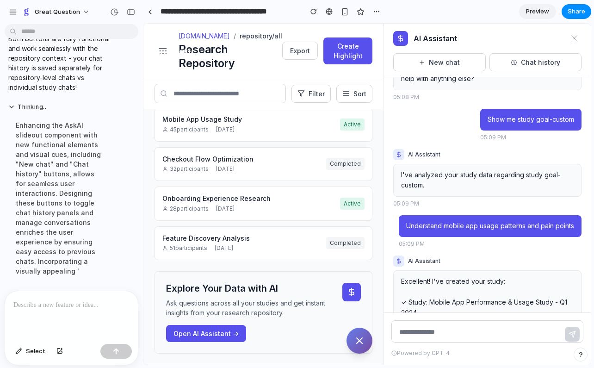
scroll to position [1339, 0]
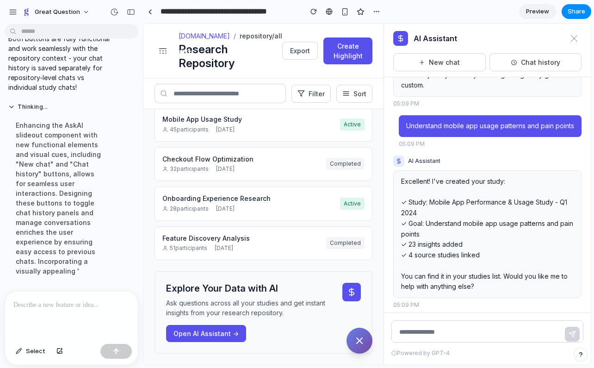
click at [379, 284] on div "Total Studies 18 Across all teams Data Points 1,247 Last 90 days Insights 342 A…" at bounding box center [263, 236] width 240 height 255
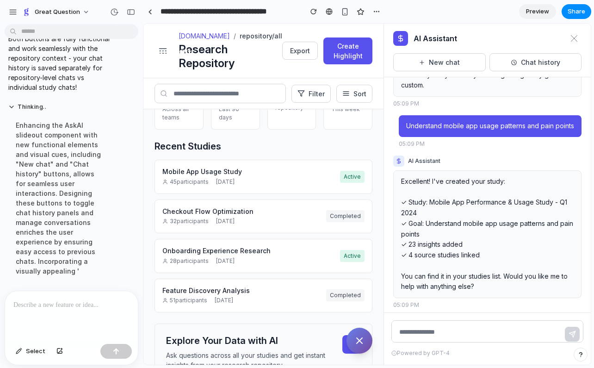
scroll to position [0, 0]
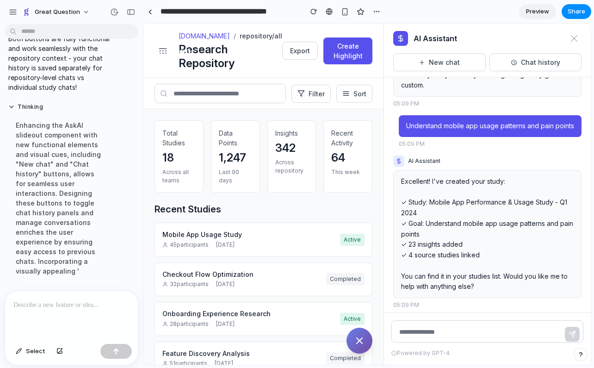
click at [255, 237] on h4 "Mobile App Usage Study" at bounding box center [251, 234] width 178 height 8
click at [236, 159] on div "1,247" at bounding box center [235, 157] width 33 height 17
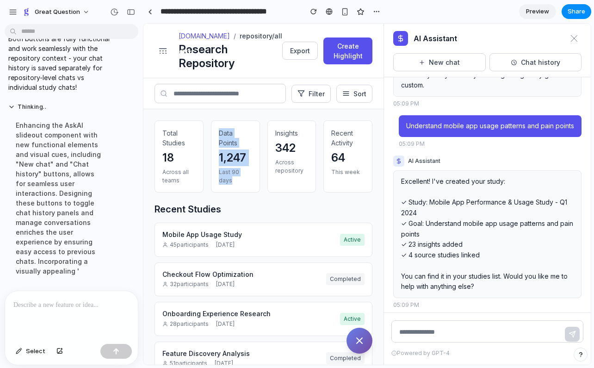
drag, startPoint x: 219, startPoint y: 133, endPoint x: 251, endPoint y: 178, distance: 55.7
click at [251, 178] on div "Data Points 1,247 Last 90 days" at bounding box center [235, 156] width 49 height 72
click at [275, 214] on h3 "Recent Studies" at bounding box center [264, 210] width 218 height 12
click at [365, 343] on icon "Ask AI" at bounding box center [359, 340] width 11 height 11
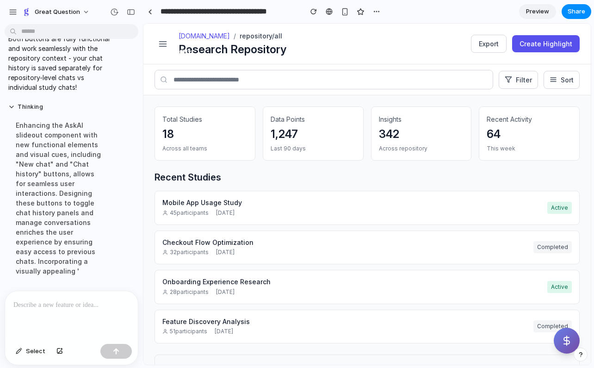
click at [572, 336] on icon "Ask AI" at bounding box center [566, 340] width 11 height 11
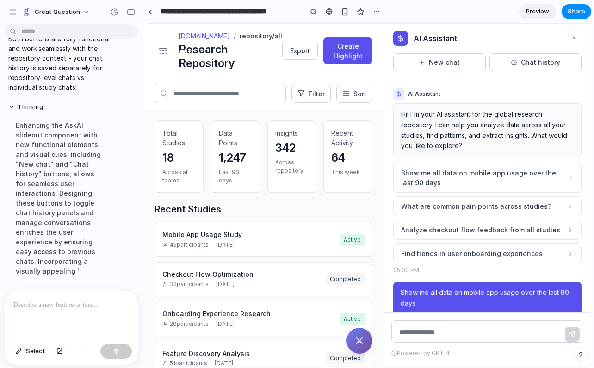
scroll to position [115, 0]
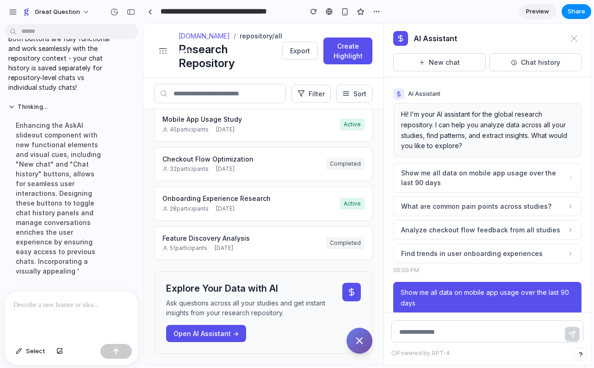
click at [358, 340] on icon "Ask AI" at bounding box center [359, 340] width 11 height 11
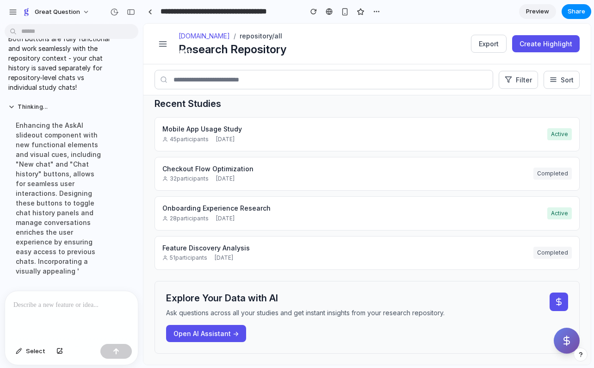
scroll to position [74, 0]
click at [569, 344] on icon "Ask AI" at bounding box center [566, 340] width 11 height 11
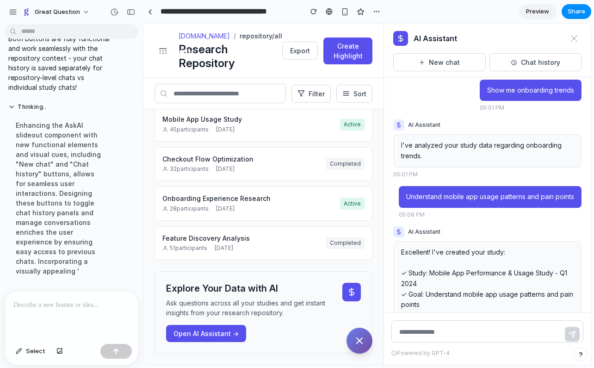
scroll to position [1339, 0]
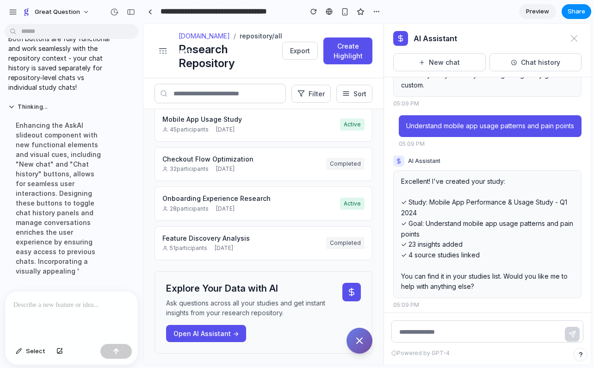
click at [376, 305] on div "Total Studies 18 Across all teams Data Points 1,247 Last 90 days Insights 342 A…" at bounding box center [263, 236] width 240 height 255
click at [353, 293] on icon at bounding box center [351, 291] width 9 height 9
click at [379, 316] on div "Total Studies 18 Across all teams Data Points 1,247 Last 90 days Insights 342 A…" at bounding box center [263, 236] width 240 height 255
click at [358, 336] on icon "Ask AI" at bounding box center [359, 340] width 11 height 11
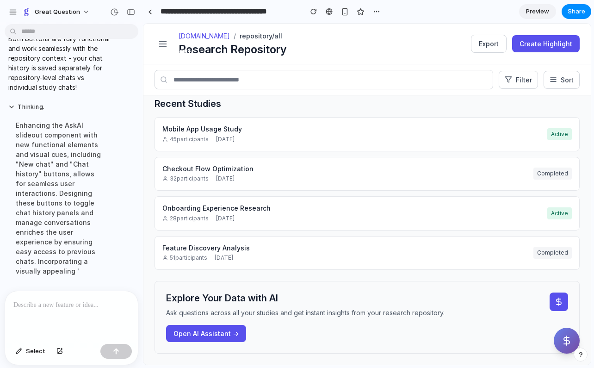
scroll to position [74, 0]
click at [566, 346] on button "Ask AI" at bounding box center [567, 341] width 26 height 26
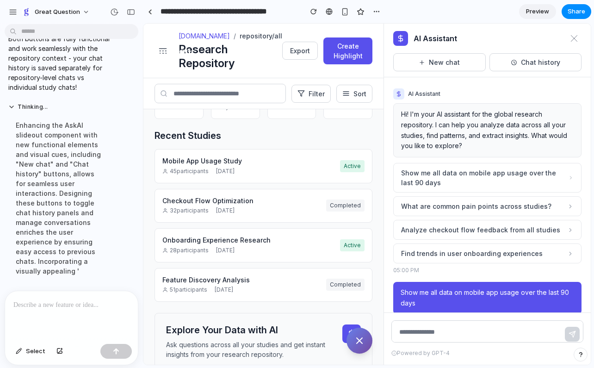
scroll to position [115, 0]
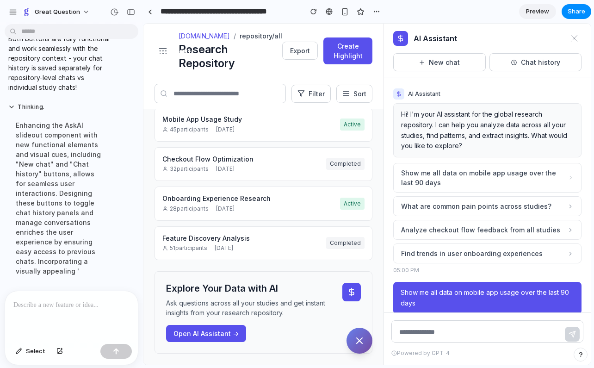
click at [366, 340] on button "Ask AI" at bounding box center [360, 341] width 26 height 26
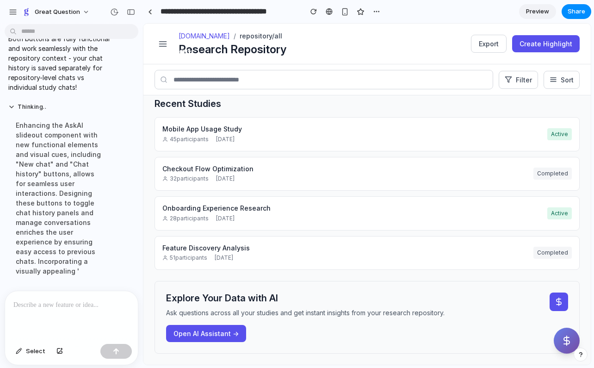
scroll to position [74, 0]
click at [566, 335] on icon "Ask AI" at bounding box center [566, 340] width 11 height 11
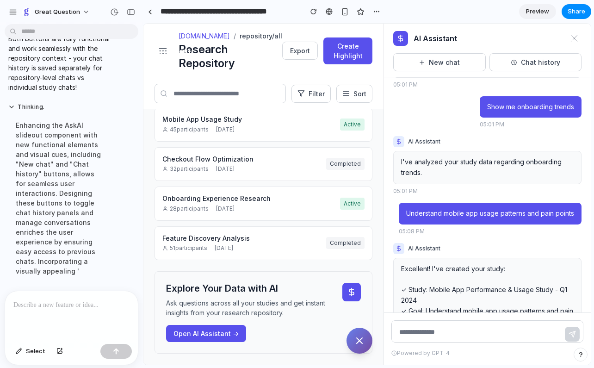
scroll to position [1339, 0]
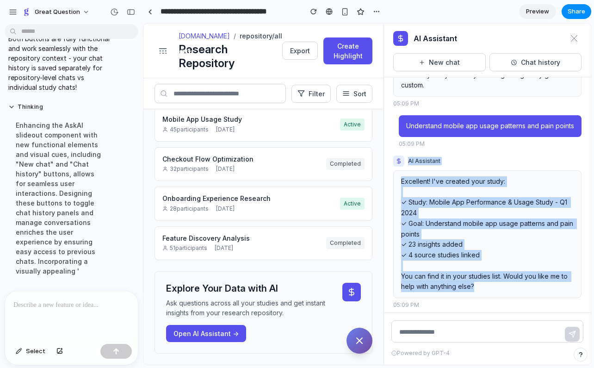
drag, startPoint x: 478, startPoint y: 281, endPoint x: 404, endPoint y: 153, distance: 148.5
click at [404, 156] on div "AI Assistant Excellent! I've created your study: ✓ Study: Mobile App Performanc…" at bounding box center [487, 233] width 188 height 154
click at [389, 171] on div "AI Assistant Hi! I'm your AI assistant for the global research repository. I ca…" at bounding box center [487, 194] width 207 height 235
drag, startPoint x: 400, startPoint y: 174, endPoint x: 517, endPoint y: 290, distance: 164.6
click at [517, 290] on div "AI Assistant Excellent! I've created your study: ✓ Study: Mobile App Performanc…" at bounding box center [487, 233] width 188 height 154
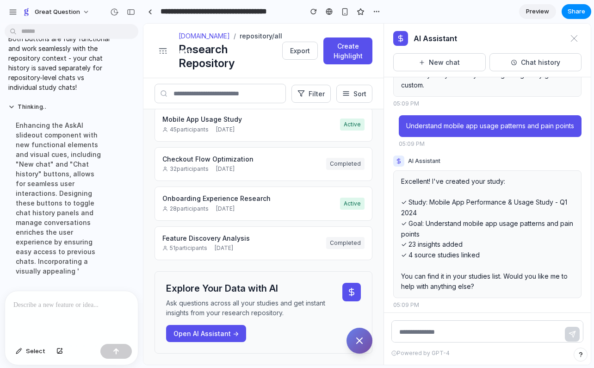
click at [492, 304] on div "AI Assistant Hi! I'm your AI assistant for the global research repository. I ca…" at bounding box center [487, 194] width 207 height 235
click at [363, 332] on button "Ask AI" at bounding box center [360, 341] width 26 height 26
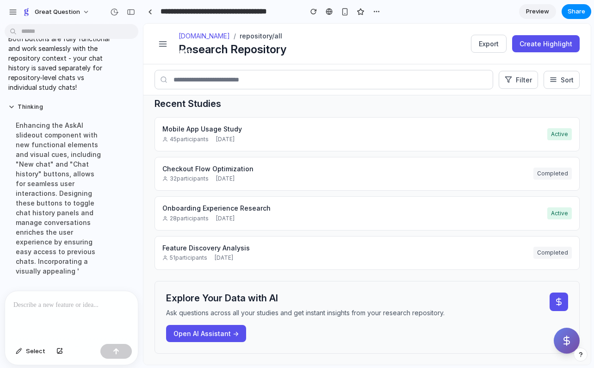
scroll to position [74, 0]
click at [567, 343] on icon "Ask AI" at bounding box center [567, 340] width 6 height 9
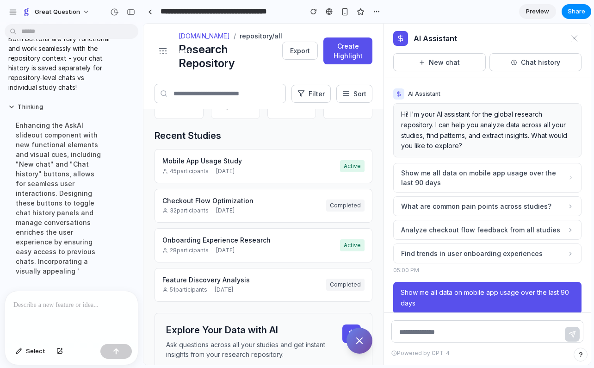
scroll to position [115, 0]
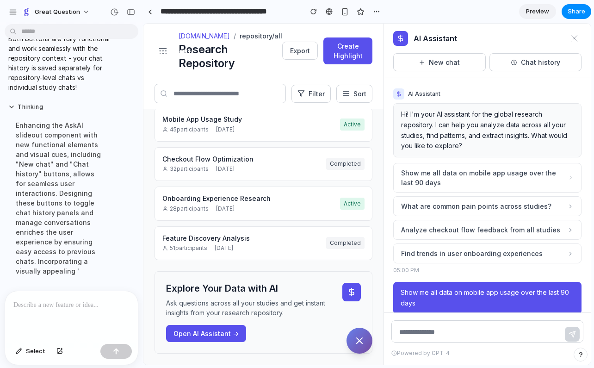
click at [381, 272] on div "Total Studies 18 Across all teams Data Points 1,247 Last 90 days Insights 342 A…" at bounding box center [263, 236] width 240 height 255
click at [379, 274] on div "Total Studies 18 Across all teams Data Points 1,247 Last 90 days Insights 342 A…" at bounding box center [263, 236] width 240 height 255
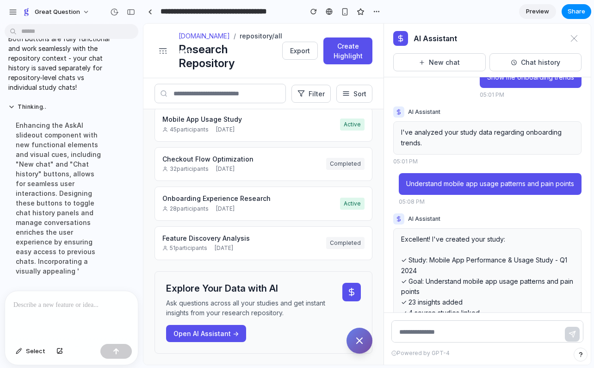
scroll to position [1339, 0]
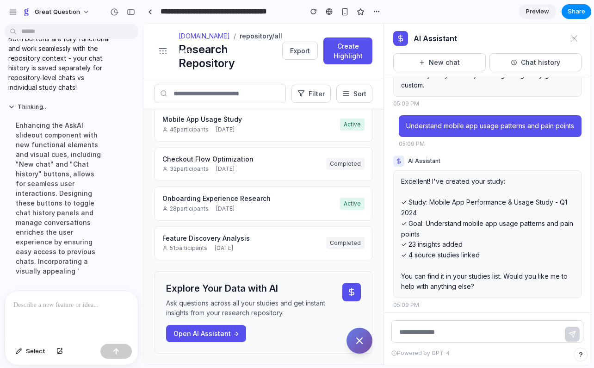
click at [362, 342] on icon "Ask AI" at bounding box center [359, 340] width 11 height 11
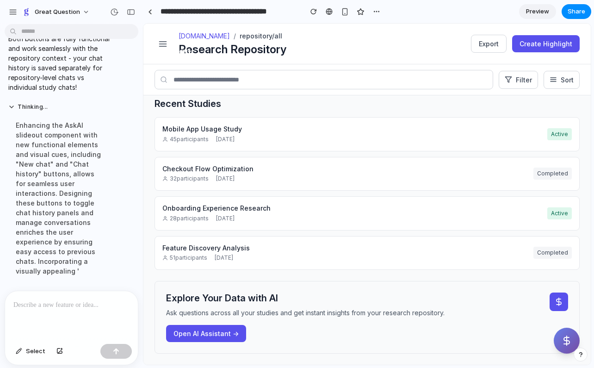
scroll to position [74, 0]
click at [564, 342] on icon "Ask AI" at bounding box center [566, 340] width 11 height 11
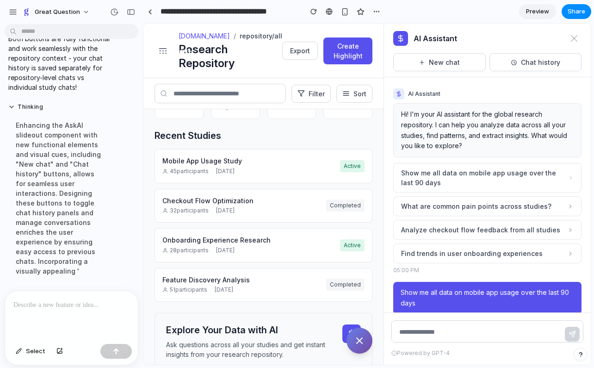
scroll to position [115, 0]
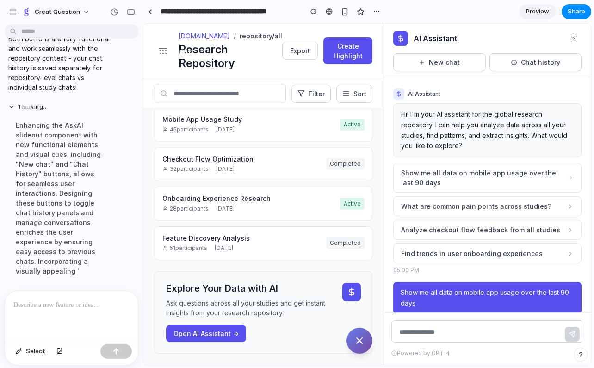
click at [389, 358] on div "Powered by GPT-4" at bounding box center [487, 338] width 207 height 52
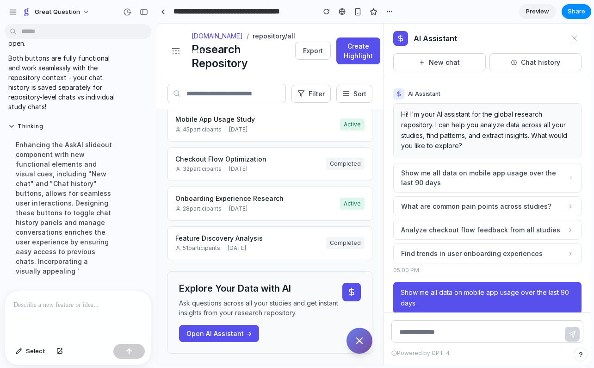
scroll to position [1447, 0]
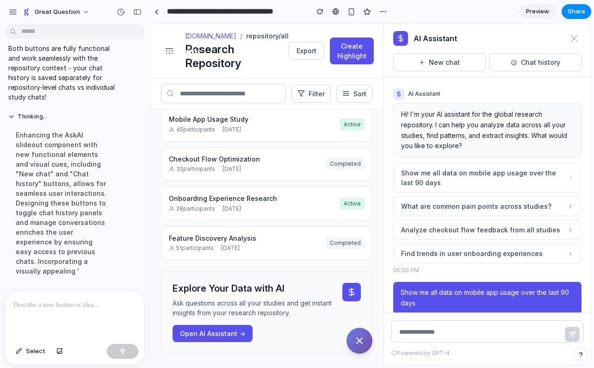
drag, startPoint x: 139, startPoint y: 286, endPoint x: 150, endPoint y: 286, distance: 10.6
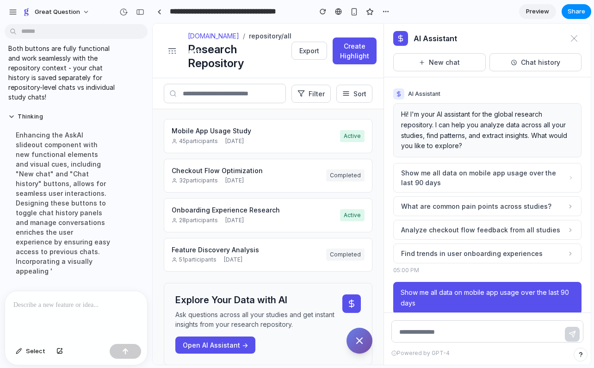
scroll to position [115, 0]
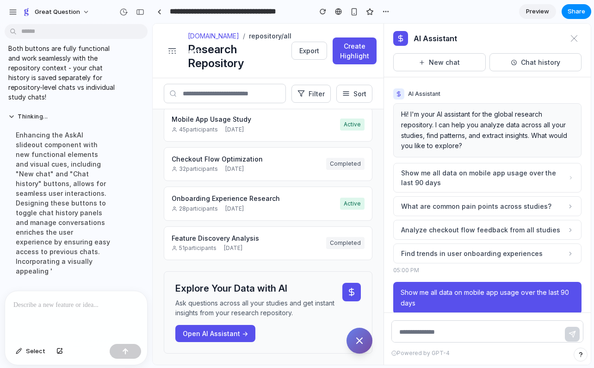
click at [165, 266] on div "Total Studies 18 Across all teams Data Points 1,247 Last 90 days Insights 342 A…" at bounding box center [268, 179] width 209 height 349
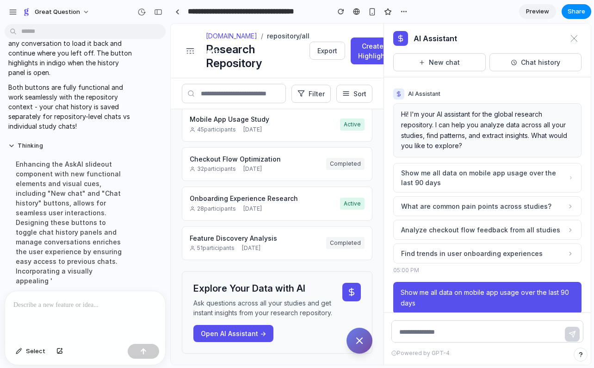
scroll to position [1311, 0]
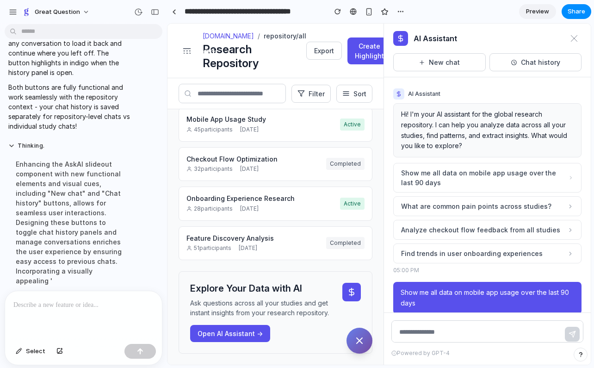
drag, startPoint x: 150, startPoint y: 324, endPoint x: 167, endPoint y: 320, distance: 17.6
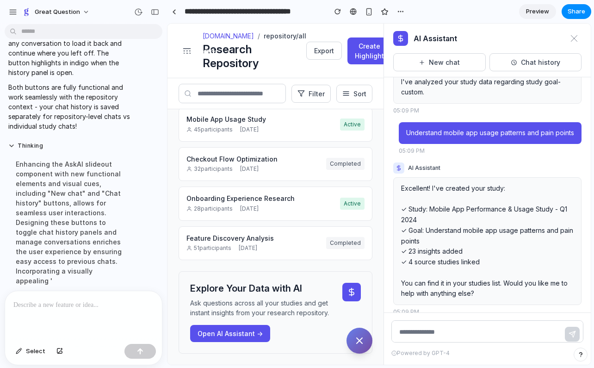
scroll to position [1339, 0]
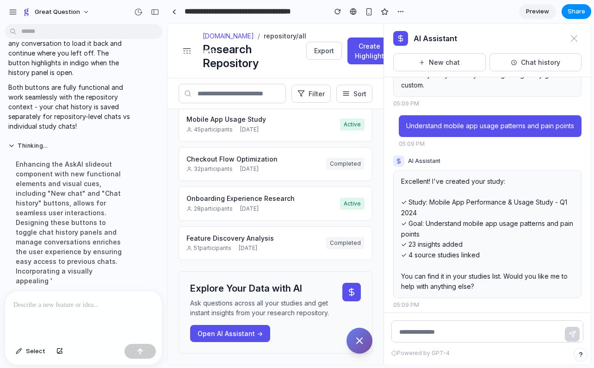
click at [355, 340] on icon "Ask AI" at bounding box center [359, 340] width 11 height 11
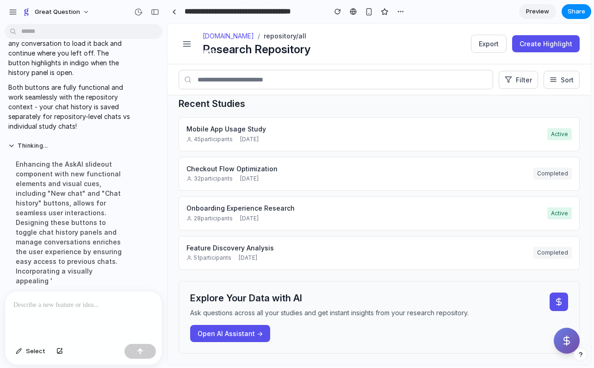
scroll to position [74, 0]
click at [574, 16] on button "Share" at bounding box center [577, 11] width 30 height 15
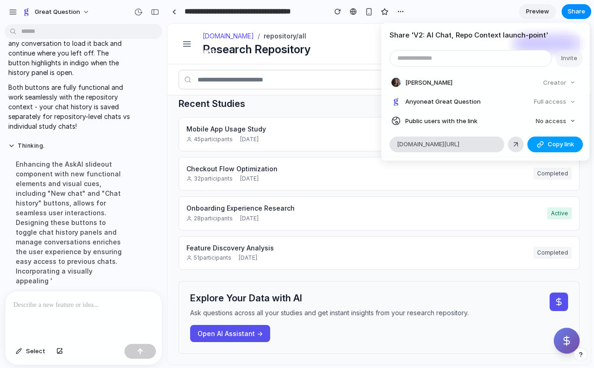
click at [553, 142] on span "Copy link" at bounding box center [561, 144] width 26 height 9
click at [236, 11] on div "Share ' V2: AI Chat, Repo Context launch-point ' Invite Anna Borg Creator Anyon…" at bounding box center [297, 184] width 594 height 368
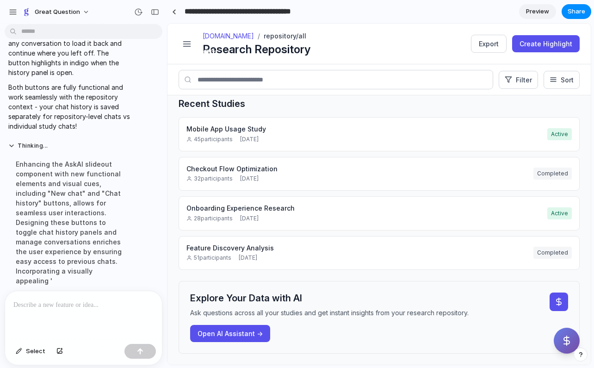
click at [208, 13] on input "**********" at bounding box center [253, 11] width 141 height 17
click at [317, 12] on input "**********" at bounding box center [253, 11] width 141 height 17
type input "**********"
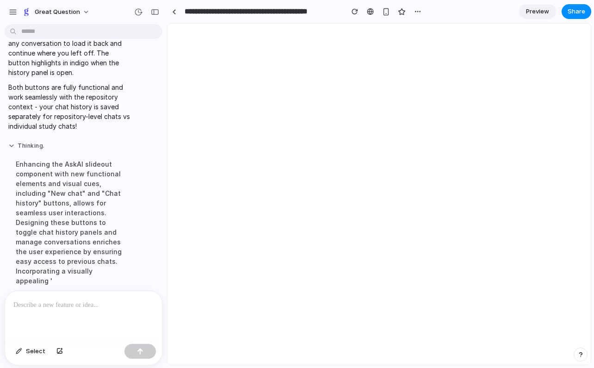
scroll to position [0, 0]
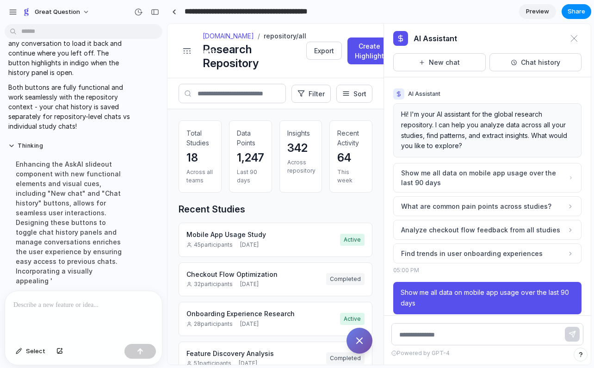
click at [361, 336] on icon "Ask AI" at bounding box center [359, 340] width 11 height 11
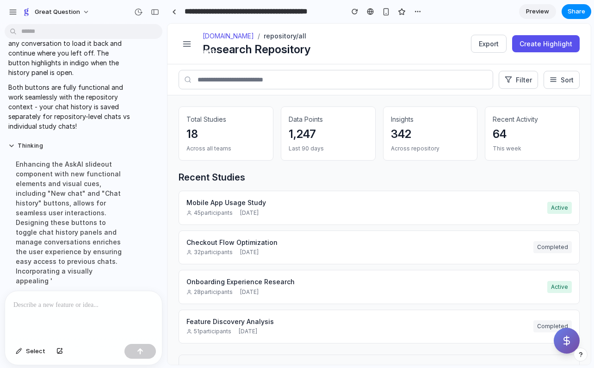
click at [57, 316] on div at bounding box center [83, 315] width 157 height 49
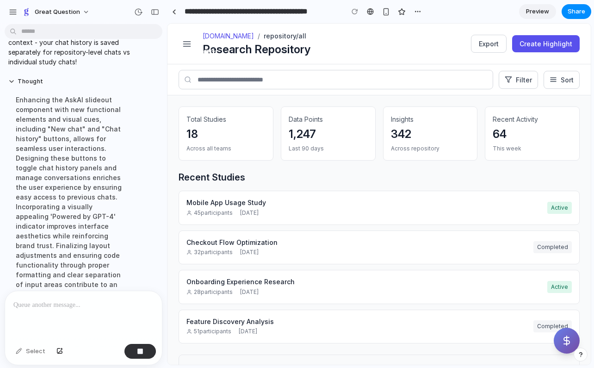
scroll to position [1494, 0]
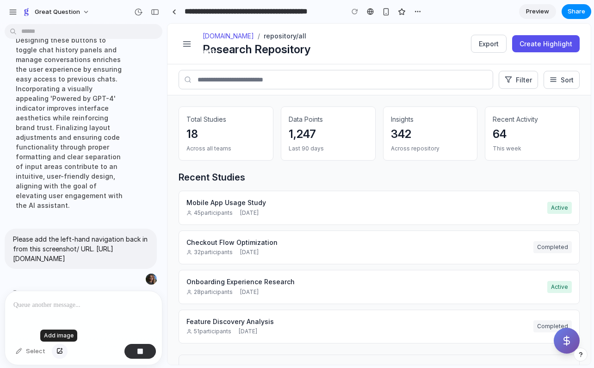
click at [62, 352] on button "button" at bounding box center [60, 351] width 16 height 15
click at [136, 355] on button "button" at bounding box center [140, 351] width 31 height 15
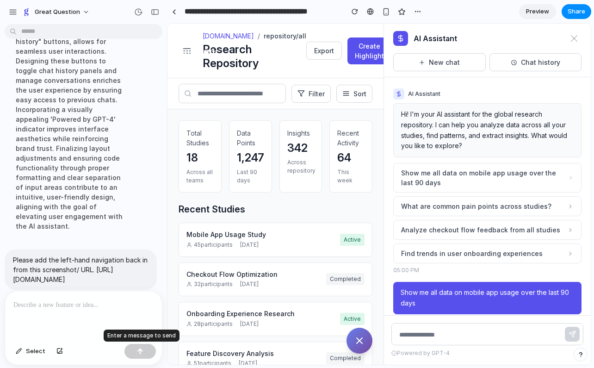
scroll to position [0, 0]
drag, startPoint x: 134, startPoint y: 257, endPoint x: 8, endPoint y: 238, distance: 126.8
click at [8, 249] on div "Please add the left-hand navigation back in from this screenshot/ URL. https://…" at bounding box center [81, 269] width 152 height 40
copy p "Please add the left-hand navigation back in from this screenshot/ URL. https://…"
click at [52, 314] on div at bounding box center [83, 315] width 157 height 49
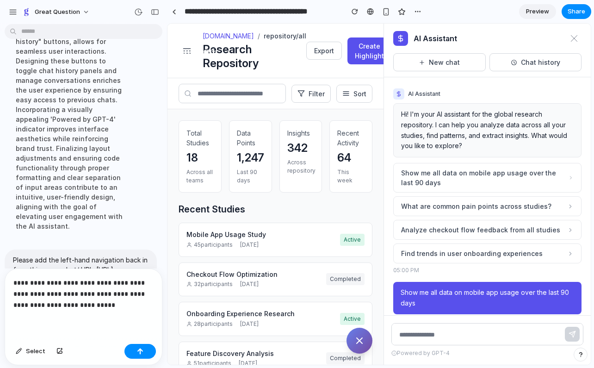
scroll to position [1494, 0]
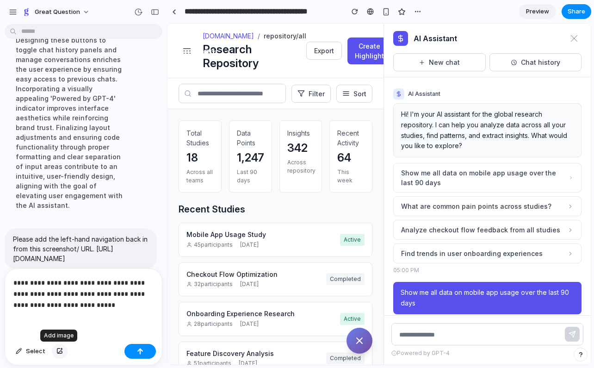
click at [61, 351] on div "button" at bounding box center [59, 352] width 6 height 6
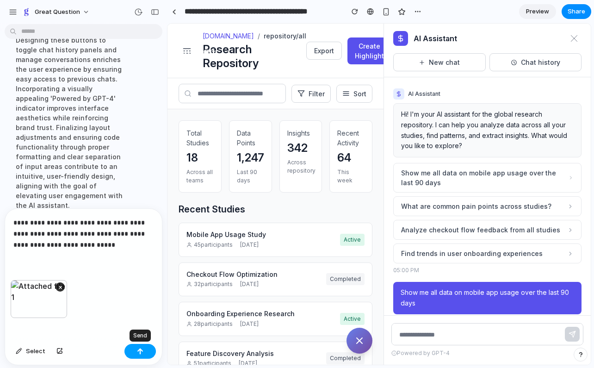
click at [147, 351] on button "button" at bounding box center [140, 351] width 31 height 15
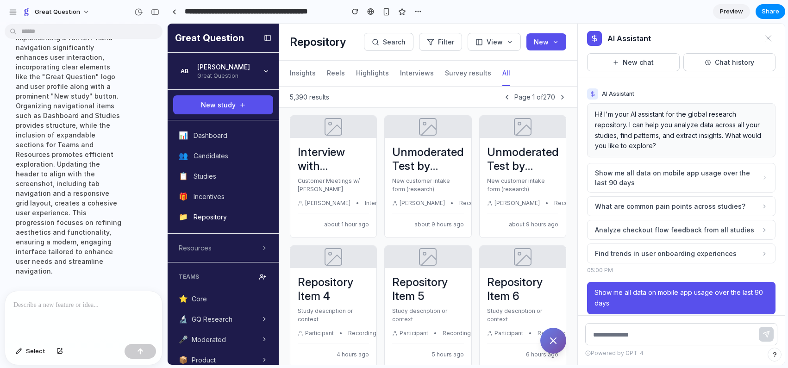
scroll to position [0, 0]
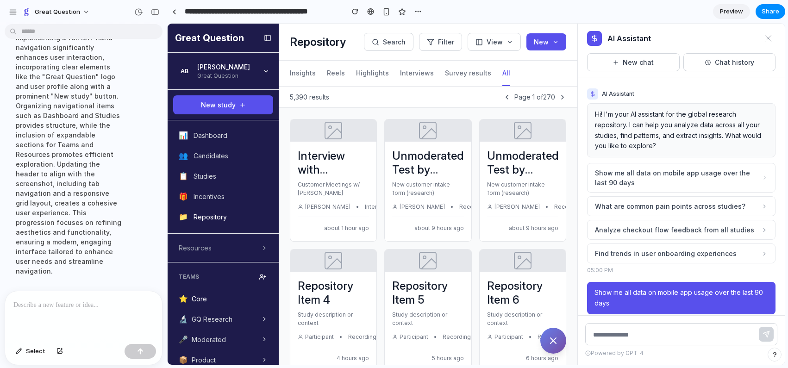
click at [234, 293] on button "⭐ Core" at bounding box center [223, 298] width 100 height 19
click at [448, 69] on button "Survey results" at bounding box center [468, 73] width 46 height 25
click at [552, 342] on line "Ask AI" at bounding box center [553, 341] width 6 height 6
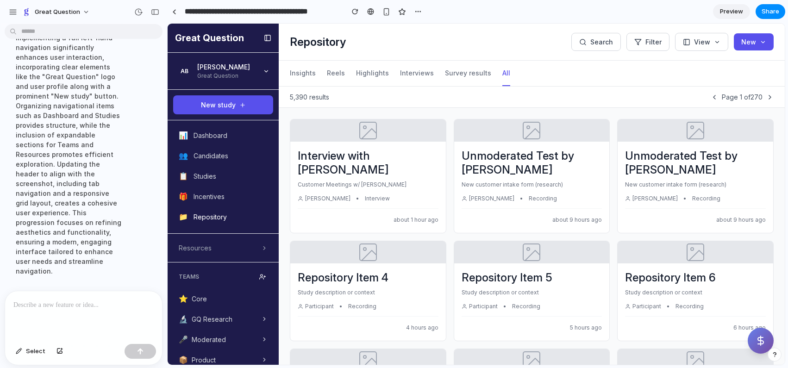
click at [594, 343] on icon "Ask AI" at bounding box center [760, 340] width 11 height 11
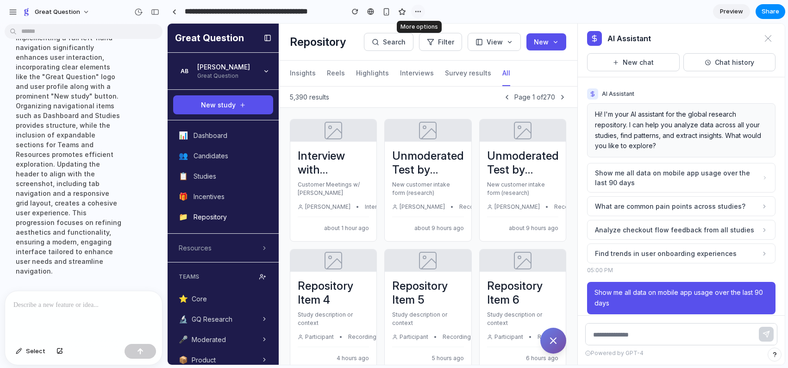
click at [415, 12] on div "button" at bounding box center [417, 11] width 7 height 7
click at [435, 29] on span "Duplicate" at bounding box center [442, 31] width 28 height 9
click at [319, 9] on input "**********" at bounding box center [262, 11] width 158 height 17
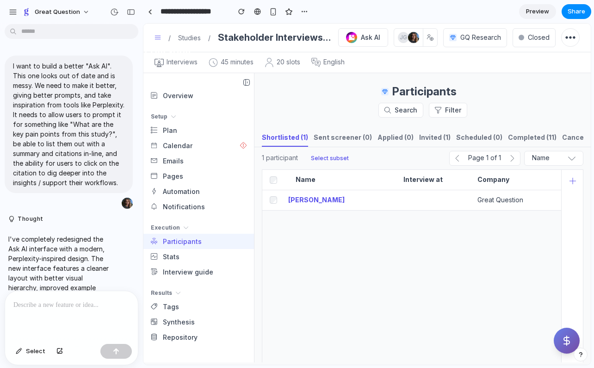
scroll to position [4441, 0]
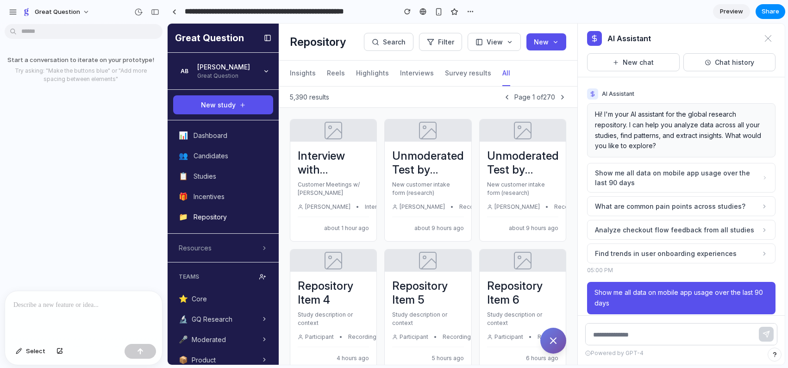
click at [224, 11] on input "**********" at bounding box center [288, 11] width 210 height 17
drag, startPoint x: 228, startPoint y: 12, endPoint x: 185, endPoint y: 11, distance: 43.1
click at [185, 11] on input "**********" at bounding box center [288, 11] width 210 height 17
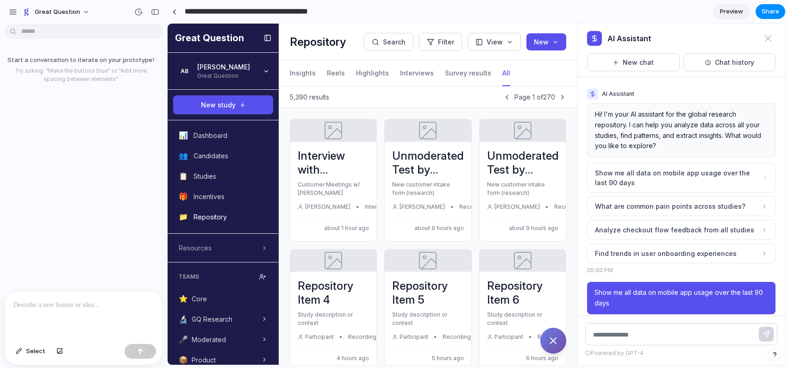
drag, startPoint x: 330, startPoint y: 13, endPoint x: 321, endPoint y: 13, distance: 9.7
click at [321, 13] on input "**********" at bounding box center [262, 11] width 158 height 17
type input "**********"
click at [107, 304] on p at bounding box center [83, 304] width 140 height 11
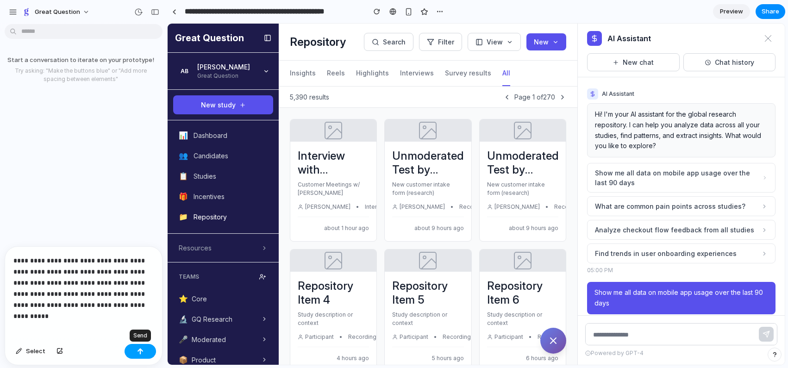
click at [146, 350] on button "button" at bounding box center [140, 351] width 31 height 15
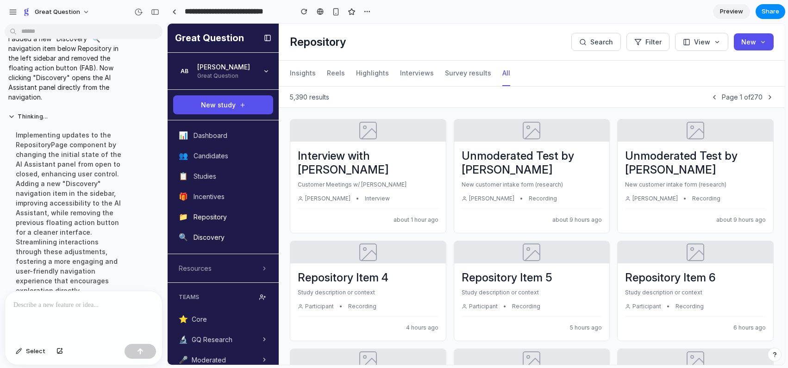
click at [208, 238] on span "Discovery" at bounding box center [208, 237] width 31 height 10
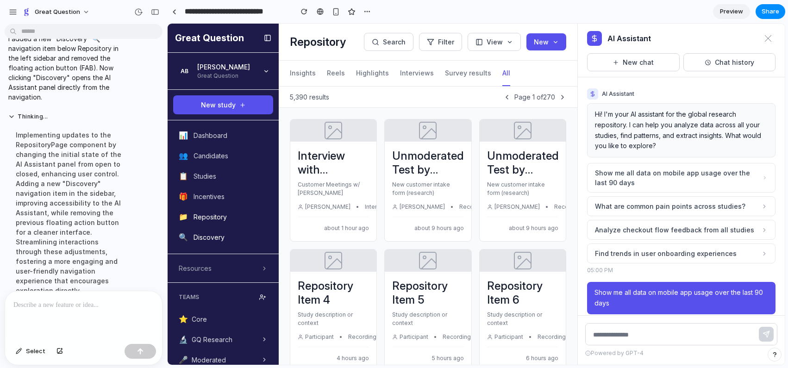
click at [208, 238] on span "Discovery" at bounding box center [208, 237] width 31 height 10
click at [669, 19] on section "**********" at bounding box center [476, 11] width 618 height 23
click at [768, 13] on span "Share" at bounding box center [770, 11] width 18 height 9
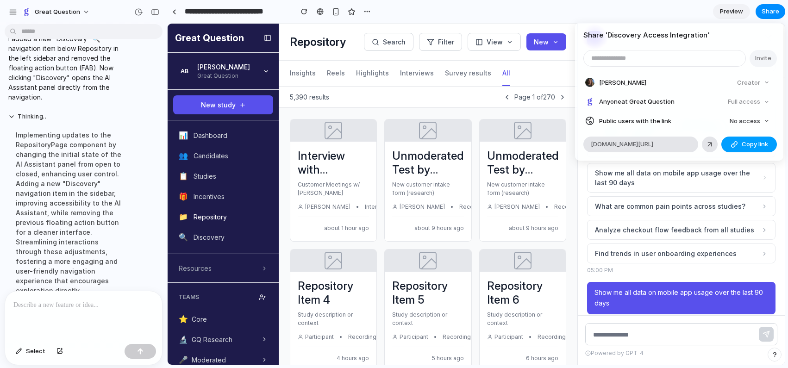
click at [757, 148] on span "Copy link" at bounding box center [754, 144] width 26 height 9
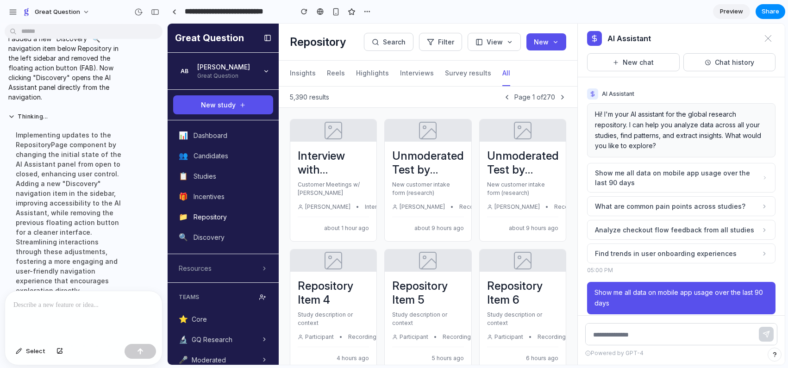
click at [259, 11] on div "Share ' Discovery Access Integration ' Invite [PERSON_NAME] Creator Anyone at G…" at bounding box center [394, 184] width 788 height 368
click at [259, 11] on input "**********" at bounding box center [236, 11] width 107 height 17
click at [240, 13] on input "**********" at bounding box center [236, 11] width 107 height 17
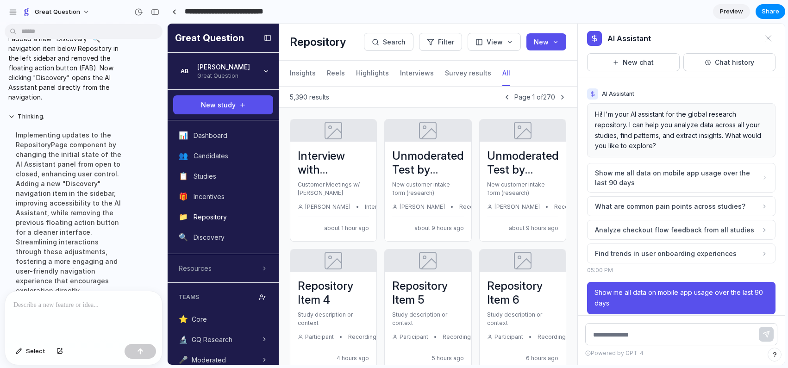
click at [240, 13] on input "**********" at bounding box center [236, 11] width 107 height 17
paste input "**********"
drag, startPoint x: 330, startPoint y: 13, endPoint x: 320, endPoint y: 13, distance: 10.2
click at [320, 13] on input "**********" at bounding box center [262, 11] width 158 height 17
type input "**********"
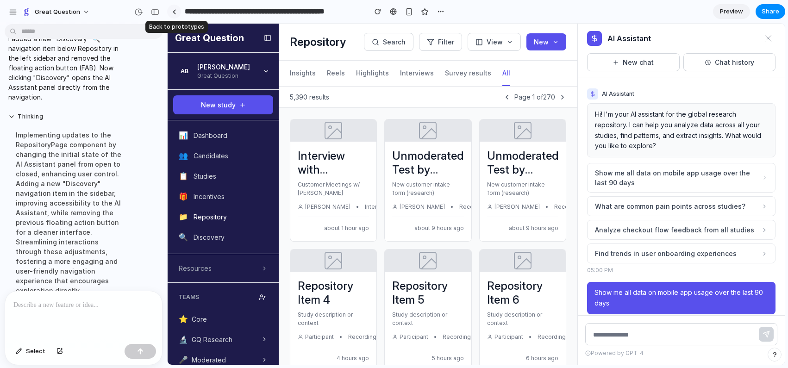
click at [177, 12] on link at bounding box center [174, 12] width 14 height 14
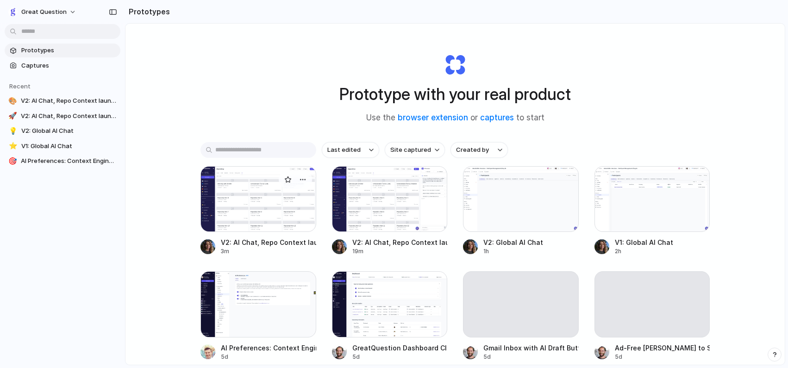
click at [268, 205] on div at bounding box center [258, 199] width 116 height 66
